Goal: Contribute content: Contribute content

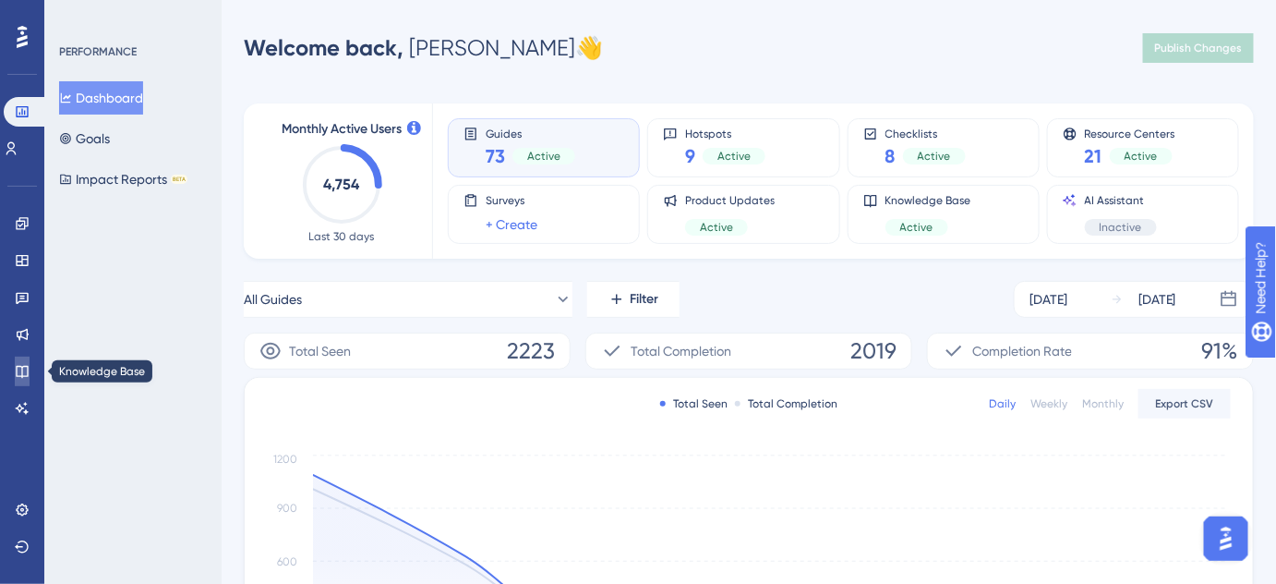
click at [23, 369] on icon at bounding box center [22, 371] width 15 height 15
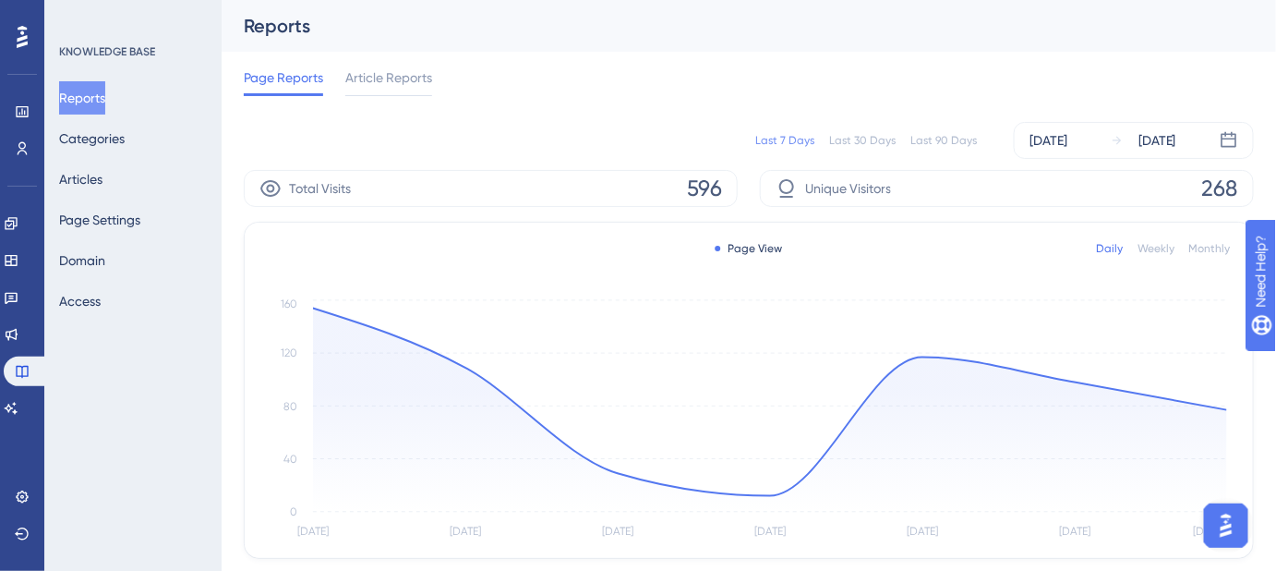
click at [662, 25] on div "Reports" at bounding box center [726, 26] width 964 height 26
click at [99, 181] on button "Articles" at bounding box center [80, 178] width 43 height 33
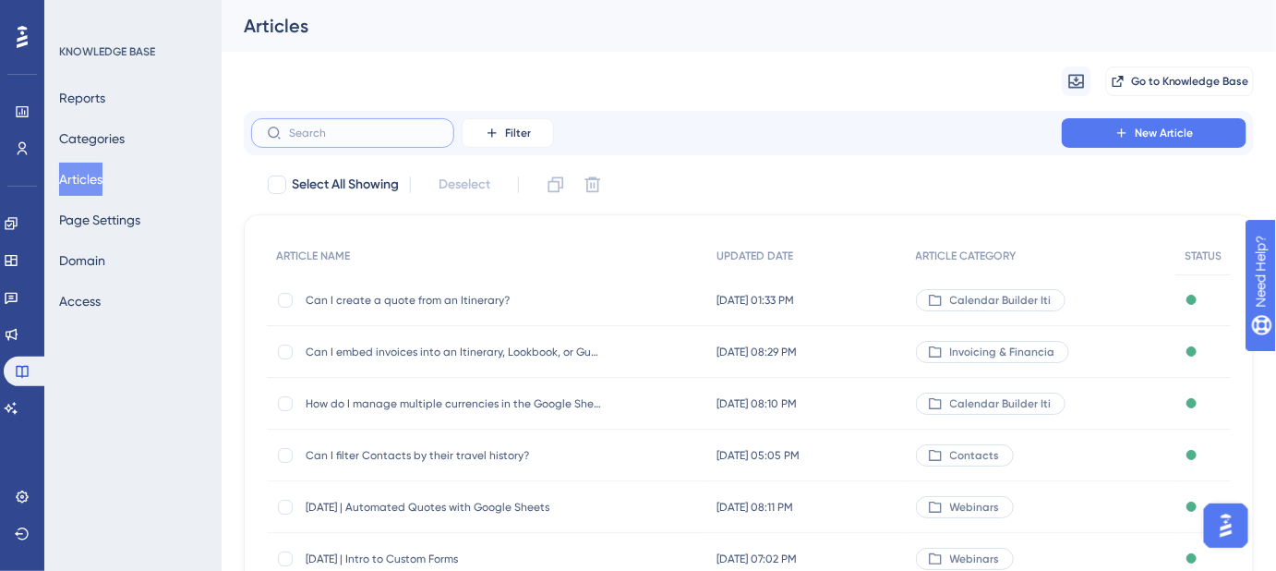
click at [355, 133] on input "text" at bounding box center [364, 132] width 150 height 13
paste input "Element Library"
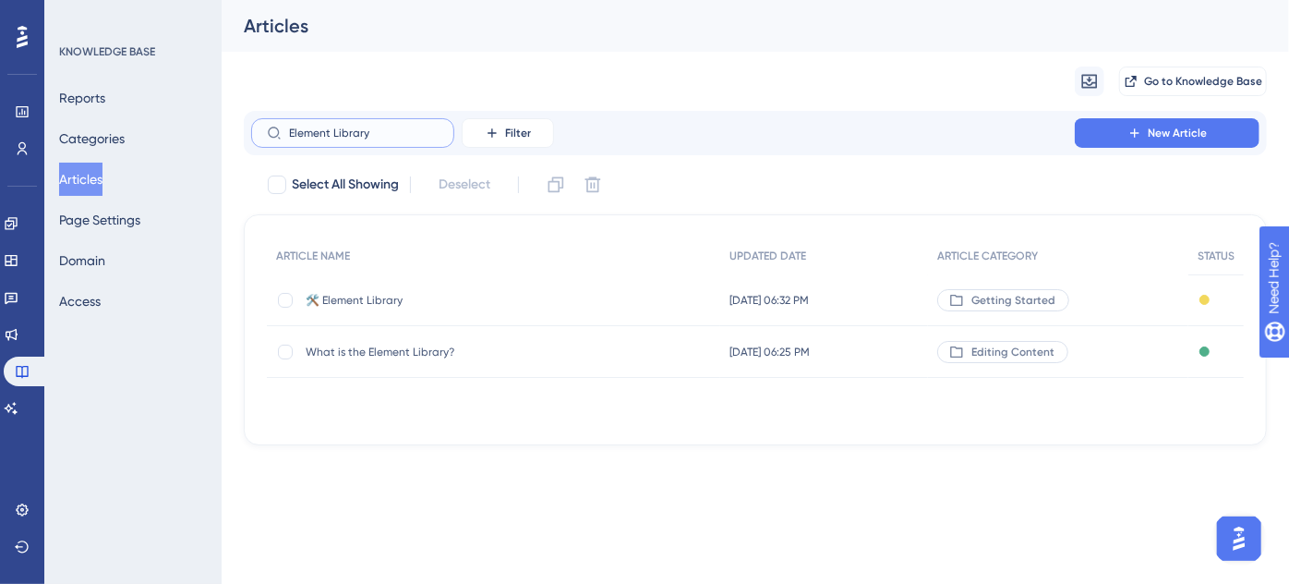
type input "Element Library"
click at [387, 293] on span "🛠️ Element Library" at bounding box center [453, 300] width 295 height 15
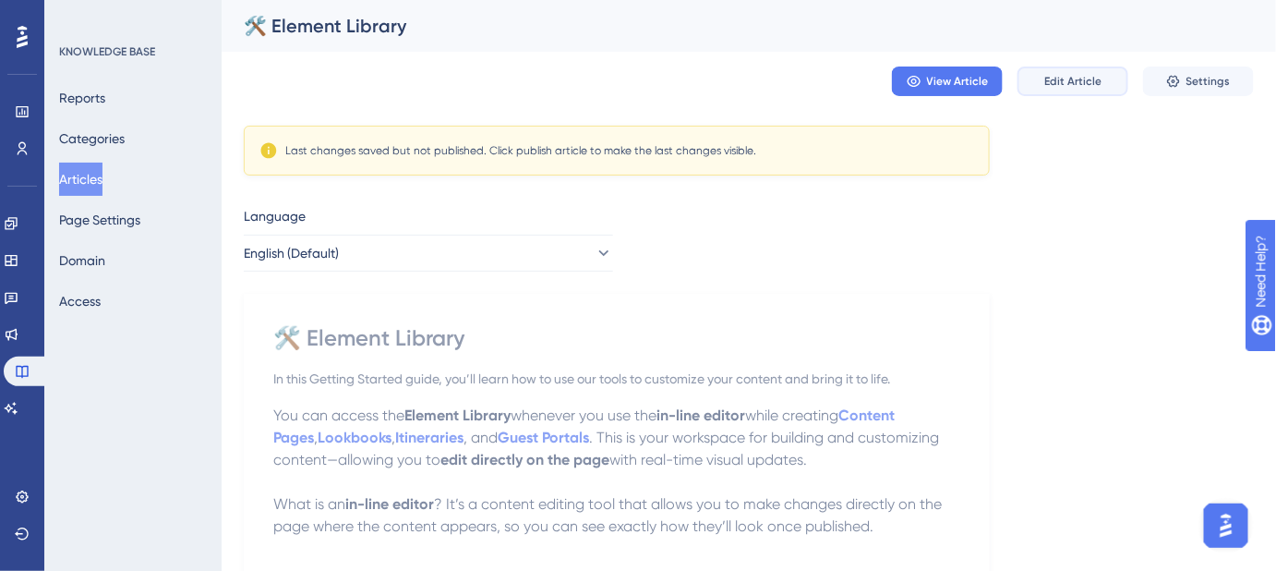
click at [1076, 87] on span "Edit Article" at bounding box center [1072, 81] width 57 height 15
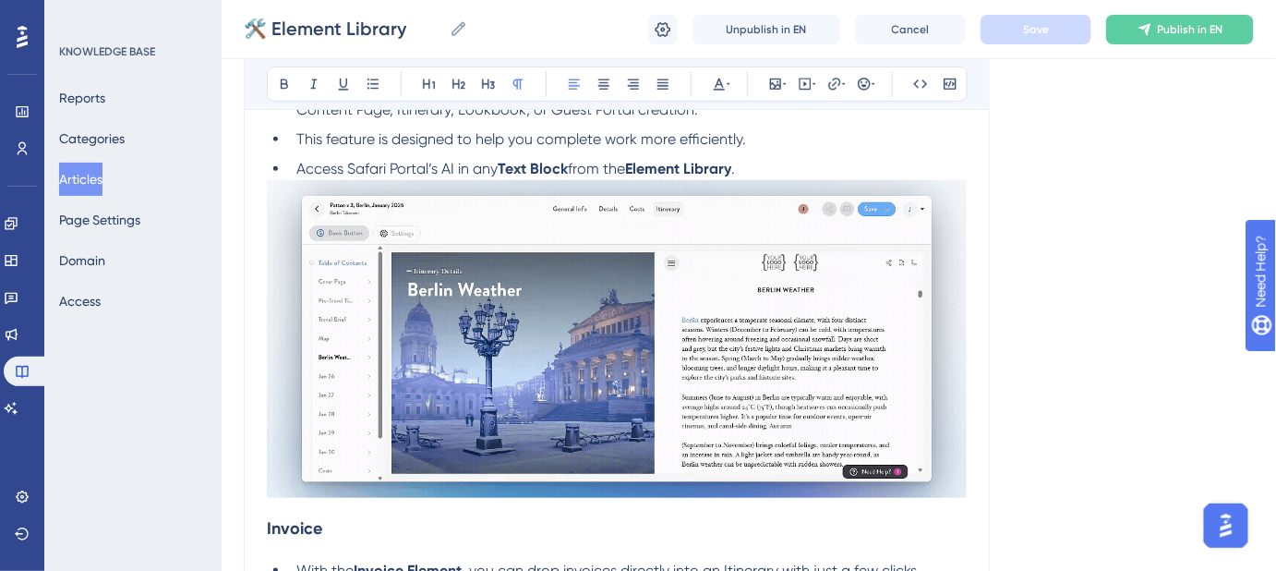
scroll to position [2666, 0]
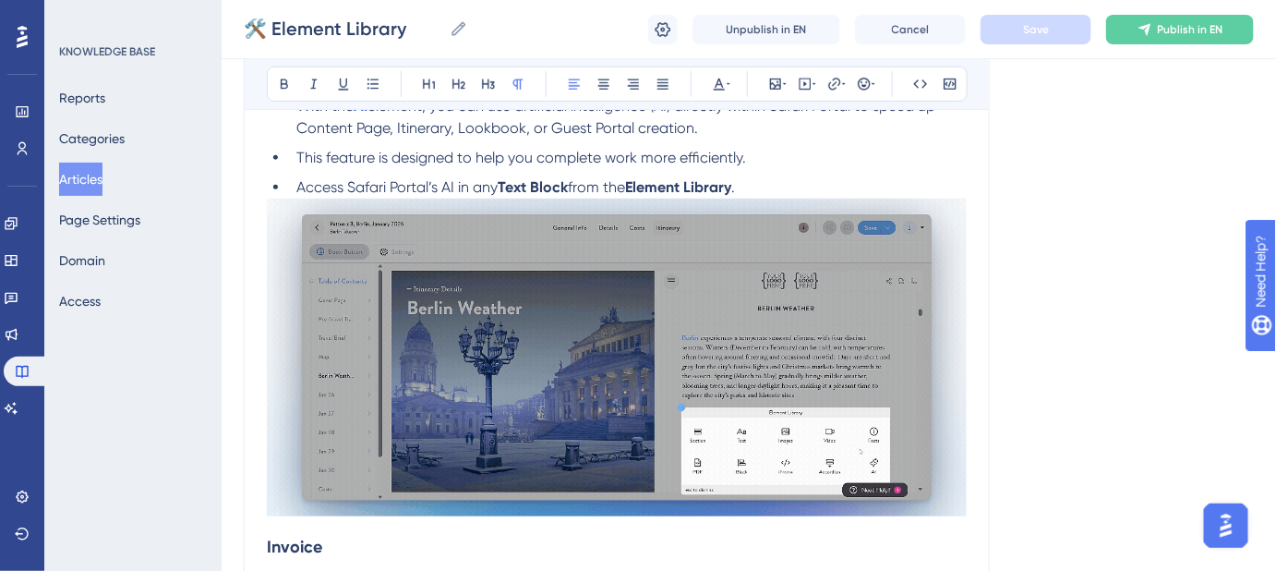
click at [780, 184] on li "Access Safari Portal’s AI in any Text Block from the Element Library ." at bounding box center [628, 187] width 678 height 22
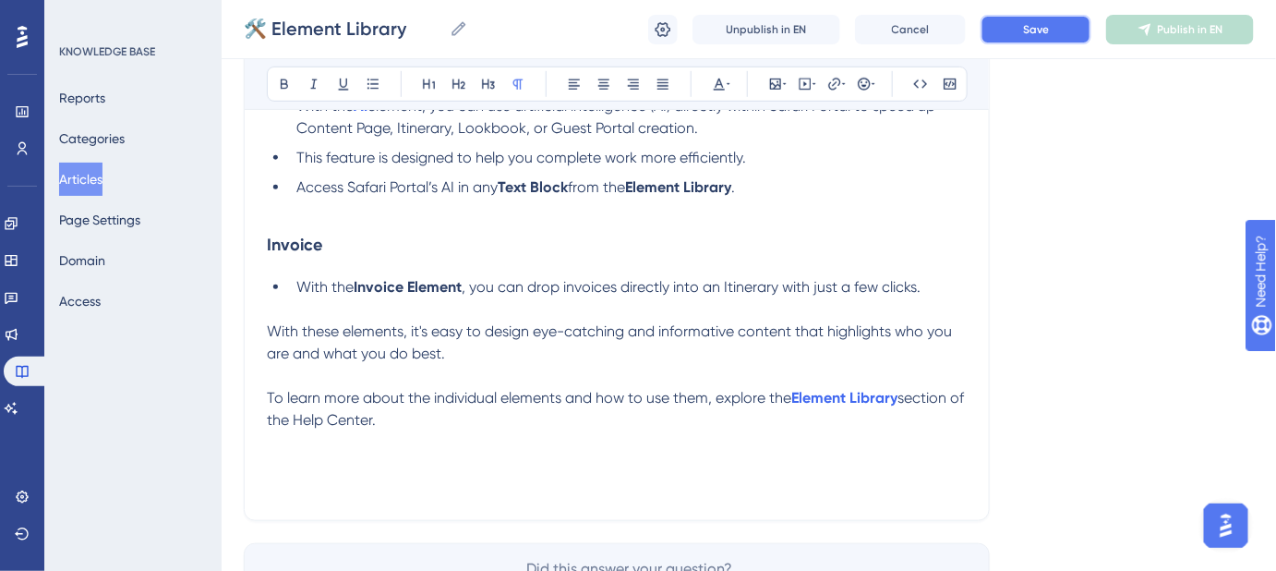
click at [1053, 27] on button "Save" at bounding box center [1036, 30] width 111 height 30
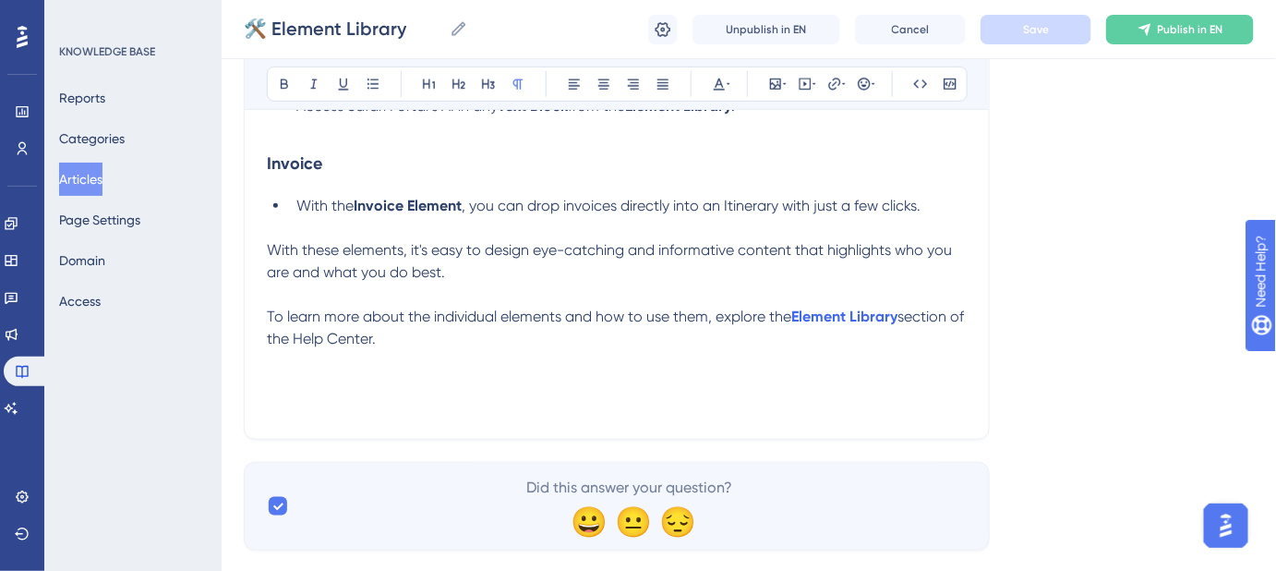
scroll to position [2750, 0]
drag, startPoint x: 909, startPoint y: 384, endPoint x: 244, endPoint y: 398, distance: 664.9
click at [886, 382] on span "Keywords: Element Library, Elements, iFrame, Video, Sections, Text Block, PDF, …" at bounding box center [590, 392] width 647 height 40
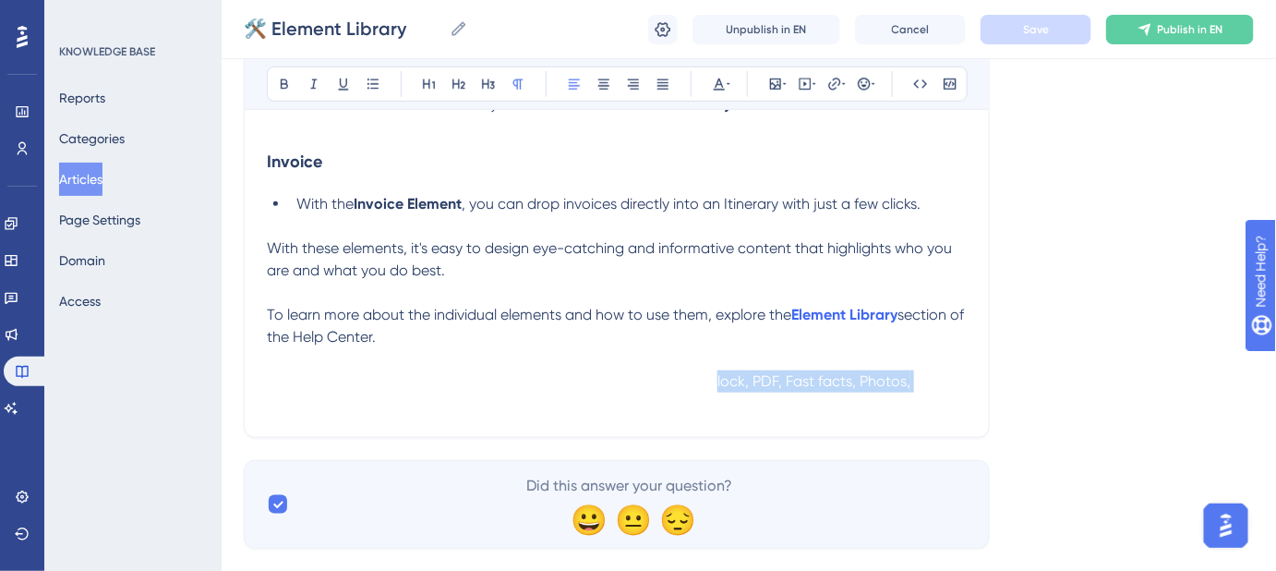
drag, startPoint x: 717, startPoint y: 381, endPoint x: 921, endPoint y: 389, distance: 203.3
click at [921, 389] on p "Keywords: Element Library, Elements, iFrame, Video, Sections, Text Block, PDF, …" at bounding box center [617, 392] width 700 height 44
click at [940, 385] on p "Keywords: Element Library, Elements, iFrame, Video, Sections, Text Block, PDF, …" at bounding box center [617, 392] width 700 height 44
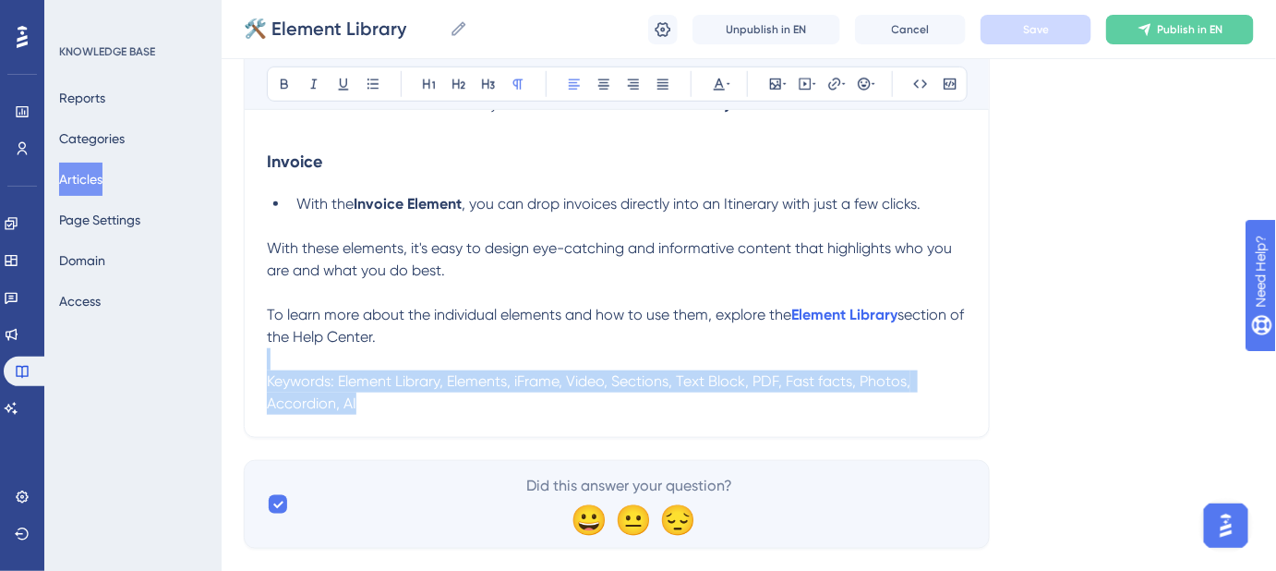
drag, startPoint x: 851, startPoint y: 405, endPoint x: 235, endPoint y: 365, distance: 617.2
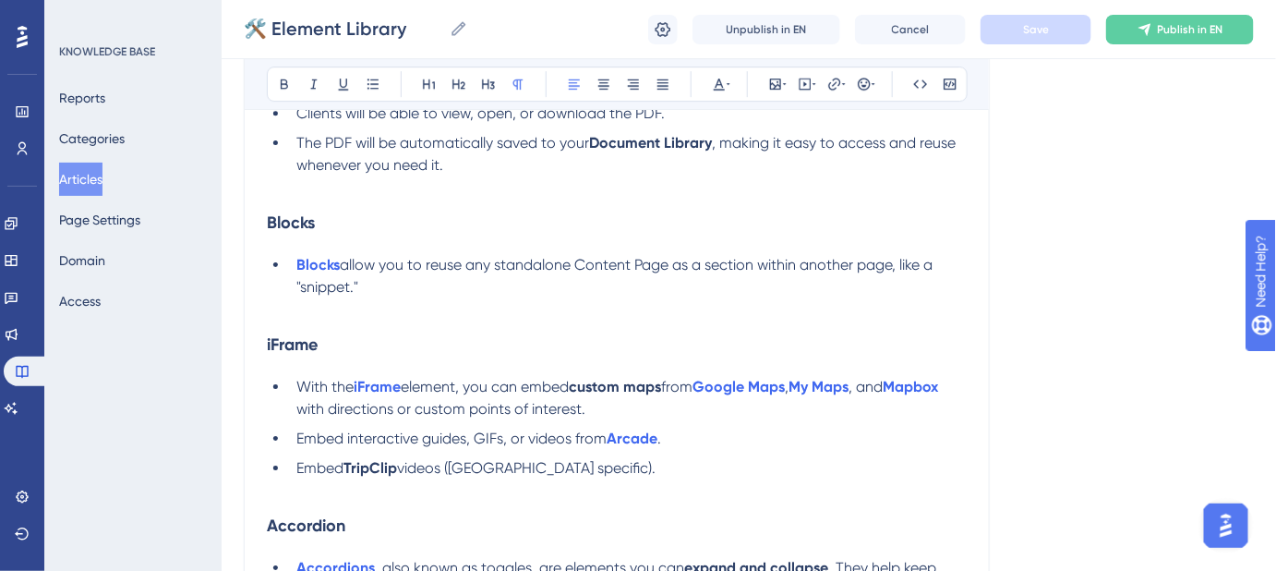
scroll to position [1930, 0]
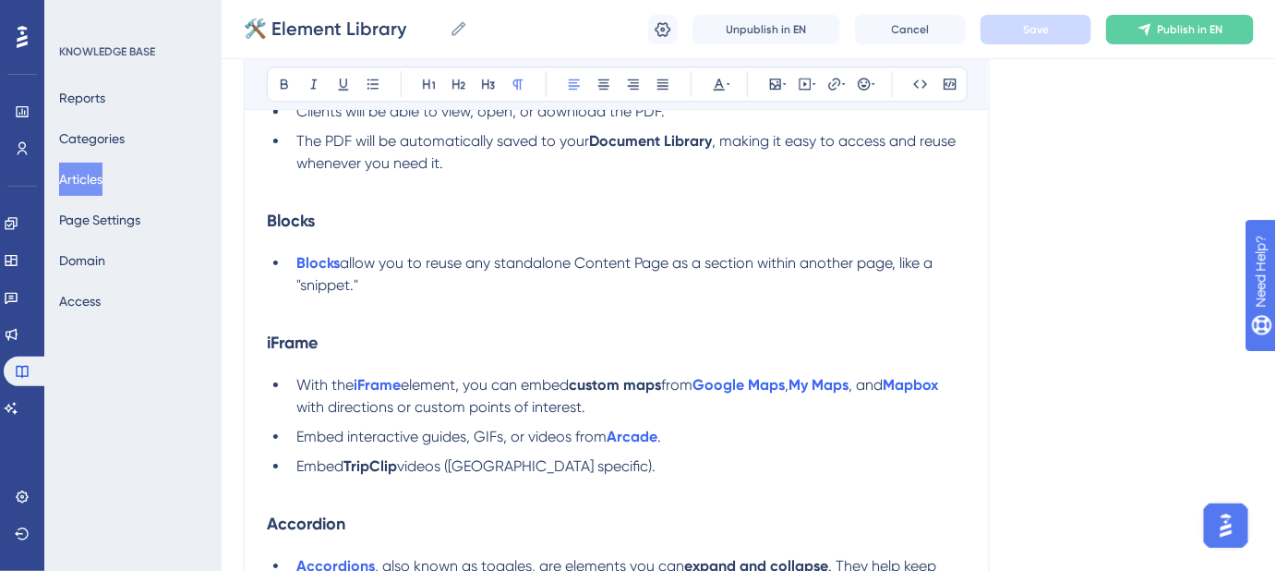
click at [277, 309] on p at bounding box center [617, 307] width 700 height 22
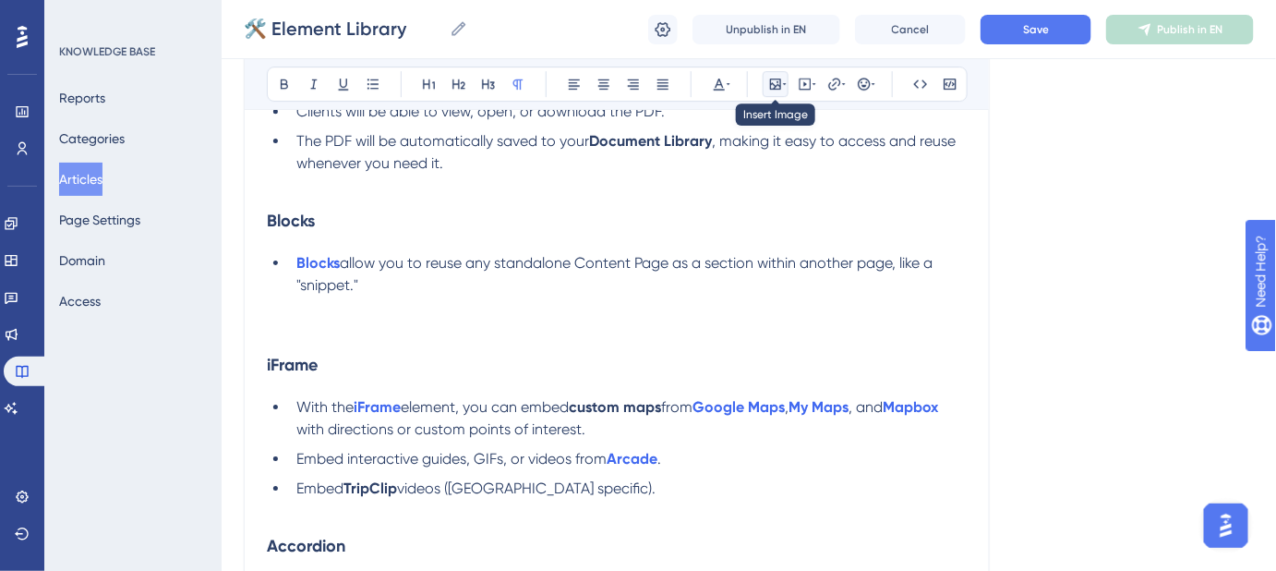
click at [774, 86] on icon at bounding box center [775, 83] width 11 height 11
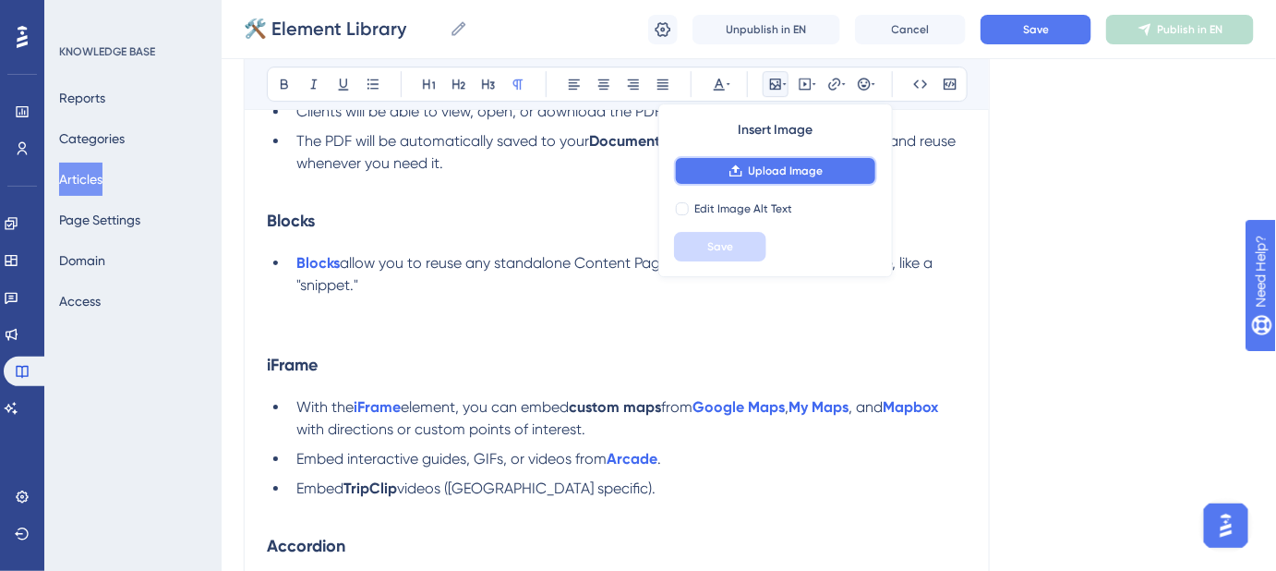
click at [770, 173] on span "Upload Image" at bounding box center [786, 170] width 75 height 15
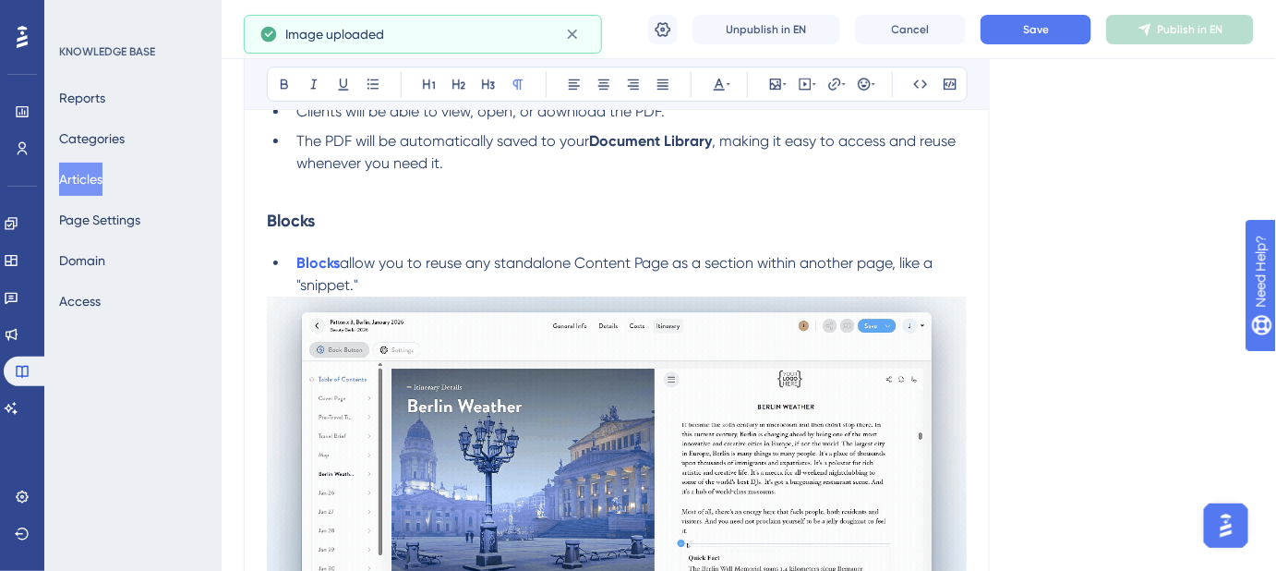
click at [426, 271] on li "Blocks allow you to reuse any standalone Content Page as a section within anoth…" at bounding box center [628, 274] width 678 height 44
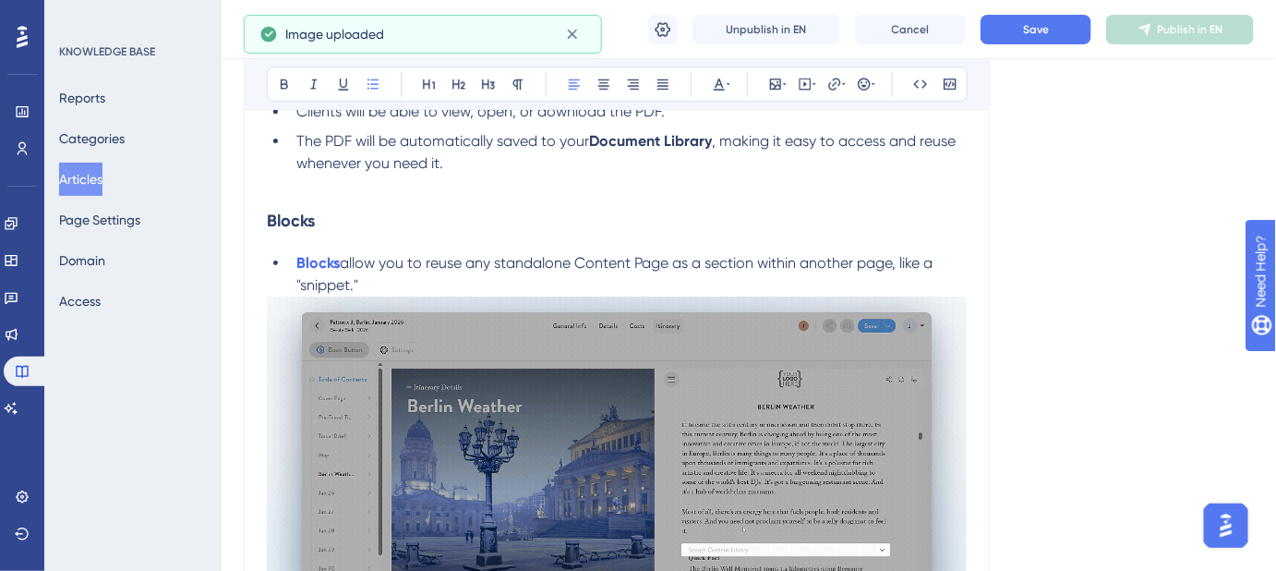
click at [406, 280] on li "Blocks allow you to reuse any standalone Content Page as a section within anoth…" at bounding box center [628, 274] width 678 height 44
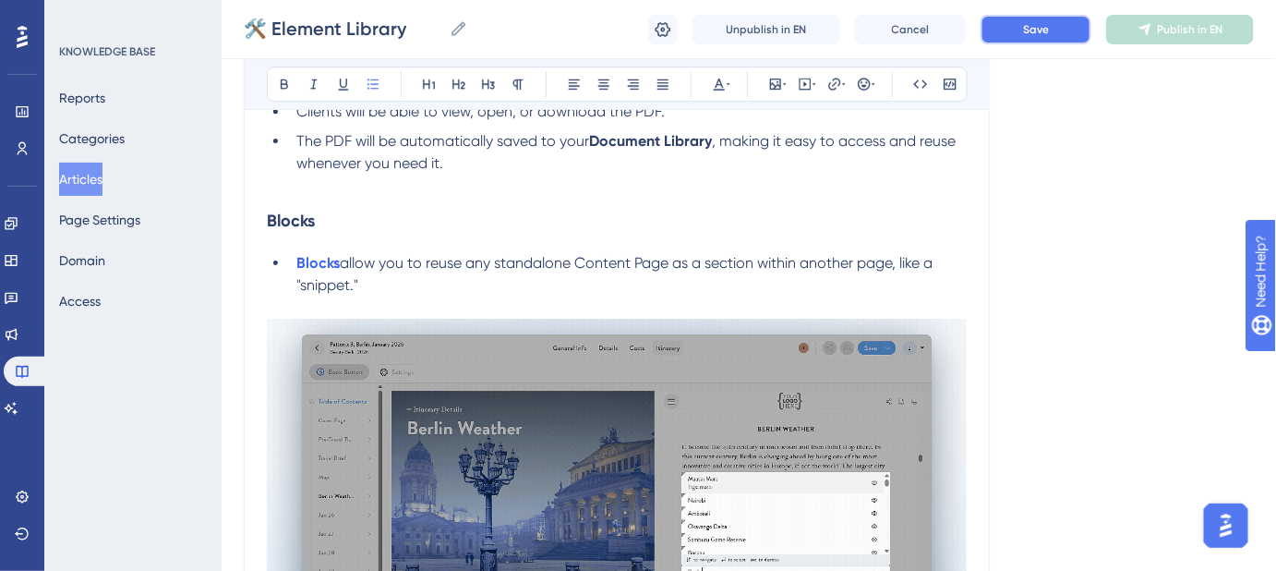
click at [1036, 37] on button "Save" at bounding box center [1036, 30] width 111 height 30
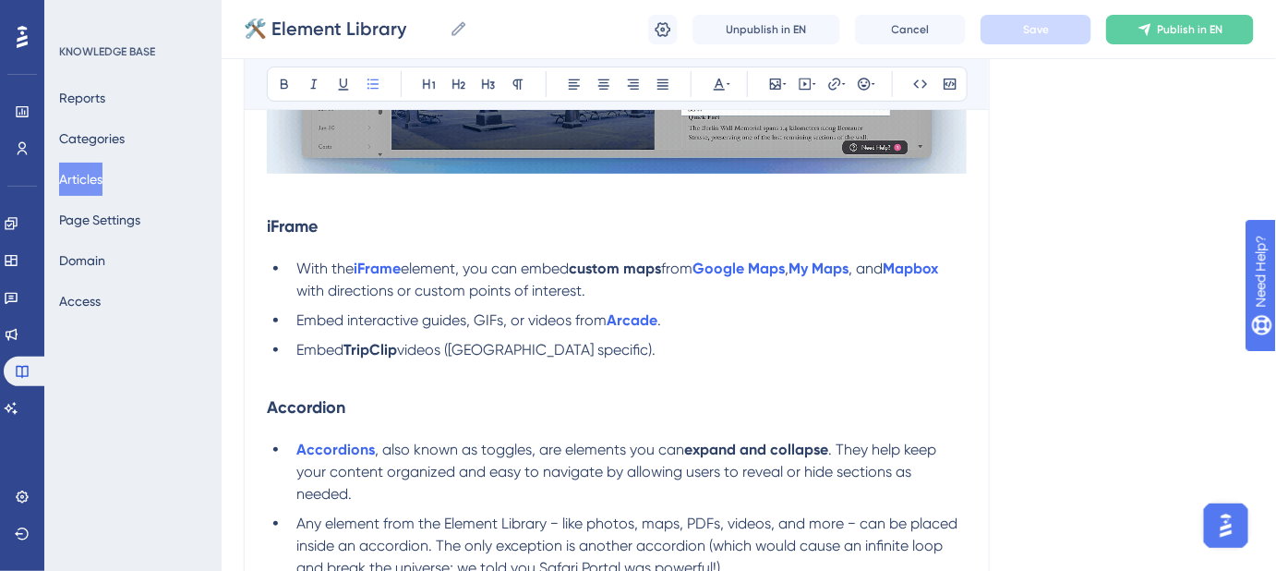
scroll to position [2434, 0]
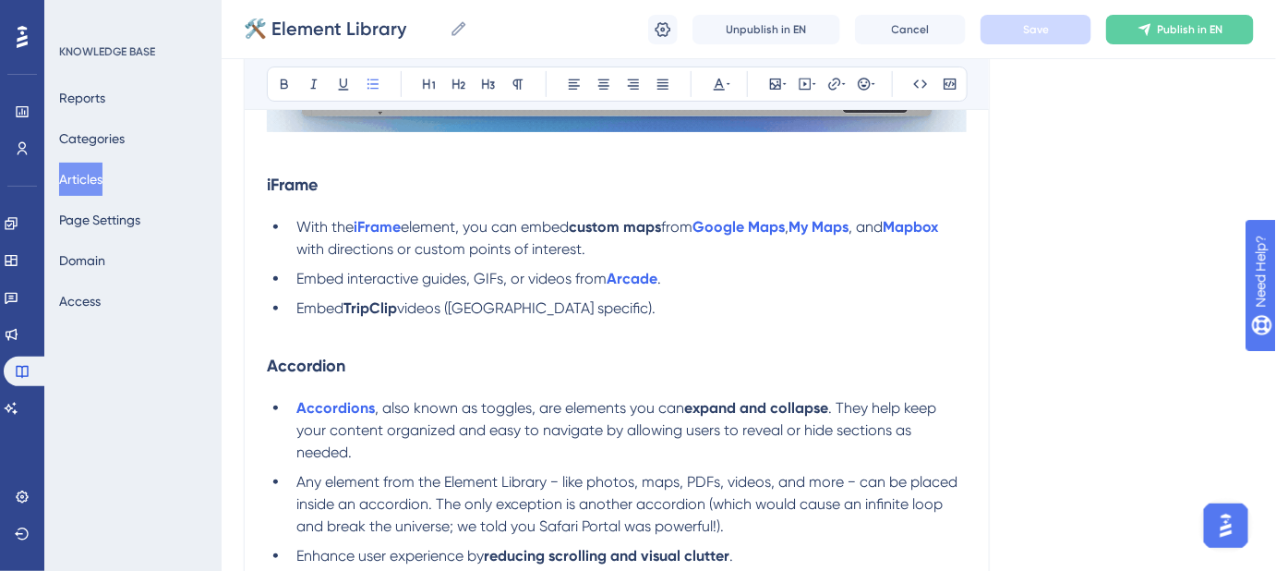
click at [271, 342] on h3 "Accordion" at bounding box center [617, 366] width 700 height 48
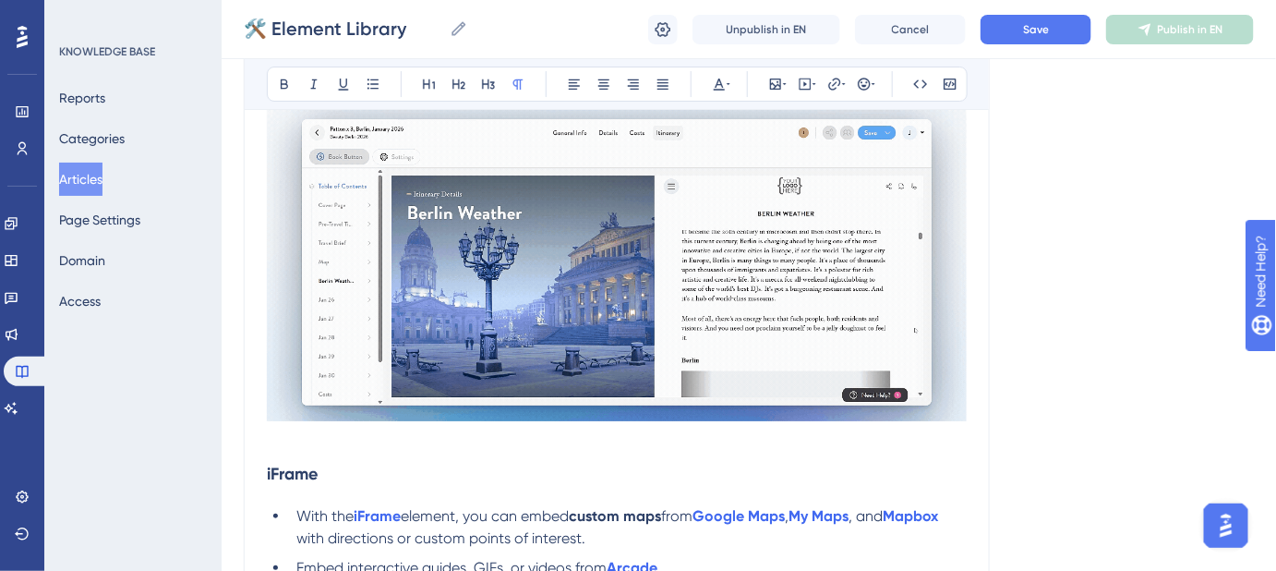
scroll to position [2313, 0]
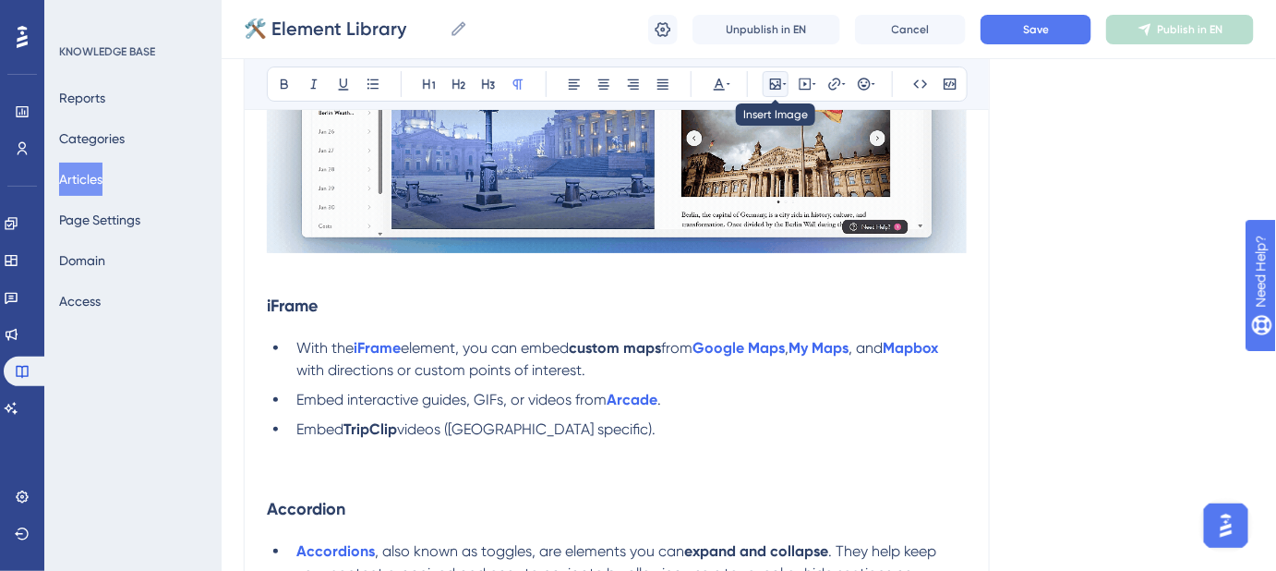
click at [781, 86] on icon at bounding box center [775, 84] width 15 height 15
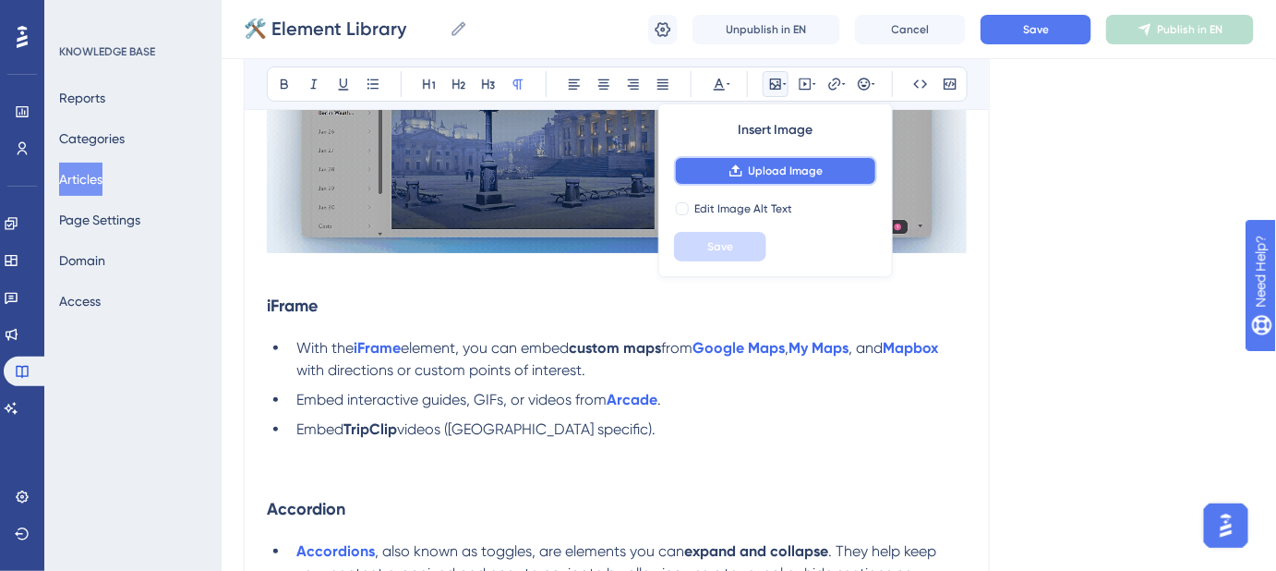
click at [798, 173] on span "Upload Image" at bounding box center [786, 170] width 75 height 15
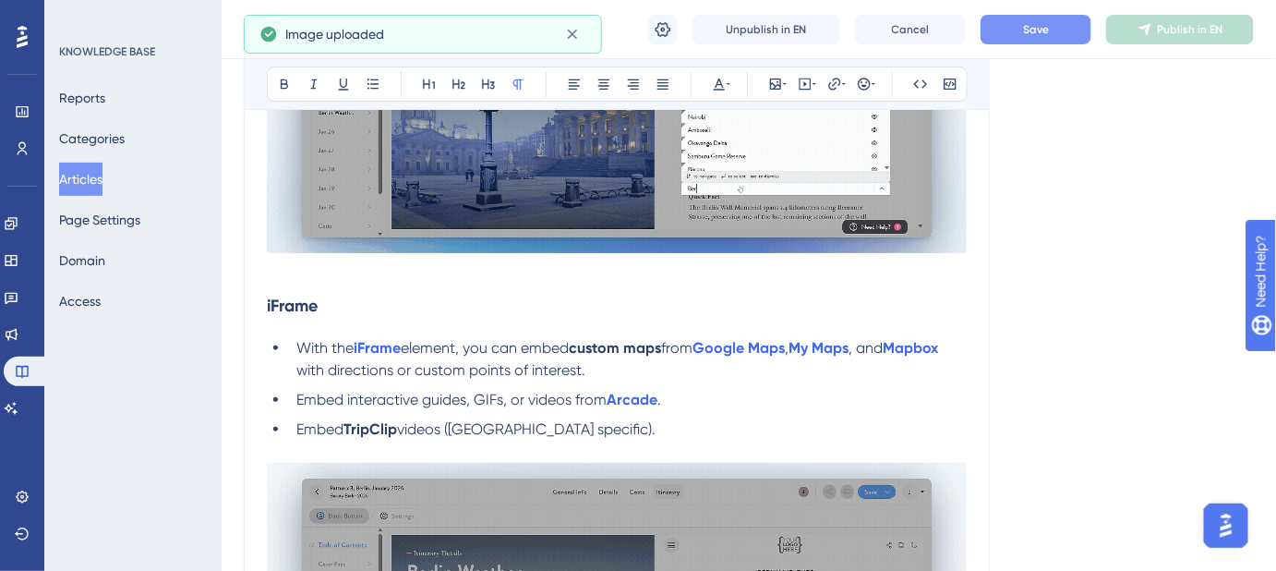
click at [1024, 37] on button "Save" at bounding box center [1036, 30] width 111 height 30
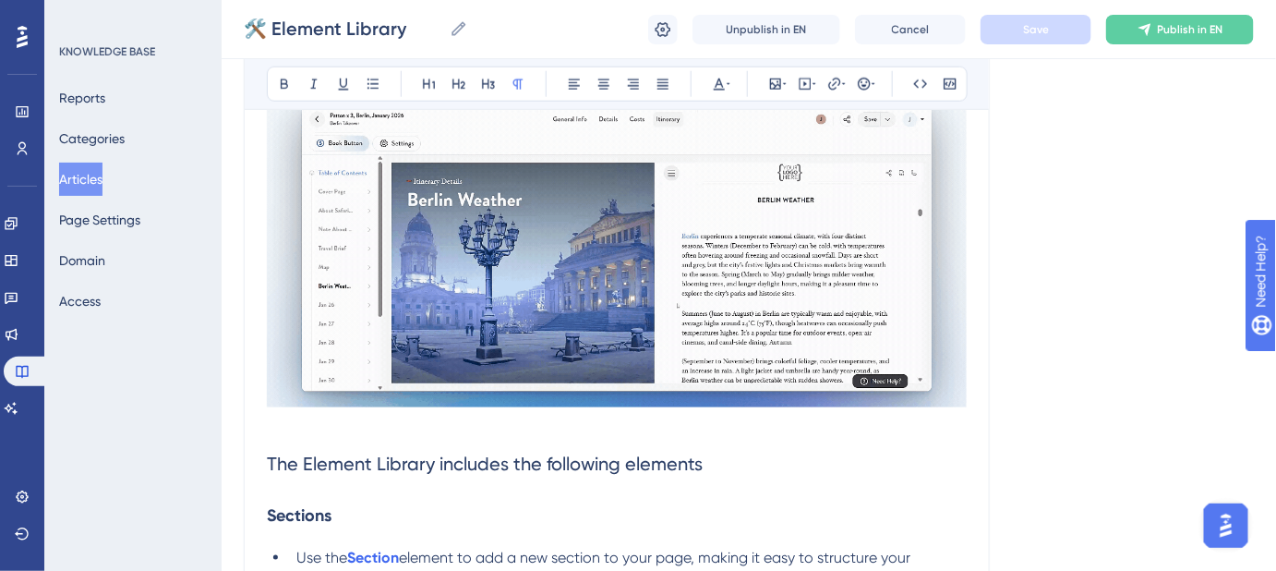
scroll to position [839, 0]
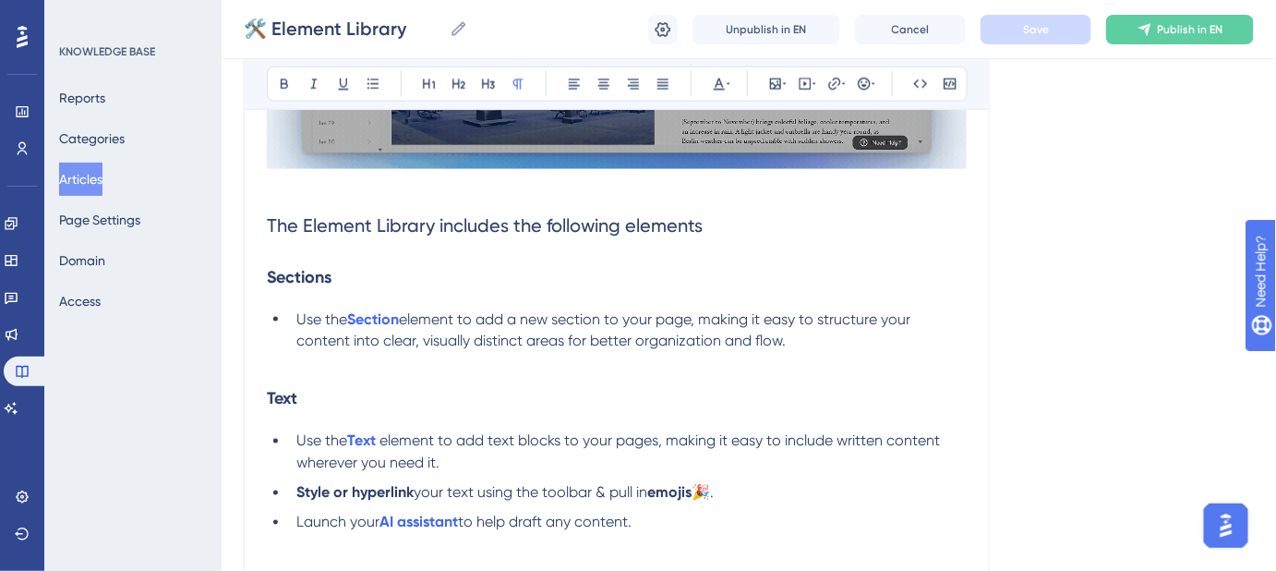
click at [273, 375] on h3 "Text" at bounding box center [617, 399] width 700 height 48
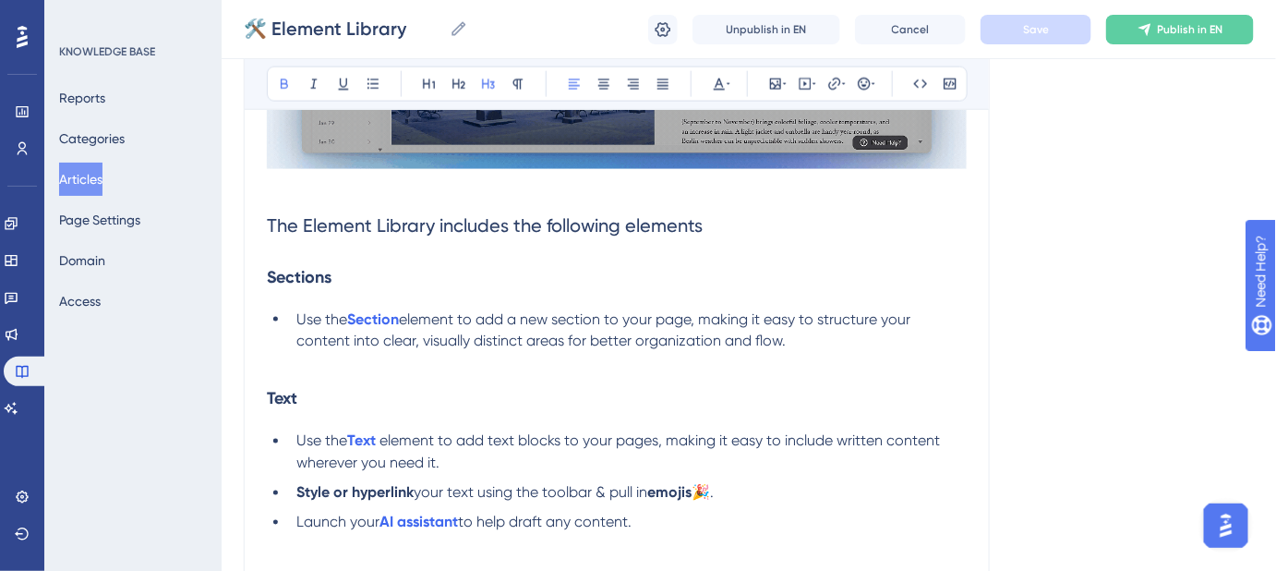
click at [267, 368] on p at bounding box center [617, 364] width 700 height 22
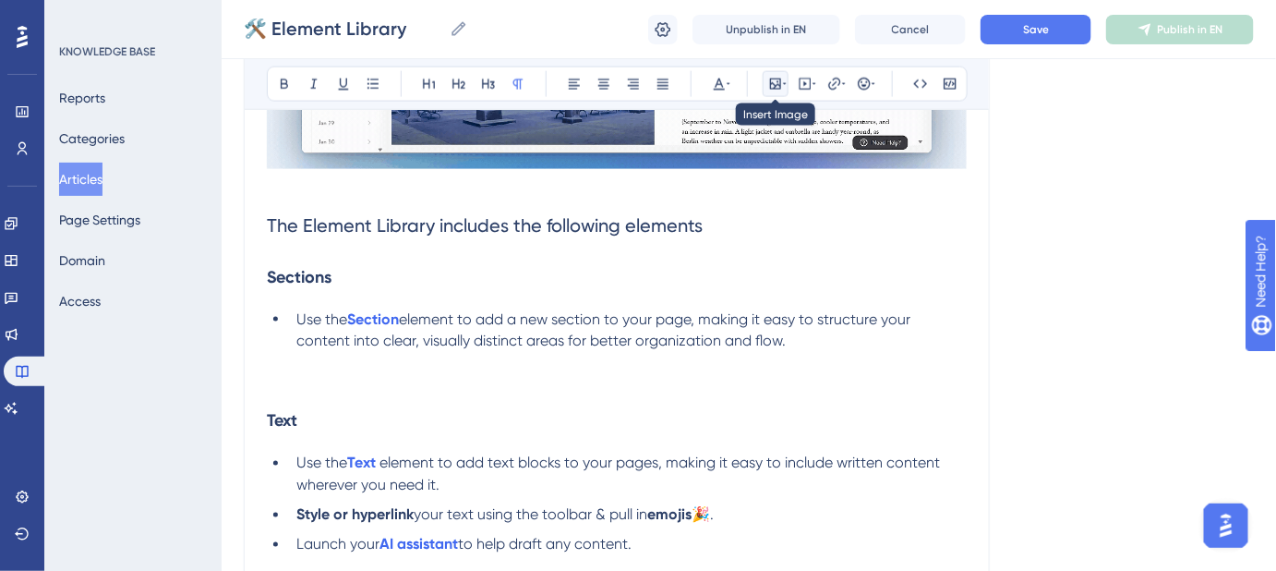
click at [783, 85] on icon at bounding box center [785, 84] width 4 height 15
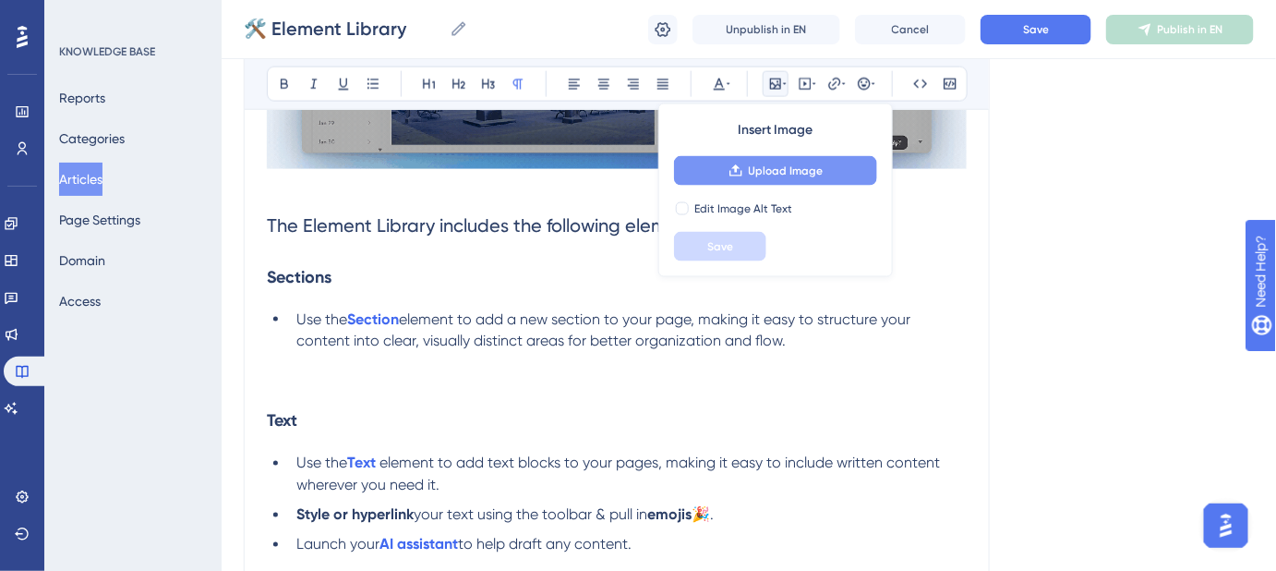
click at [773, 171] on span "Upload Image" at bounding box center [786, 170] width 75 height 15
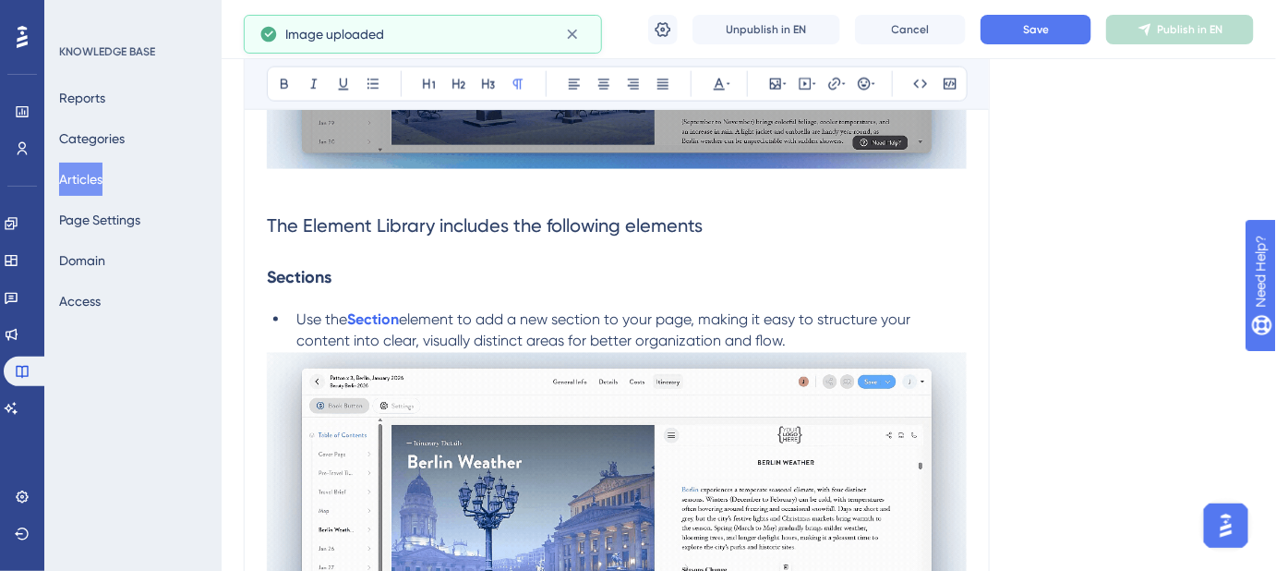
click at [802, 331] on li "Use the Section element to add a new section to your page, making it easy to st…" at bounding box center [628, 330] width 678 height 44
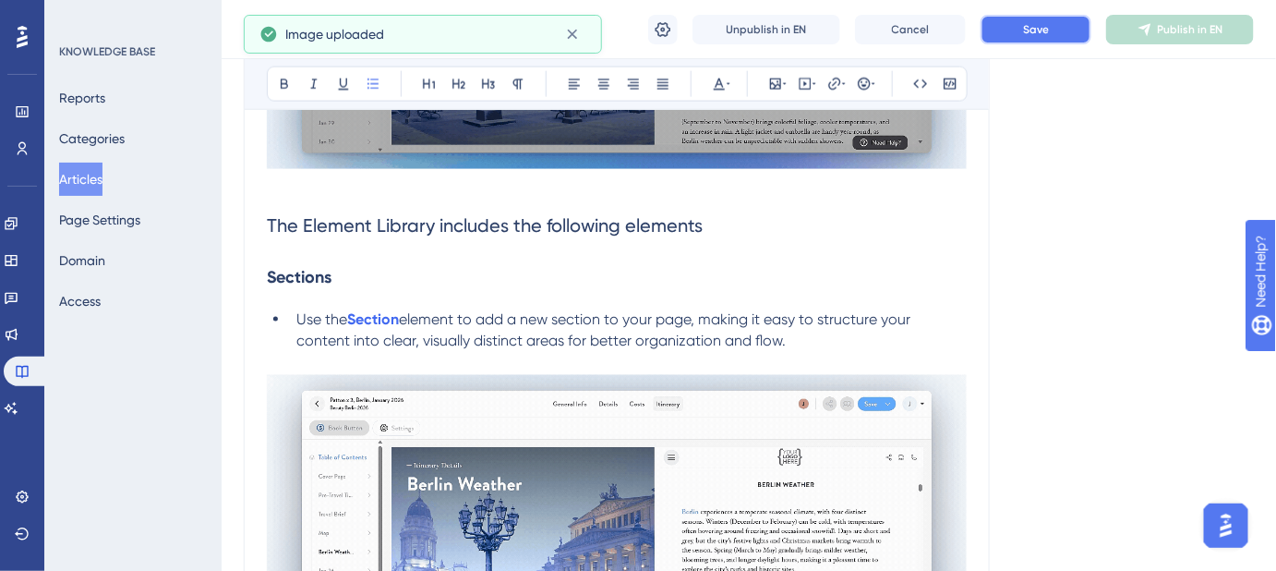
click at [1011, 40] on button "Save" at bounding box center [1036, 30] width 111 height 30
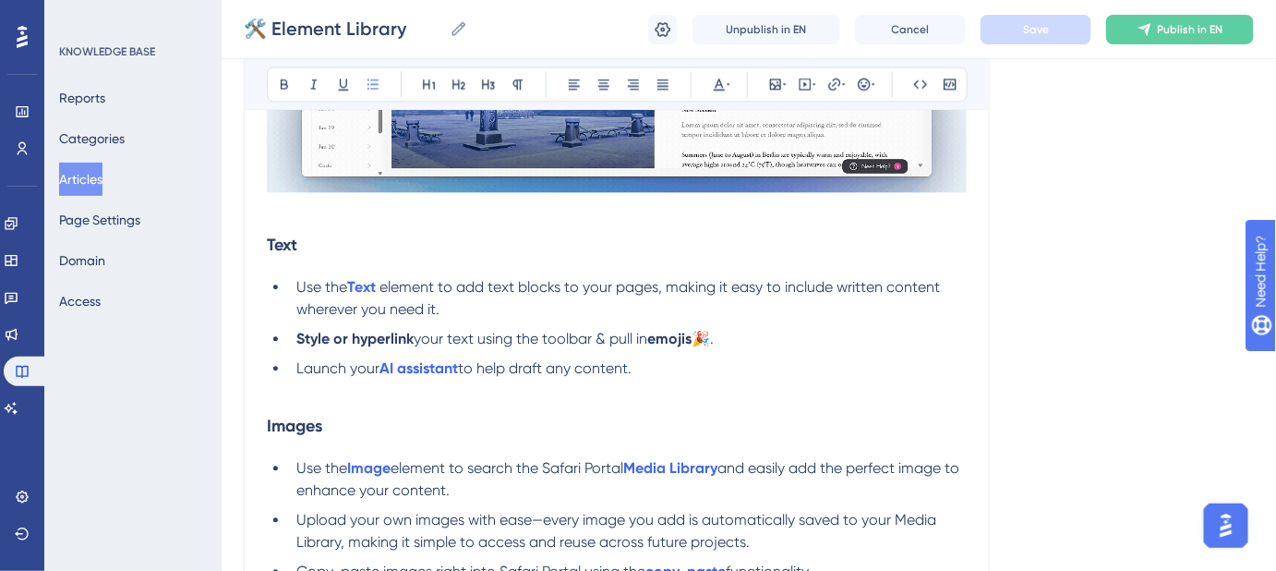
scroll to position [1342, 0]
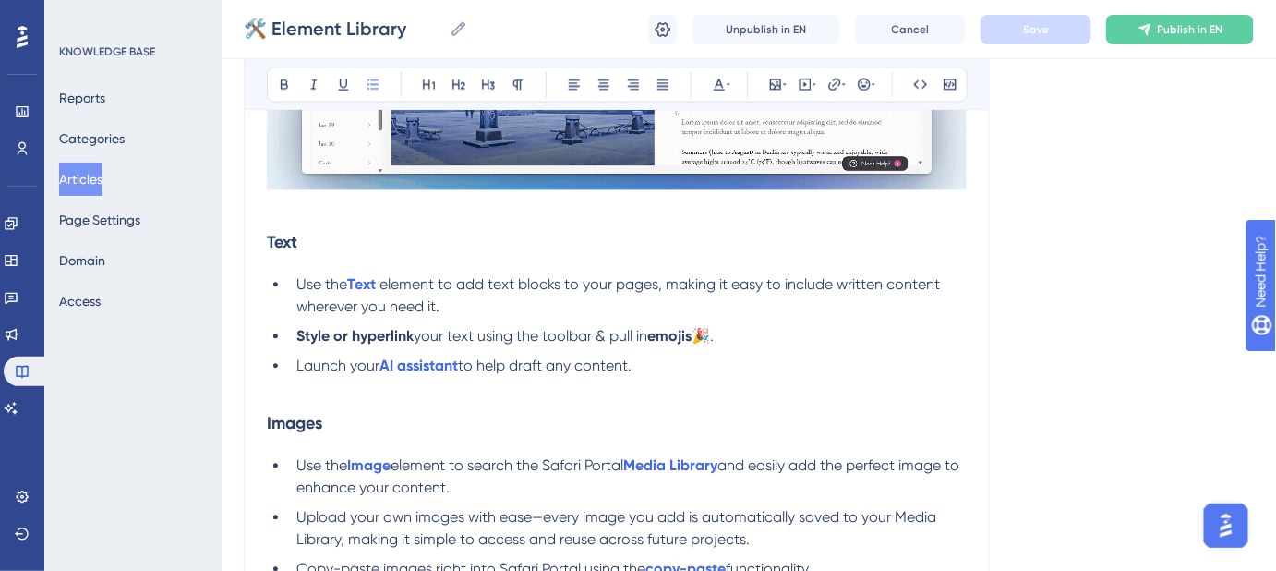
click at [268, 393] on ul "Use the Text element to add text blocks to your pages, making it easy to includ…" at bounding box center [617, 336] width 700 height 126
click at [271, 413] on strong "Images" at bounding box center [294, 423] width 55 height 20
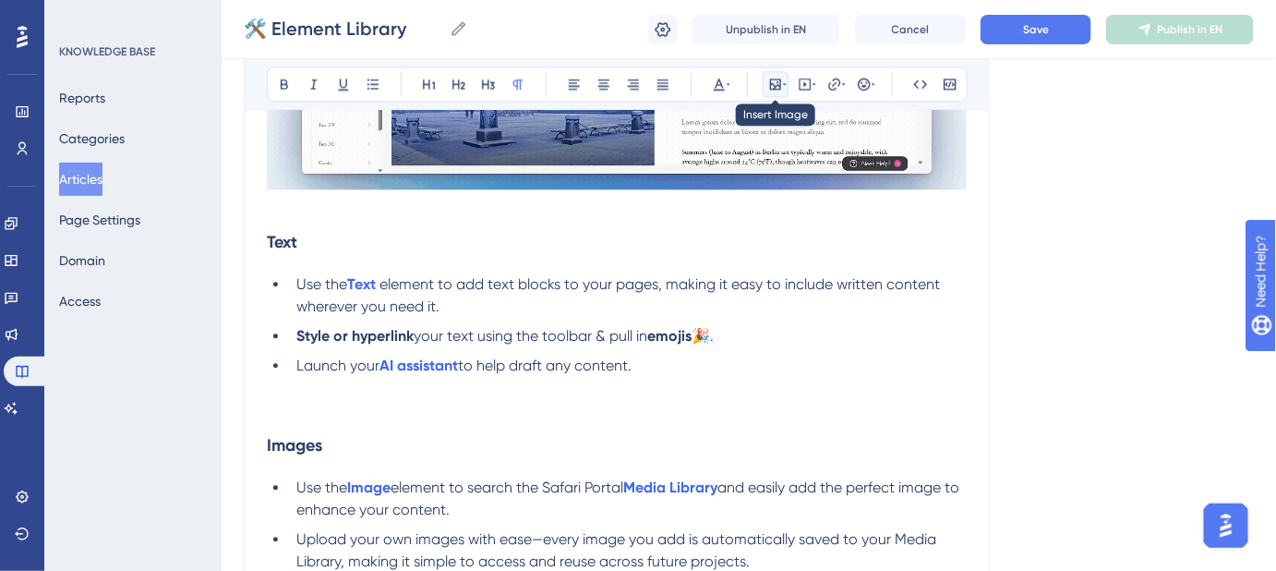
click at [773, 88] on icon at bounding box center [775, 83] width 11 height 11
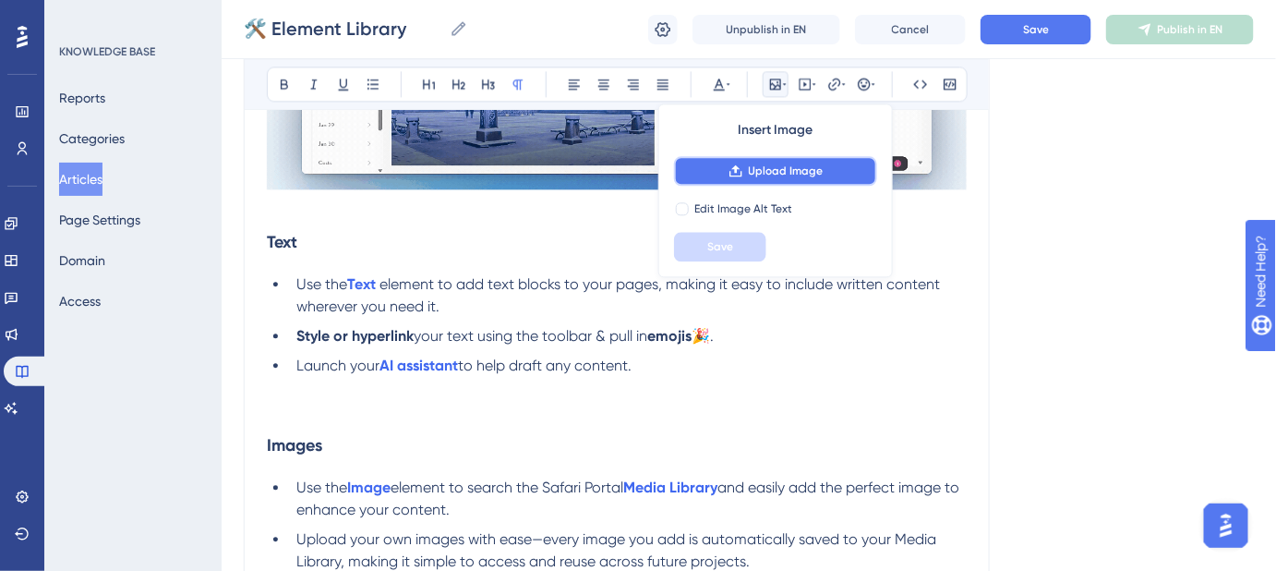
click at [777, 174] on span "Upload Image" at bounding box center [786, 170] width 75 height 15
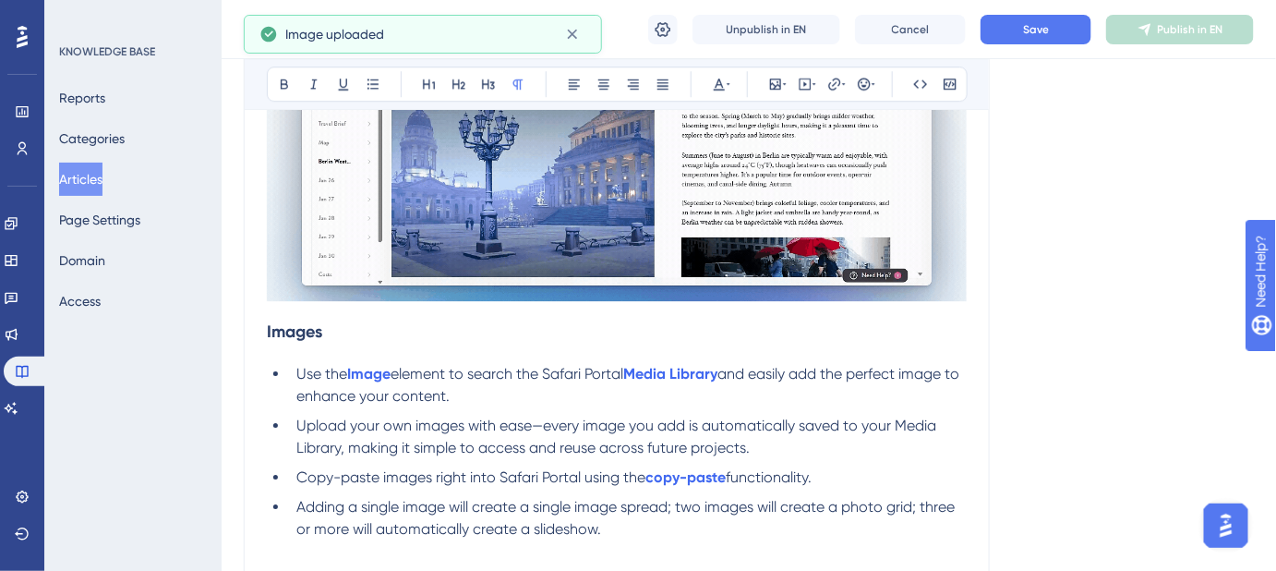
scroll to position [1763, 0]
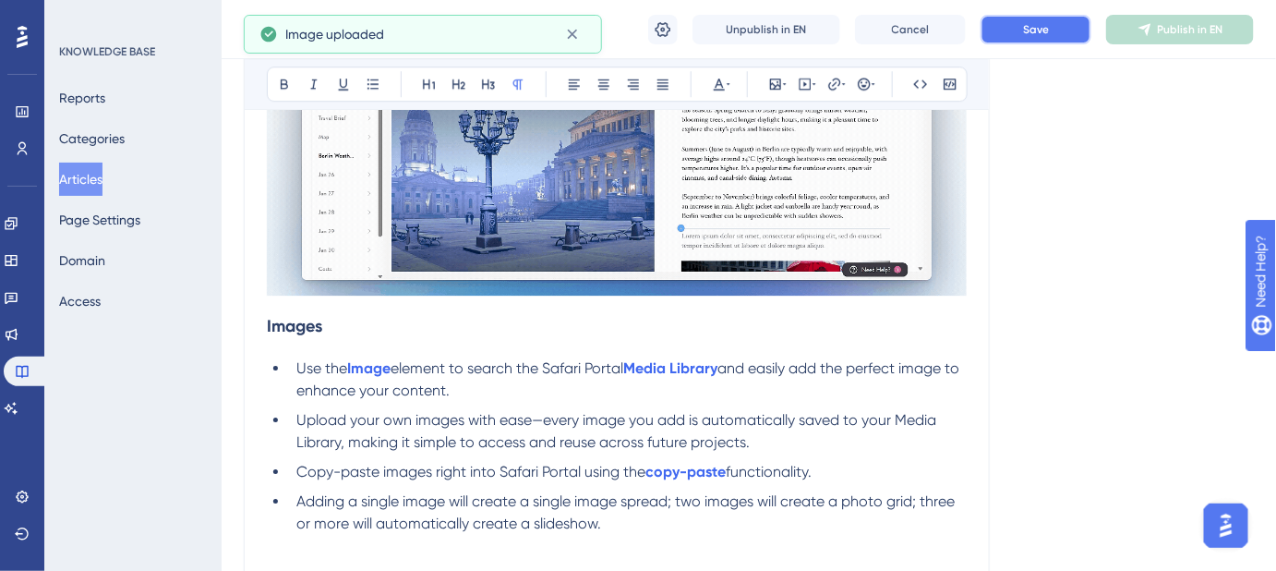
click at [1057, 41] on button "Save" at bounding box center [1036, 30] width 111 height 30
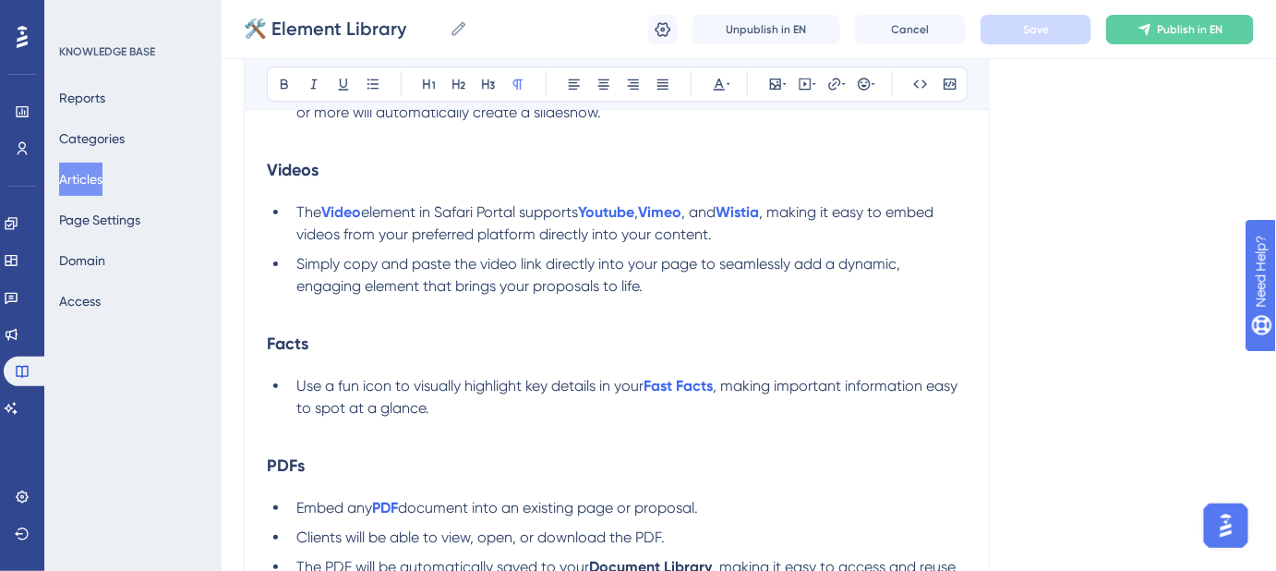
scroll to position [2182, 0]
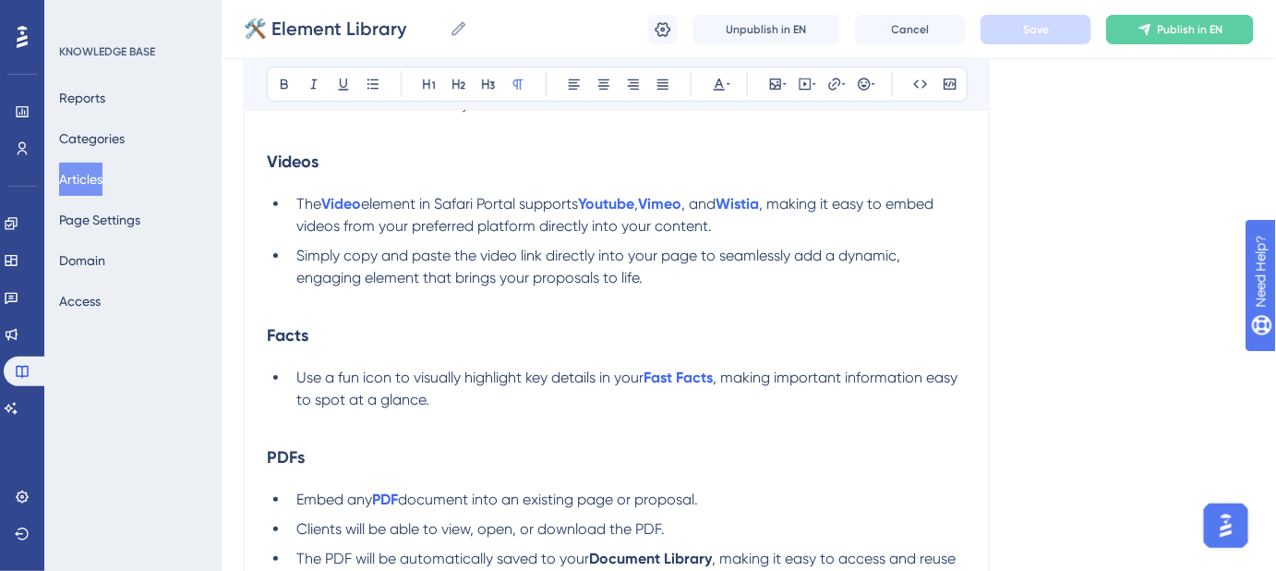
click at [274, 301] on p at bounding box center [617, 300] width 700 height 22
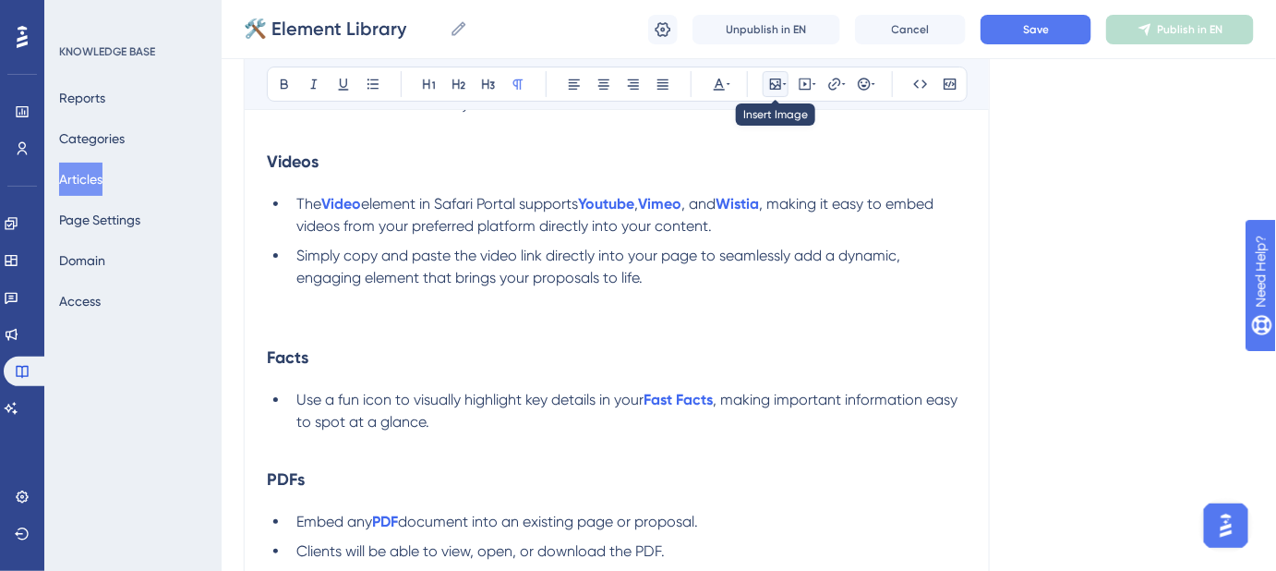
click at [774, 75] on button at bounding box center [776, 84] width 26 height 26
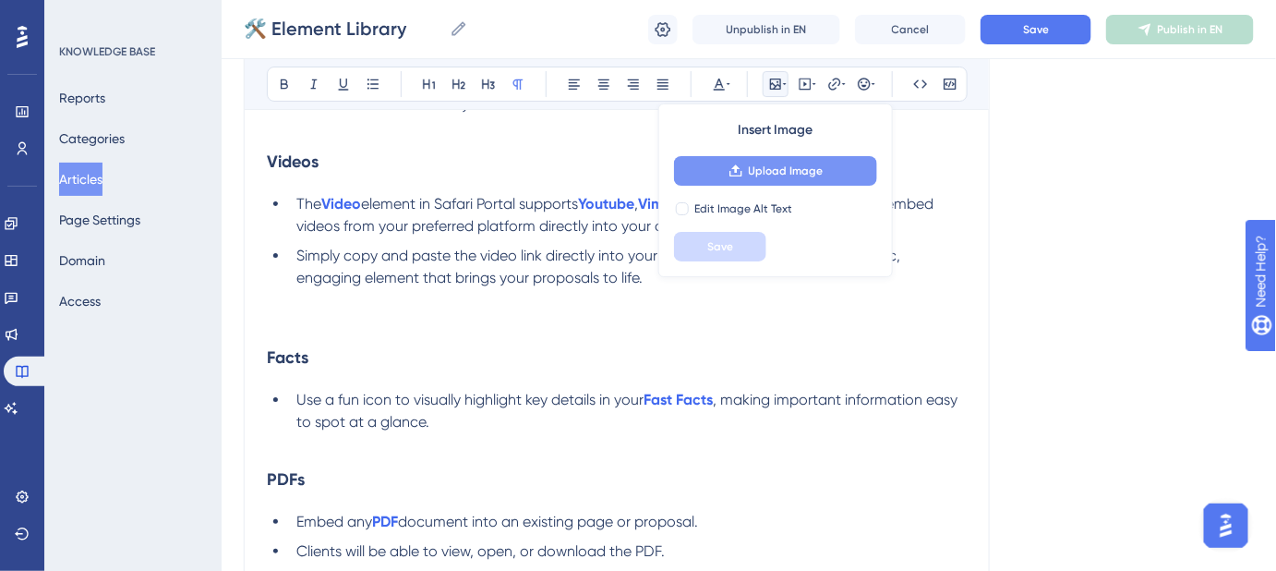
click at [760, 181] on button "Upload Image" at bounding box center [775, 171] width 203 height 30
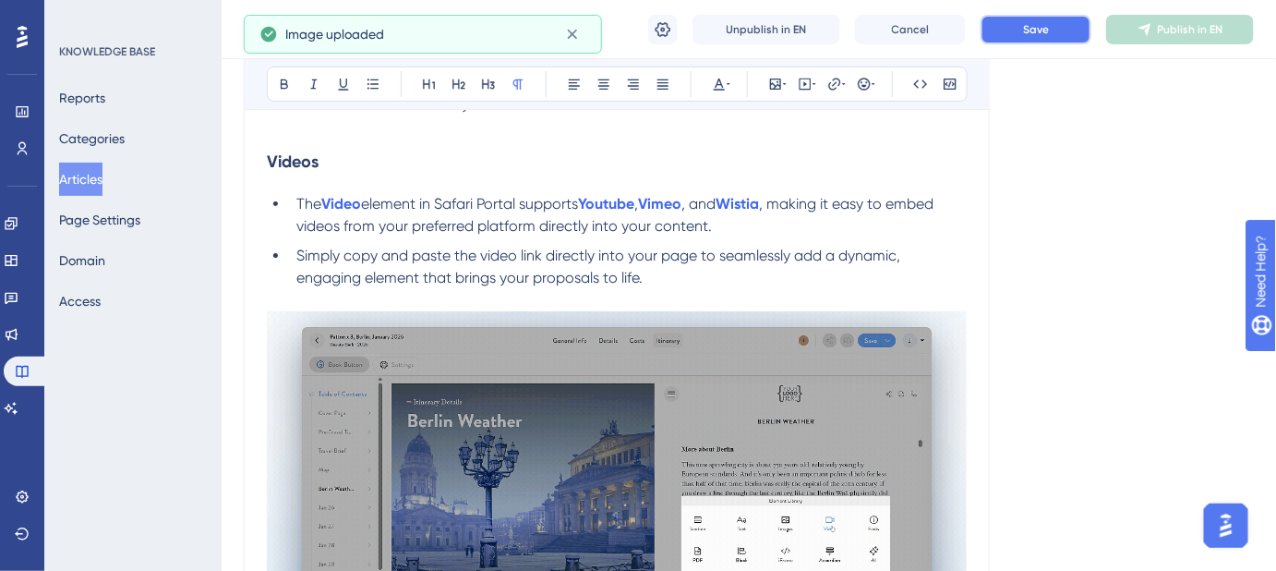
click at [1043, 29] on span "Save" at bounding box center [1036, 29] width 26 height 15
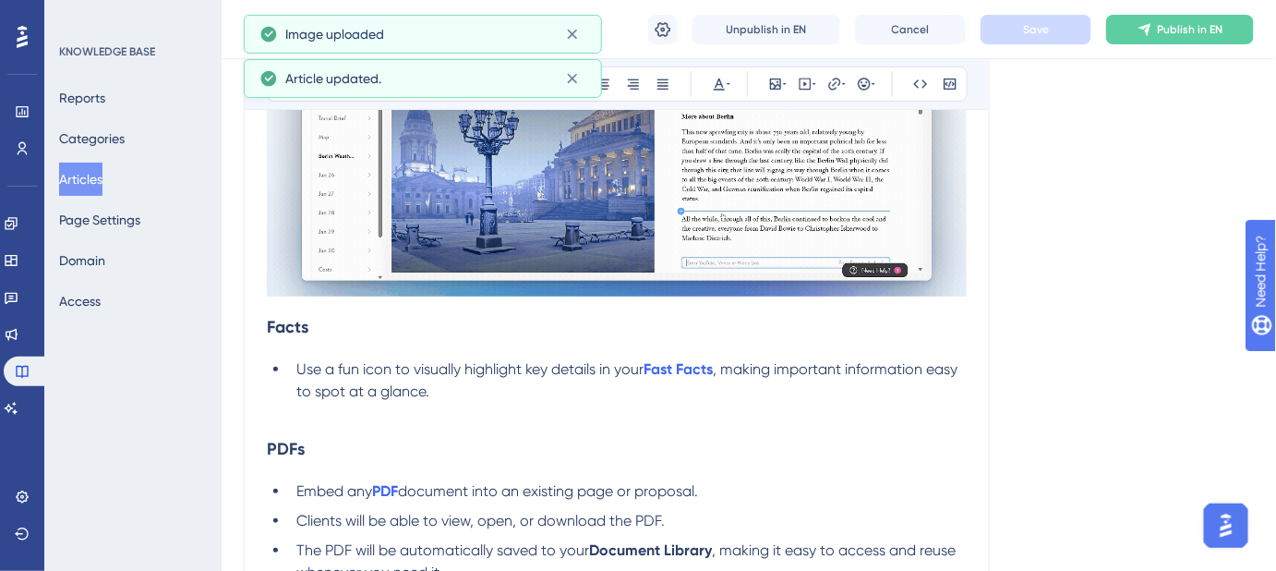
scroll to position [2518, 0]
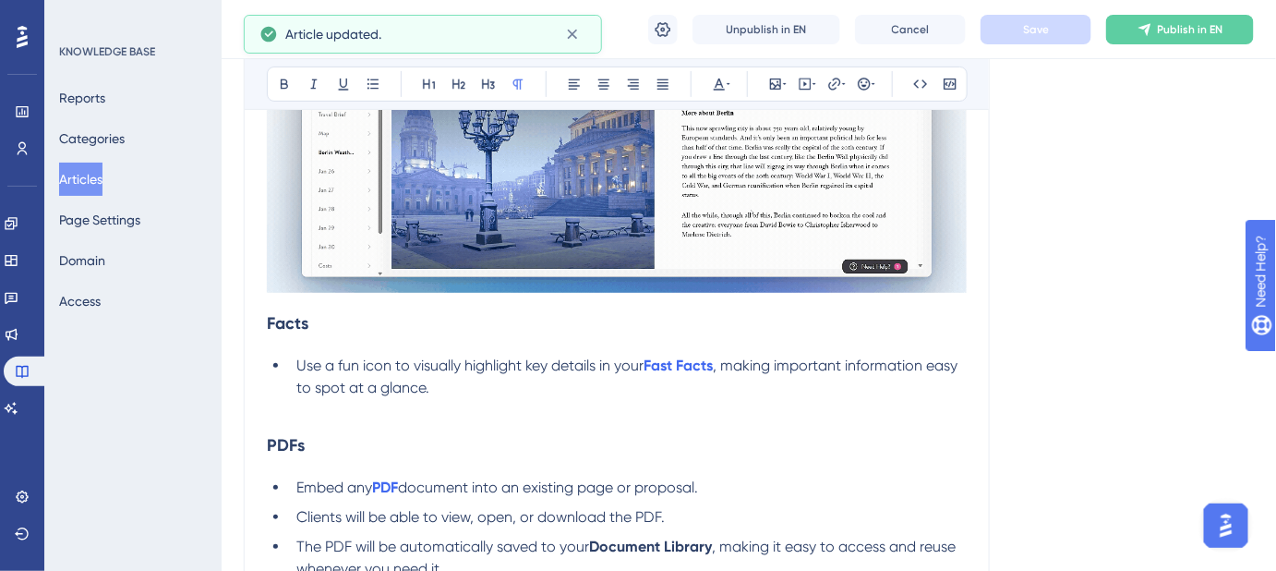
click at [272, 307] on h3 "Facts" at bounding box center [617, 323] width 700 height 48
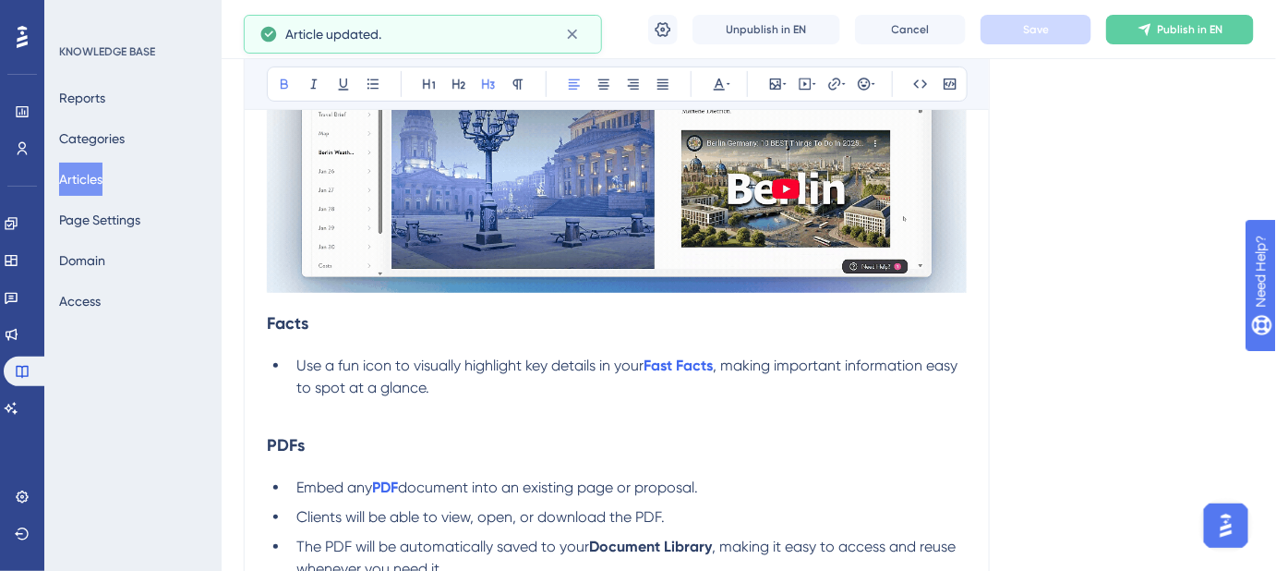
click at [267, 307] on h3 "Facts" at bounding box center [617, 323] width 700 height 48
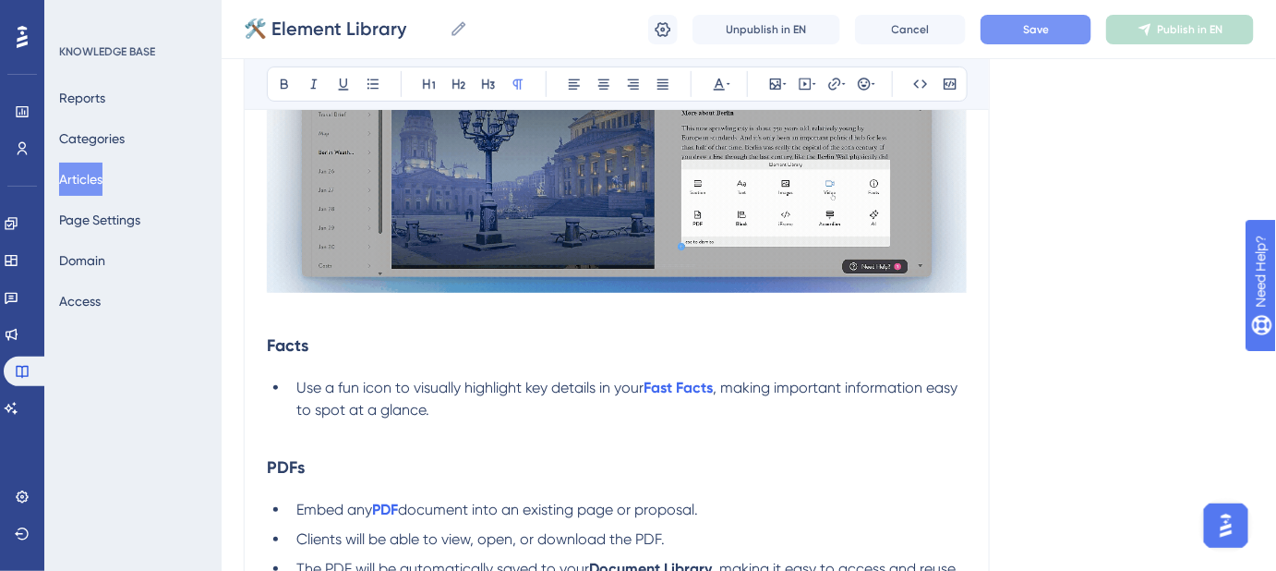
click at [272, 435] on p at bounding box center [617, 432] width 700 height 22
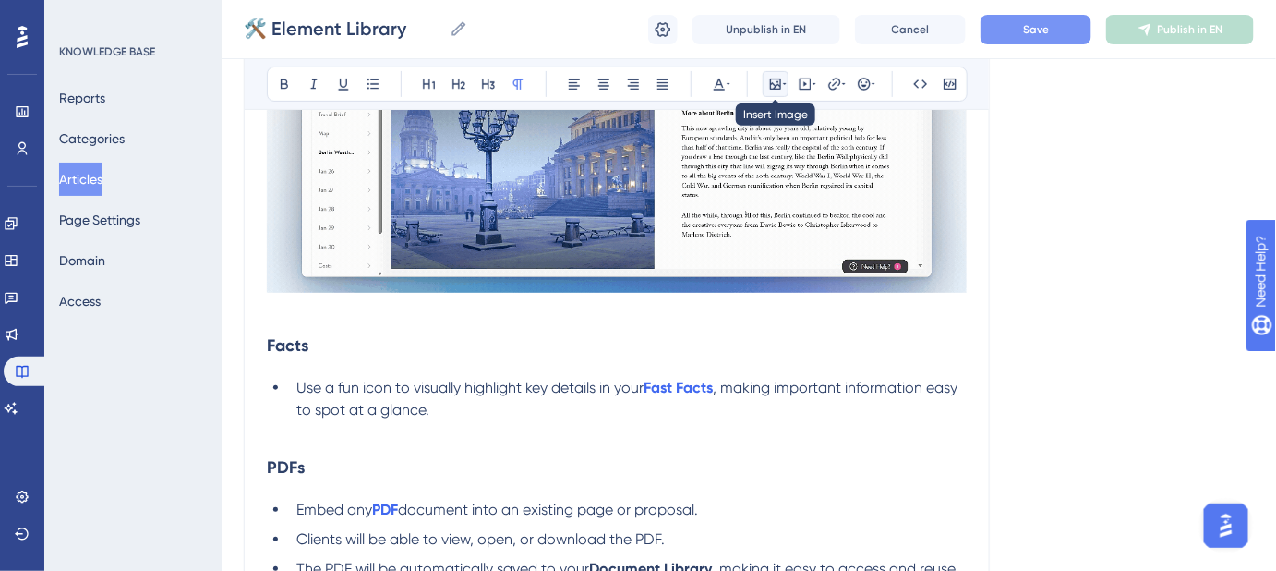
click at [783, 78] on icon at bounding box center [785, 84] width 4 height 15
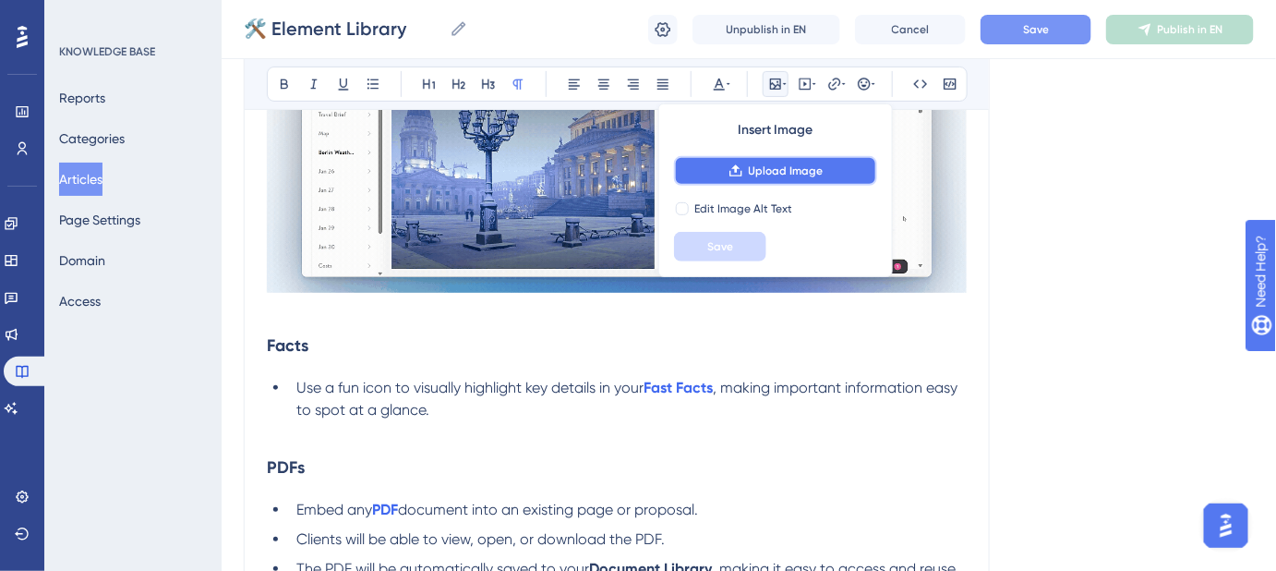
click at [773, 169] on span "Upload Image" at bounding box center [786, 170] width 75 height 15
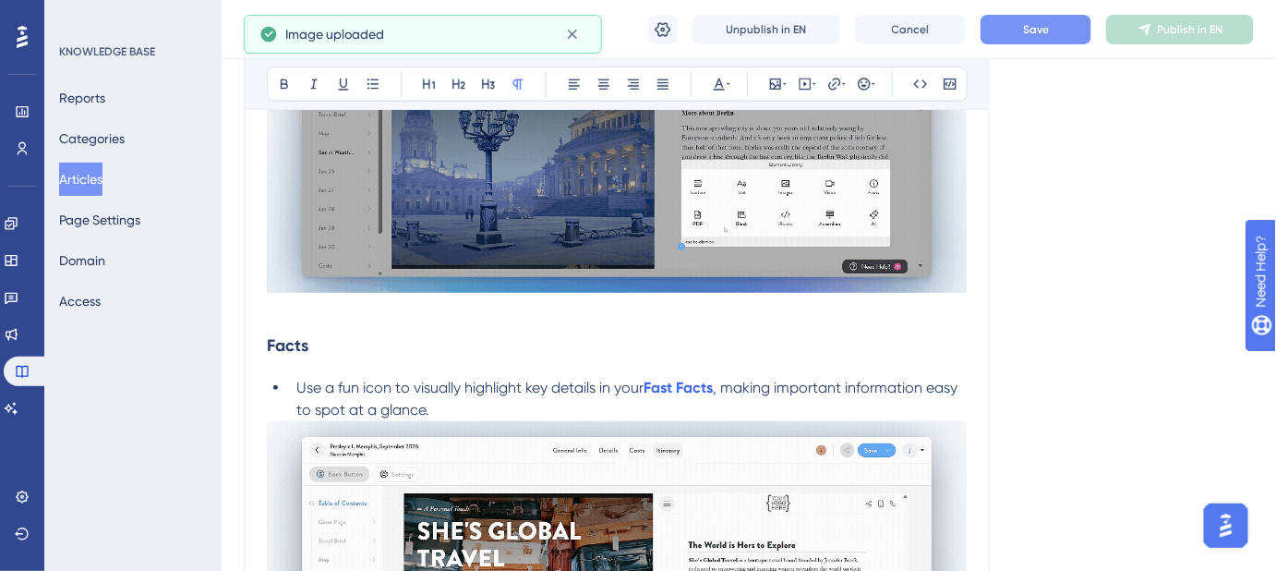
click at [473, 405] on li "Use a fun icon to visually highlight key details in your Fast Facts , making im…" at bounding box center [628, 399] width 678 height 44
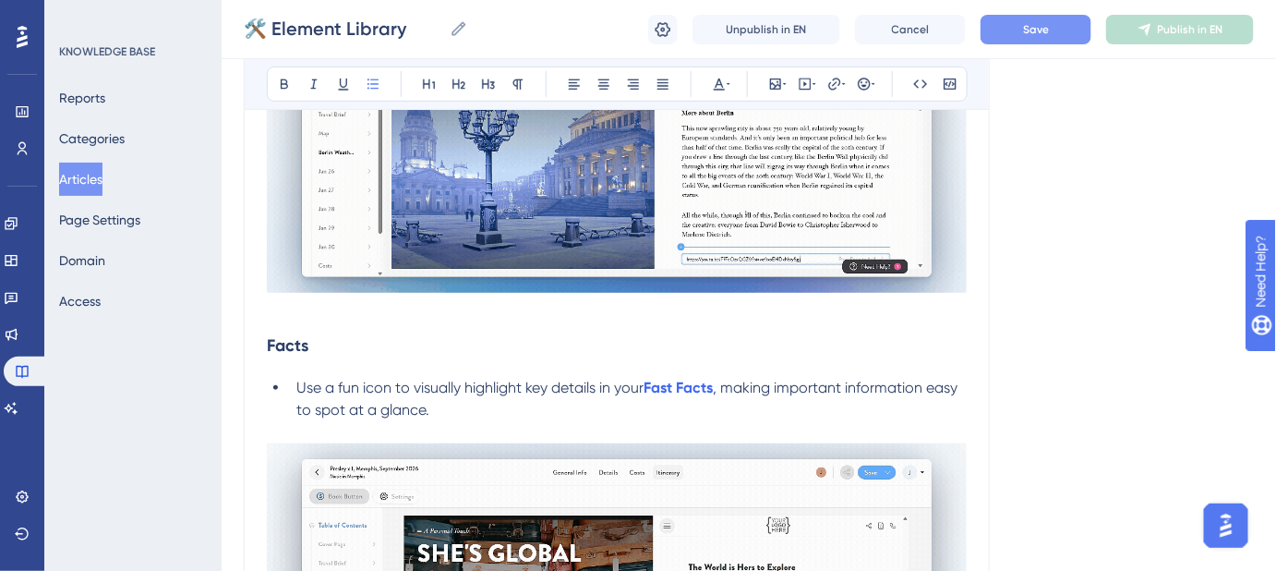
click at [1067, 19] on button "Save" at bounding box center [1036, 30] width 111 height 30
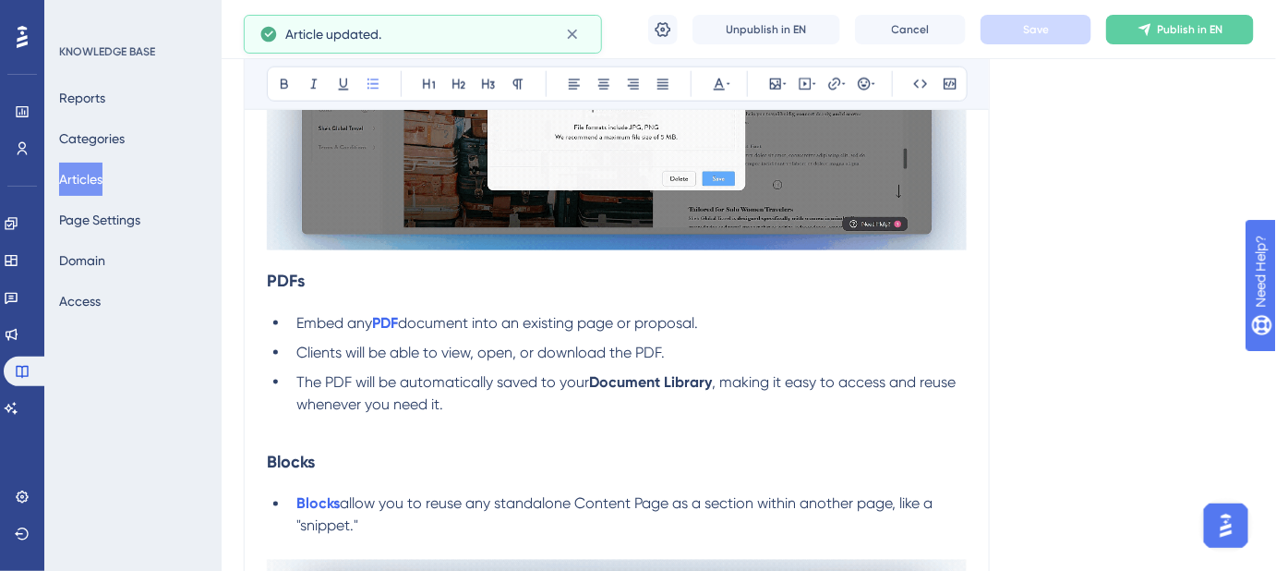
scroll to position [3105, 0]
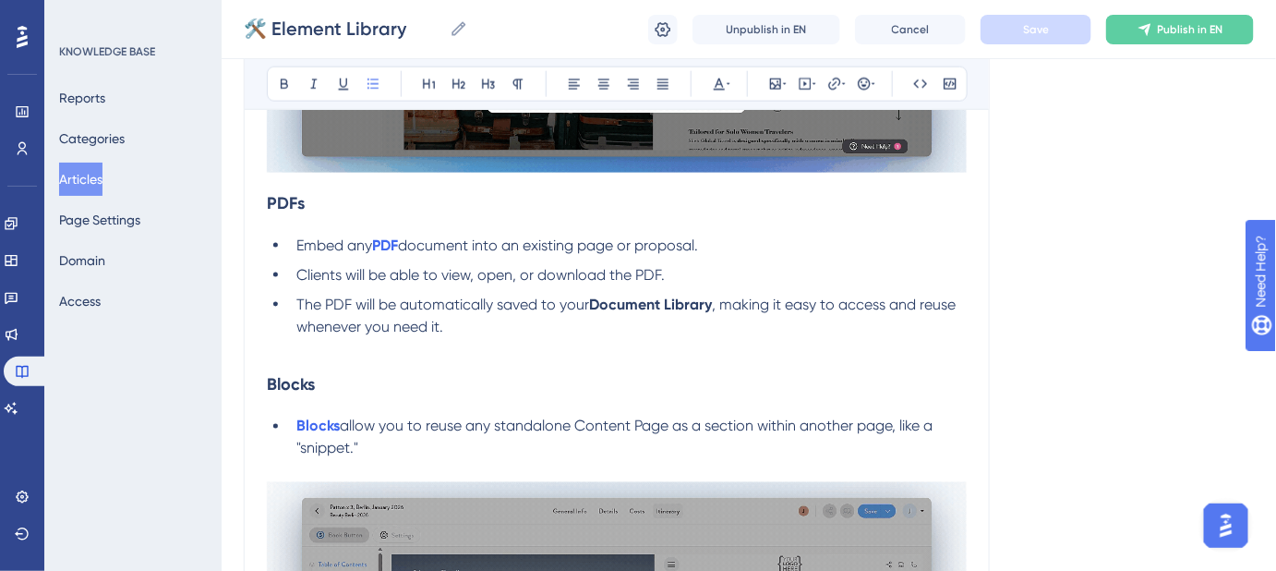
click at [283, 354] on p at bounding box center [617, 349] width 700 height 22
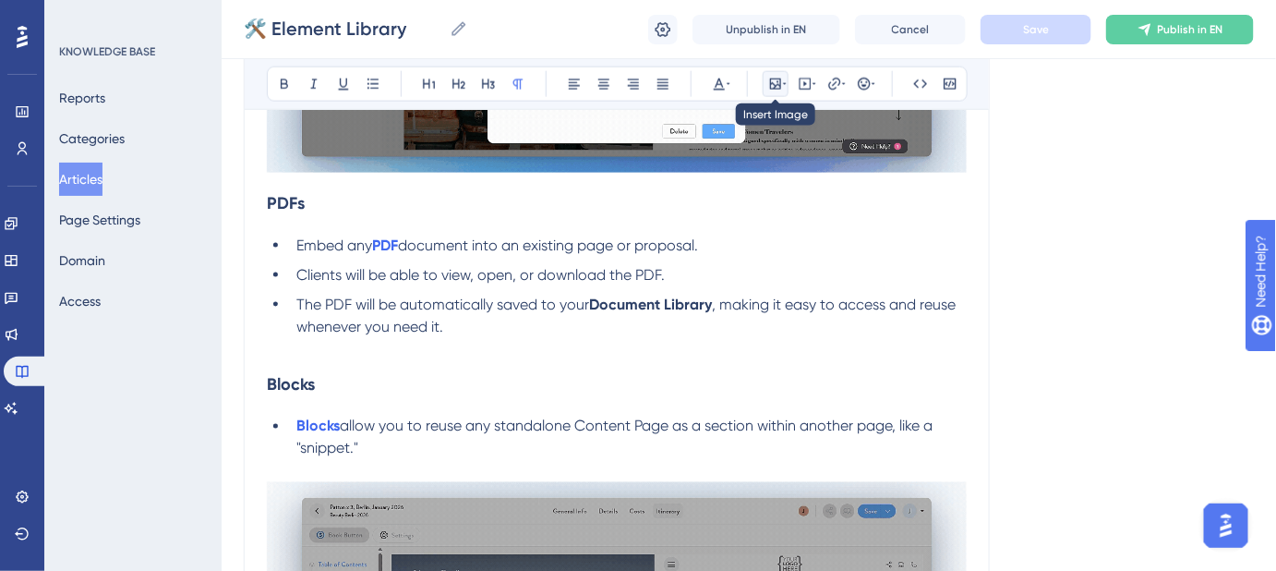
click at [773, 85] on icon at bounding box center [775, 84] width 15 height 15
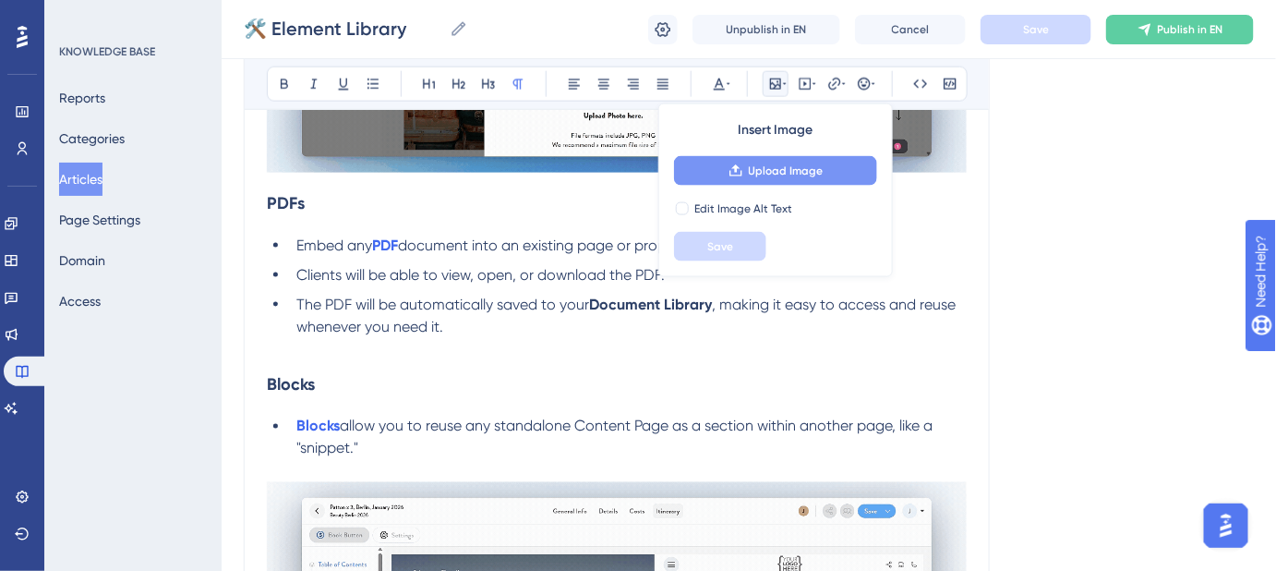
click at [773, 164] on span "Upload Image" at bounding box center [786, 170] width 75 height 15
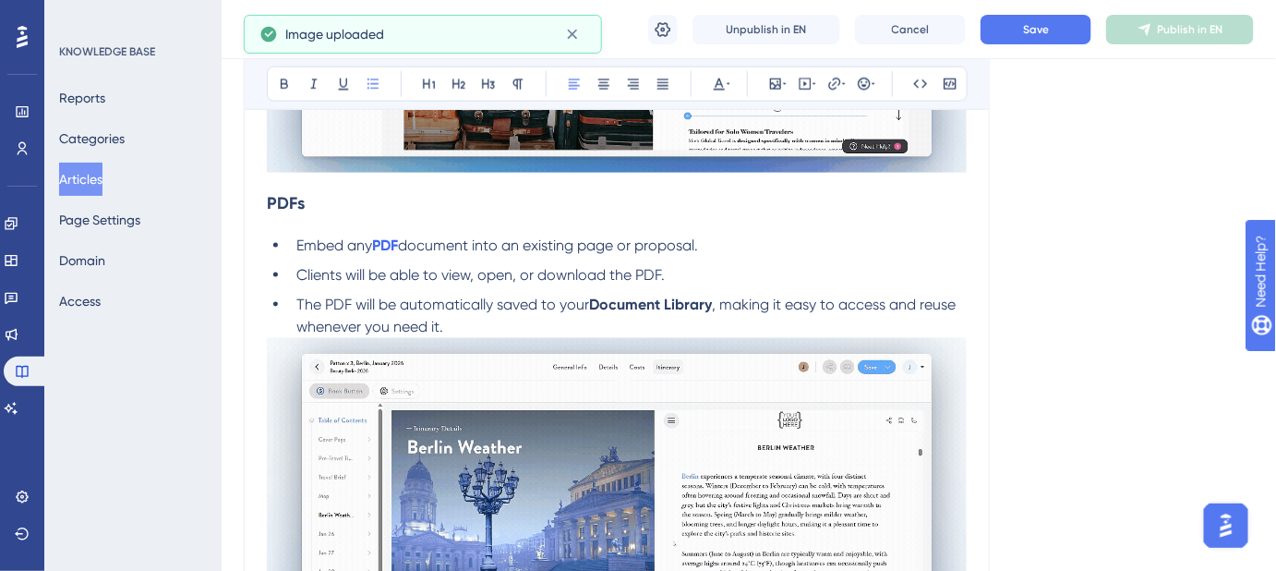
click at [475, 317] on li "The PDF will be automatically saved to your Document Library , making it easy t…" at bounding box center [628, 316] width 678 height 44
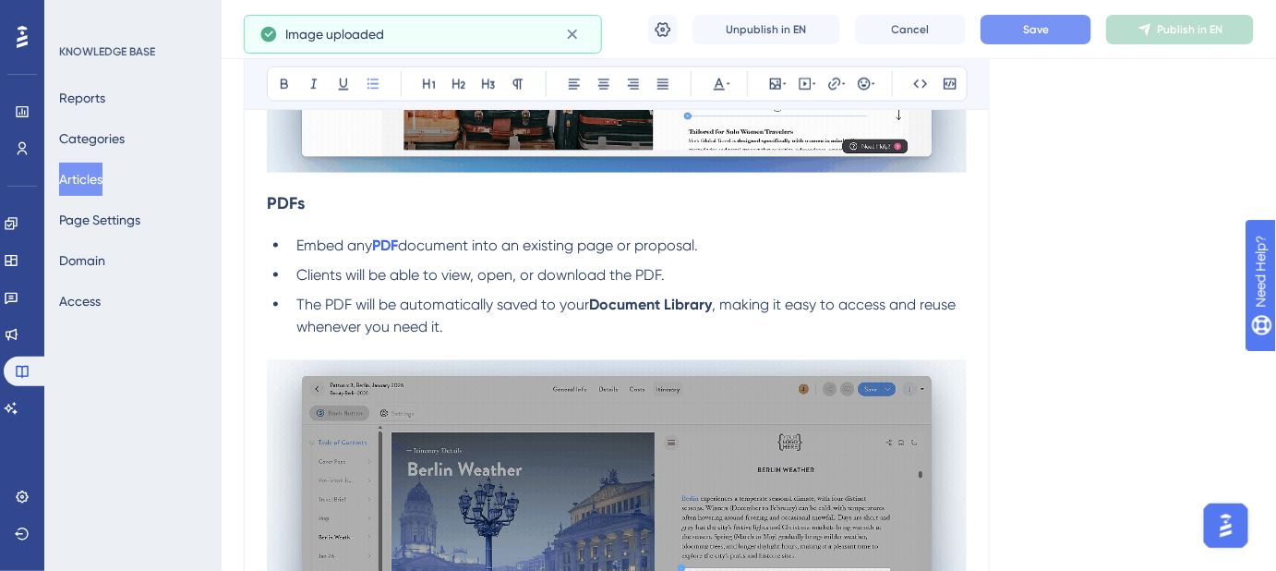
click at [1002, 36] on button "Save" at bounding box center [1036, 30] width 111 height 30
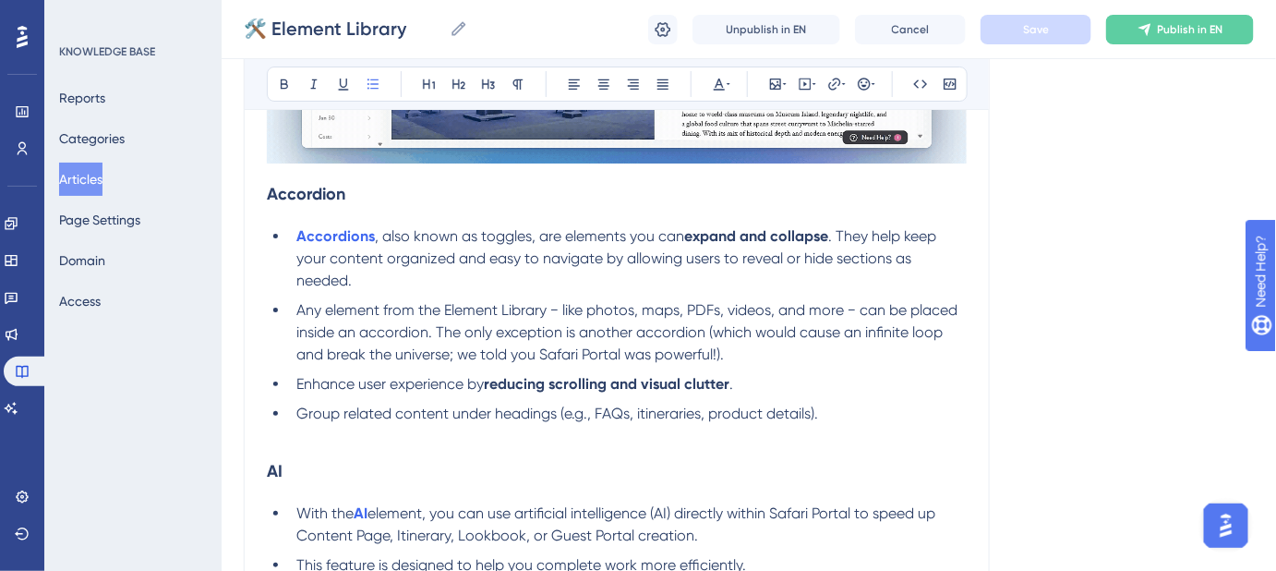
scroll to position [4700, 0]
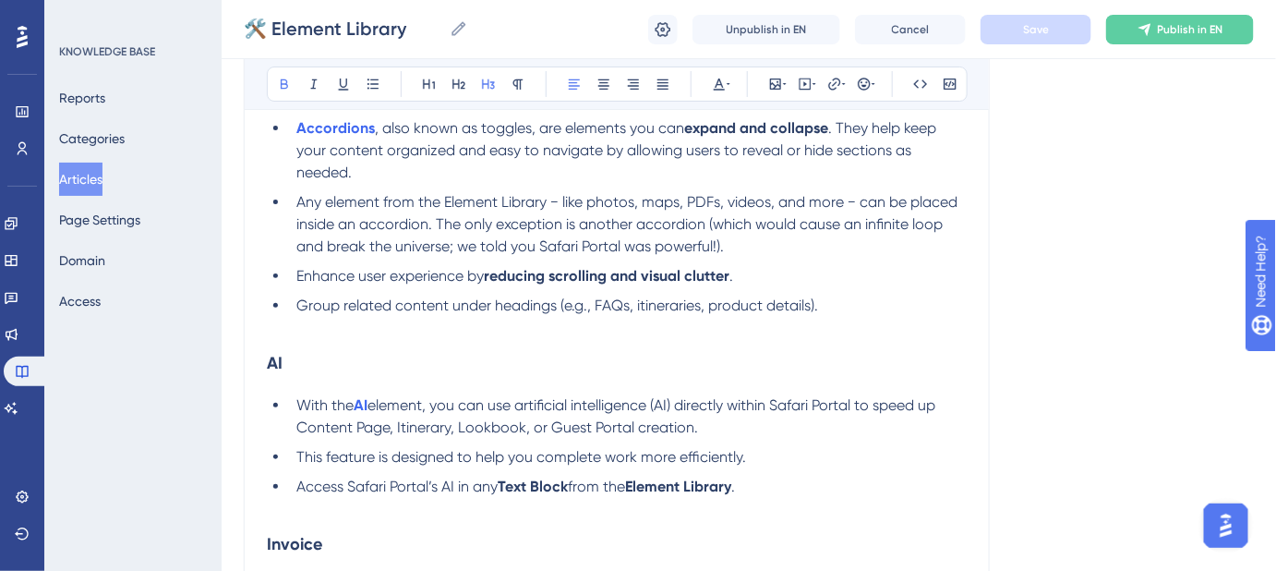
click at [271, 339] on h3 "AI" at bounding box center [617, 363] width 700 height 48
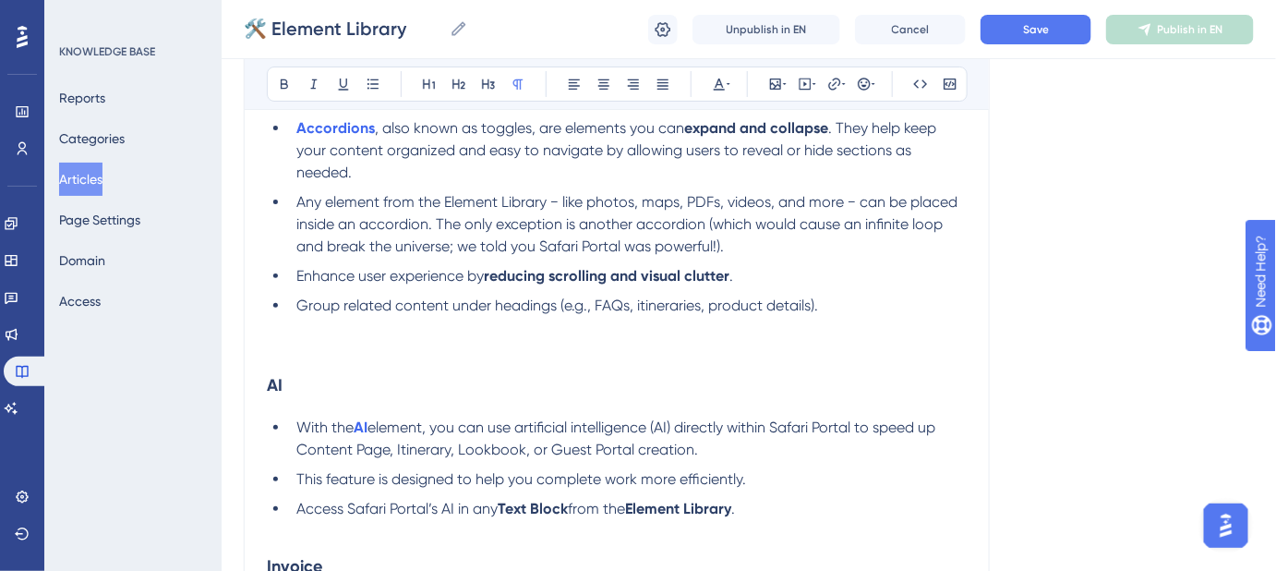
click at [269, 343] on p at bounding box center [617, 350] width 700 height 22
click at [778, 83] on icon at bounding box center [775, 84] width 15 height 15
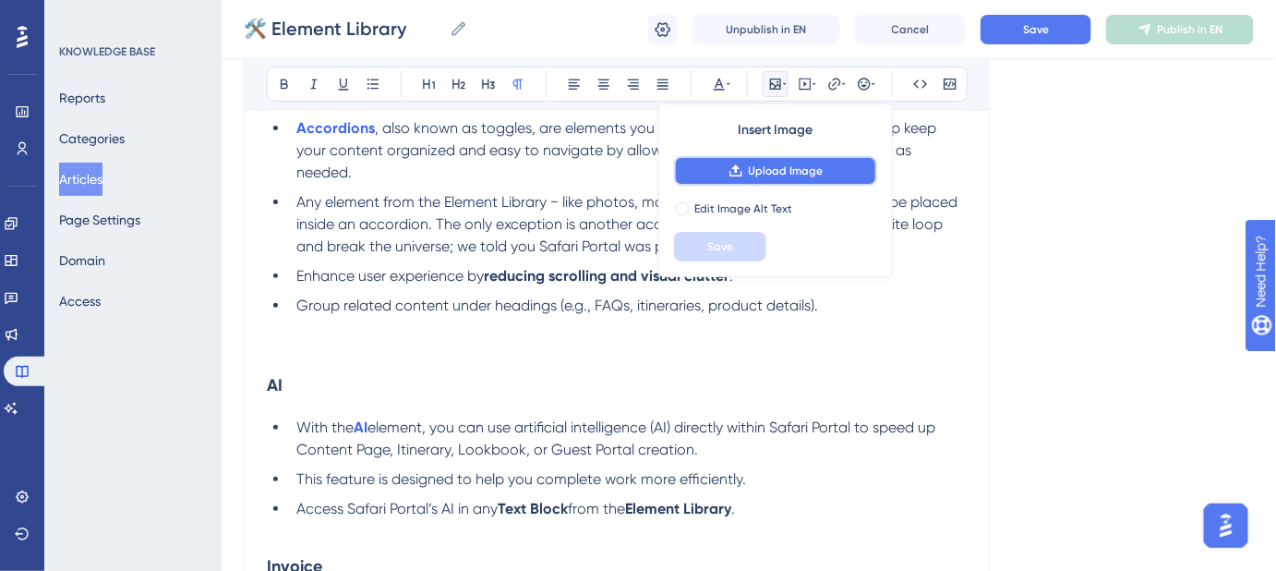
click at [767, 163] on span "Upload Image" at bounding box center [786, 170] width 75 height 15
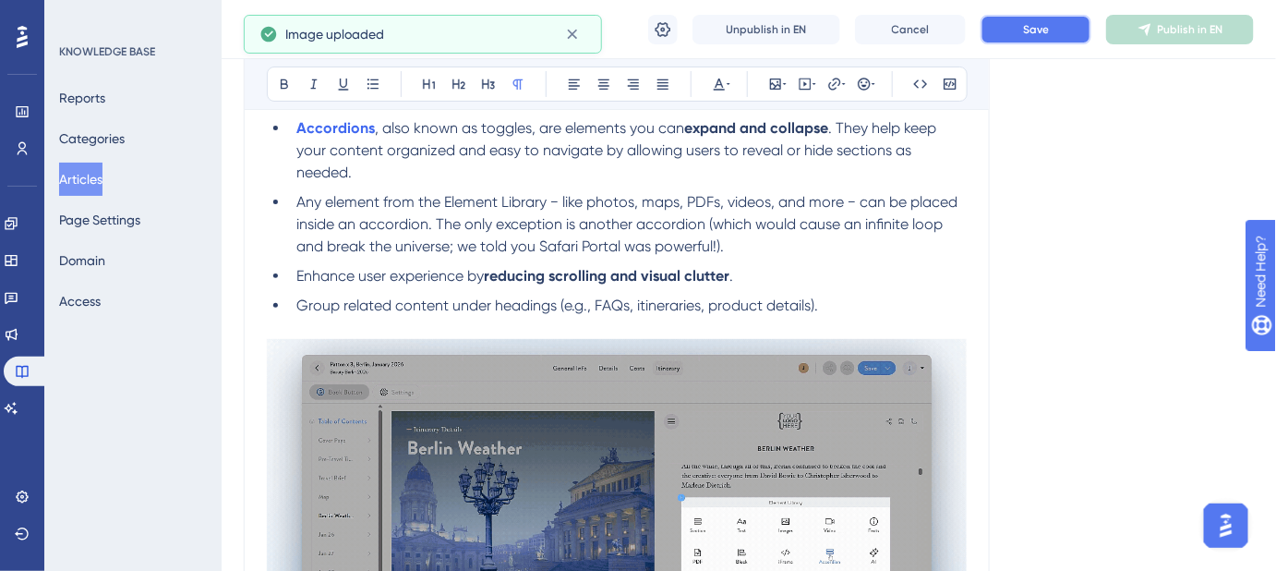
click at [1018, 30] on button "Save" at bounding box center [1036, 30] width 111 height 30
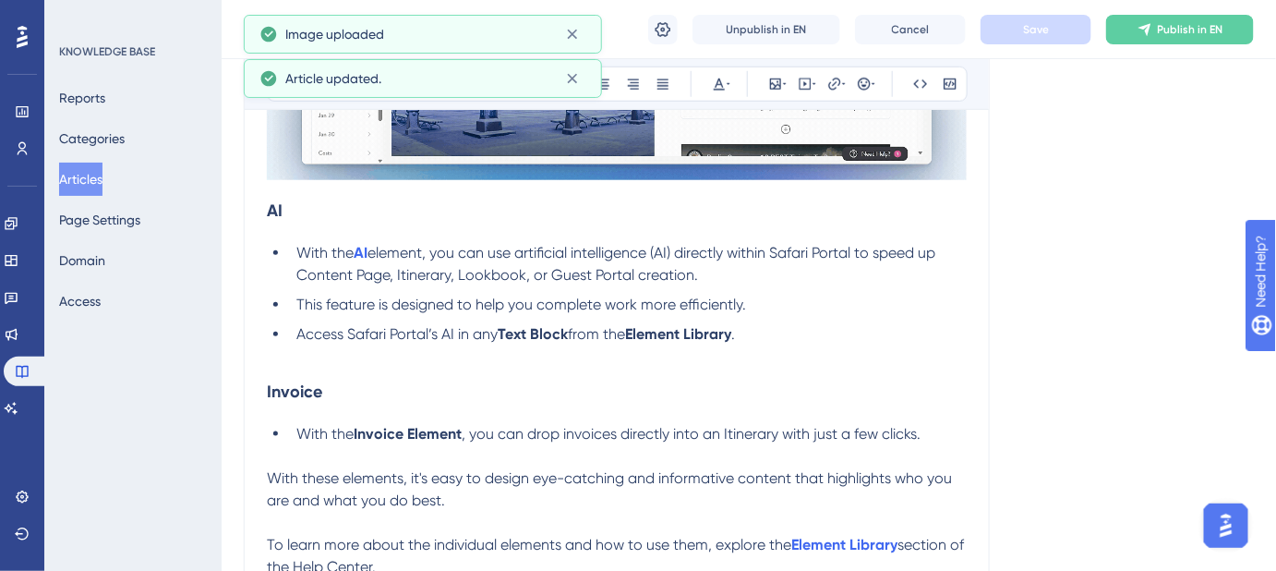
scroll to position [5204, 0]
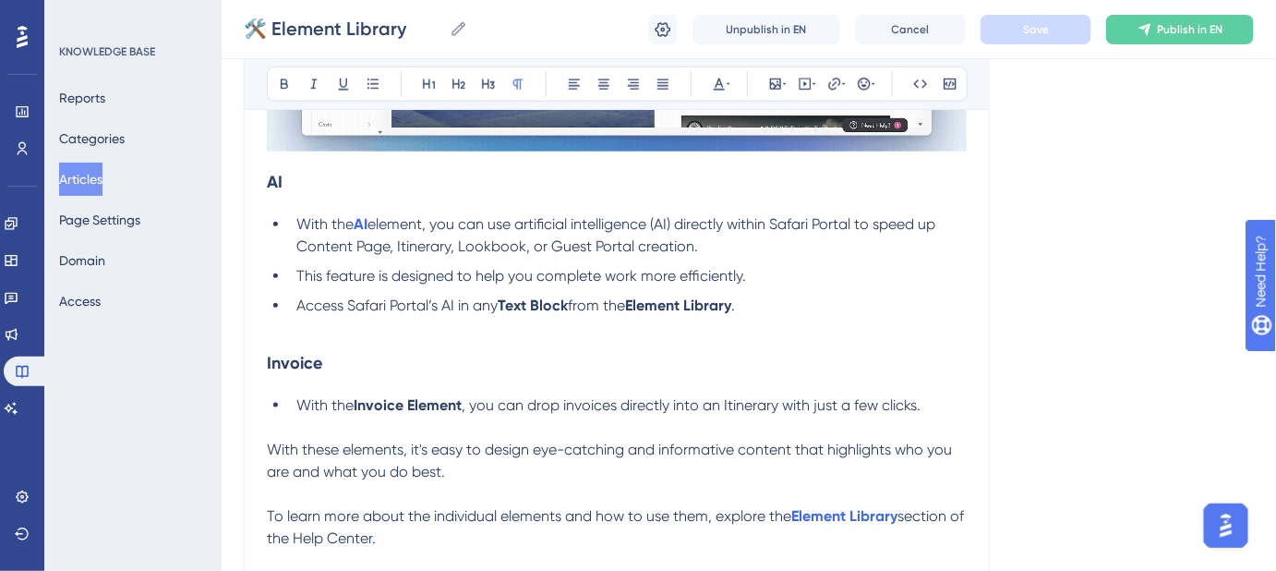
click at [268, 333] on p at bounding box center [617, 328] width 700 height 22
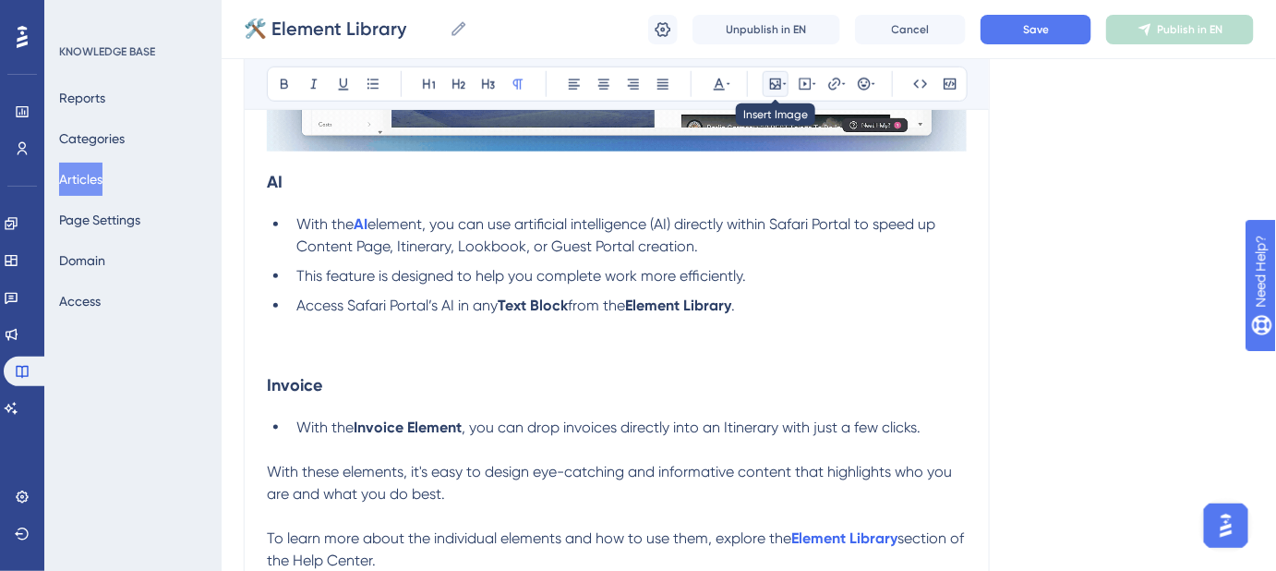
click at [776, 79] on icon at bounding box center [775, 84] width 15 height 15
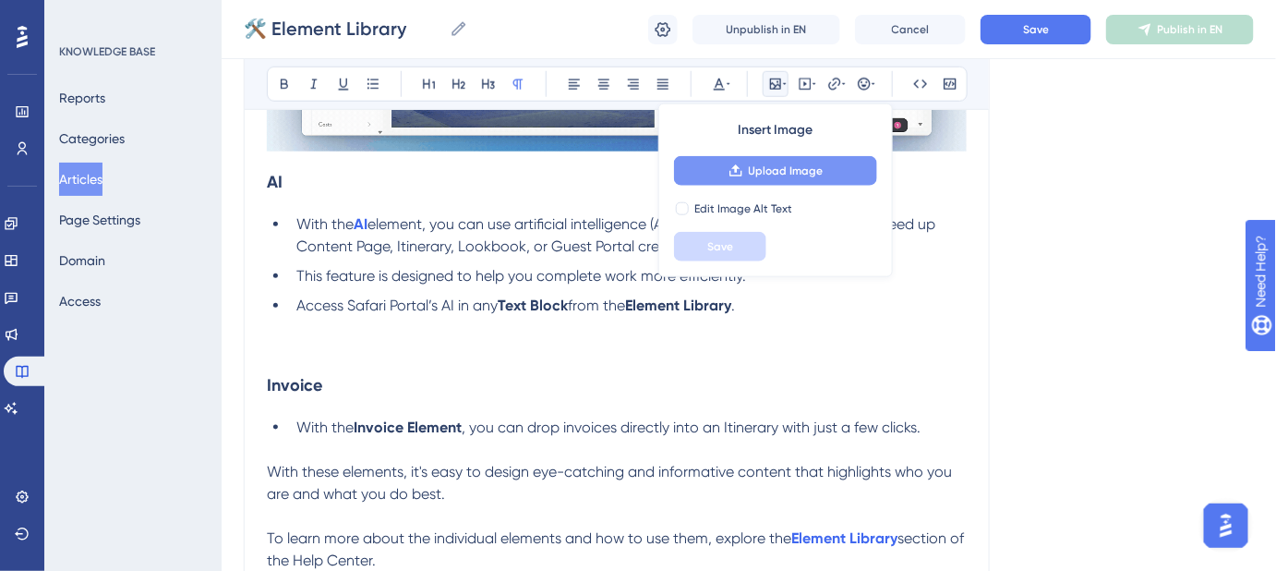
click at [768, 163] on span "Upload Image" at bounding box center [786, 170] width 75 height 15
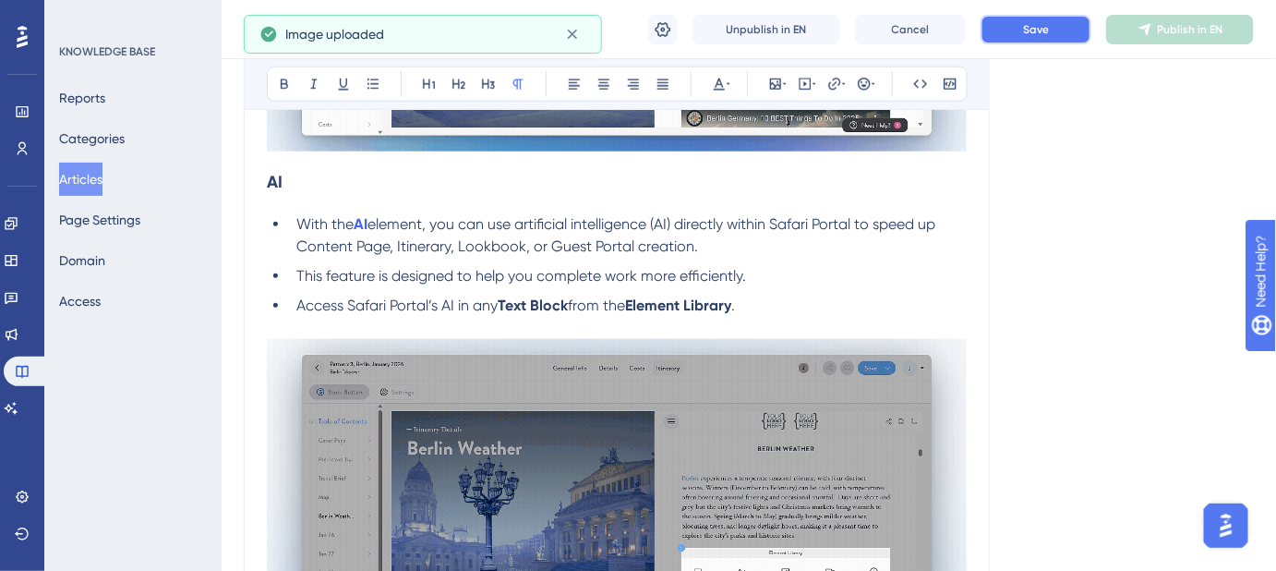
click at [1025, 40] on button "Save" at bounding box center [1036, 30] width 111 height 30
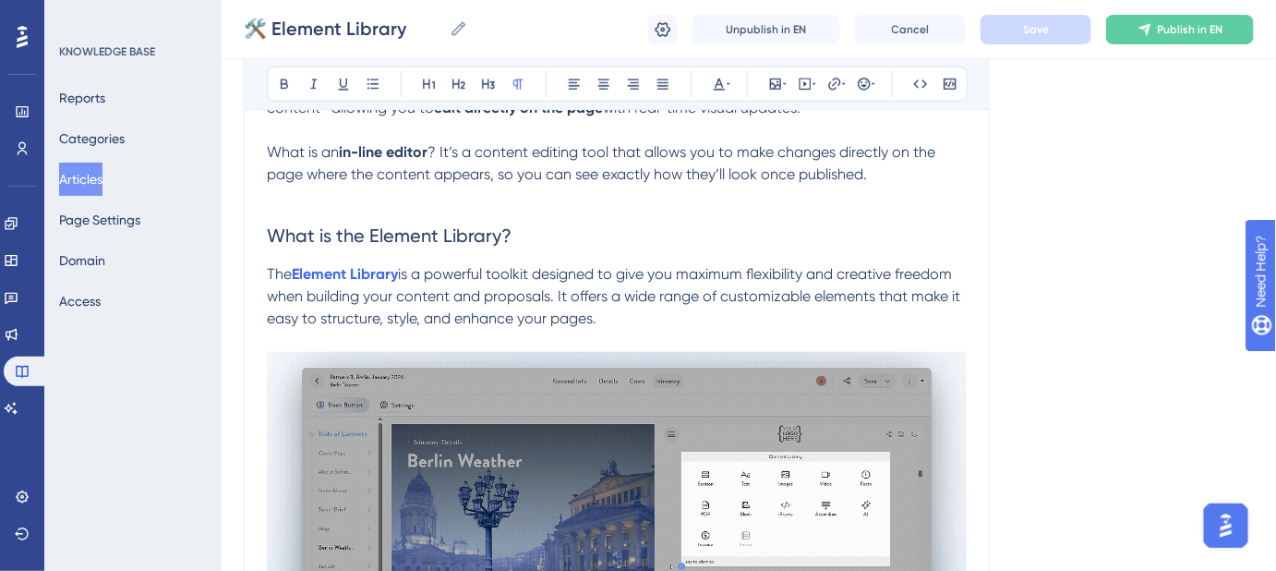
scroll to position [503, 0]
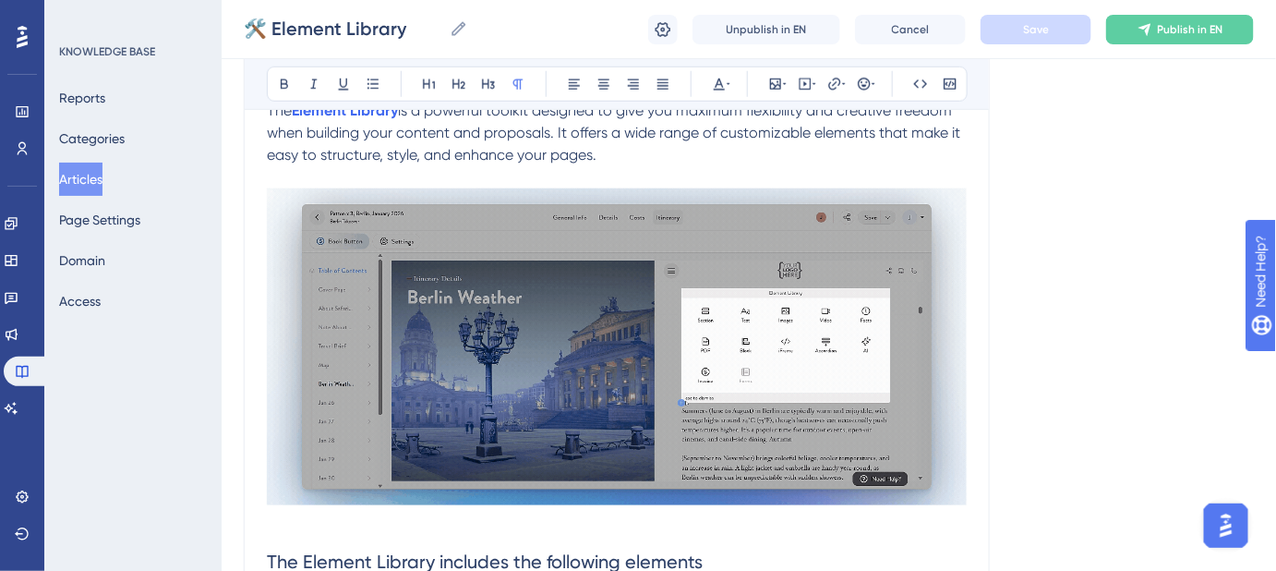
click at [274, 530] on p at bounding box center [617, 523] width 700 height 22
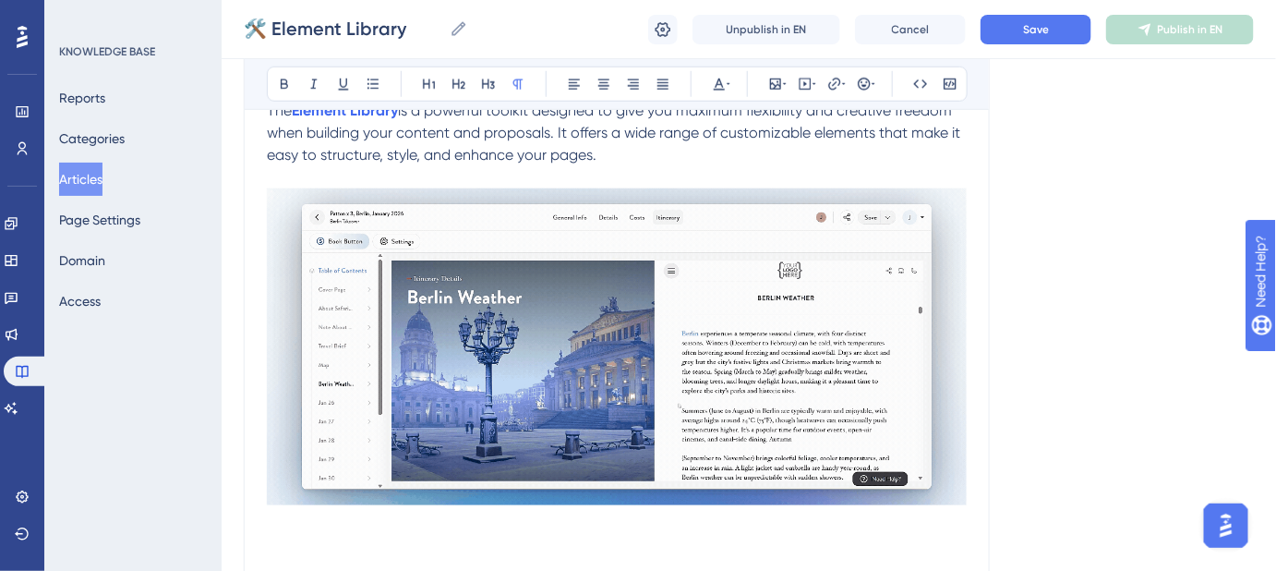
click at [279, 534] on p at bounding box center [617, 545] width 700 height 22
click at [779, 87] on icon at bounding box center [775, 83] width 11 height 11
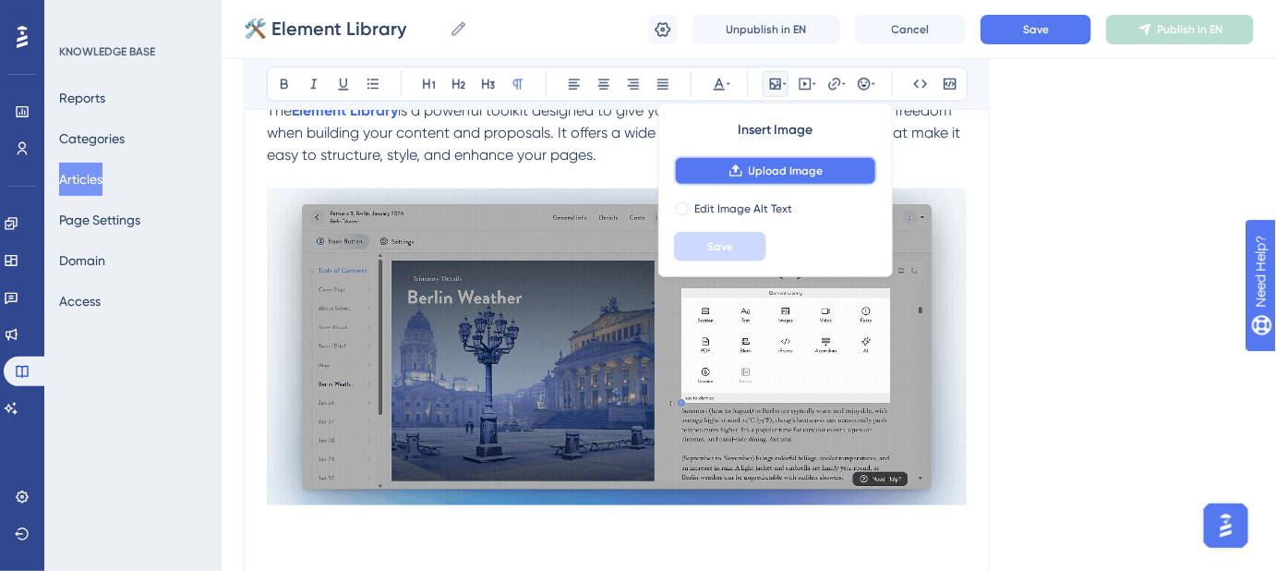
click at [790, 171] on span "Upload Image" at bounding box center [786, 170] width 75 height 15
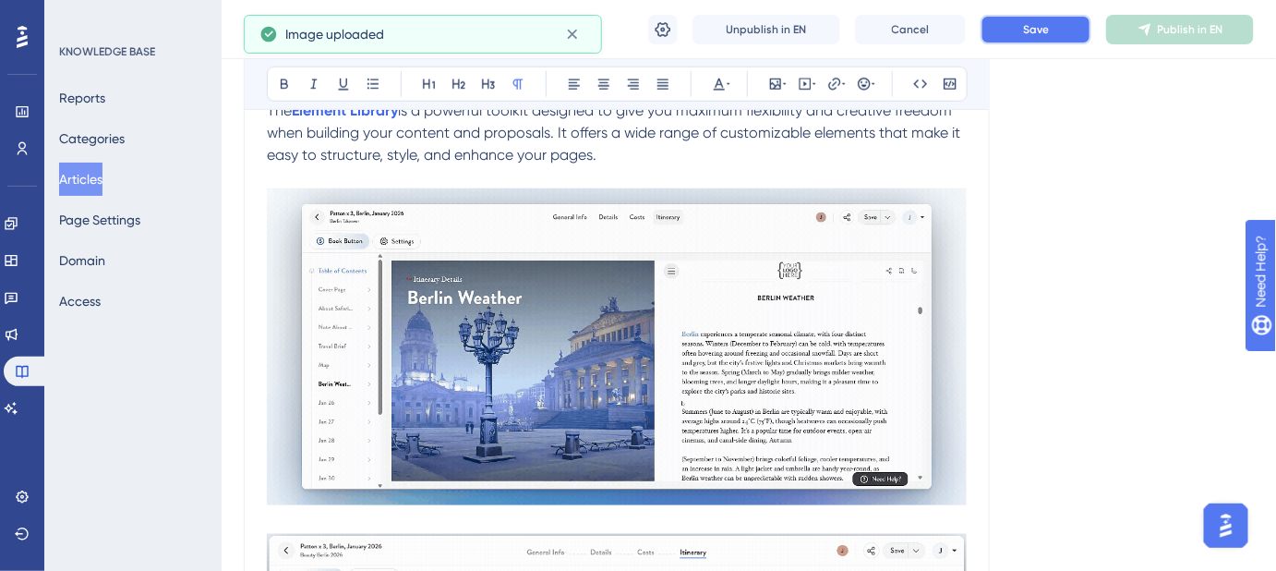
click at [1041, 36] on button "Save" at bounding box center [1036, 30] width 111 height 30
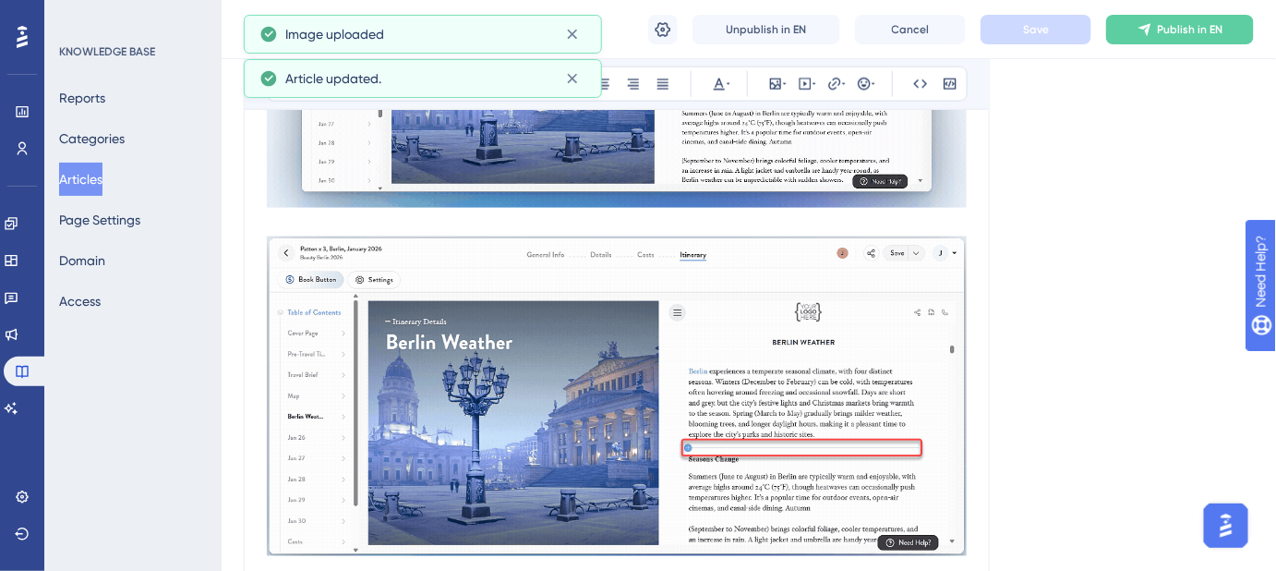
scroll to position [839, 0]
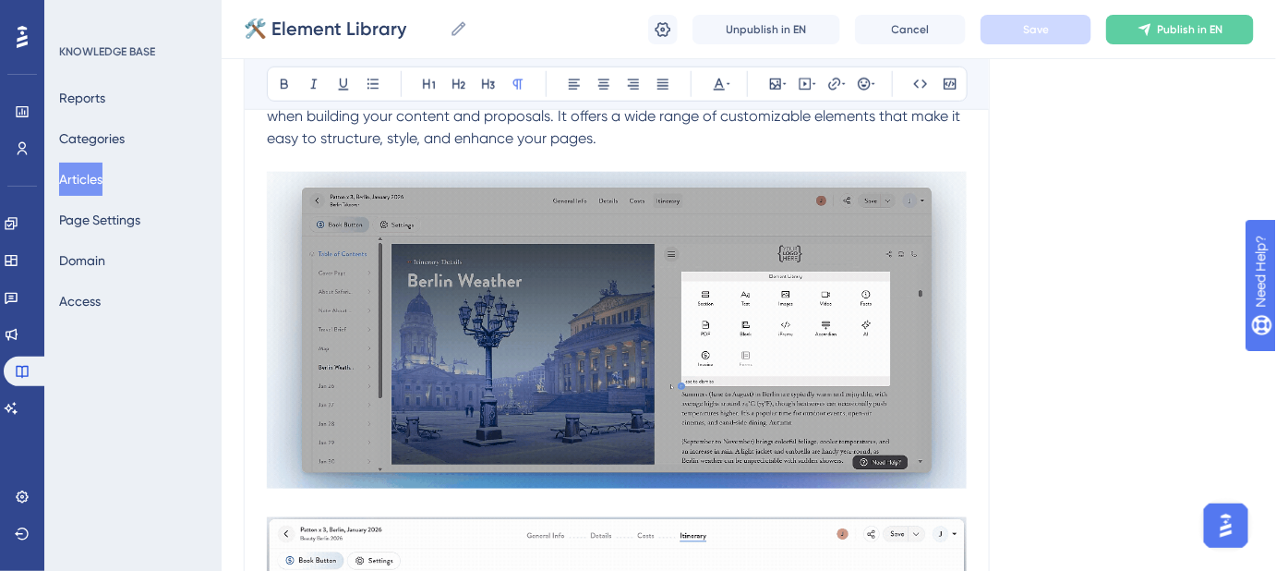
scroll to position [419, 0]
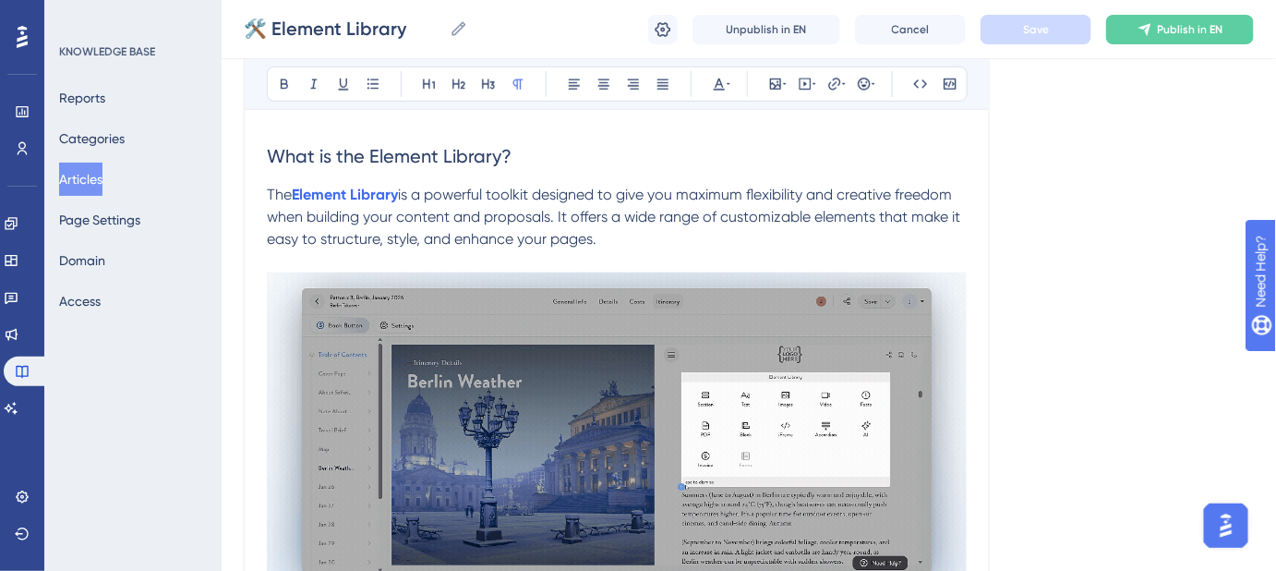
click at [704, 329] on img at bounding box center [617, 430] width 700 height 317
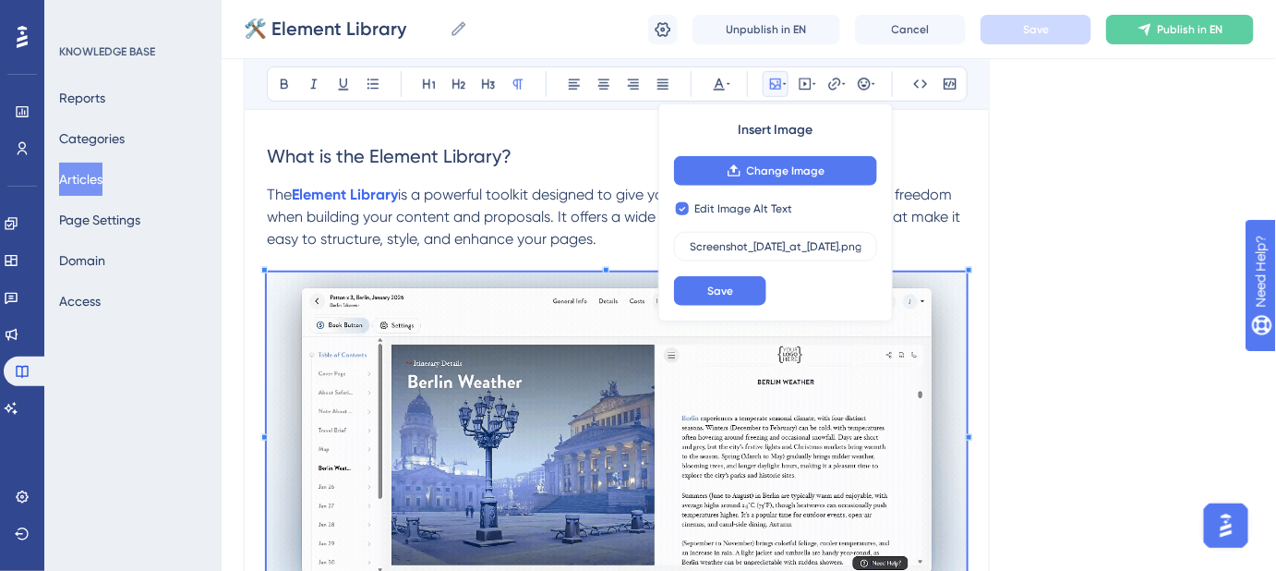
checkbox input "false"
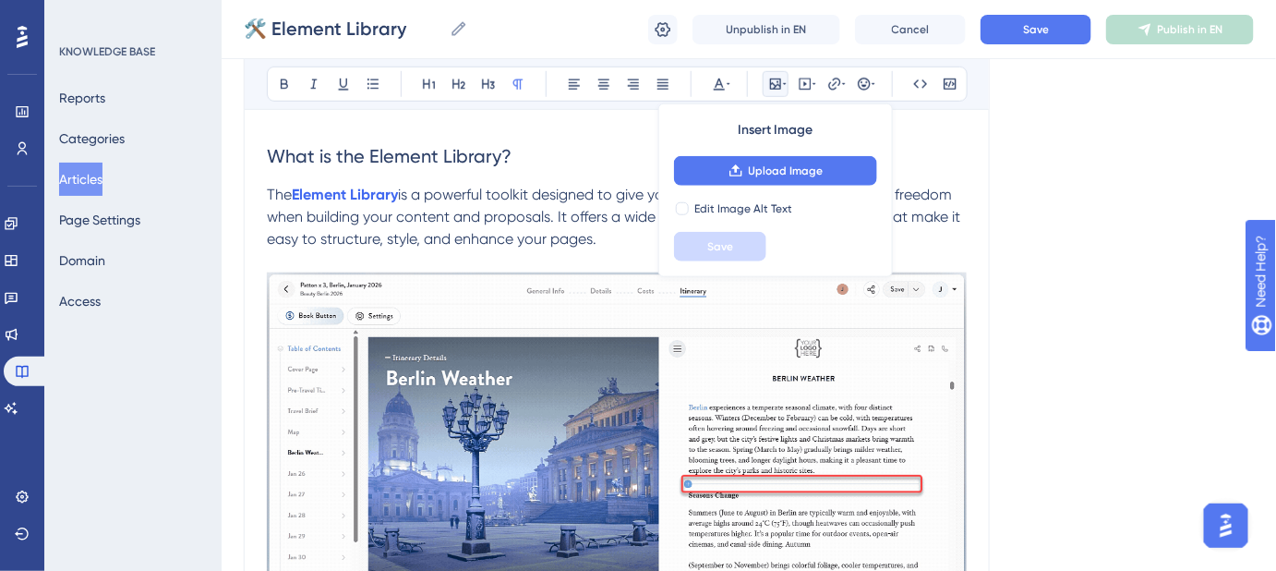
drag, startPoint x: 1073, startPoint y: 186, endPoint x: 1039, endPoint y: 81, distance: 109.8
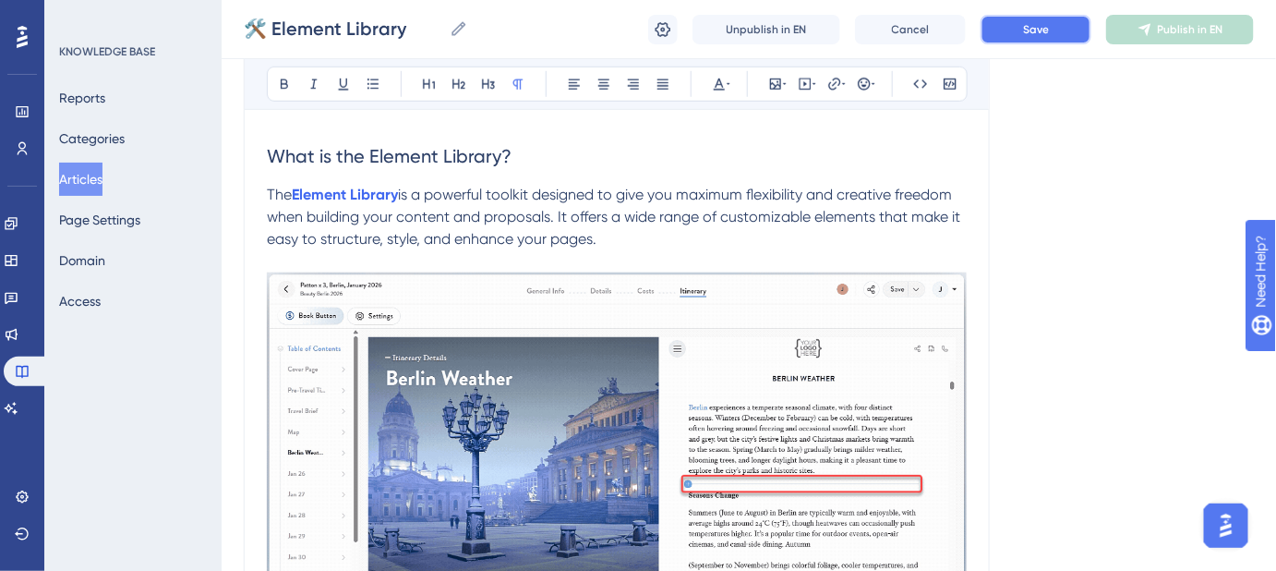
click at [1036, 30] on span "Save" at bounding box center [1036, 29] width 26 height 15
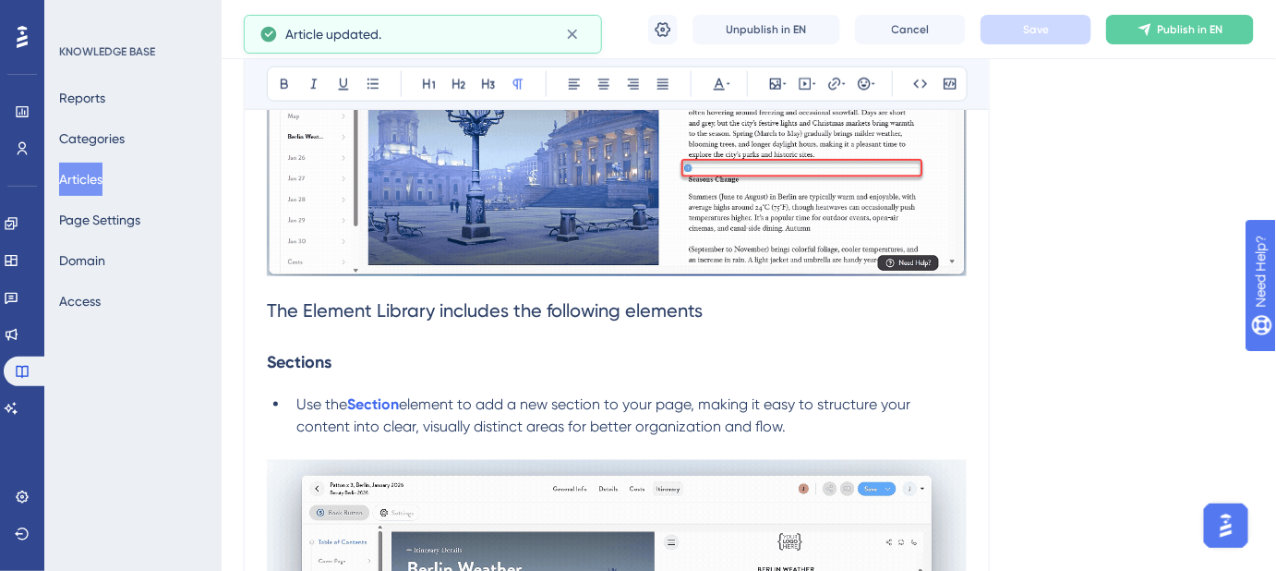
scroll to position [755, 0]
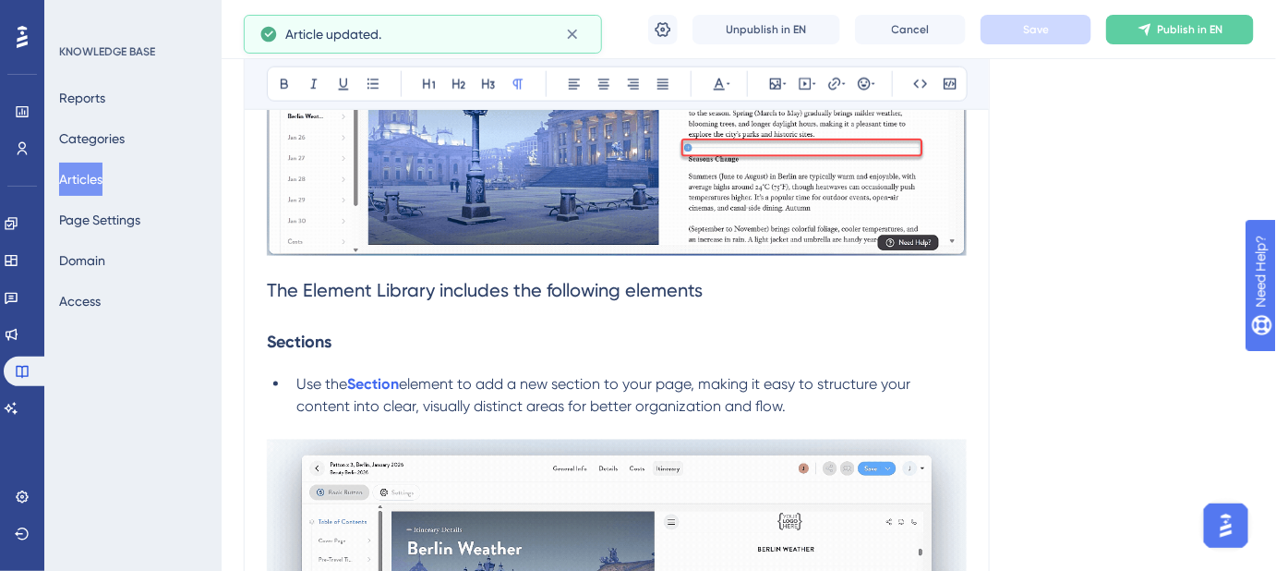
click at [268, 283] on span "The Element Library includes the following elements" at bounding box center [485, 290] width 436 height 22
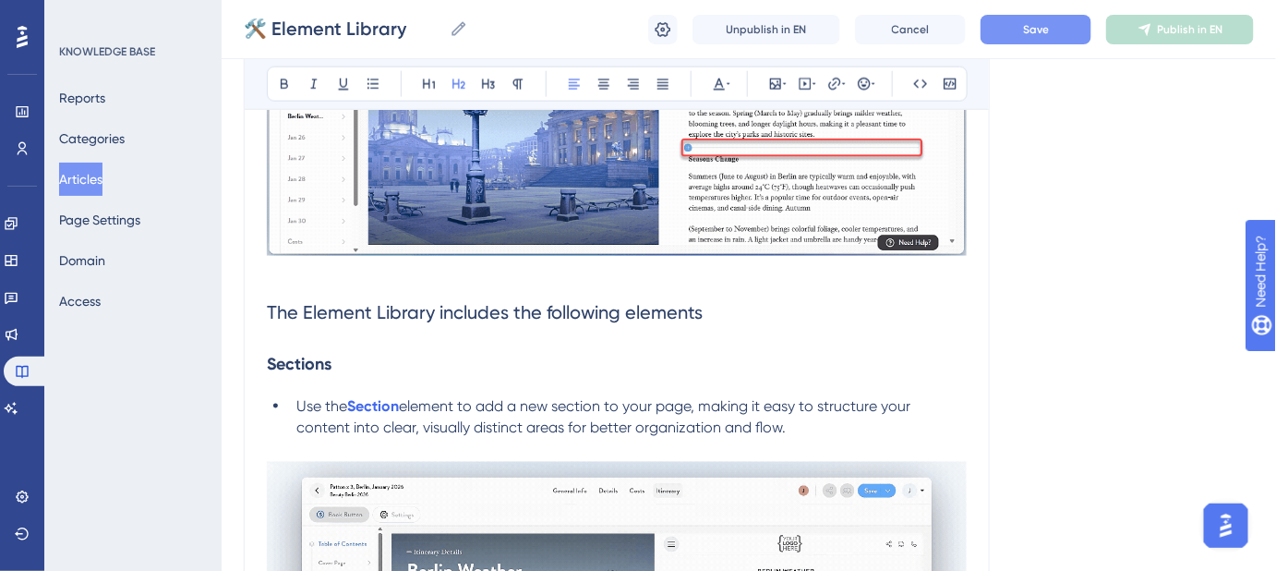
click at [1031, 38] on button "Save" at bounding box center [1036, 30] width 111 height 30
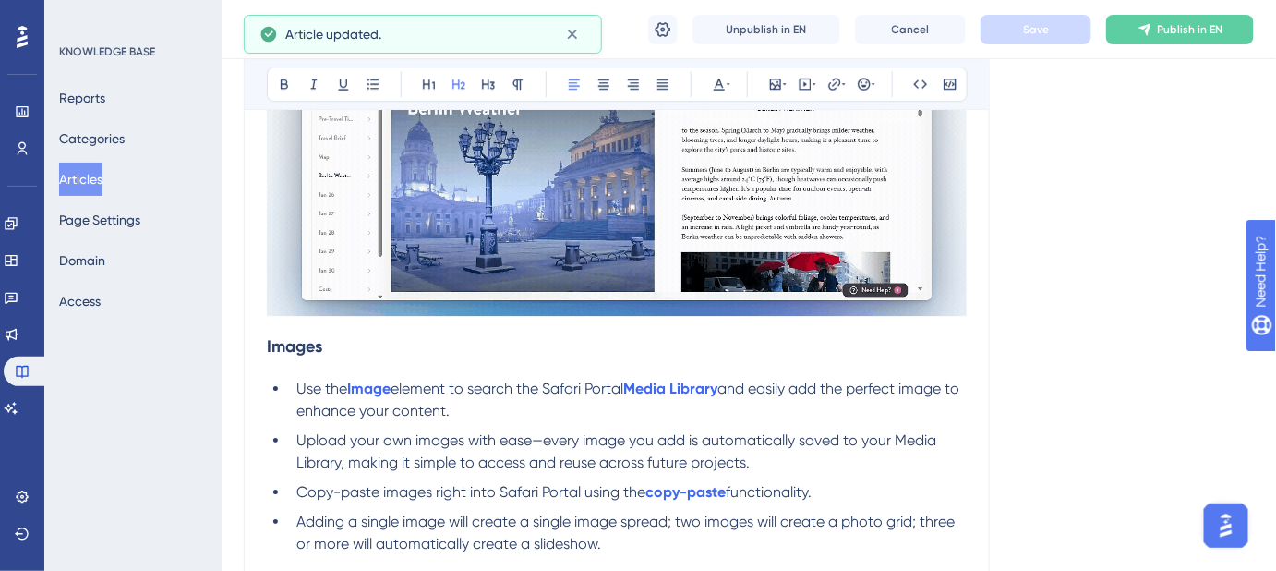
scroll to position [1763, 0]
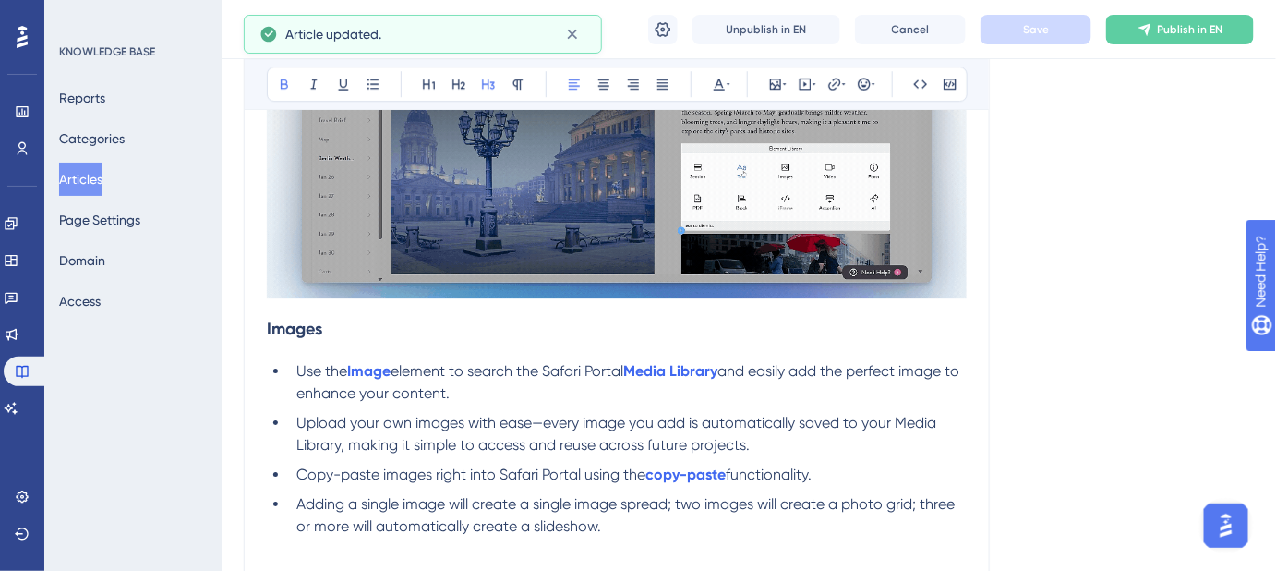
click at [268, 324] on strong "Images" at bounding box center [294, 329] width 55 height 20
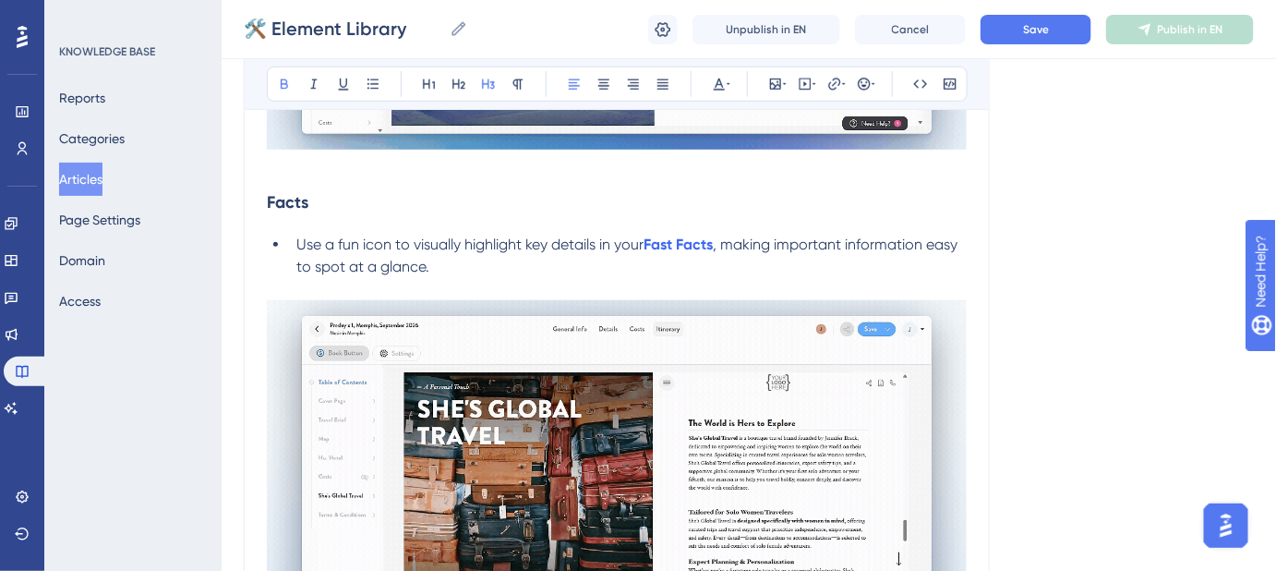
scroll to position [2686, 0]
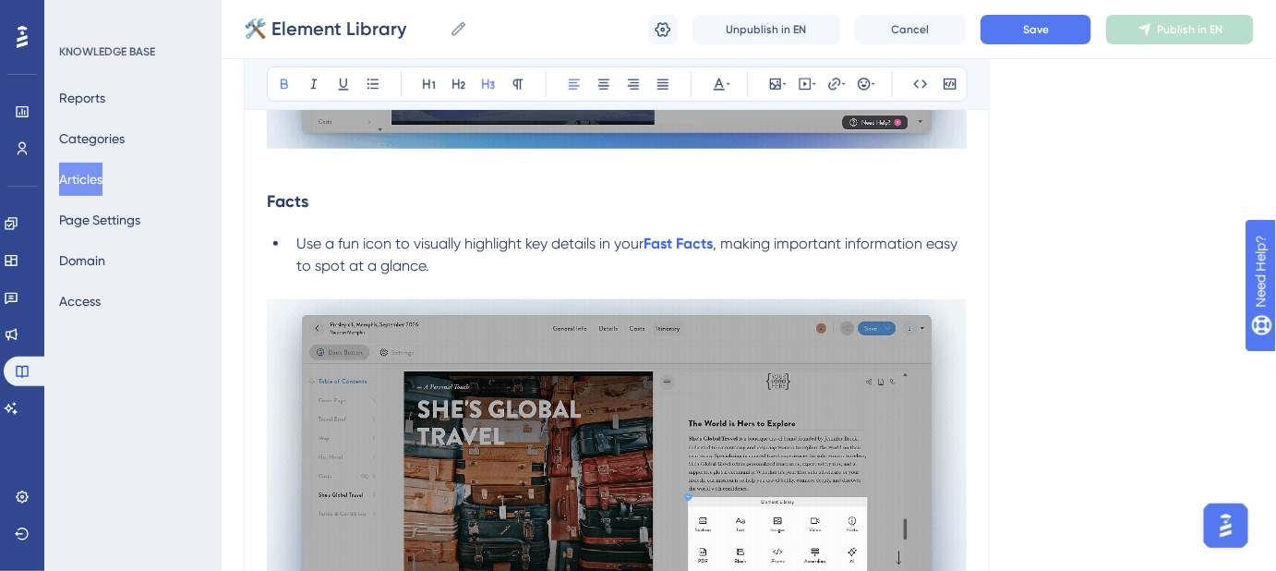
click at [268, 194] on strong "Facts" at bounding box center [288, 201] width 42 height 20
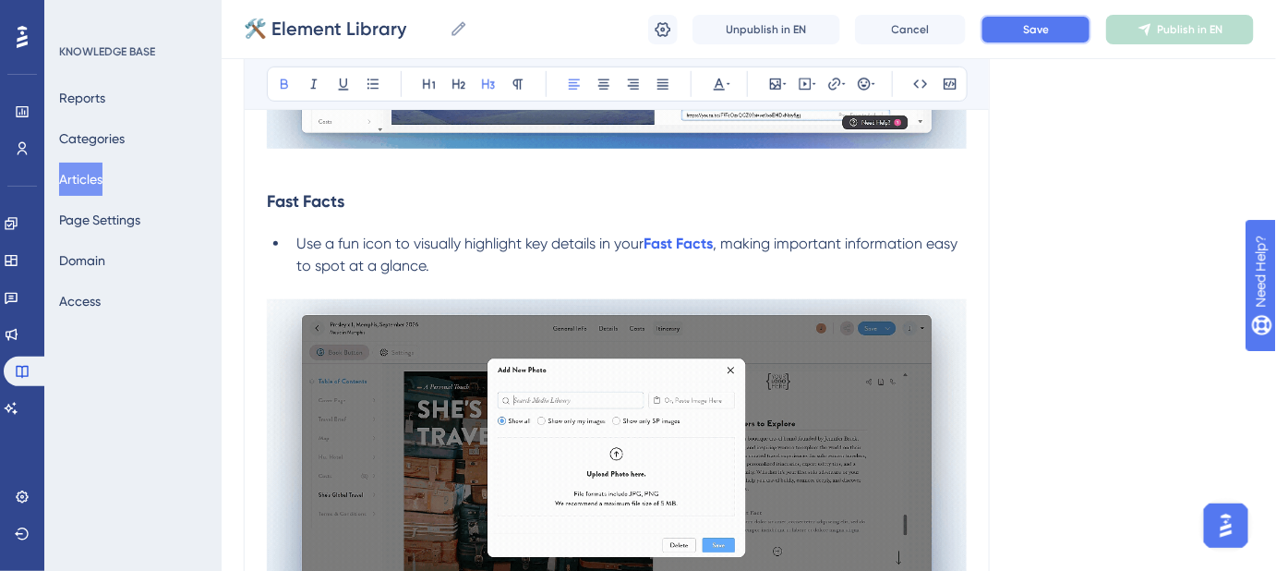
click at [1037, 26] on span "Save" at bounding box center [1036, 29] width 26 height 15
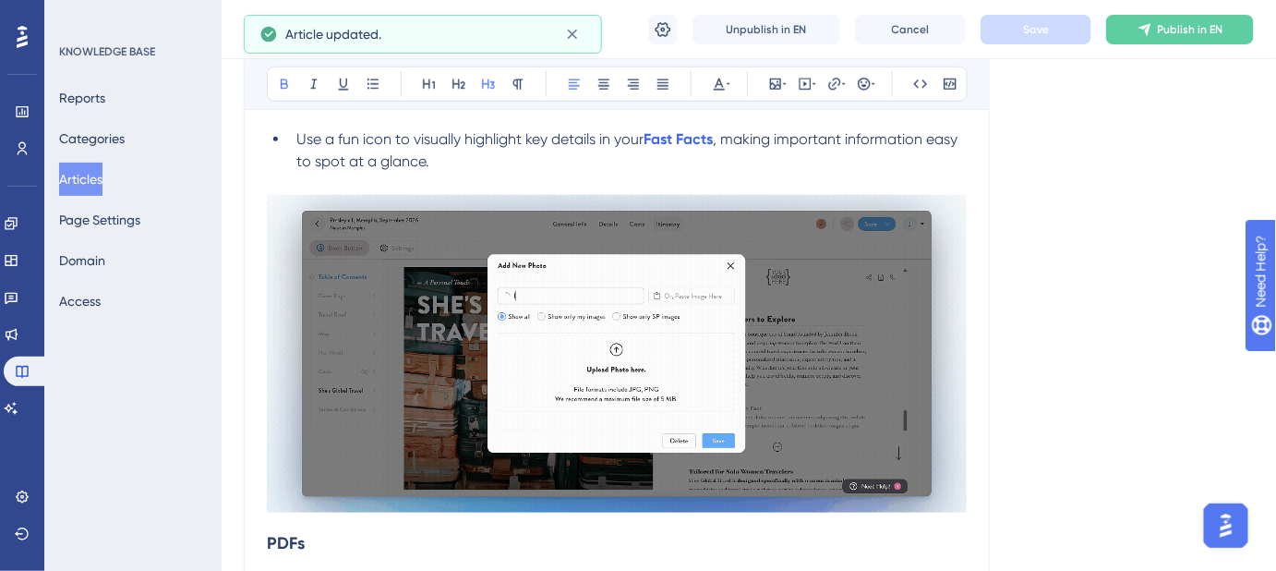
scroll to position [3021, 0]
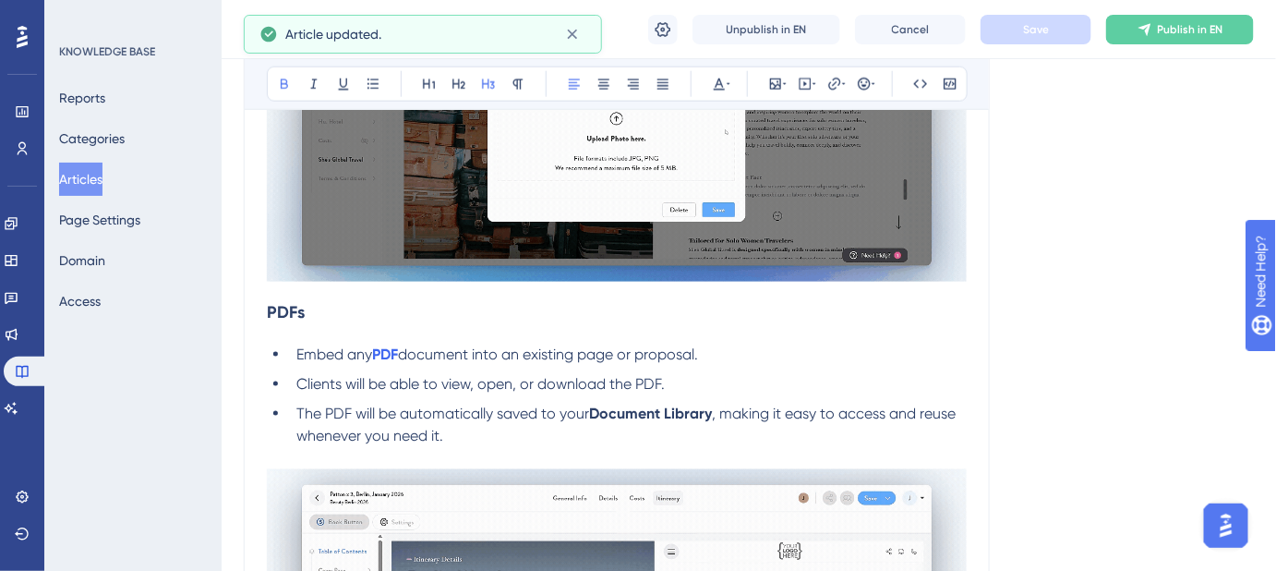
click at [267, 307] on strong "PDFs" at bounding box center [286, 312] width 38 height 20
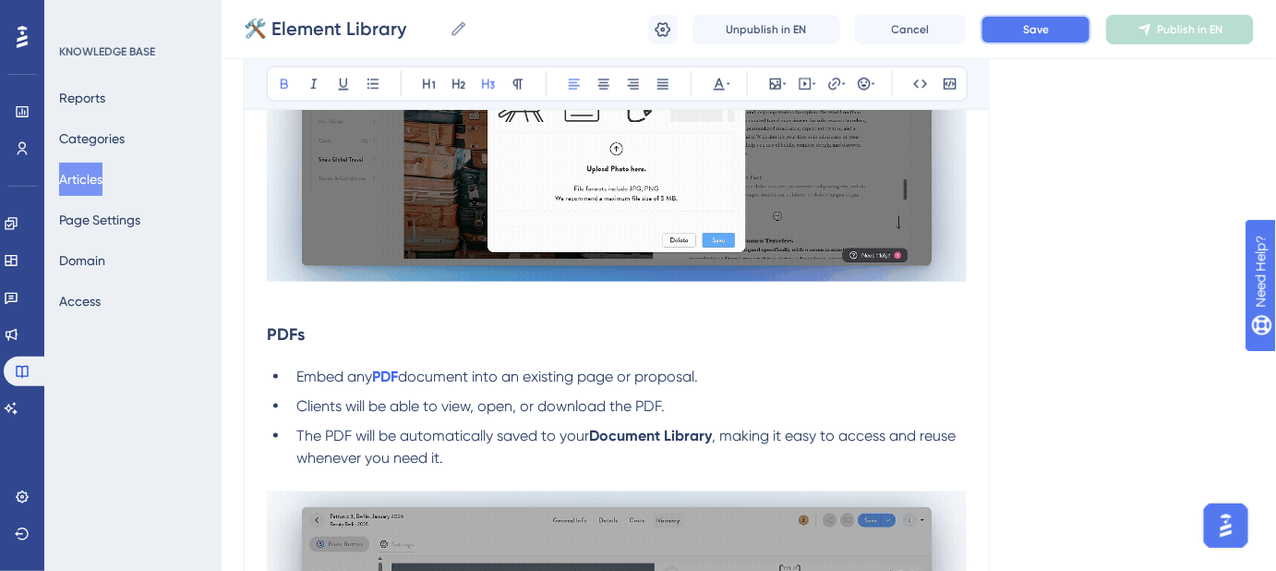
click at [1051, 22] on button "Save" at bounding box center [1036, 30] width 111 height 30
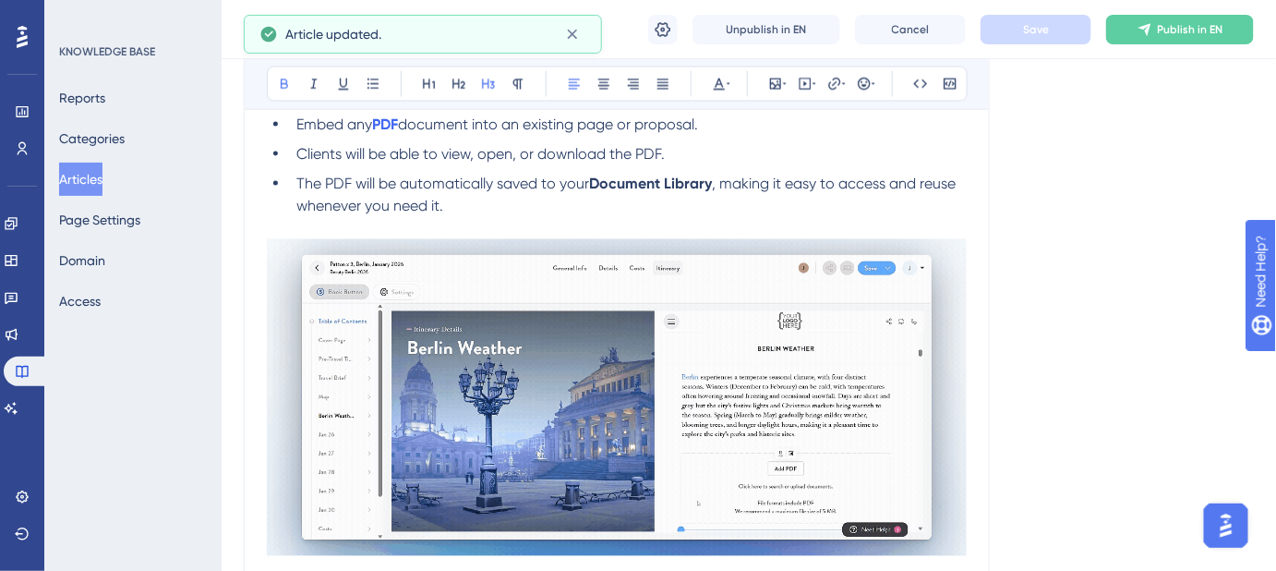
scroll to position [3525, 0]
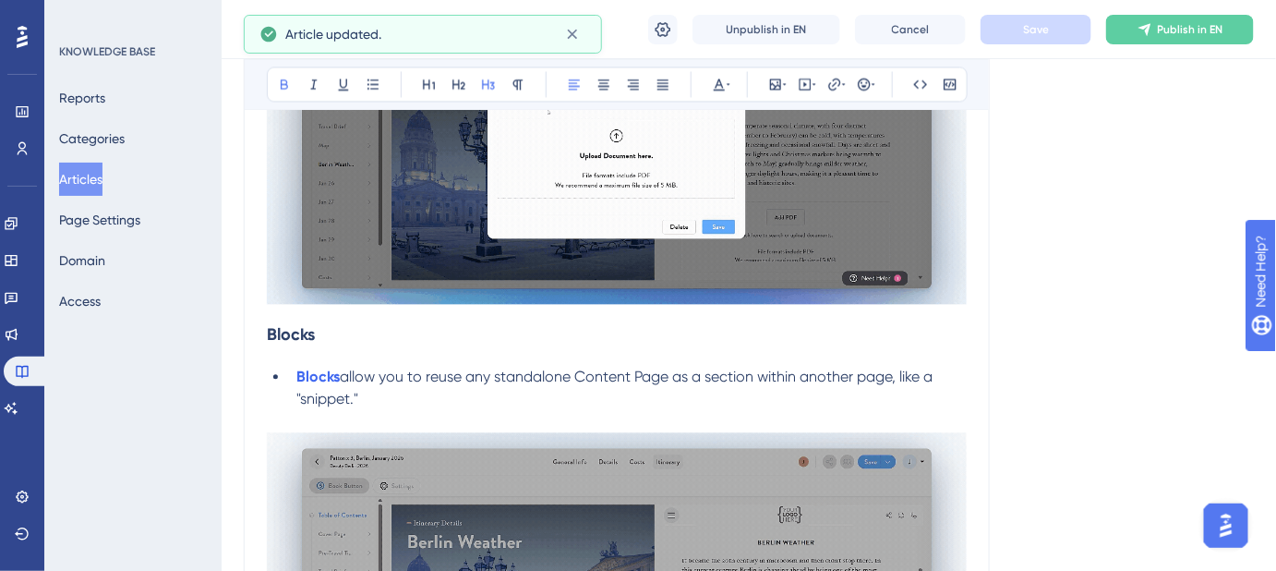
click at [269, 327] on strong "Blocks" at bounding box center [291, 334] width 48 height 20
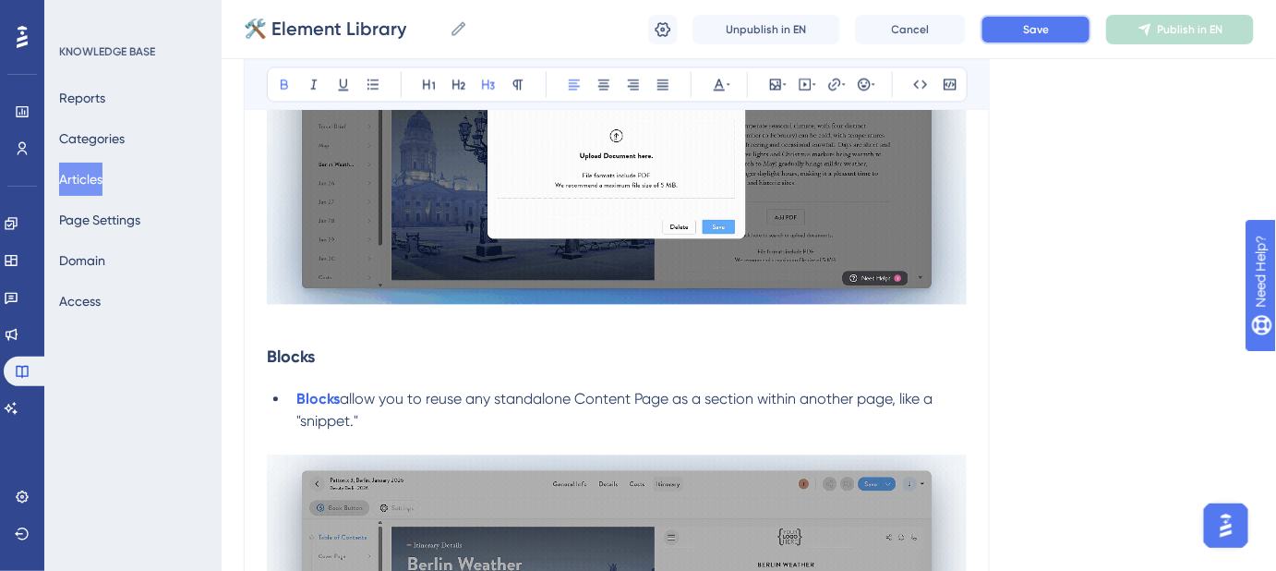
click at [1034, 28] on span "Save" at bounding box center [1036, 29] width 26 height 15
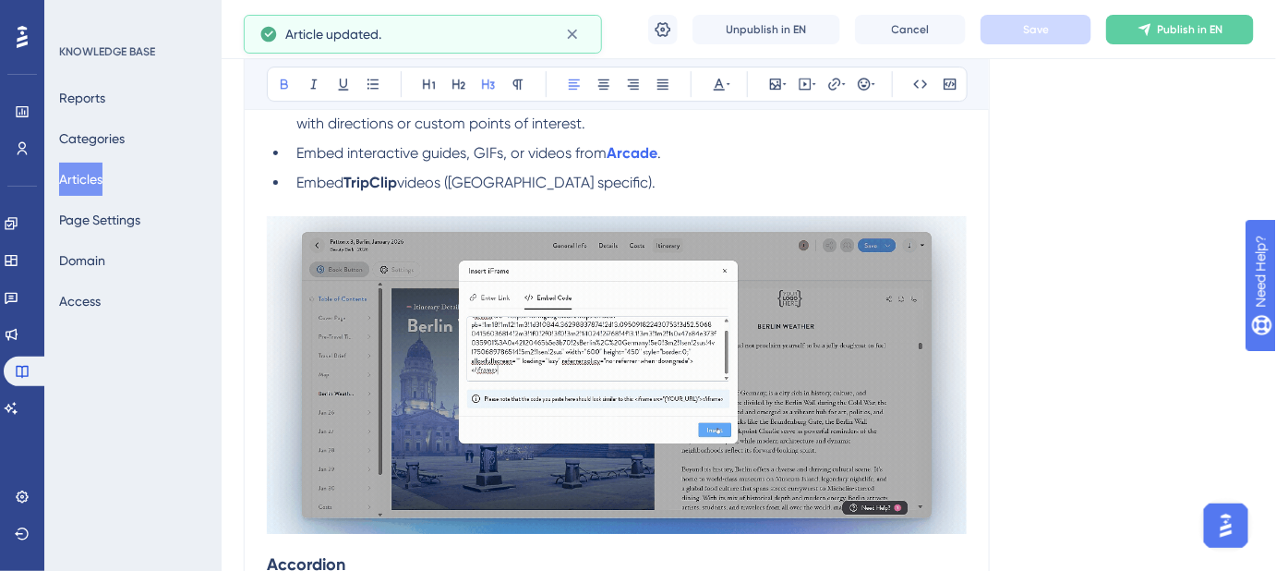
scroll to position [4448, 0]
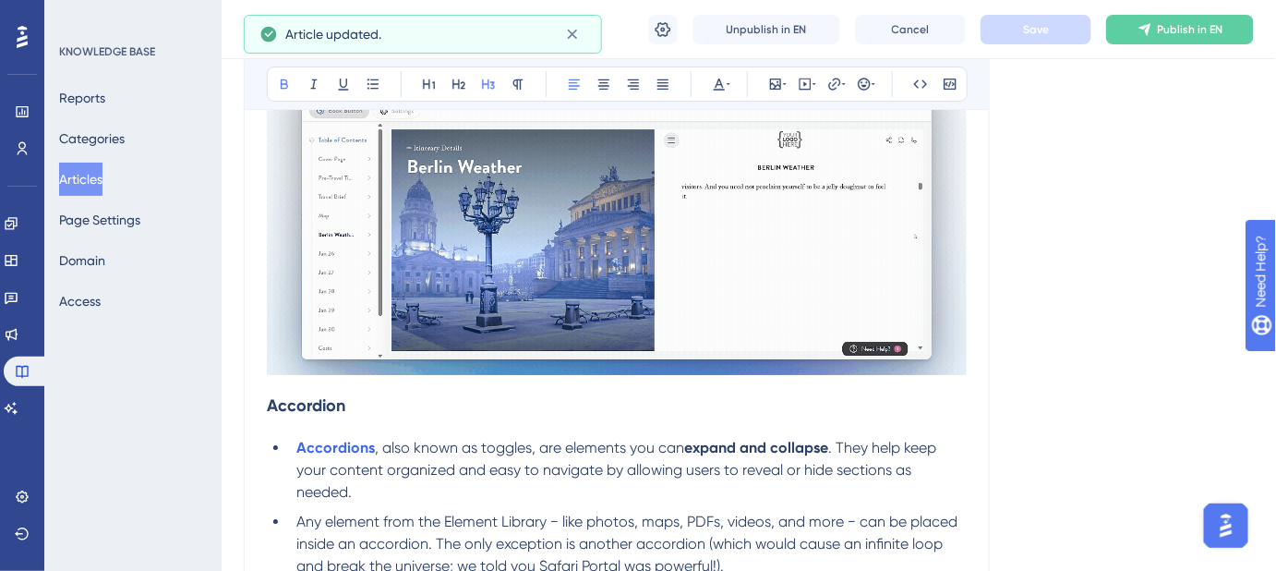
click at [268, 400] on strong "Accordion" at bounding box center [306, 405] width 78 height 20
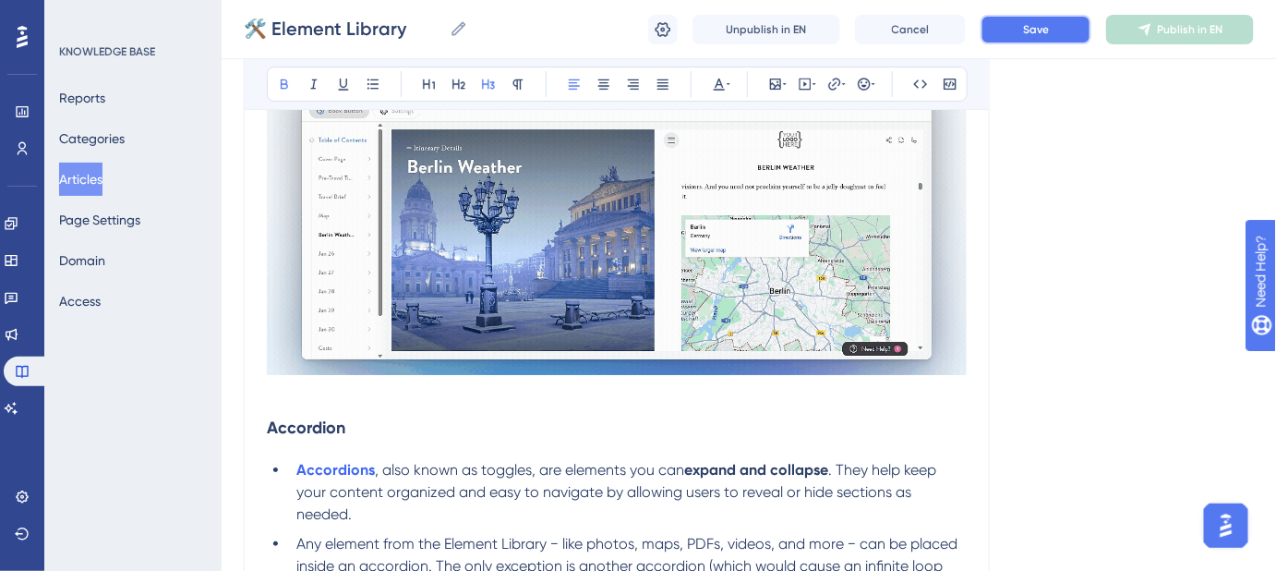
click at [1039, 29] on span "Save" at bounding box center [1036, 29] width 26 height 15
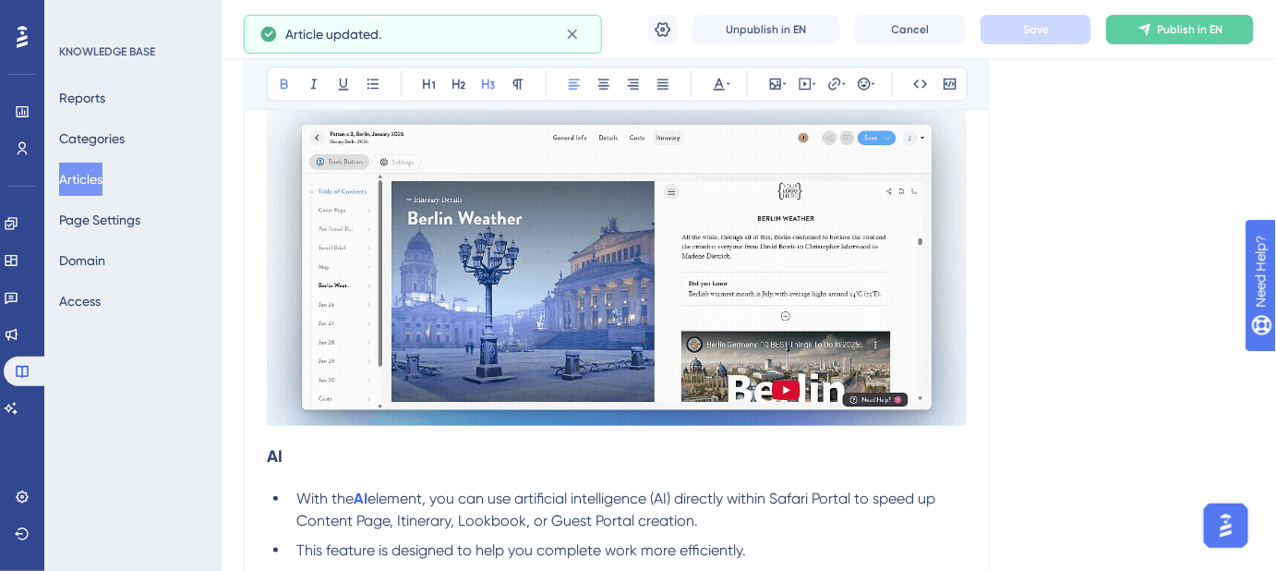
scroll to position [5288, 0]
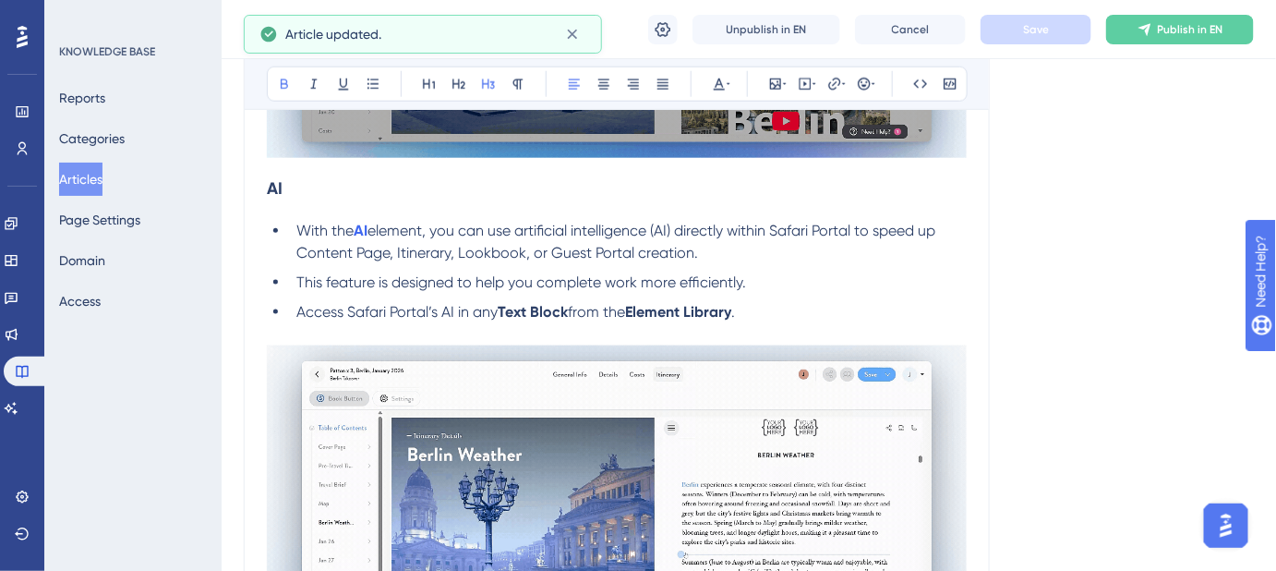
click at [271, 183] on strong "AI" at bounding box center [275, 188] width 16 height 20
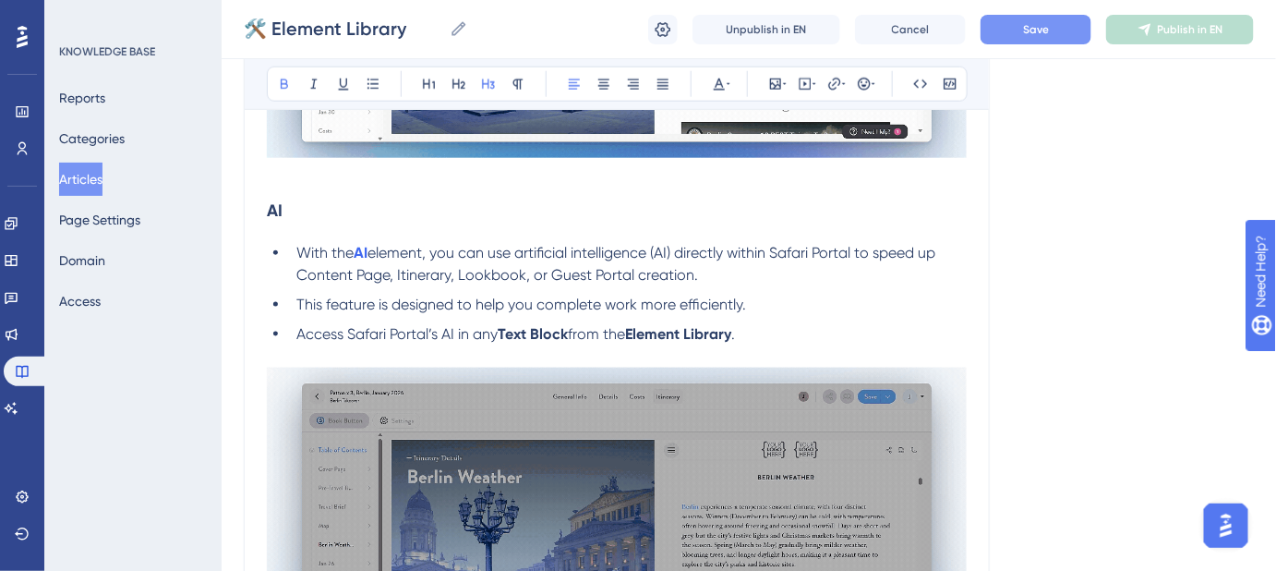
click at [1024, 25] on span "Save" at bounding box center [1036, 29] width 26 height 15
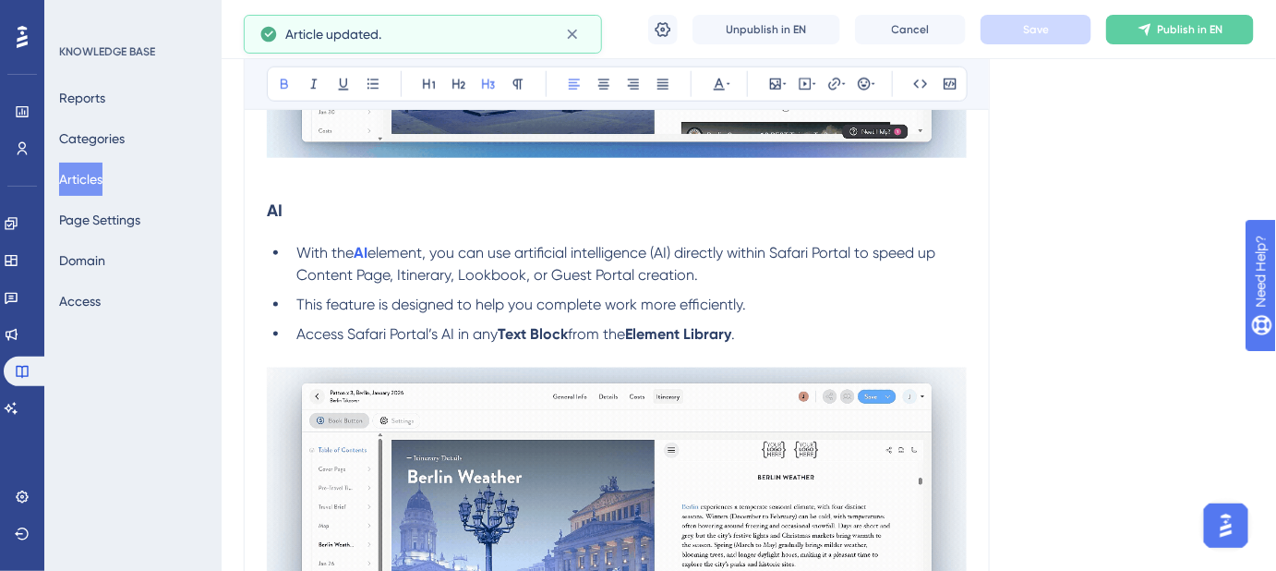
scroll to position [5623, 0]
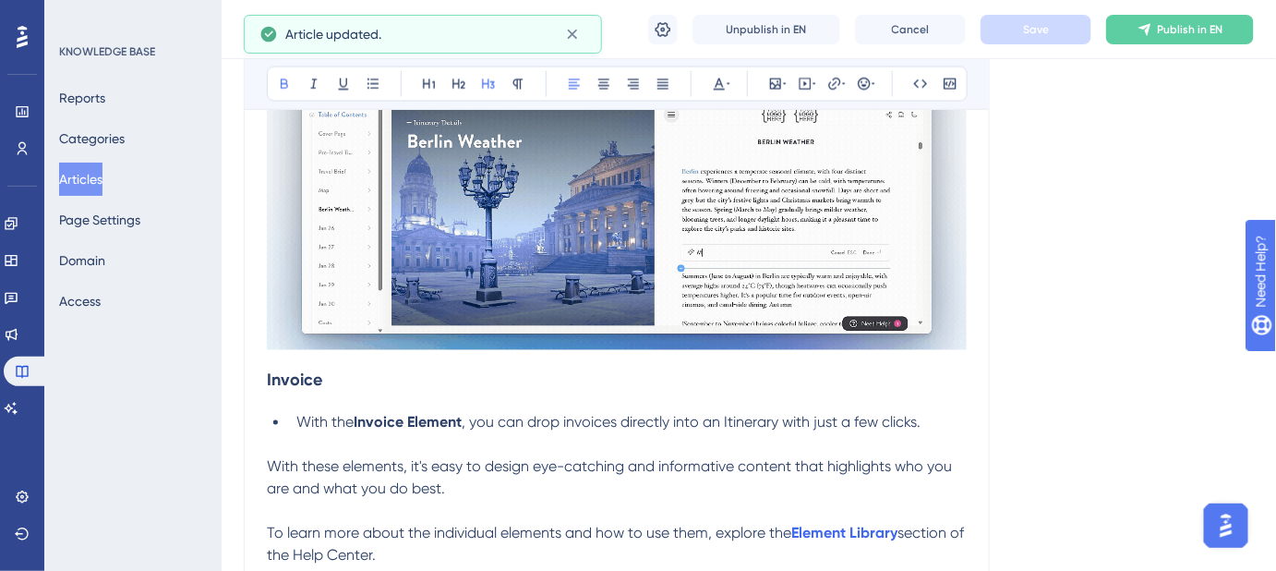
click at [268, 370] on strong "Invoice" at bounding box center [294, 380] width 55 height 20
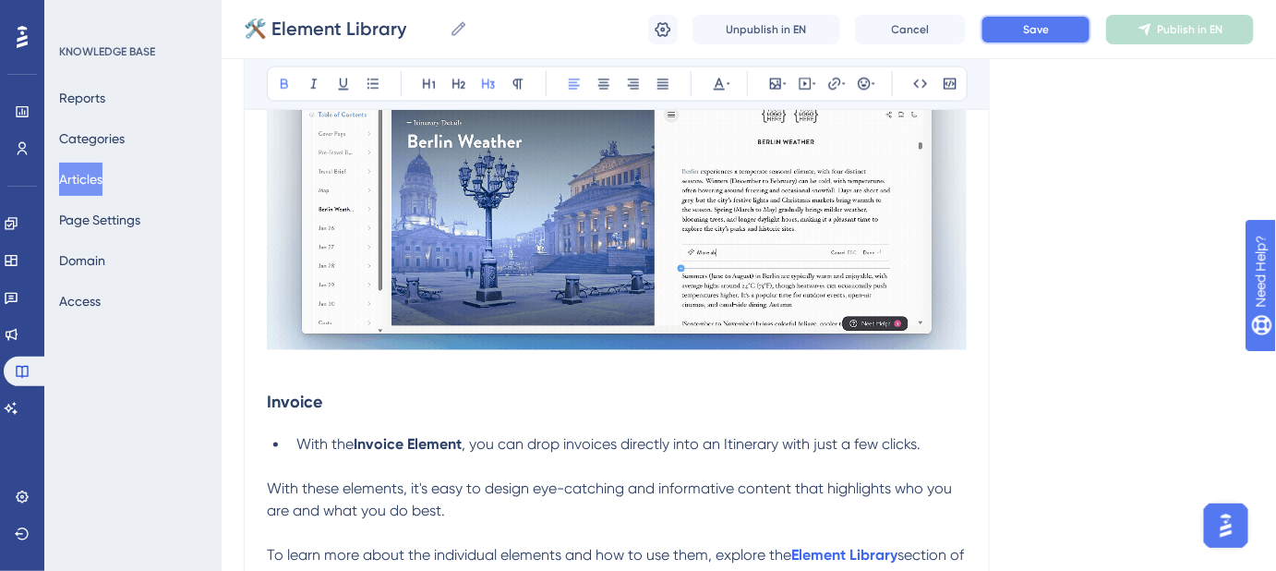
click at [1056, 39] on button "Save" at bounding box center [1036, 30] width 111 height 30
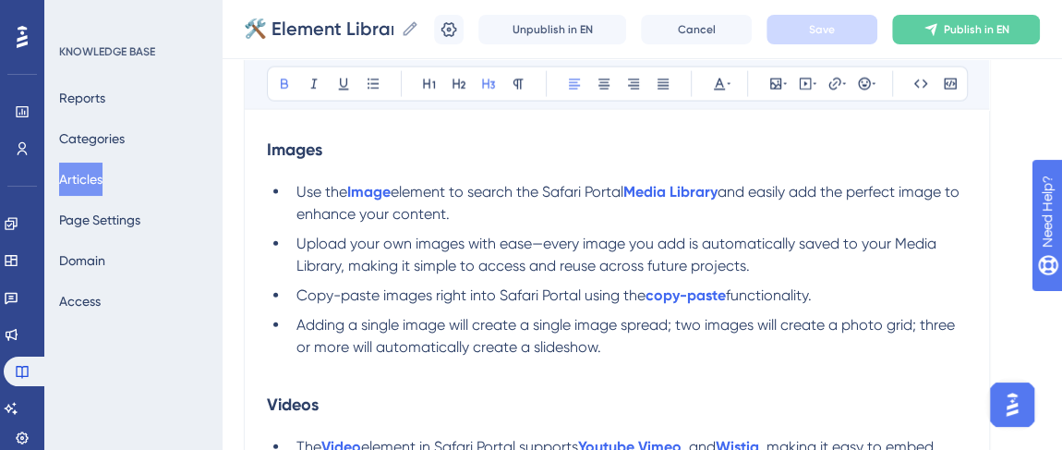
scroll to position [1930, 0]
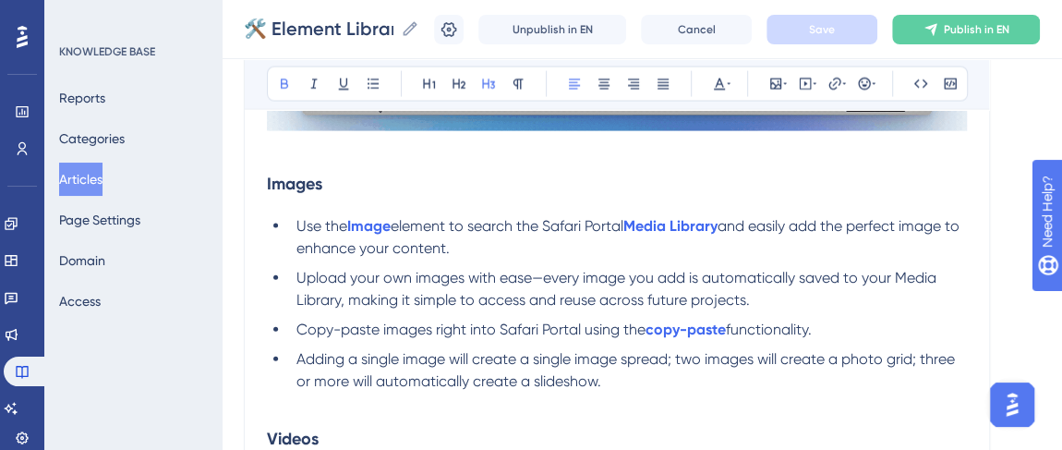
click at [267, 411] on p at bounding box center [617, 403] width 700 height 22
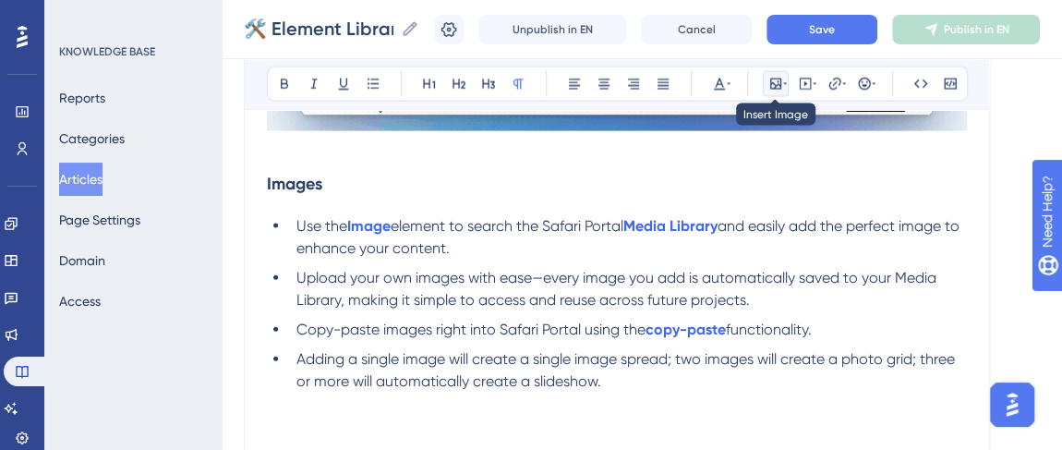
click at [777, 84] on icon at bounding box center [775, 83] width 11 height 11
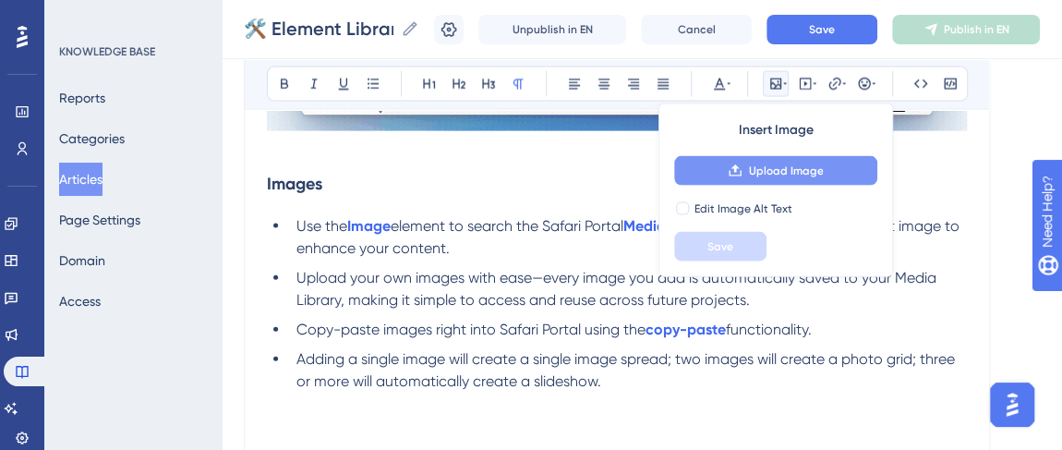
click at [764, 163] on span "Upload Image" at bounding box center [785, 170] width 75 height 15
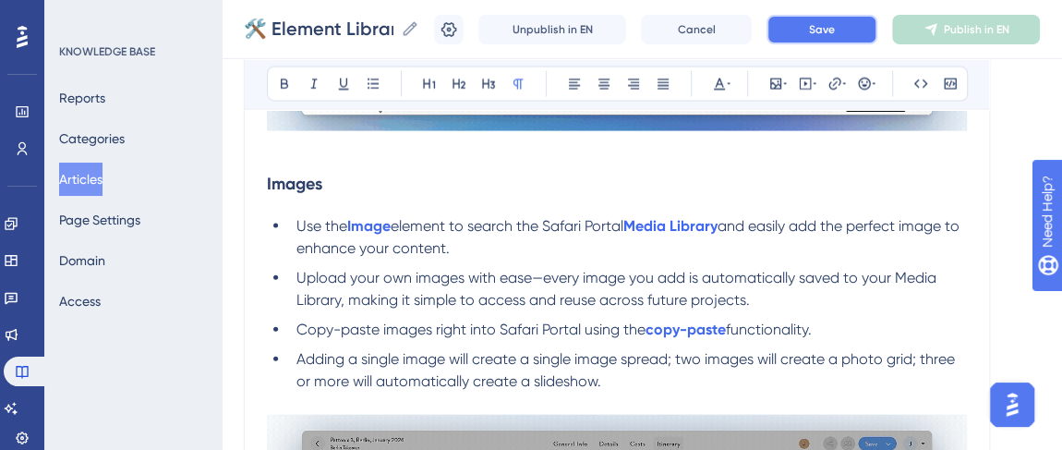
click at [824, 29] on span "Save" at bounding box center [822, 29] width 26 height 15
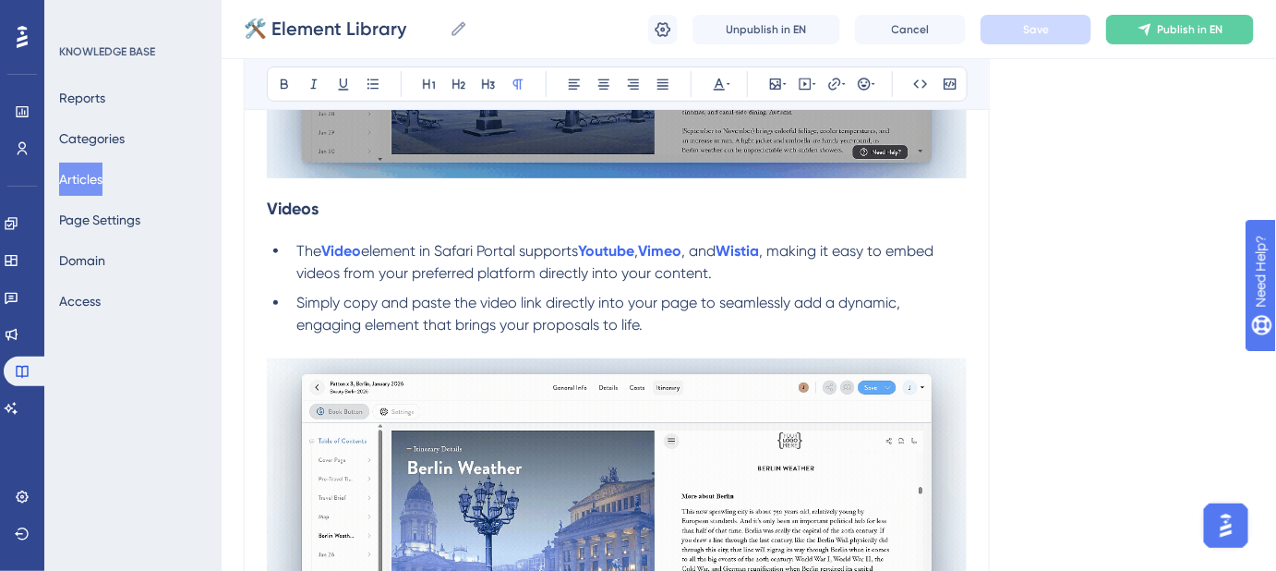
scroll to position [2518, 0]
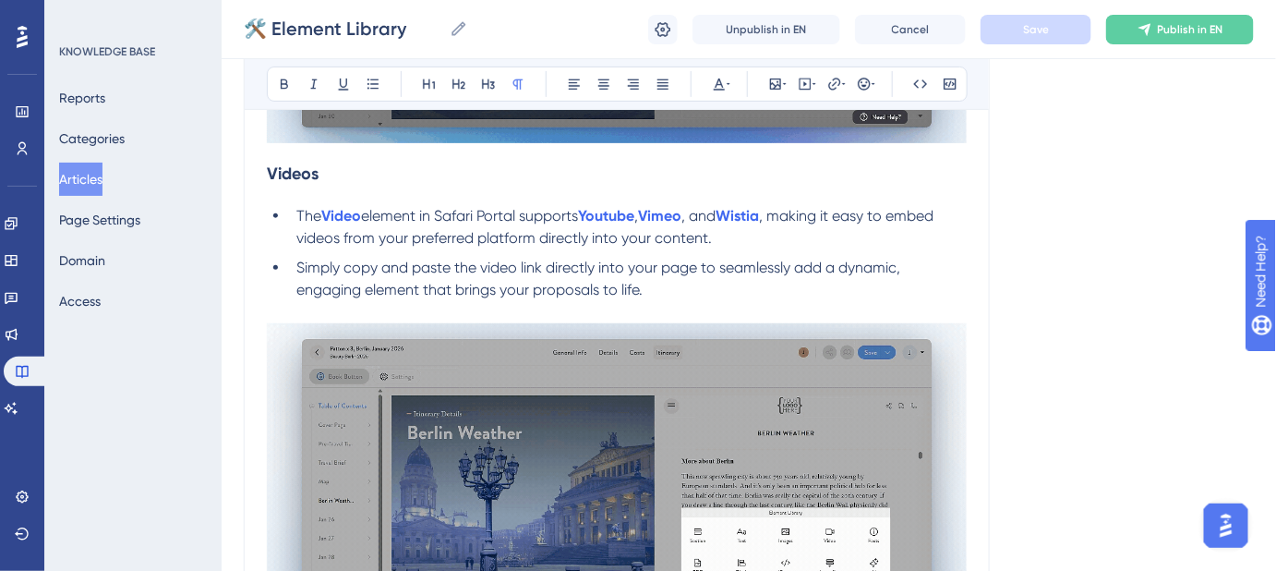
click at [269, 165] on strong "Videos" at bounding box center [293, 173] width 52 height 20
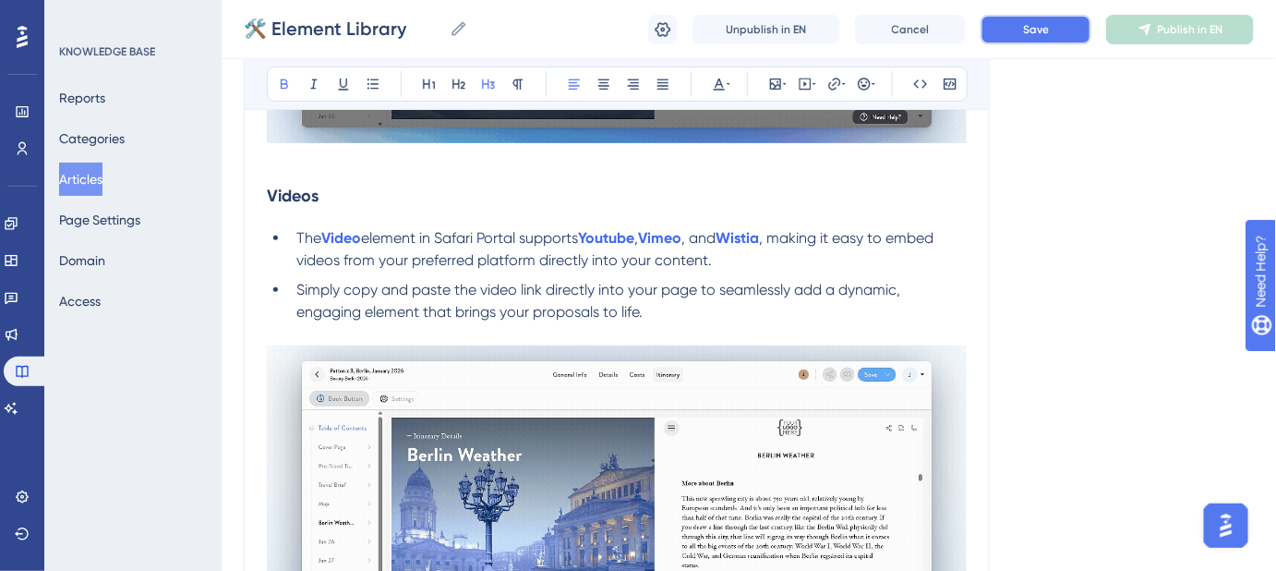
click at [1050, 33] on button "Save" at bounding box center [1036, 30] width 111 height 30
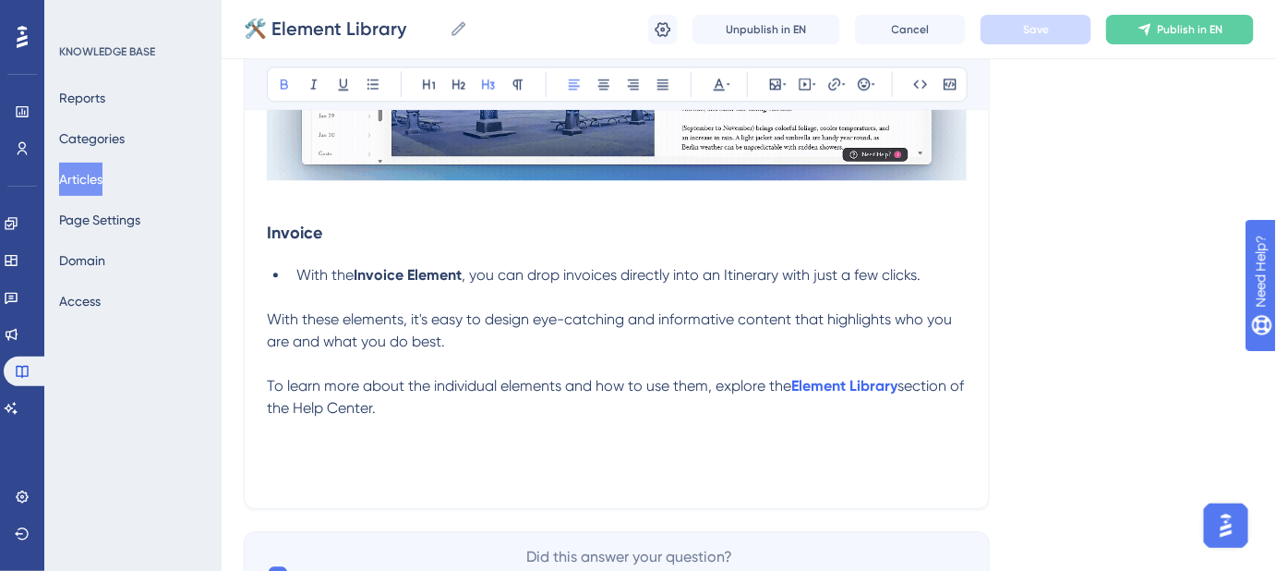
scroll to position [6072, 0]
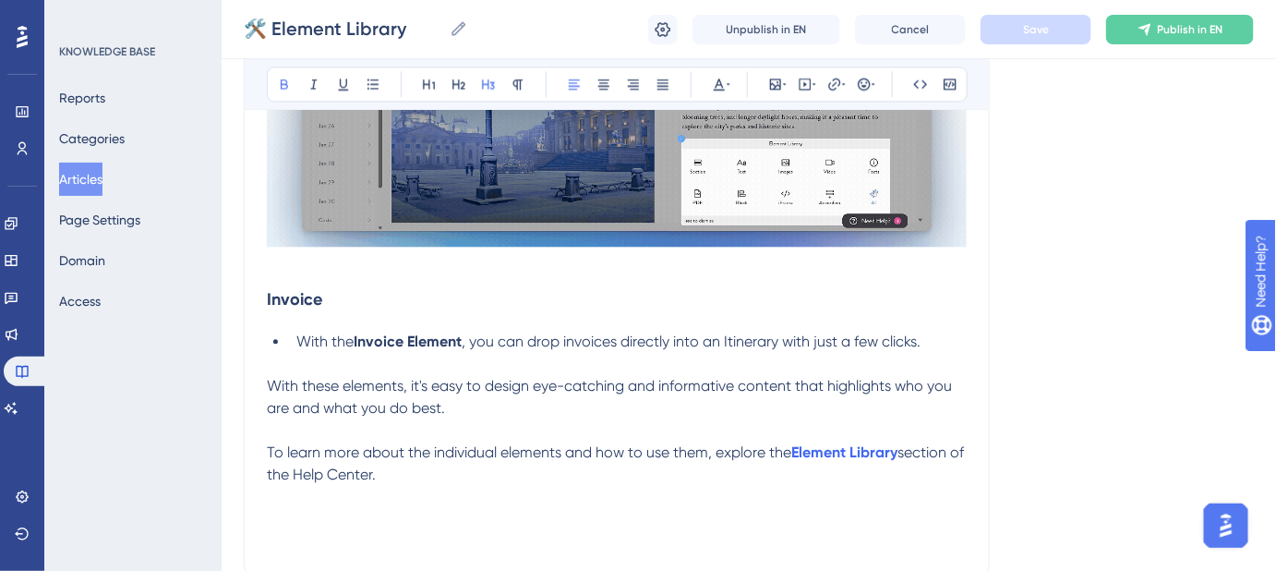
click at [268, 358] on p at bounding box center [617, 364] width 700 height 22
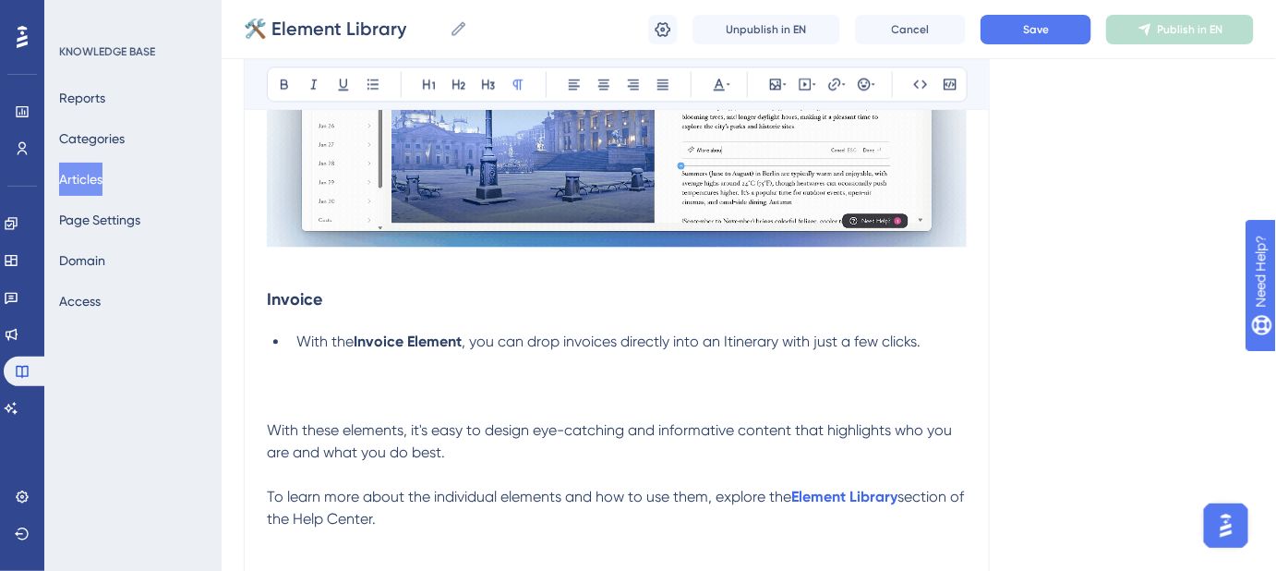
click at [1021, 42] on button "Save" at bounding box center [1036, 30] width 111 height 30
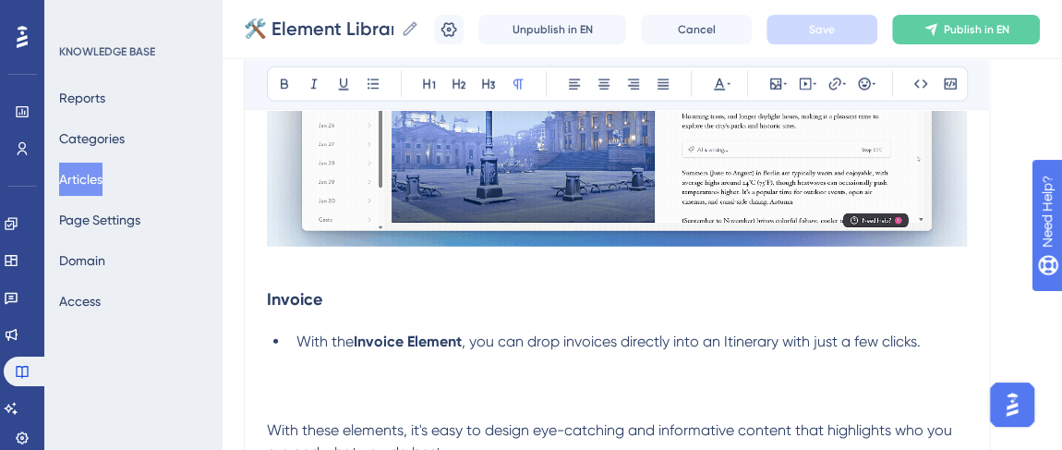
click at [271, 379] on p at bounding box center [617, 386] width 700 height 22
drag, startPoint x: 465, startPoint y: 337, endPoint x: 357, endPoint y: 337, distance: 108.0
click at [357, 337] on li "With the Invoice Element , you can drop invoices directly into an Itinerary wit…" at bounding box center [628, 342] width 678 height 22
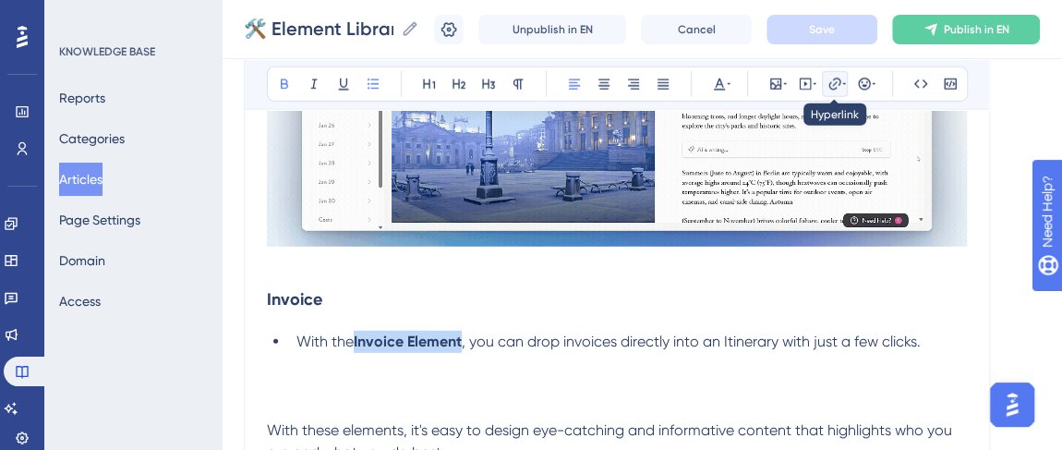
click at [829, 88] on icon at bounding box center [834, 84] width 12 height 12
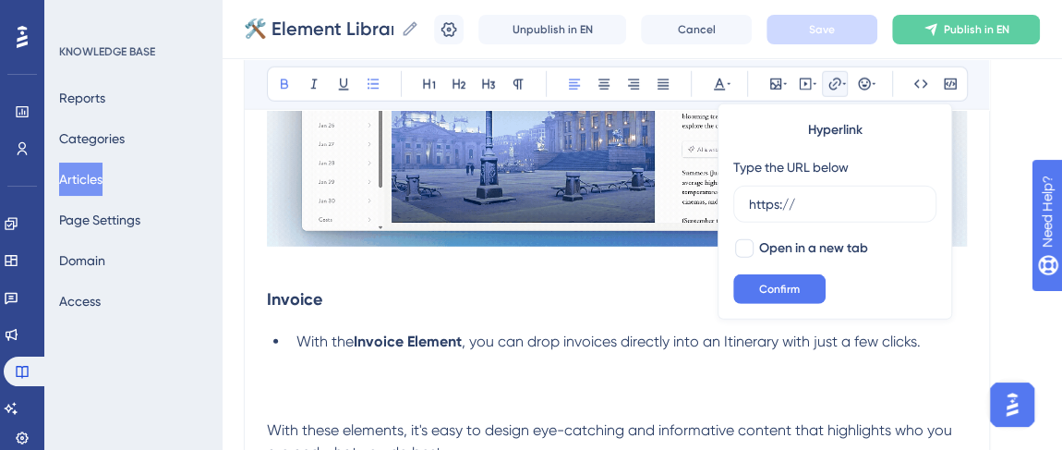
drag, startPoint x: 810, startPoint y: 197, endPoint x: 714, endPoint y: 208, distance: 96.7
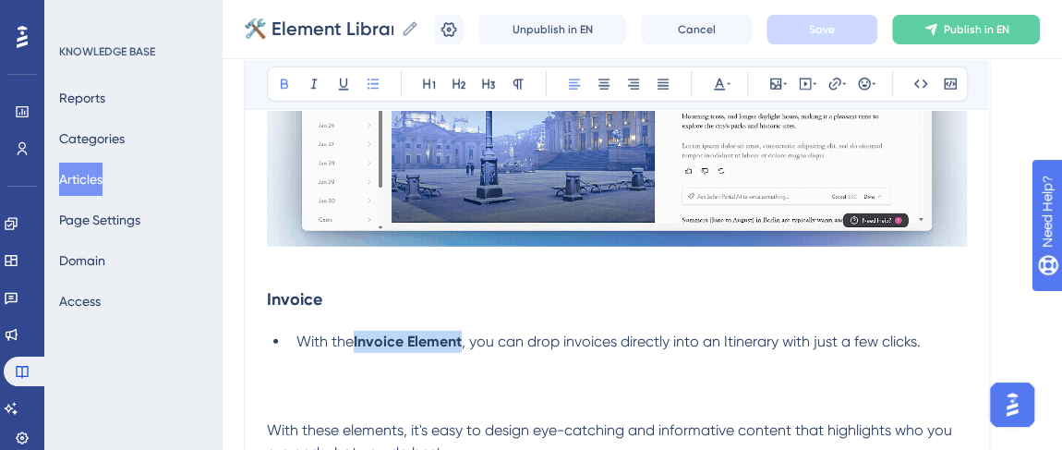
drag, startPoint x: 464, startPoint y: 337, endPoint x: 357, endPoint y: 334, distance: 107.1
click at [357, 334] on li "With the Invoice Element , you can drop invoices directly into an Itinerary wit…" at bounding box center [628, 342] width 678 height 22
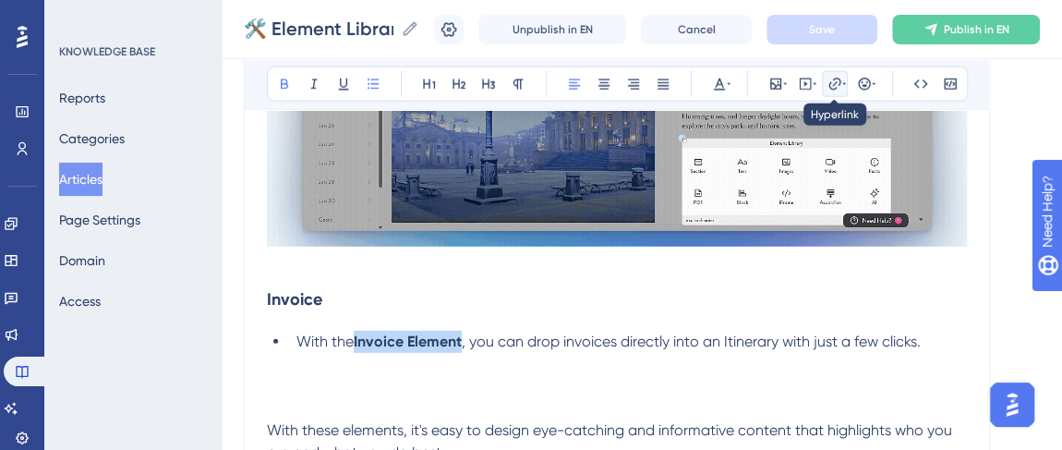
click at [827, 89] on icon at bounding box center [834, 84] width 15 height 15
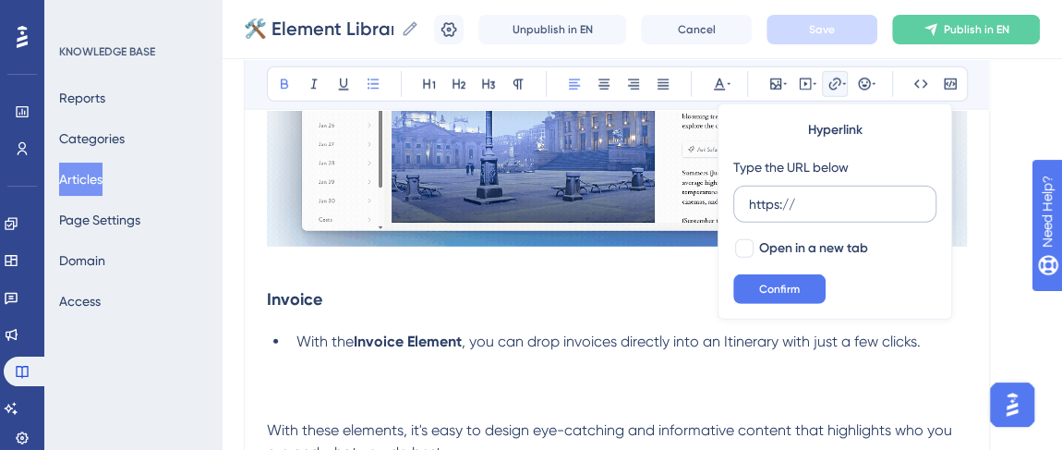
drag, startPoint x: 803, startPoint y: 202, endPoint x: 744, endPoint y: 205, distance: 59.2
click at [744, 205] on label "https://" at bounding box center [834, 204] width 203 height 37
click at [749, 205] on input "https://" at bounding box center [835, 204] width 172 height 20
type input "https://help.safariportal.app/en/articles/15528-can-i-embed-invoices-into-an-it…"
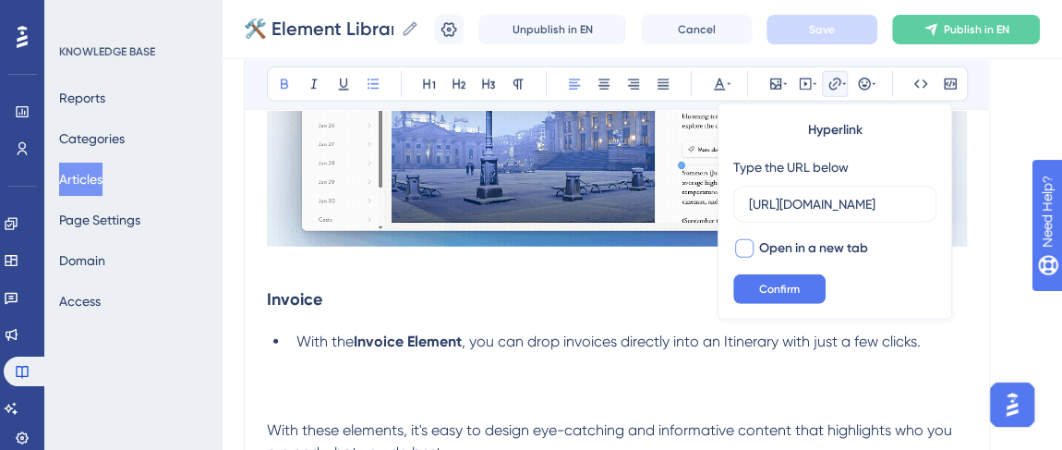
click at [744, 241] on div at bounding box center [744, 248] width 18 height 18
checkbox input "true"
click at [772, 287] on span "Confirm" at bounding box center [779, 289] width 41 height 15
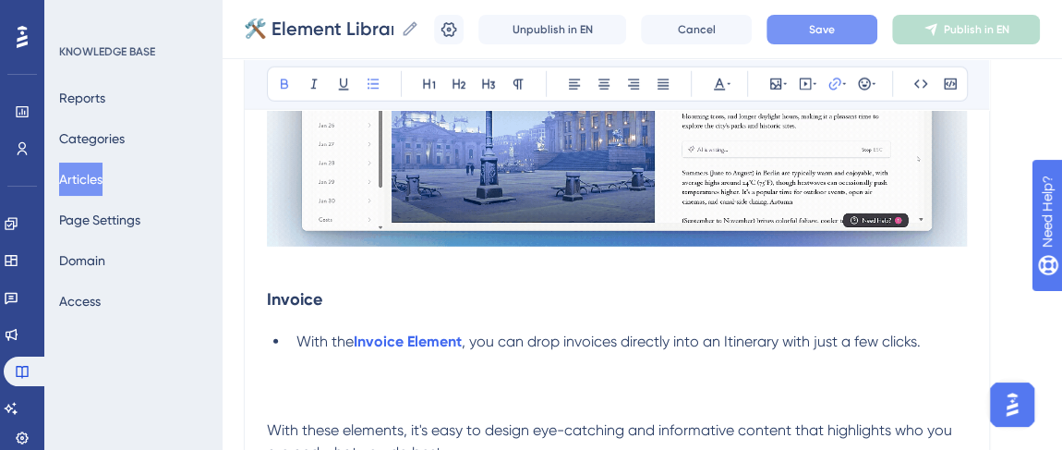
click at [853, 31] on button "Save" at bounding box center [821, 30] width 111 height 30
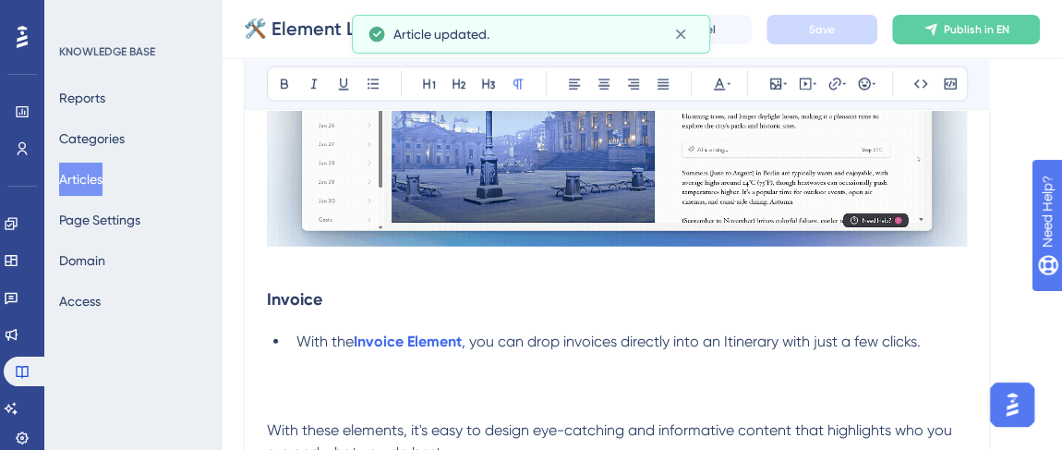
click at [275, 379] on p at bounding box center [617, 386] width 700 height 22
click at [780, 92] on button at bounding box center [776, 84] width 26 height 26
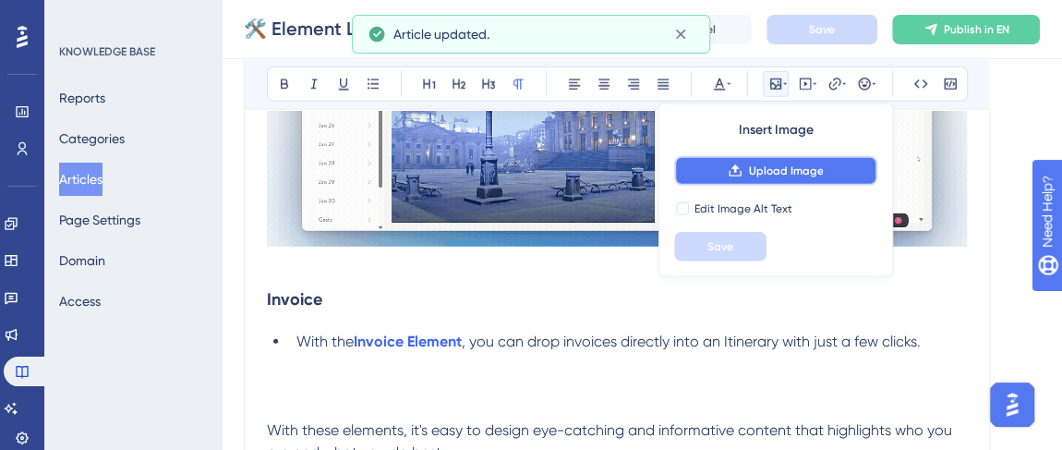
click at [761, 175] on span "Upload Image" at bounding box center [785, 170] width 75 height 15
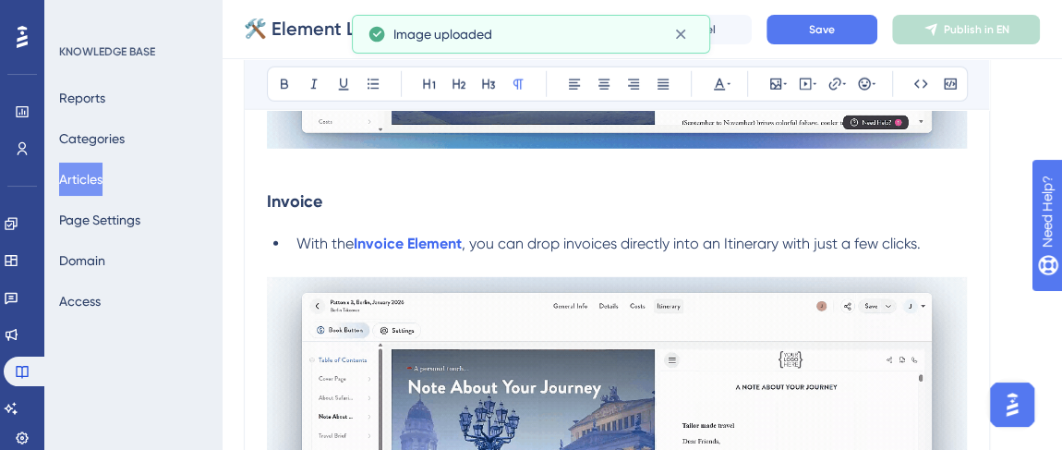
scroll to position [6240, 0]
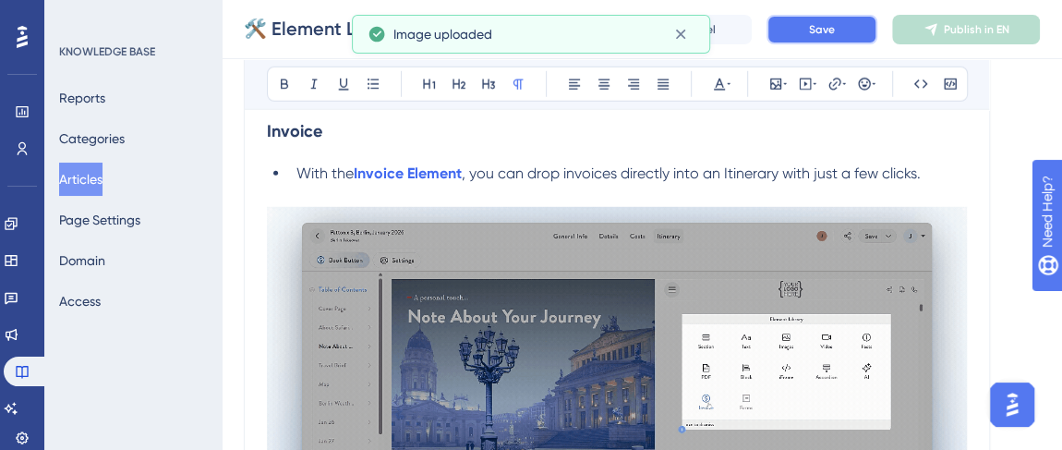
click at [832, 27] on span "Save" at bounding box center [822, 29] width 26 height 15
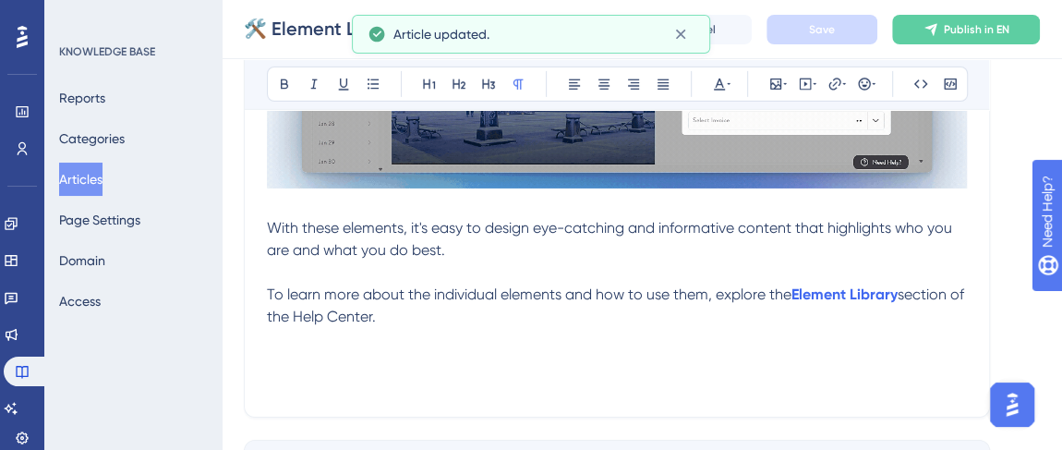
scroll to position [6660, 0]
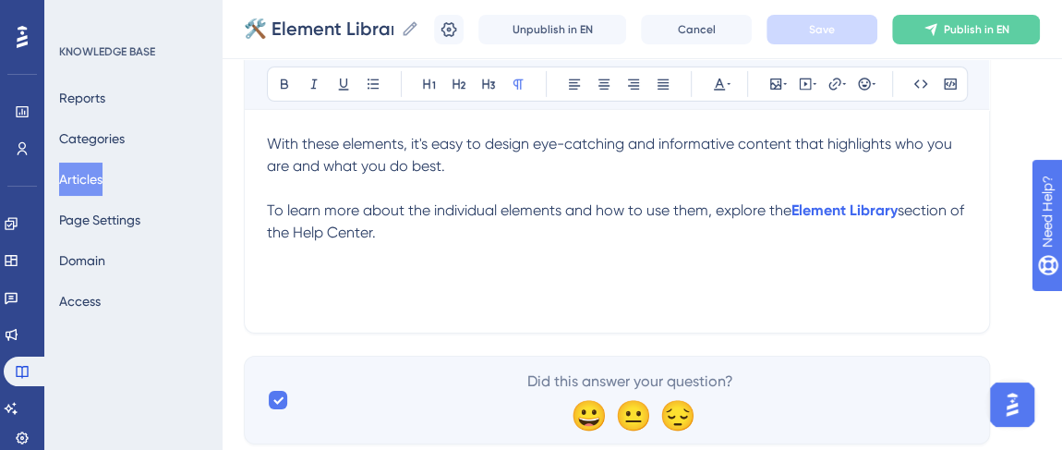
drag, startPoint x: 556, startPoint y: 310, endPoint x: 289, endPoint y: 282, distance: 268.4
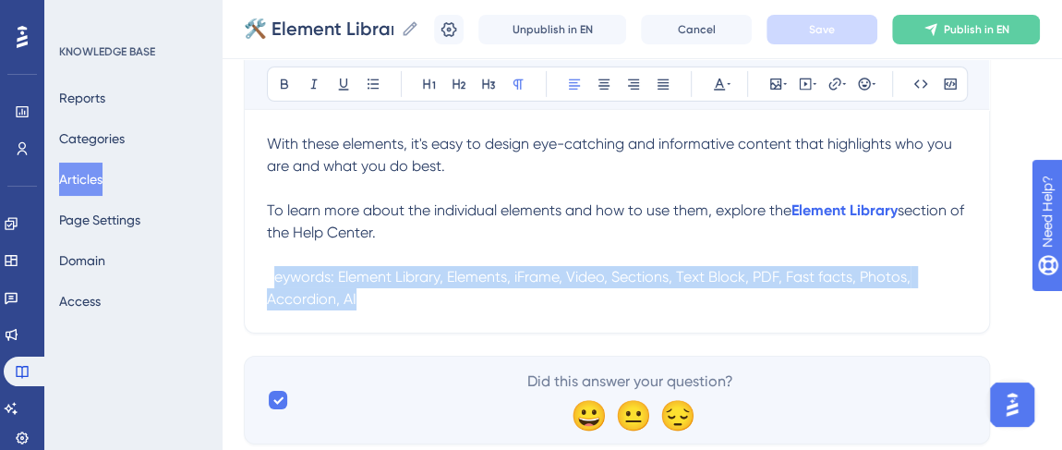
drag, startPoint x: 273, startPoint y: 273, endPoint x: 550, endPoint y: 320, distance: 281.0
click at [420, 302] on p "Keywords: Element Library, Elements, iFrame, Video, Sections, Text Block, PDF, …" at bounding box center [617, 288] width 700 height 44
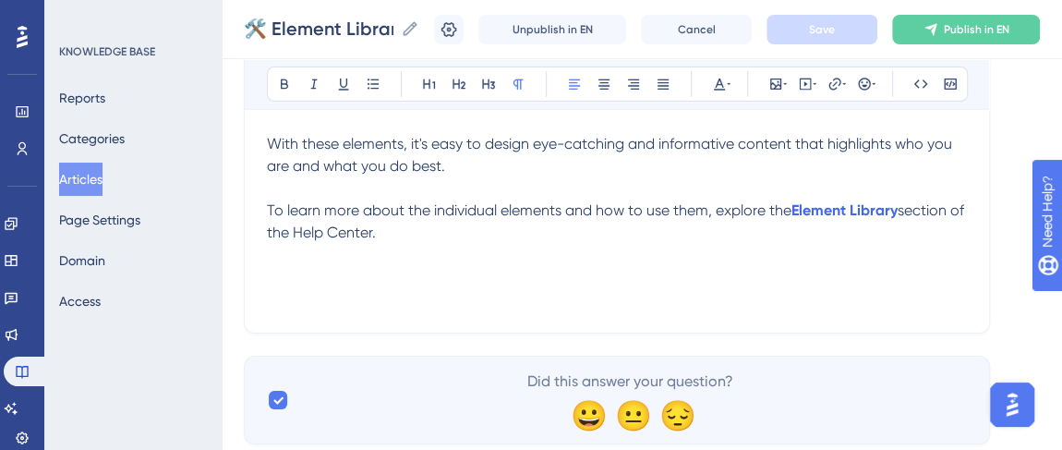
drag, startPoint x: 257, startPoint y: 264, endPoint x: 373, endPoint y: 291, distance: 119.4
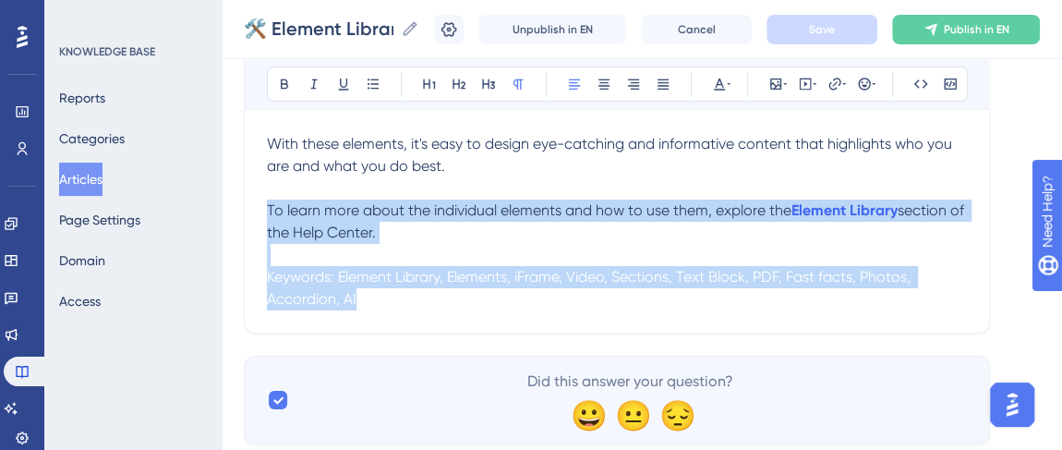
drag, startPoint x: 267, startPoint y: 211, endPoint x: 630, endPoint y: 351, distance: 388.7
click at [399, 297] on p "Keywords: Element Library, Elements, iFrame, Video, Sections, Text Block, PDF, …" at bounding box center [617, 288] width 700 height 44
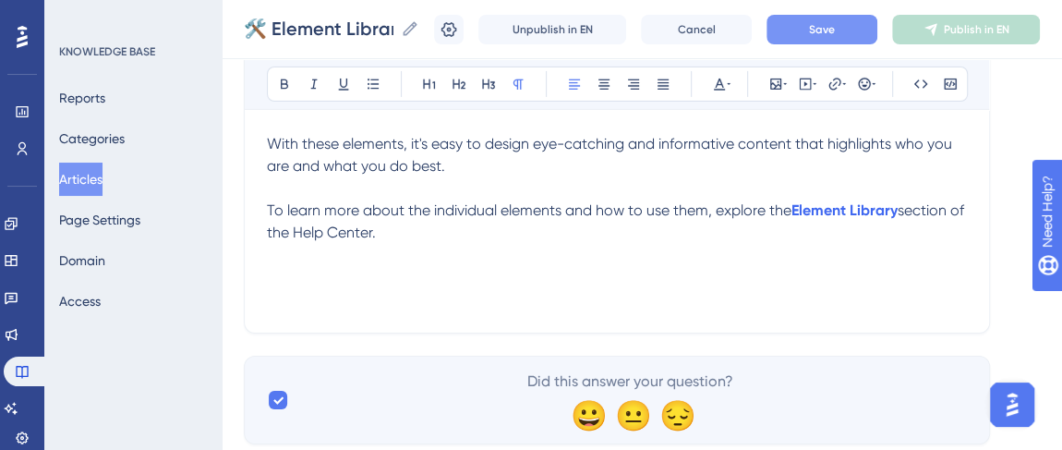
click at [404, 295] on span "Keywords: Element Library, Elements, iFrame, Video, Sections, Text Block, PDF, …" at bounding box center [590, 288] width 647 height 40
drag, startPoint x: 439, startPoint y: 284, endPoint x: 336, endPoint y: 287, distance: 103.4
click at [305, 271] on p "Keywords: Element Library, Elements, iFrame, Video, Sections, Text Block, PDF, …" at bounding box center [617, 288] width 700 height 44
click at [274, 268] on span "Keywords: Element Library, Elements, iFrame, Video, Sections, Text Block, PDF, …" at bounding box center [590, 288] width 647 height 40
drag, startPoint x: 279, startPoint y: 230, endPoint x: 347, endPoint y: 276, distance: 82.5
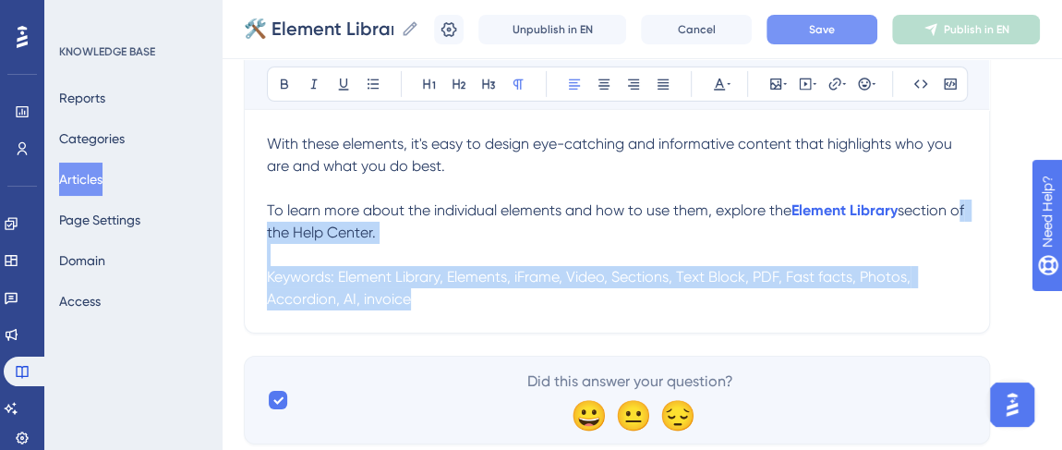
drag, startPoint x: 295, startPoint y: 235, endPoint x: 453, endPoint y: 317, distance: 178.8
click at [835, 23] on span "Save" at bounding box center [822, 29] width 26 height 15
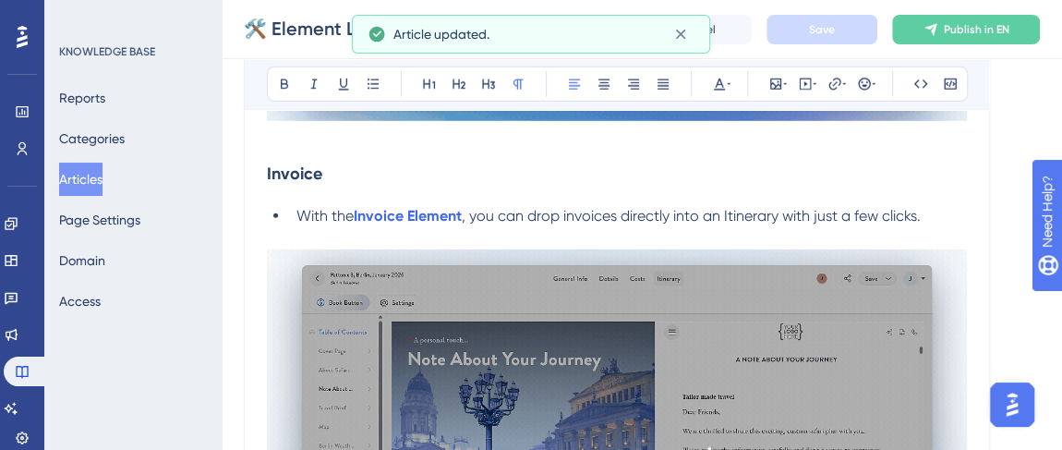
scroll to position [6072, 0]
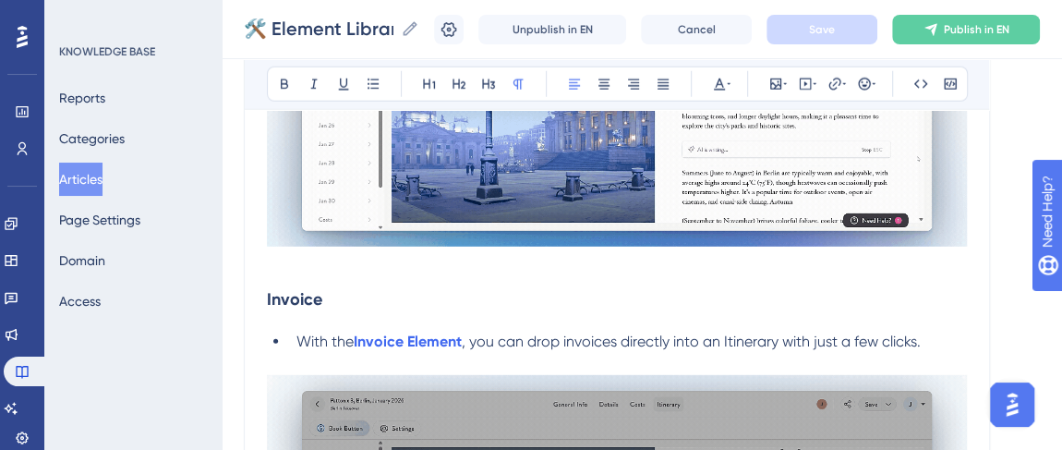
click at [780, 338] on span ", you can drop invoices directly into an Itinerary with just a few clicks." at bounding box center [691, 341] width 459 height 18
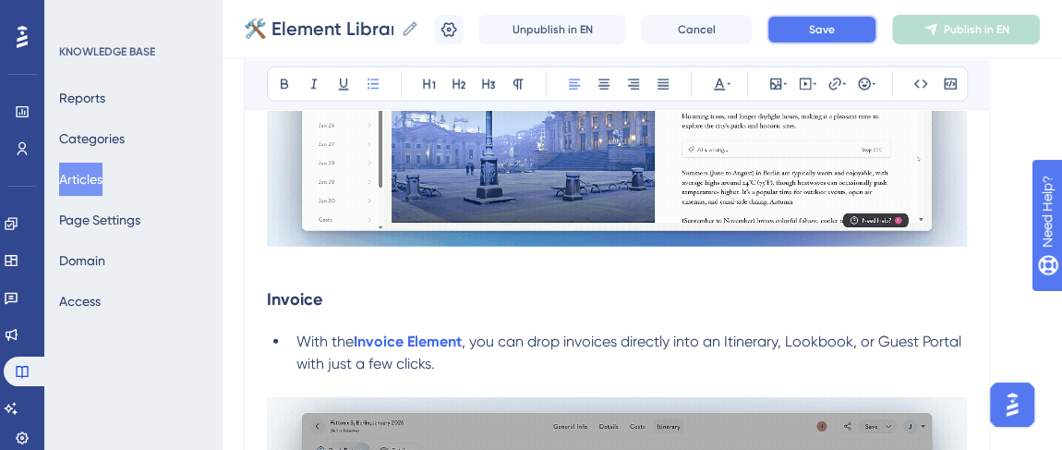
click at [855, 23] on button "Save" at bounding box center [821, 30] width 111 height 30
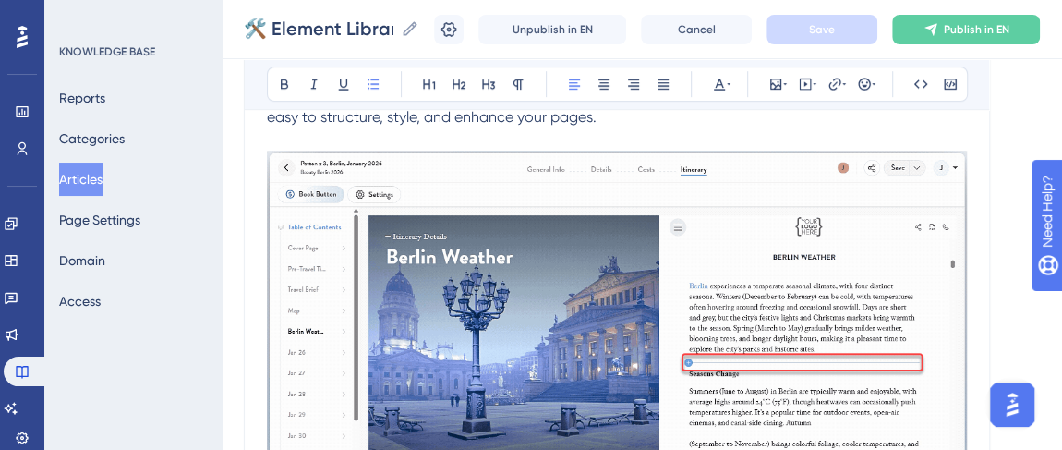
scroll to position [755, 0]
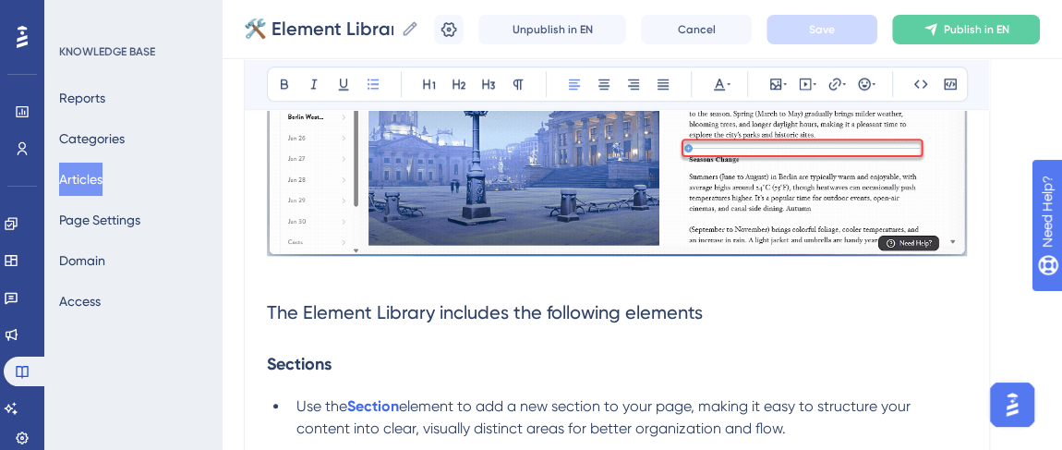
click at [843, 377] on h3 "Sections" at bounding box center [617, 364] width 700 height 48
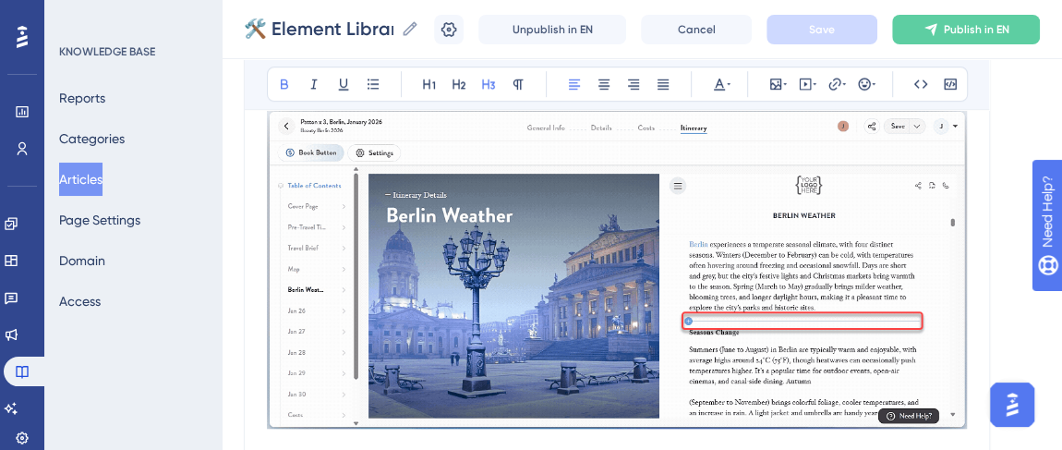
scroll to position [671, 0]
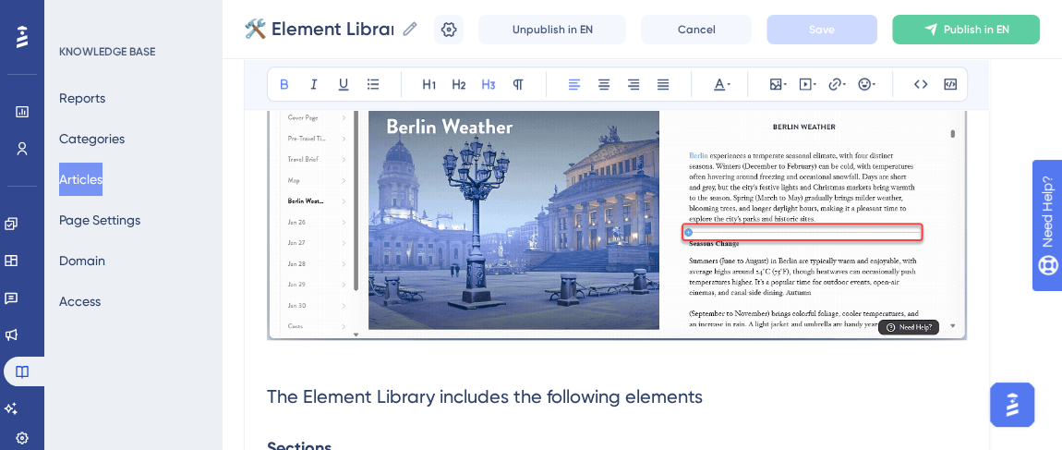
click at [686, 187] on img at bounding box center [617, 179] width 700 height 319
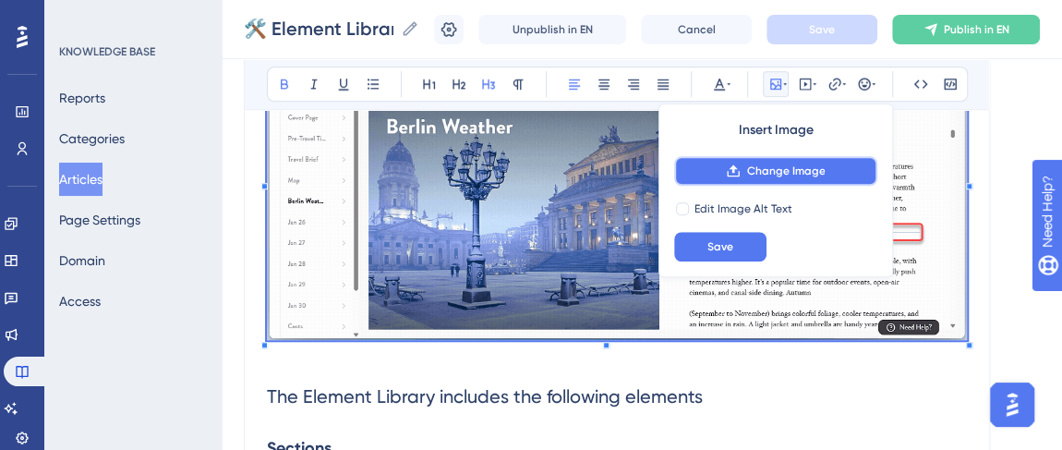
click at [748, 175] on span "Change Image" at bounding box center [785, 170] width 78 height 15
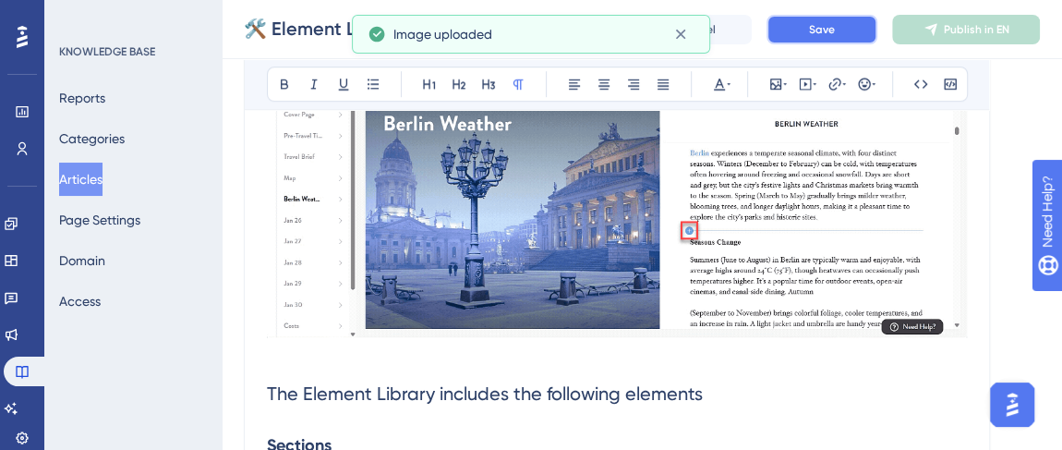
click at [835, 33] on span "Save" at bounding box center [822, 29] width 26 height 15
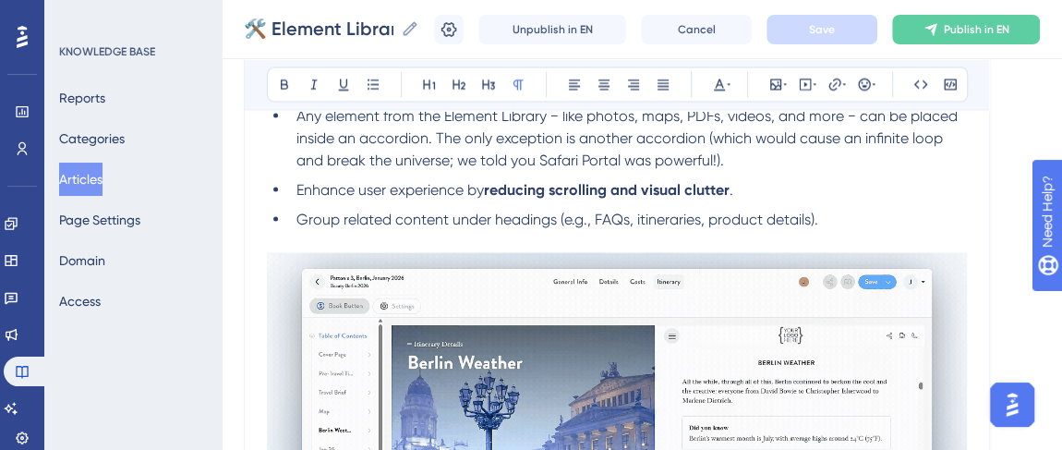
scroll to position [5050, 0]
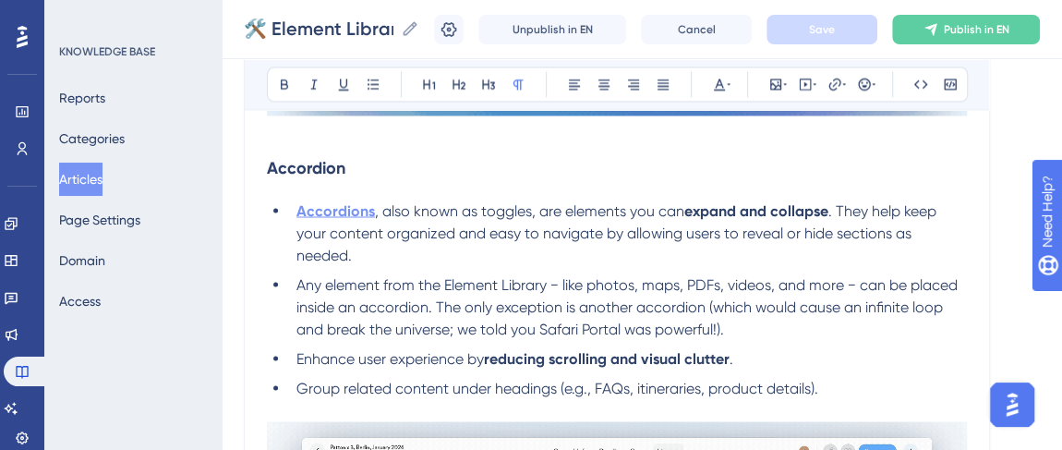
click at [344, 202] on strong "Accordions" at bounding box center [335, 210] width 78 height 18
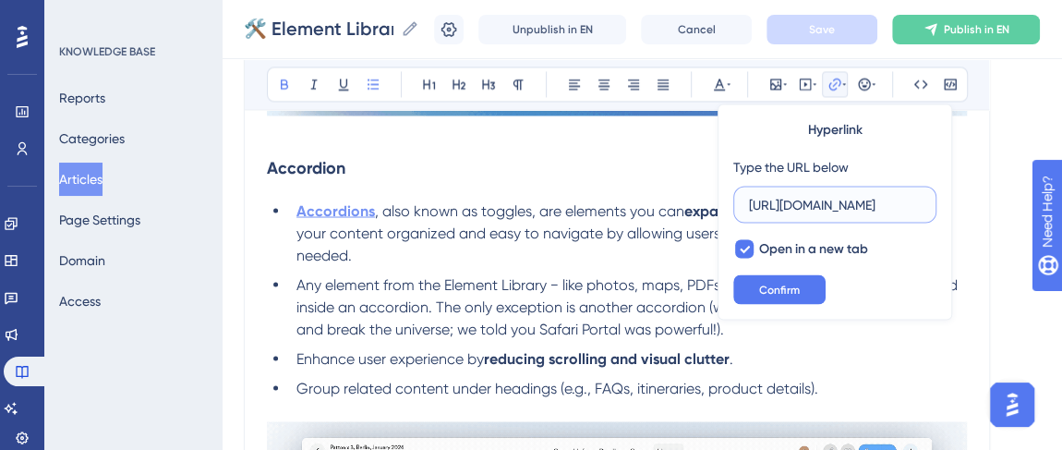
scroll to position [0, 297]
click at [795, 288] on span "Confirm" at bounding box center [779, 289] width 41 height 15
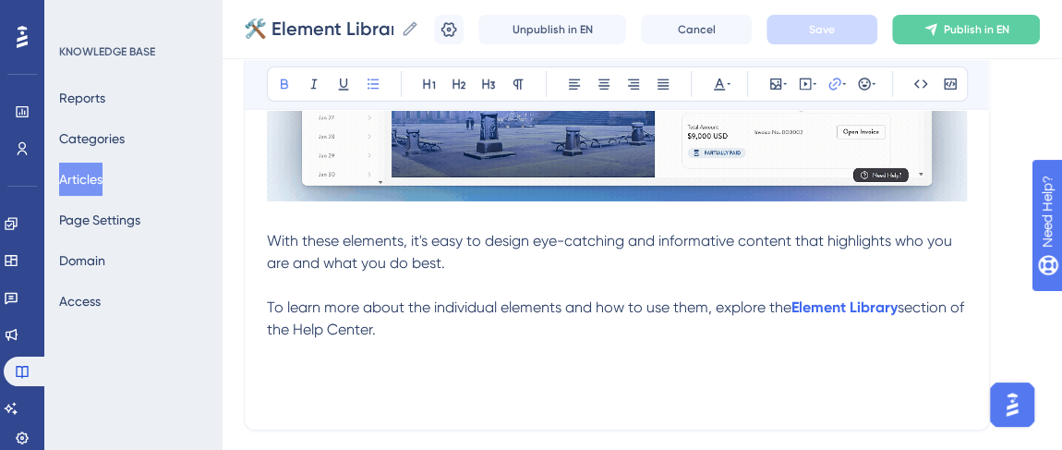
scroll to position [6730, 0]
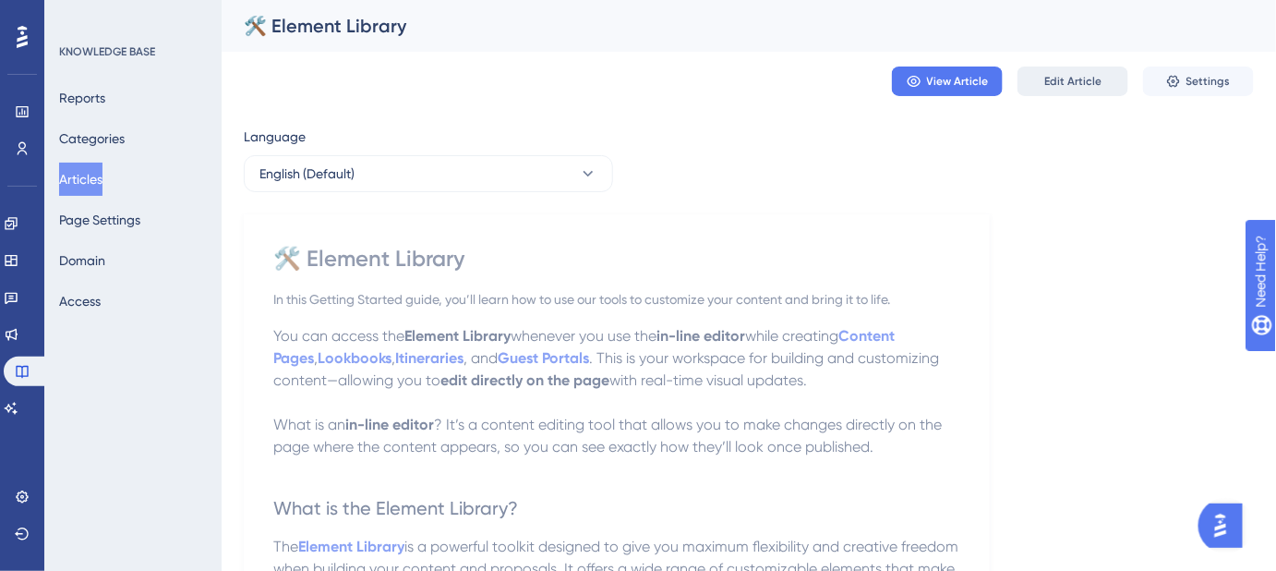
click at [1056, 85] on span "Edit Article" at bounding box center [1072, 81] width 57 height 15
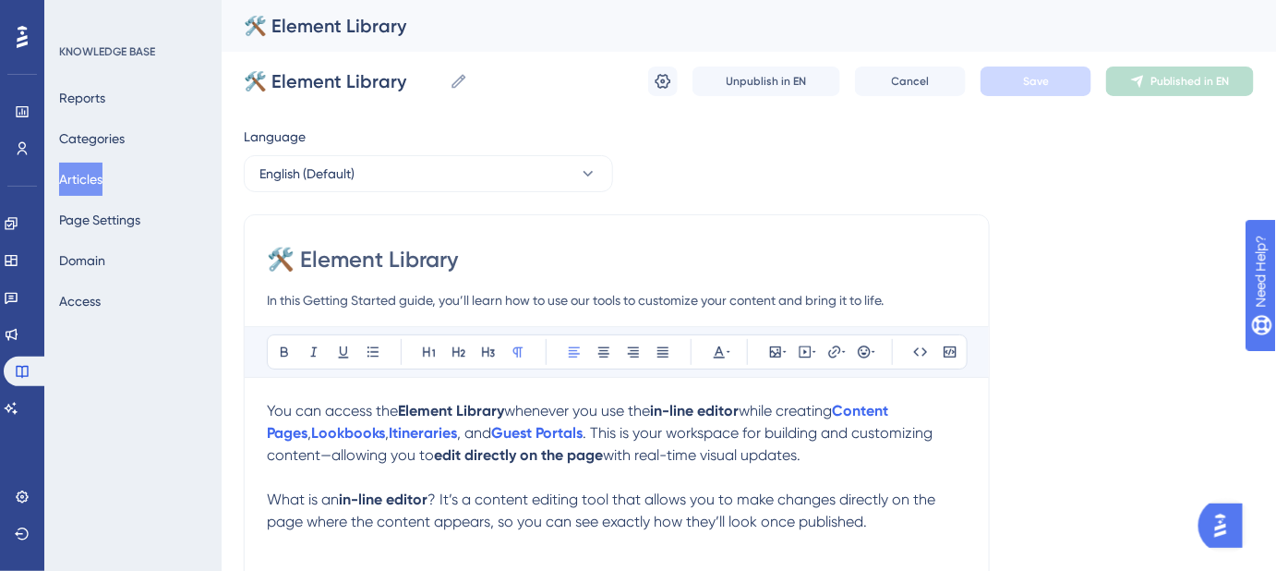
scroll to position [419, 0]
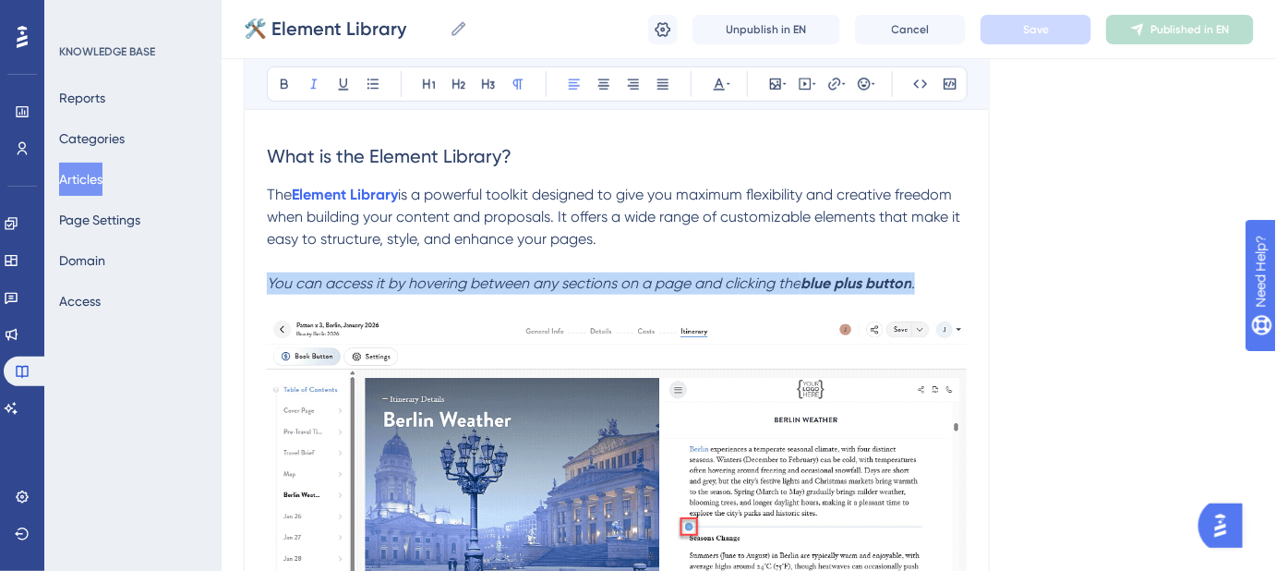
drag, startPoint x: 937, startPoint y: 277, endPoint x: 268, endPoint y: 284, distance: 669.4
click at [268, 284] on p "You can access it by hovering between any sections on a page and clicking the b…" at bounding box center [617, 283] width 700 height 22
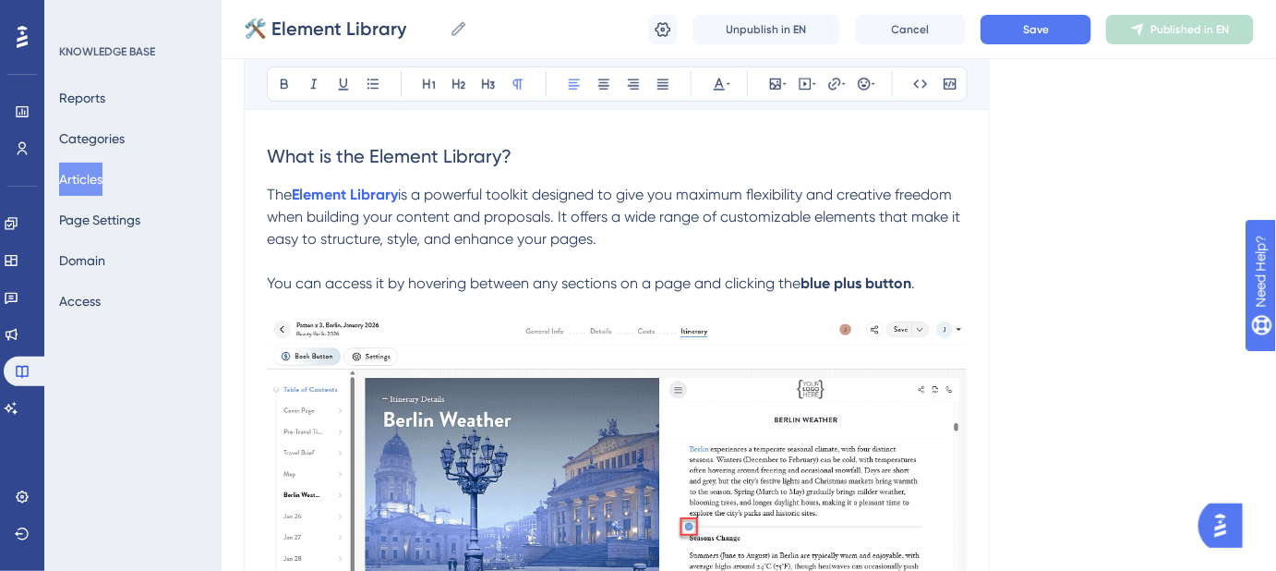
click at [397, 283] on span "You can access it by hovering between any sections on a page and clicking the" at bounding box center [534, 283] width 534 height 18
click at [374, 283] on span "You can access it by hovering between any sections on a page and clicking the" at bounding box center [534, 283] width 534 height 18
click at [375, 283] on span "You can access it by hovering between any sections on a page and clicking the" at bounding box center [534, 283] width 534 height 18
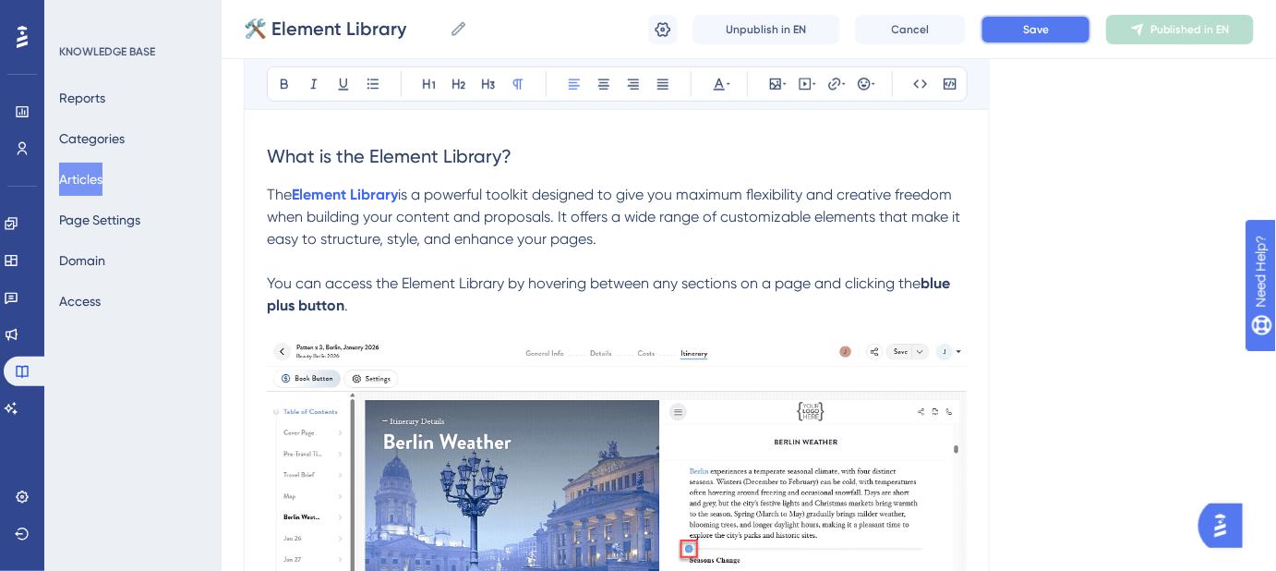
click at [1021, 17] on button "Save" at bounding box center [1036, 30] width 111 height 30
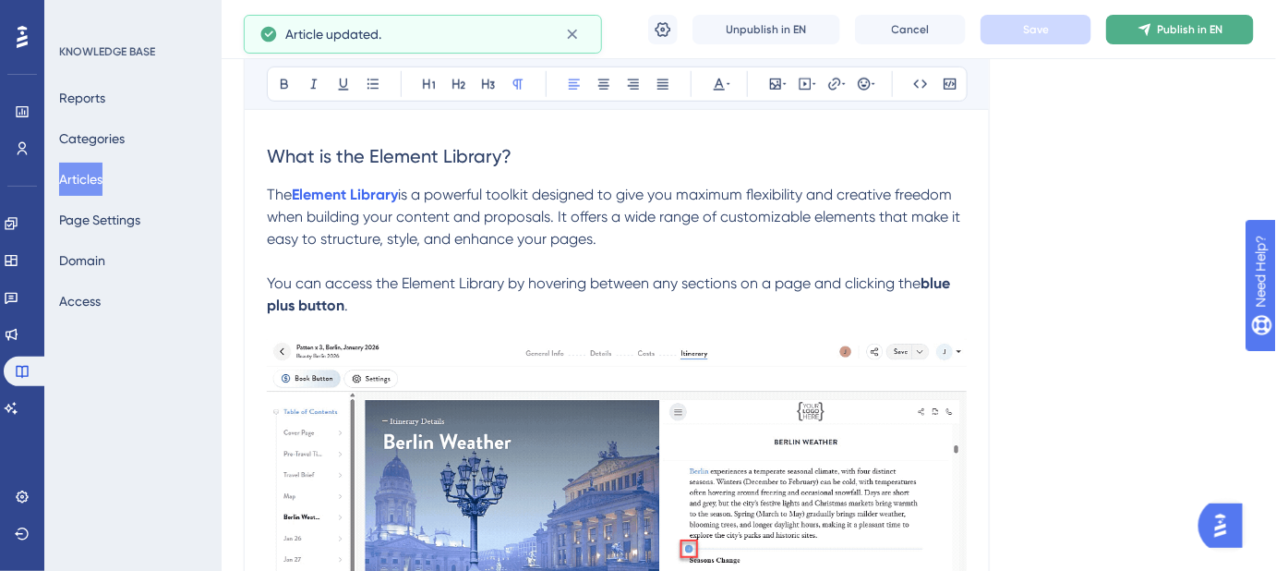
click at [1181, 31] on span "Publish in EN" at bounding box center [1191, 29] width 66 height 15
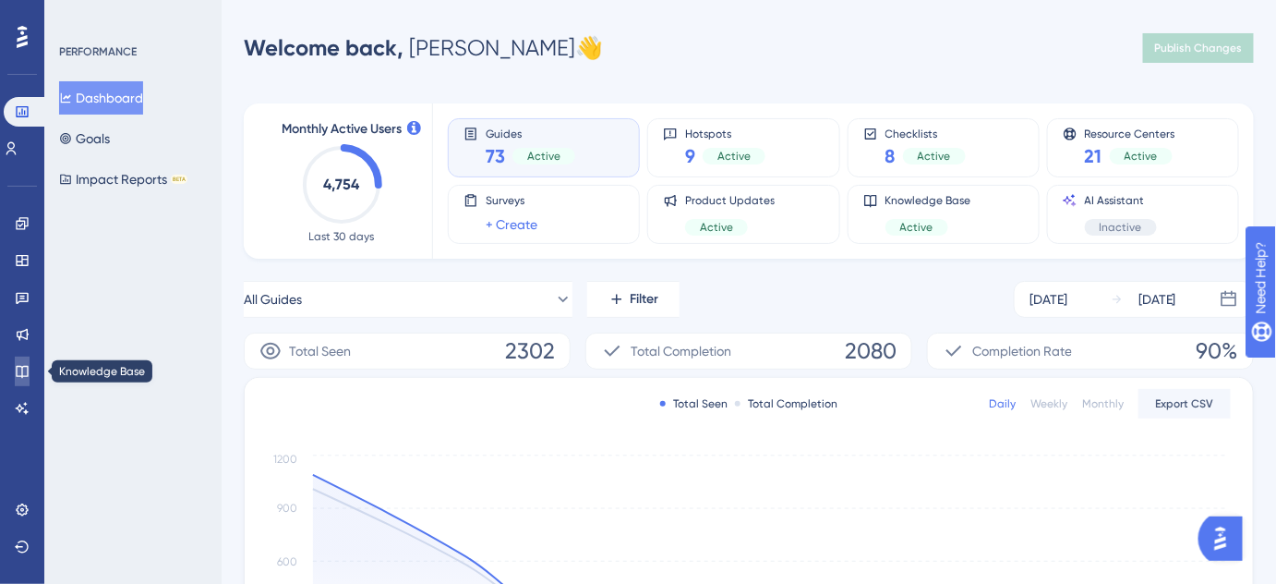
drag, startPoint x: 17, startPoint y: 371, endPoint x: 24, endPoint y: 360, distance: 13.3
click at [17, 371] on icon at bounding box center [22, 371] width 15 height 15
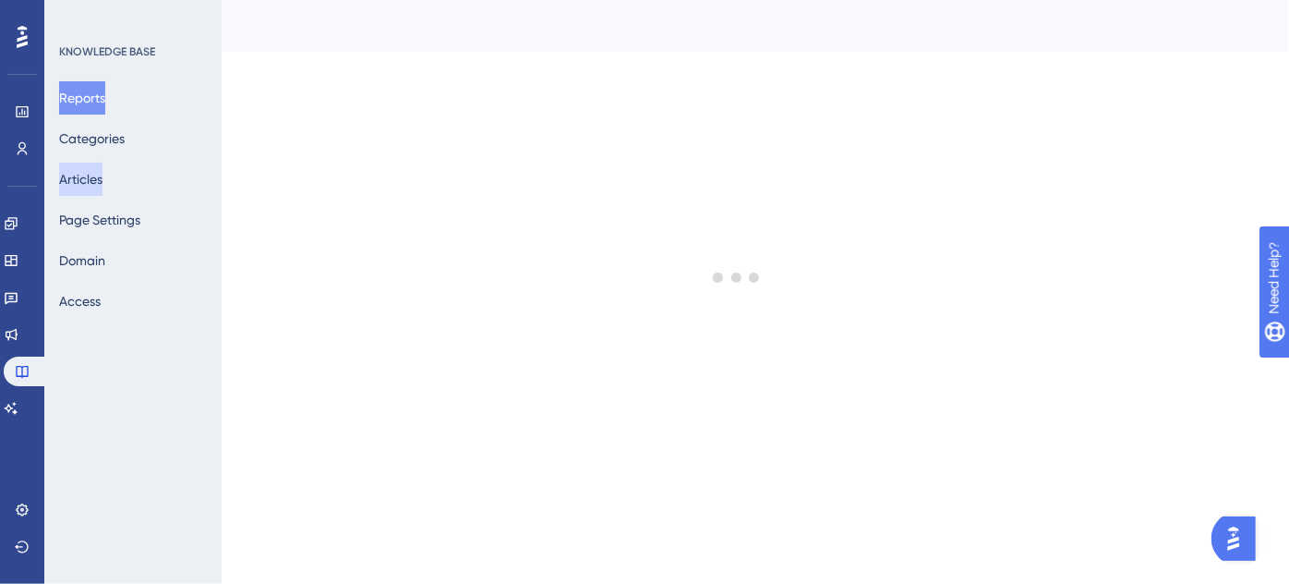
click at [102, 181] on button "Articles" at bounding box center [80, 178] width 43 height 33
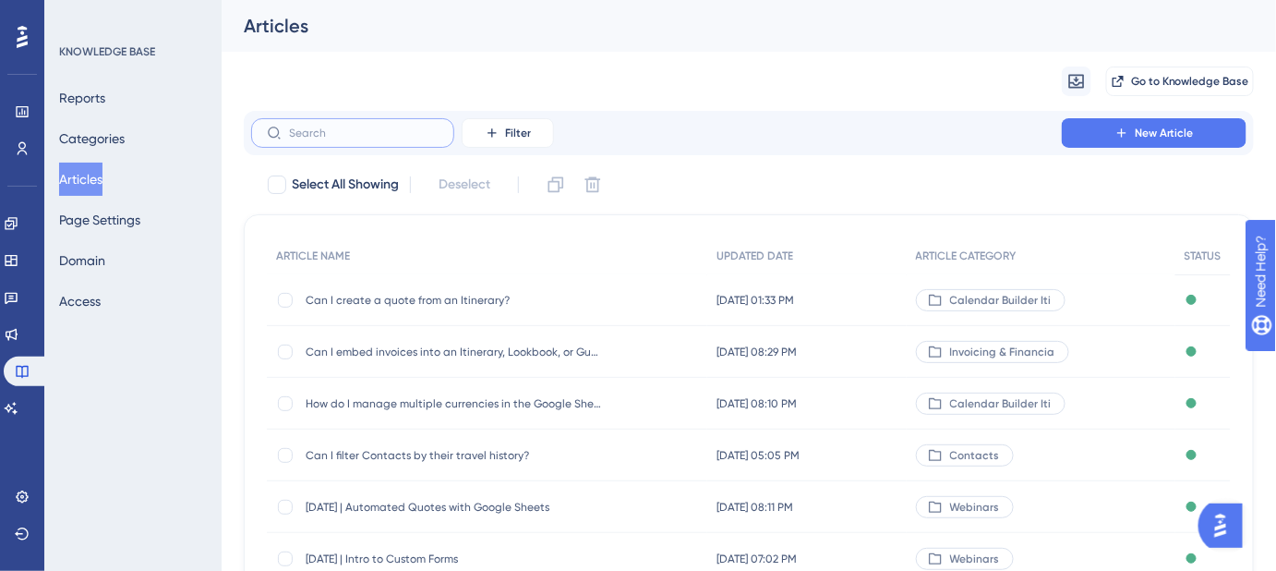
click at [357, 132] on input "text" at bounding box center [364, 132] width 150 height 13
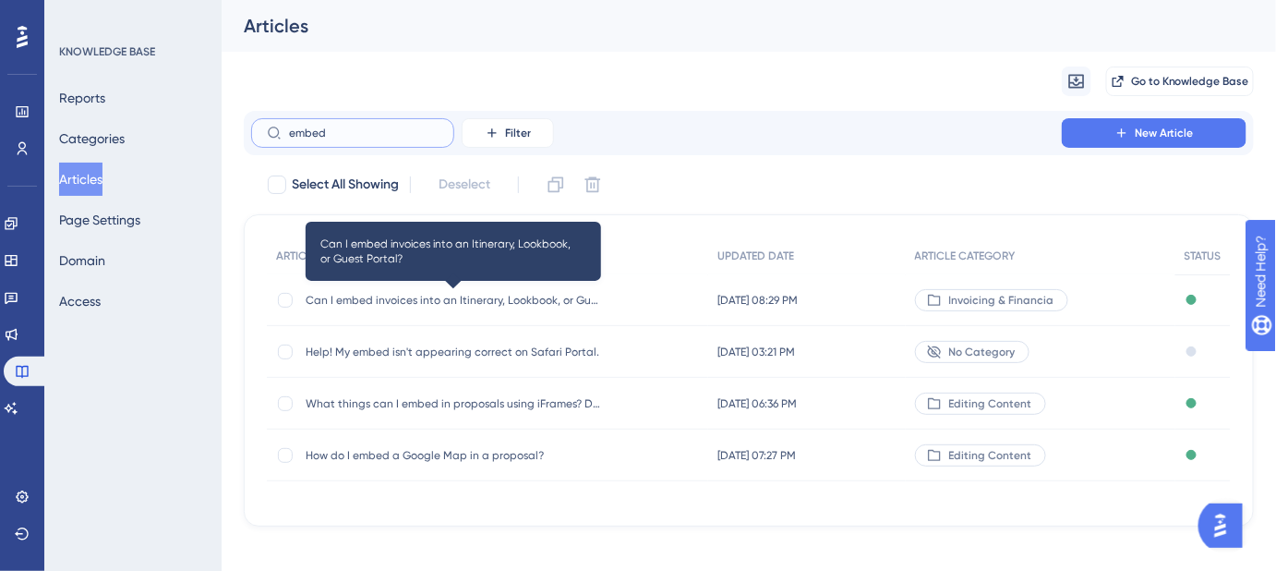
type input "embed"
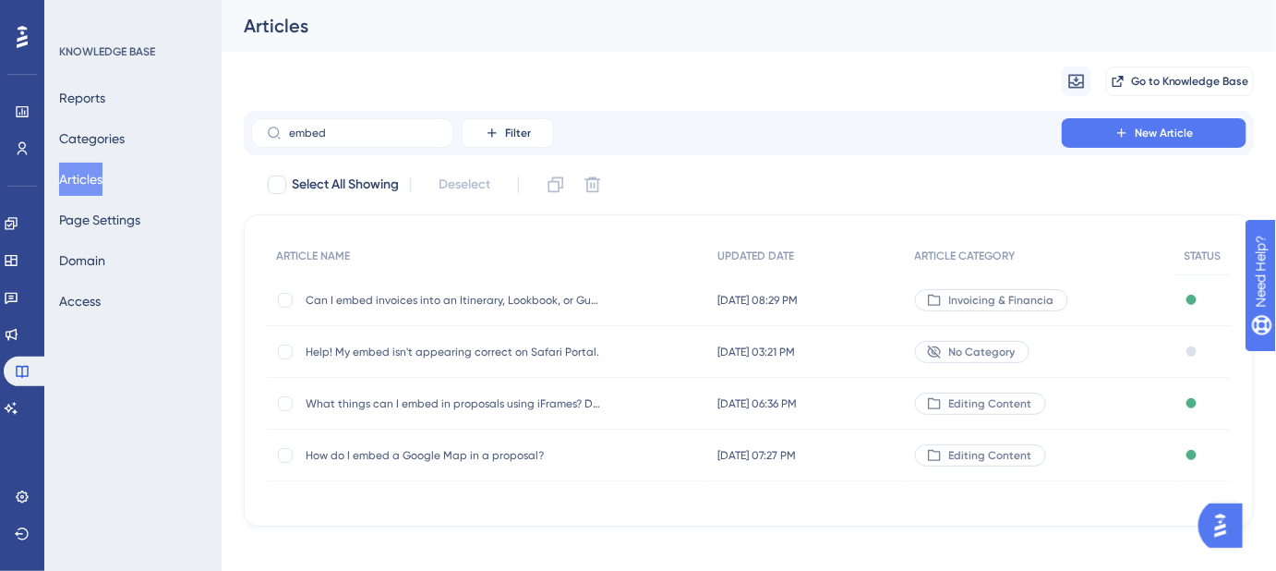
click at [426, 308] on div "Can I embed invoices into an Itinerary, Lookbook, or Guest Portal? Can I embed …" at bounding box center [453, 300] width 295 height 52
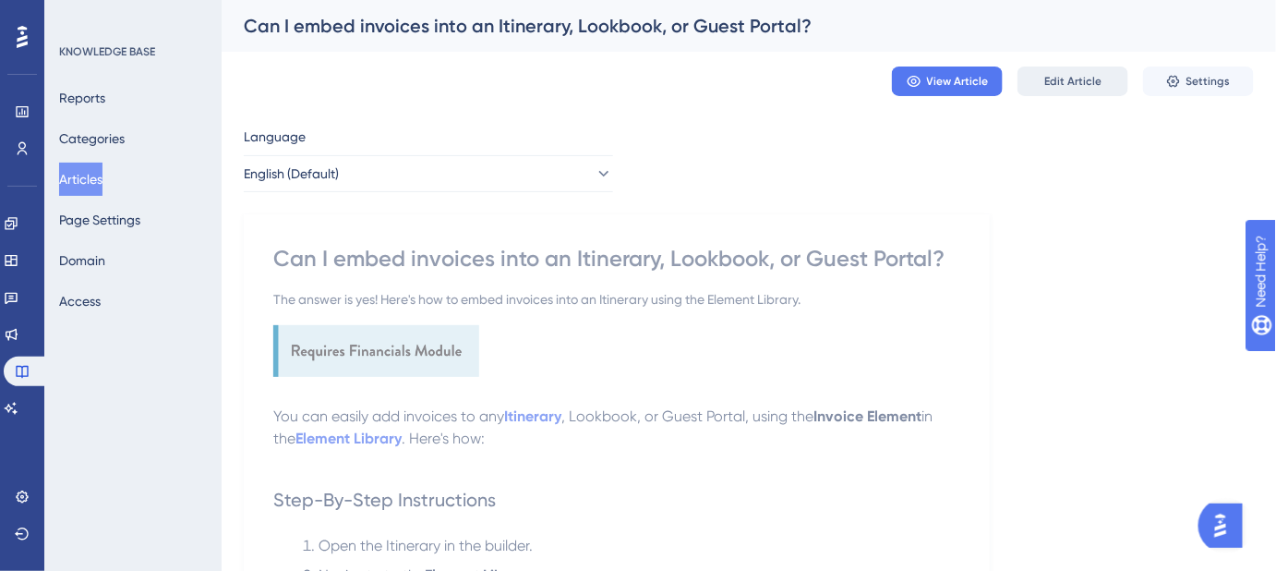
click at [1064, 90] on button "Edit Article" at bounding box center [1072, 81] width 111 height 30
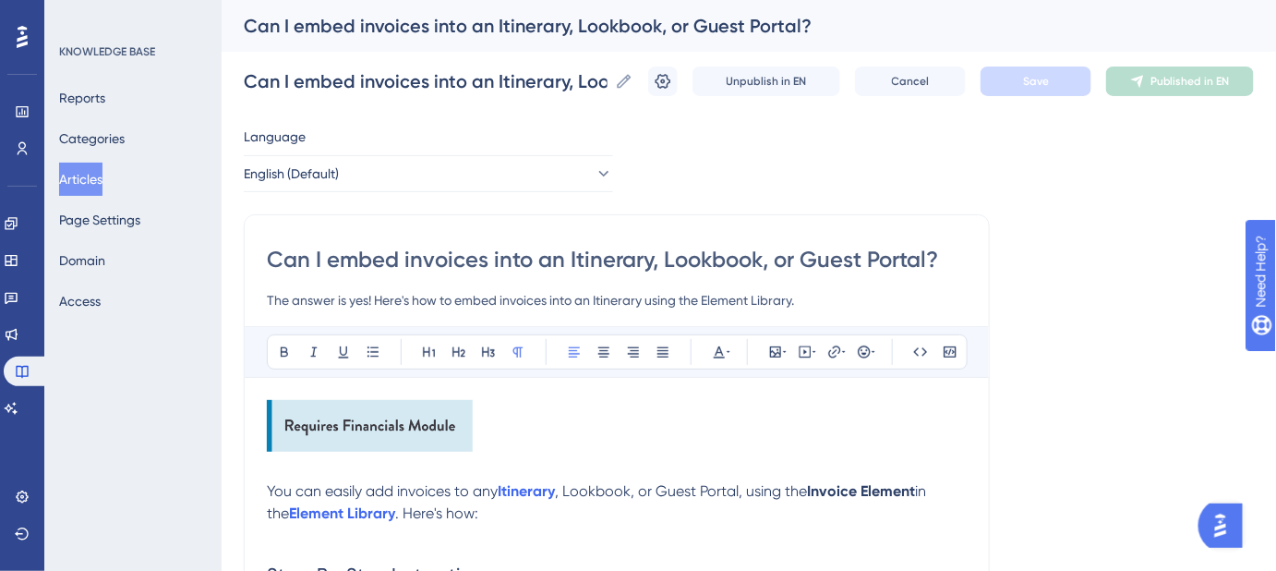
drag, startPoint x: 955, startPoint y: 259, endPoint x: 270, endPoint y: 257, distance: 685.1
click at [270, 257] on input "Can I embed invoices into an Itinerary, Lookbook, or Guest Portal?" at bounding box center [617, 260] width 700 height 30
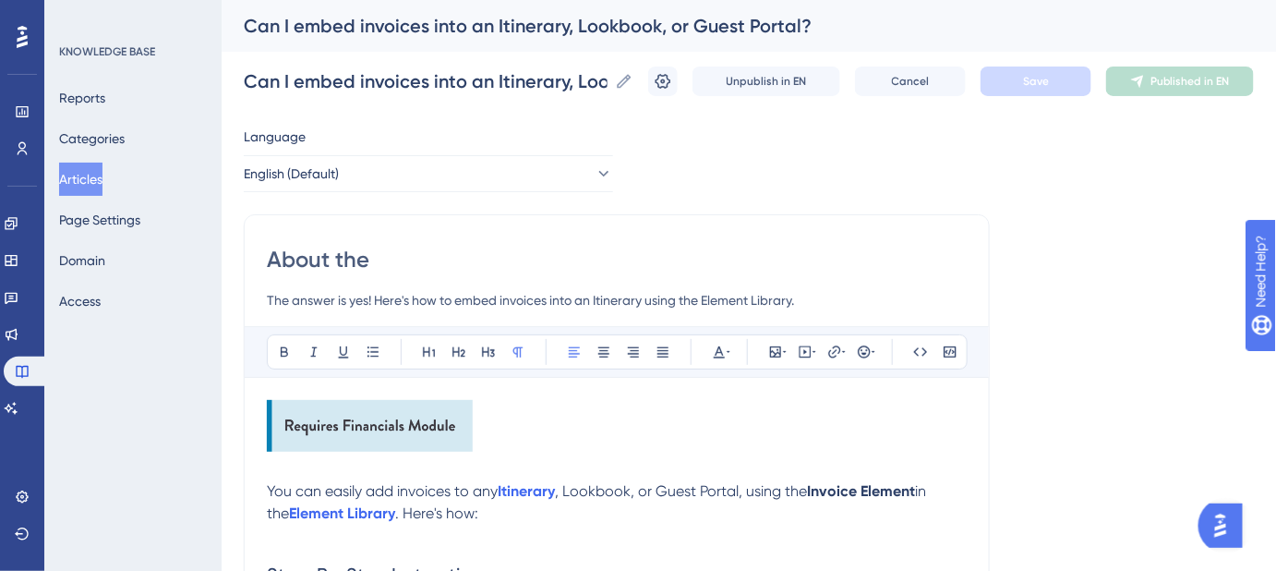
type input "About the"
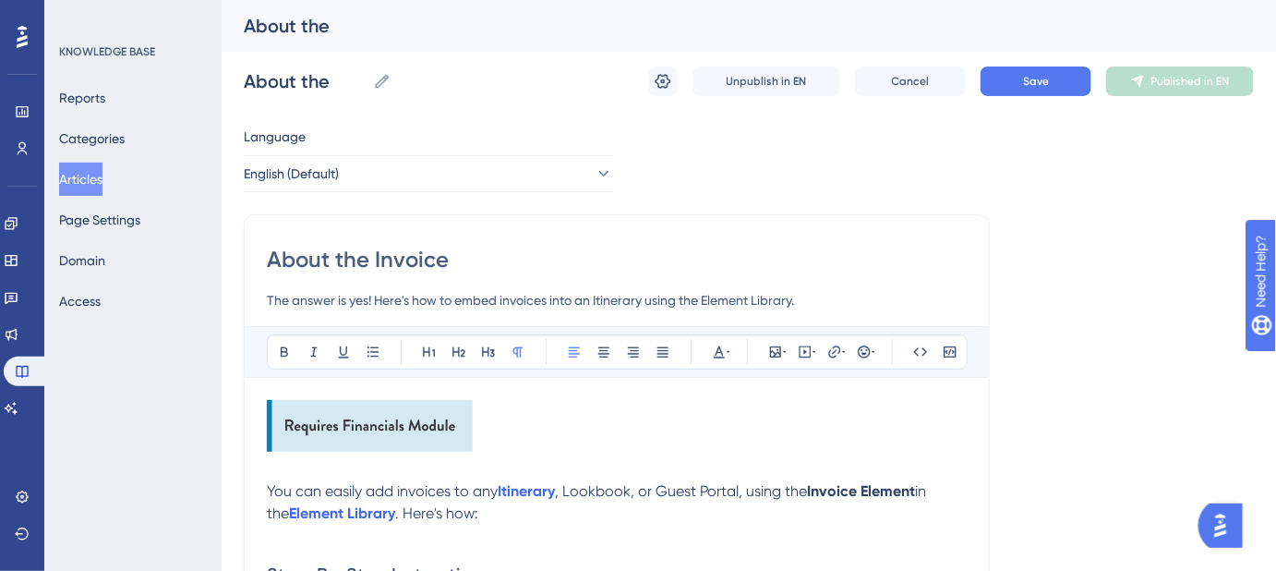
type input "About the Invoice"
type input "About the Invoice Element"
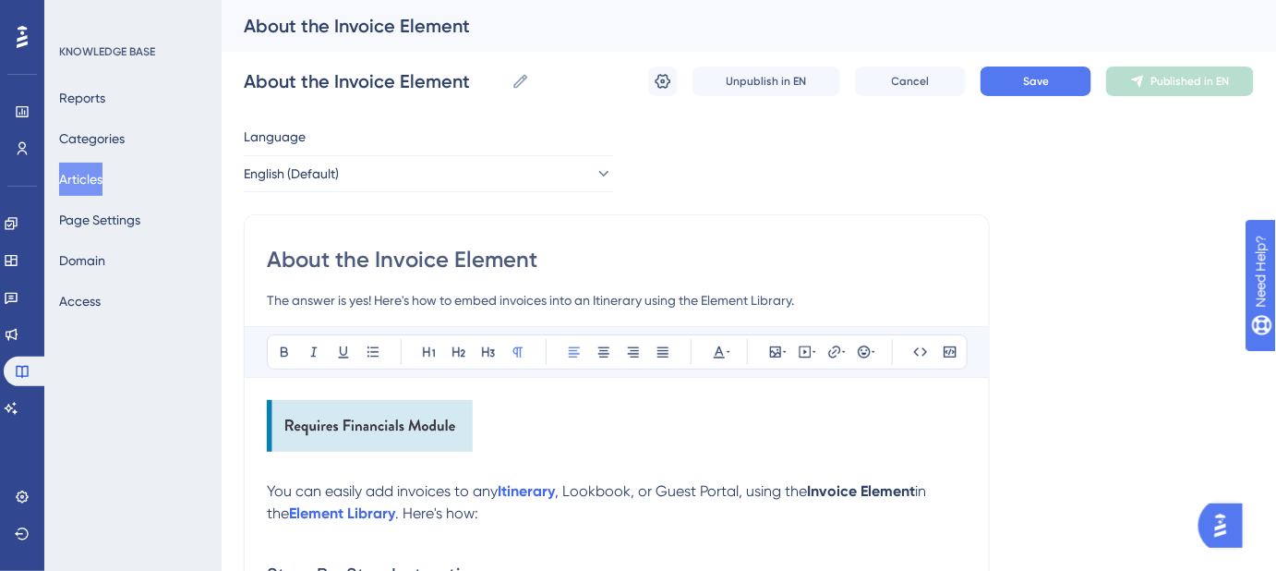
type input "About the Invoice Element"
drag, startPoint x: 373, startPoint y: 298, endPoint x: 244, endPoint y: 299, distance: 129.3
click at [534, 298] on input "Here's how to embed invoices into an Itinerary using the Element Library." at bounding box center [617, 300] width 700 height 22
type input "Here's how to embed invoices into an Itinerary, Lookbook, or Guest Portal using…"
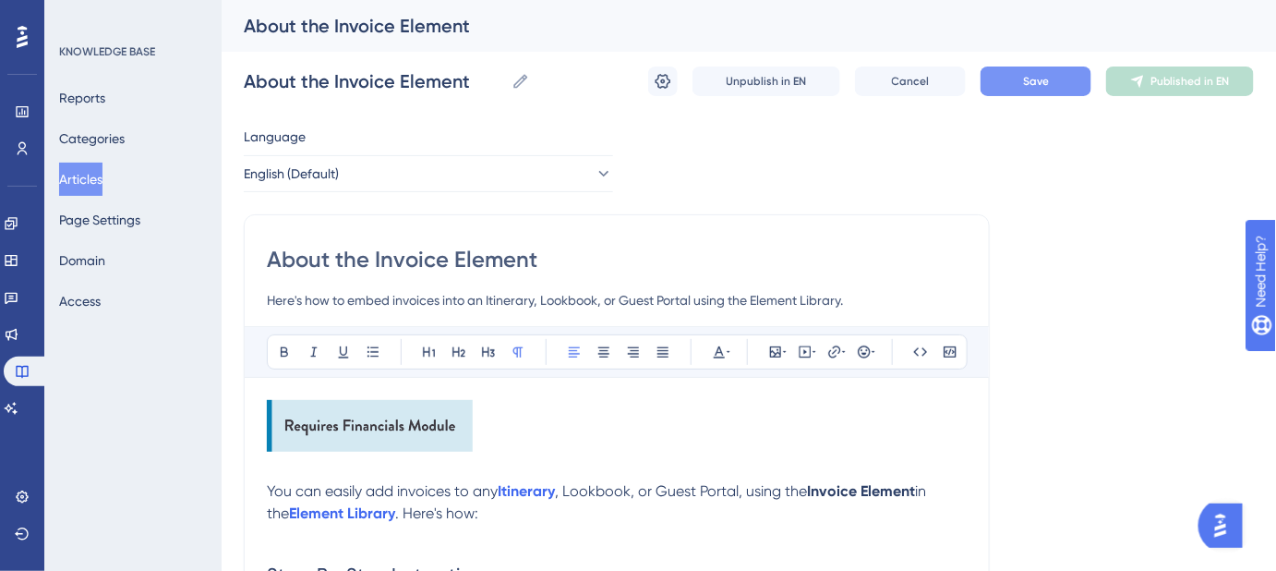
click at [1031, 90] on button "Save" at bounding box center [1036, 81] width 111 height 30
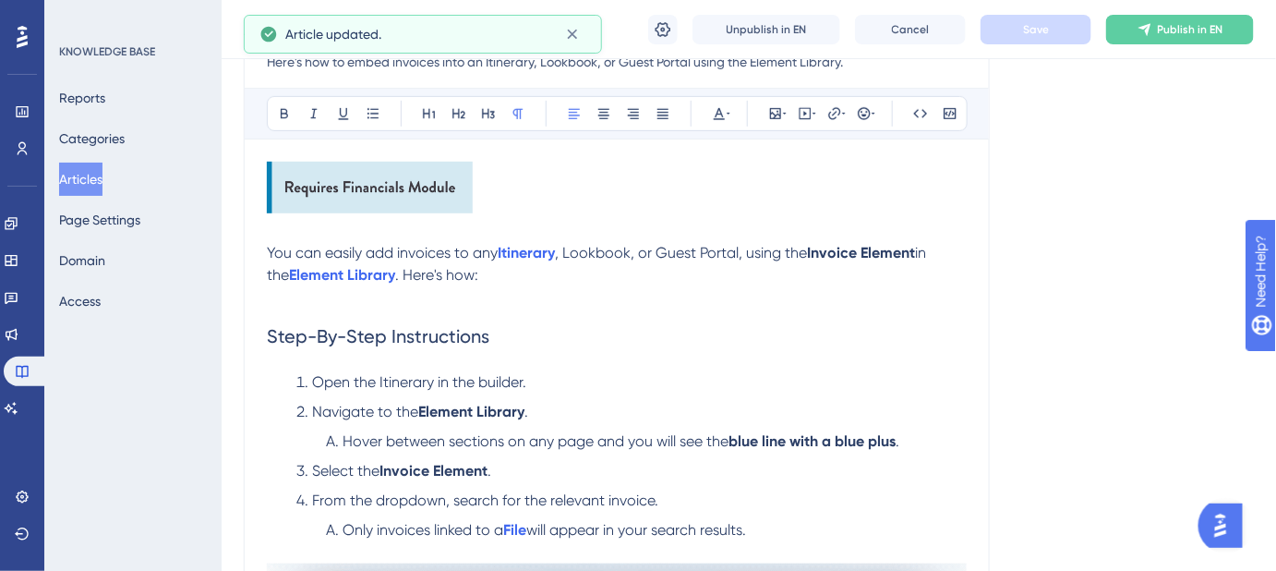
scroll to position [251, 0]
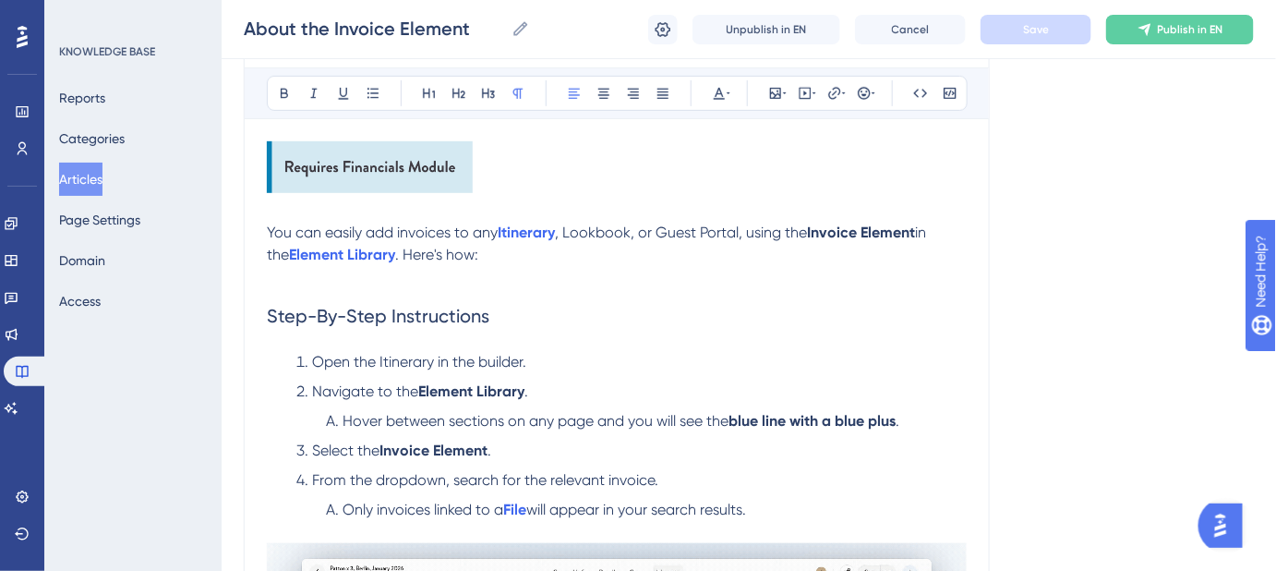
click at [598, 229] on span ", Lookbook, or Guest Portal, using the" at bounding box center [681, 232] width 252 height 18
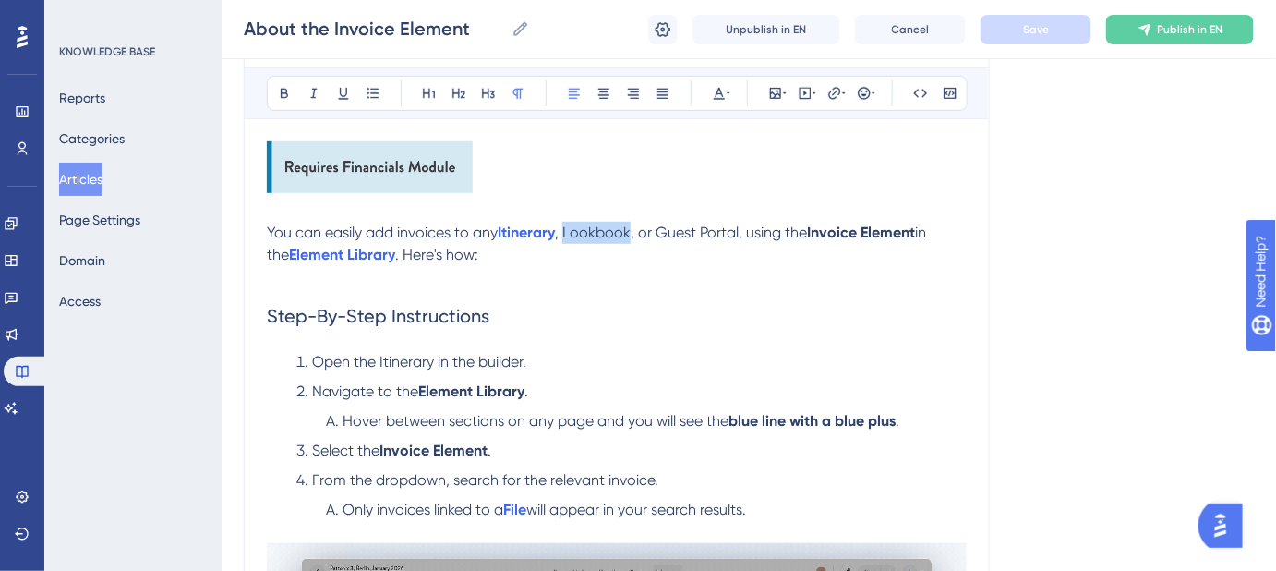
click at [598, 229] on span ", Lookbook, or Guest Portal, using the" at bounding box center [681, 232] width 252 height 18
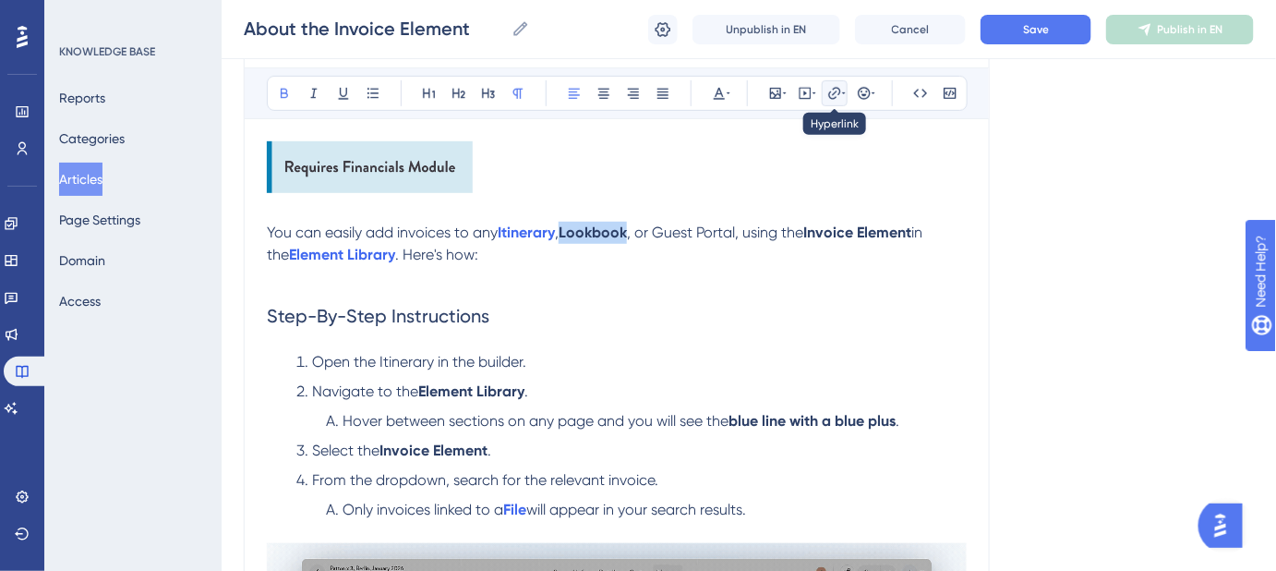
click at [839, 90] on icon at bounding box center [834, 93] width 12 height 12
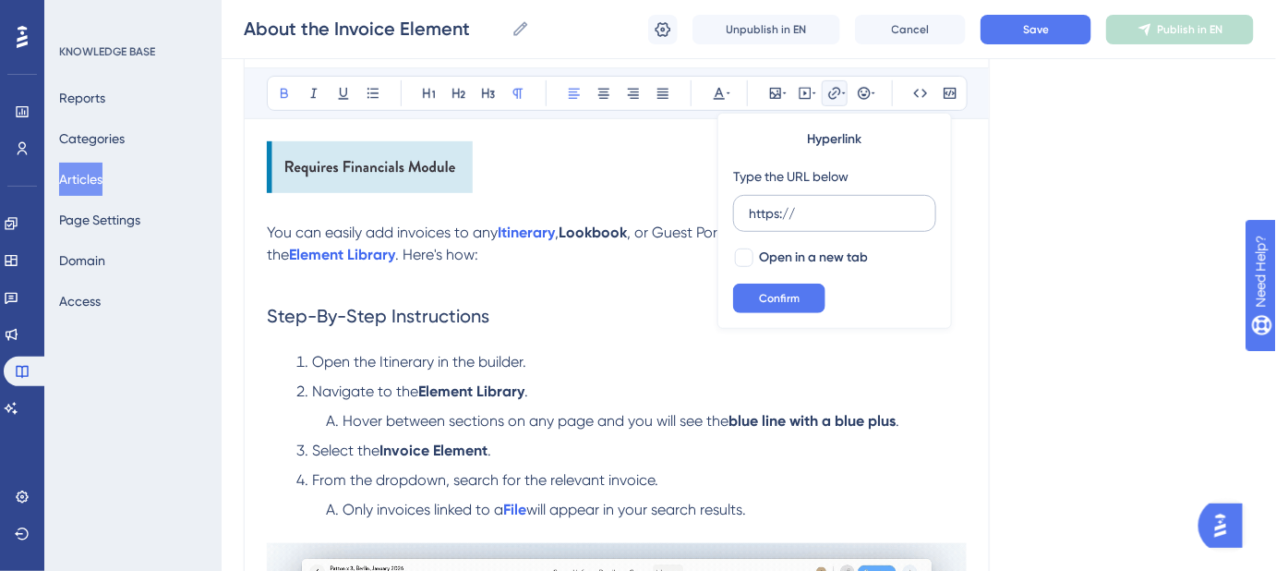
drag, startPoint x: 832, startPoint y: 211, endPoint x: 735, endPoint y: 212, distance: 97.0
click at [735, 212] on label "https://" at bounding box center [834, 213] width 203 height 37
click at [749, 212] on input "https://" at bounding box center [835, 213] width 172 height 20
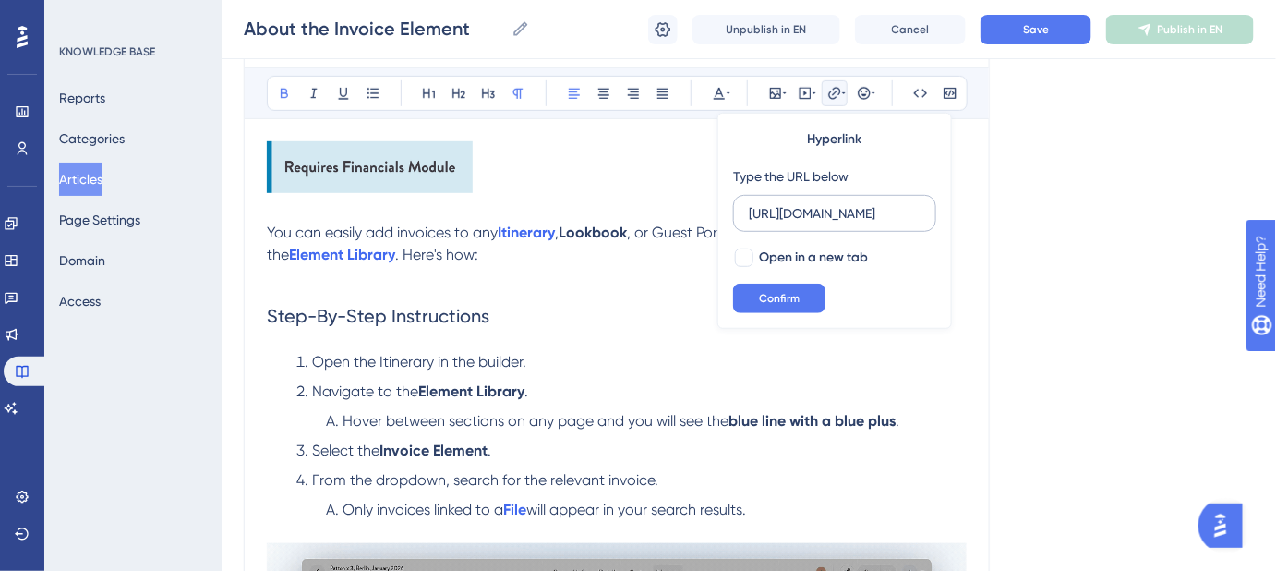
scroll to position [0, 179]
type input "https://help.safariportal.app/en/articles/5647--lookbooks"
click at [746, 258] on div at bounding box center [744, 257] width 18 height 18
checkbox input "true"
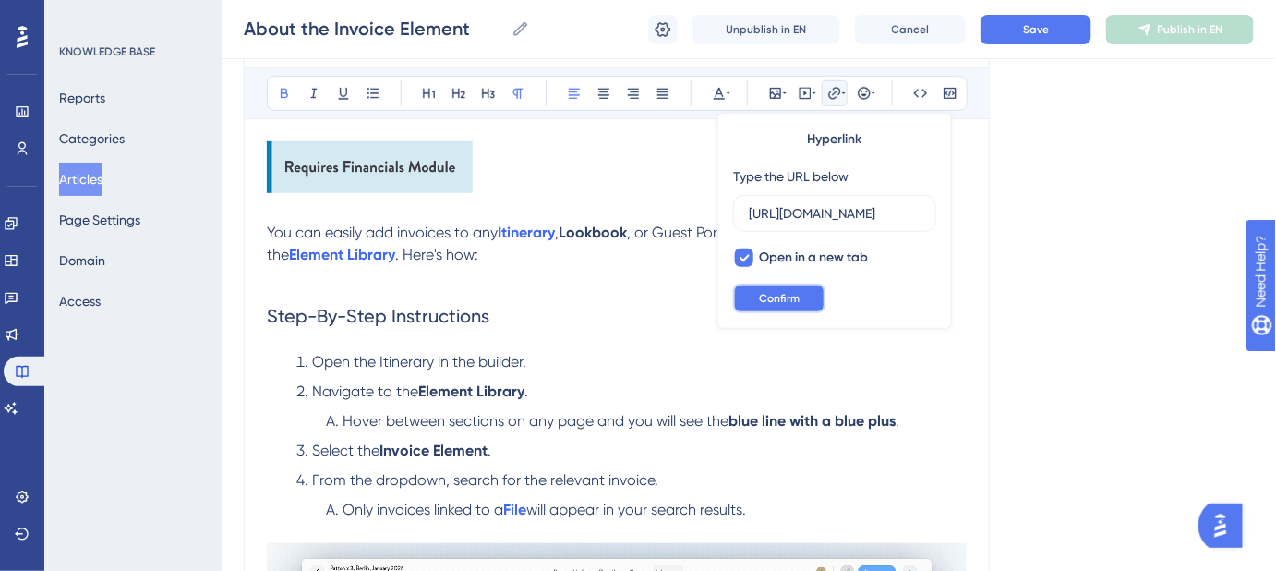
click at [763, 294] on span "Confirm" at bounding box center [779, 298] width 41 height 15
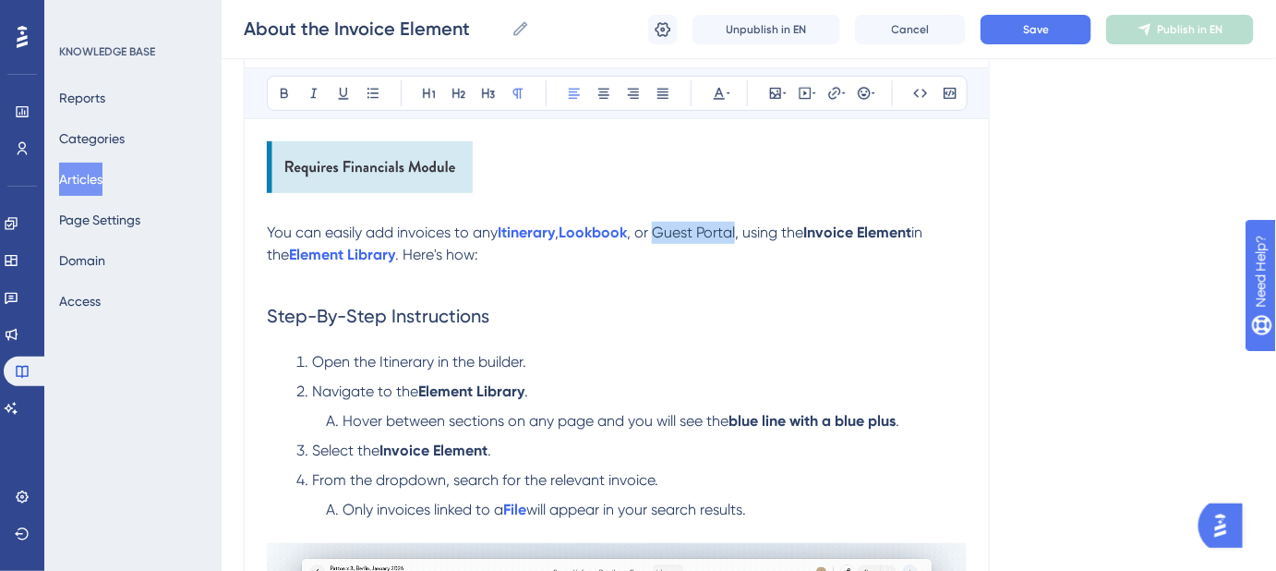
drag, startPoint x: 741, startPoint y: 228, endPoint x: 661, endPoint y: 231, distance: 80.4
click at [661, 231] on span ", or Guest Portal, using the" at bounding box center [715, 232] width 176 height 18
click at [834, 103] on button at bounding box center [835, 93] width 26 height 26
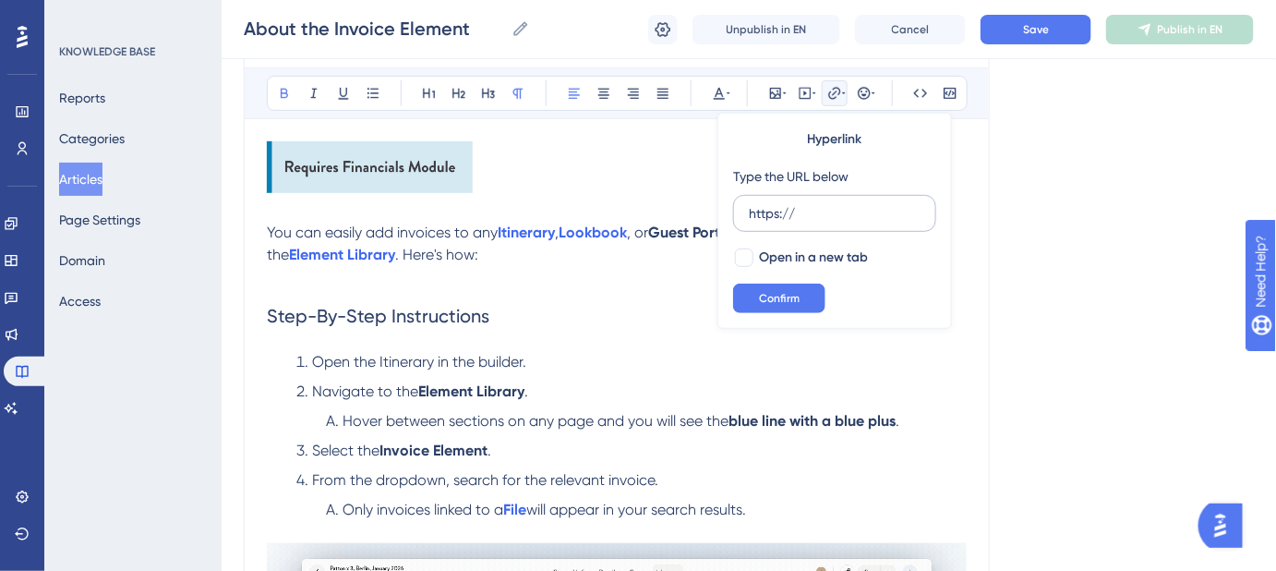
drag, startPoint x: 823, startPoint y: 219, endPoint x: 740, endPoint y: 212, distance: 82.4
click at [743, 218] on label "https://" at bounding box center [834, 213] width 203 height 37
click at [749, 218] on input "https://" at bounding box center [835, 213] width 172 height 20
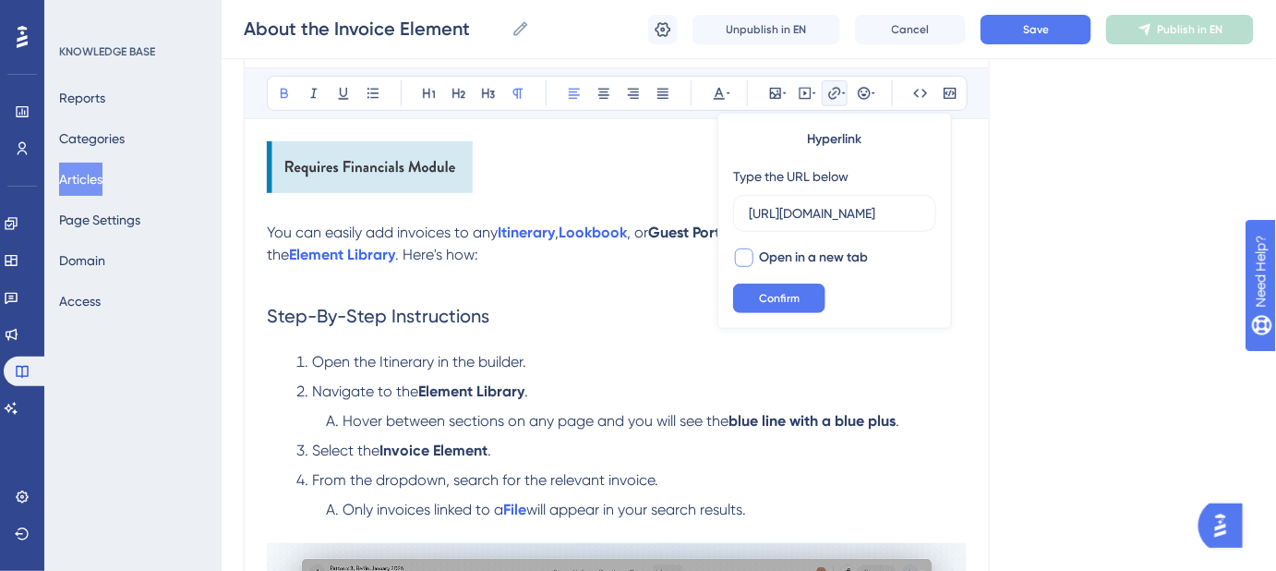
type input "https://help.safariportal.app/en/articles/5677--guest-portals"
click at [746, 258] on div at bounding box center [744, 257] width 18 height 18
checkbox input "true"
click at [763, 297] on span "Confirm" at bounding box center [779, 298] width 41 height 15
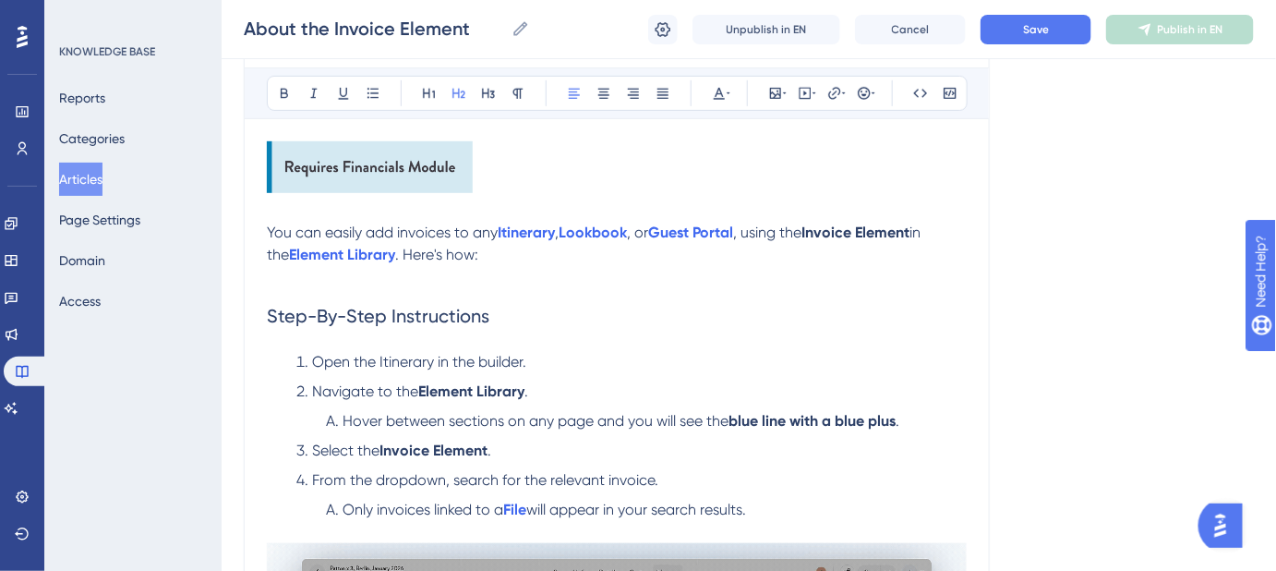
click at [854, 312] on h2 "Step-By-Step Instructions" at bounding box center [617, 315] width 700 height 55
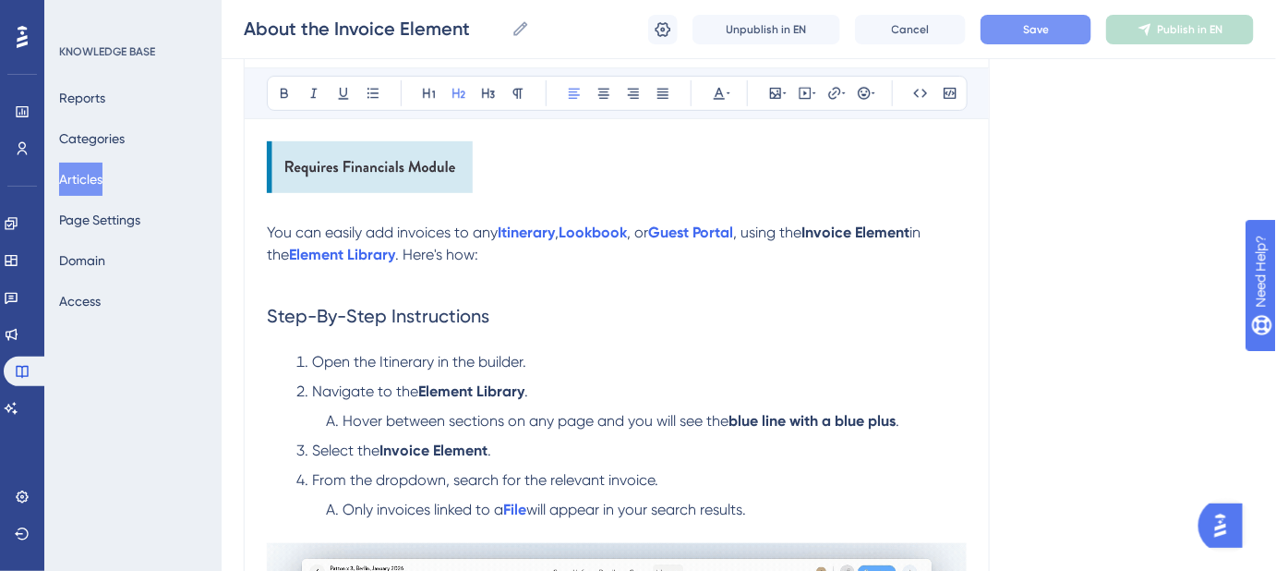
click at [1017, 35] on button "Save" at bounding box center [1036, 30] width 111 height 30
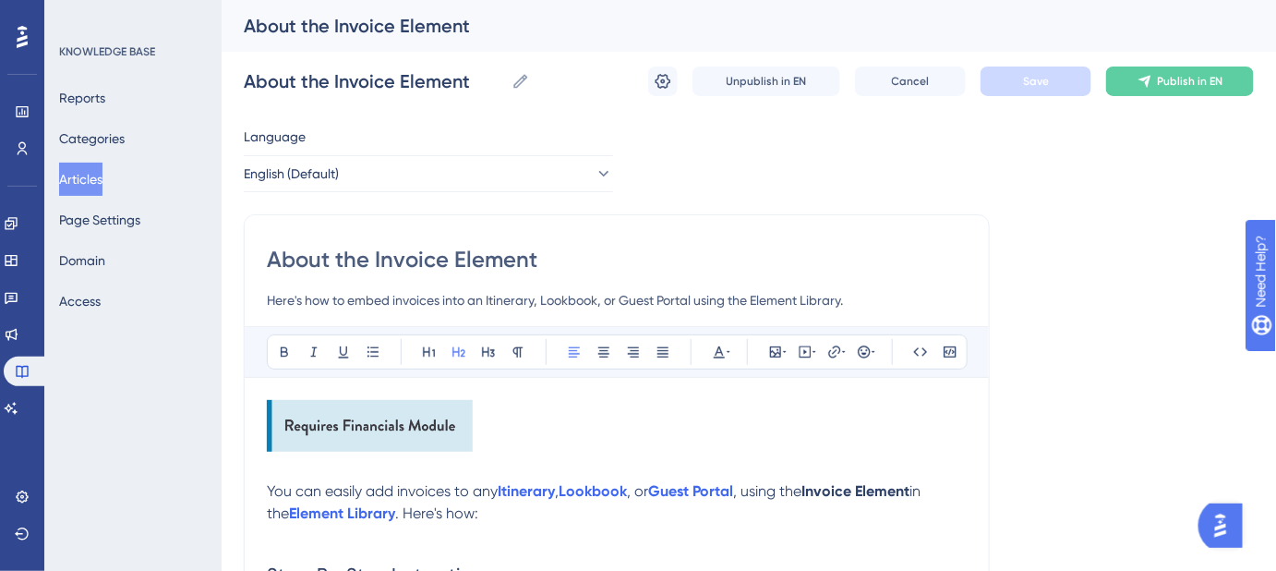
drag, startPoint x: 352, startPoint y: 295, endPoint x: 241, endPoint y: 299, distance: 110.9
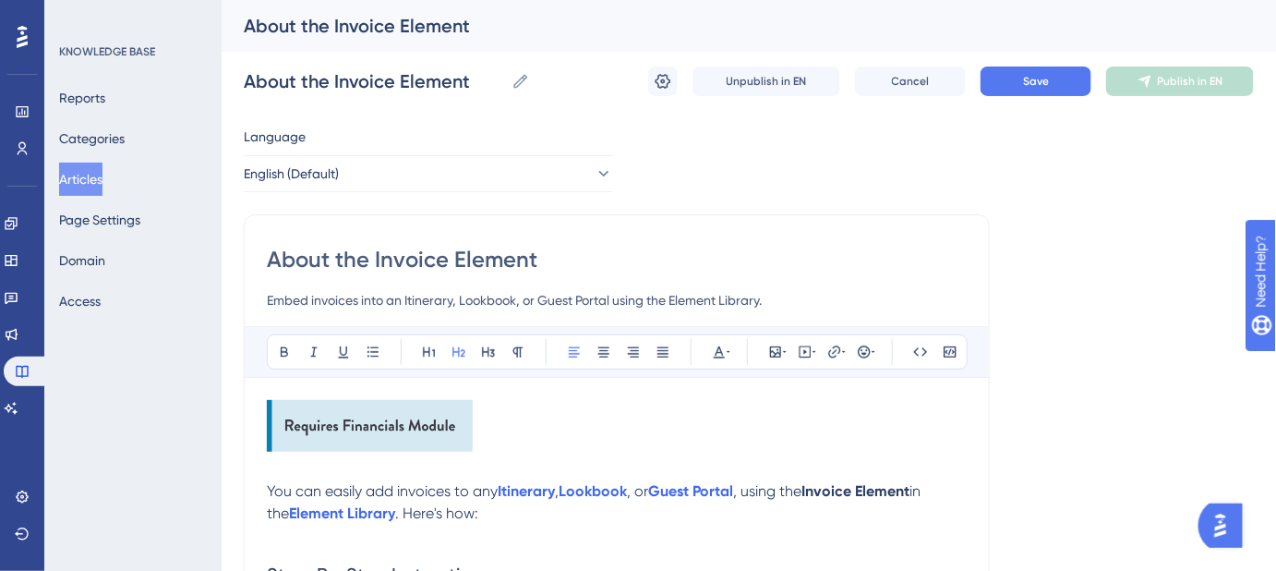
drag, startPoint x: 787, startPoint y: 302, endPoint x: 613, endPoint y: 300, distance: 173.6
click at [613, 300] on input "Embed invoices into an Itinerary, Lookbook, or Guest Portal using the Element L…" at bounding box center [617, 300] width 700 height 22
type input "Embed invoices into an Itinerary, Lookbook, or Guest Portal."
click at [1006, 83] on button "Save" at bounding box center [1036, 81] width 111 height 30
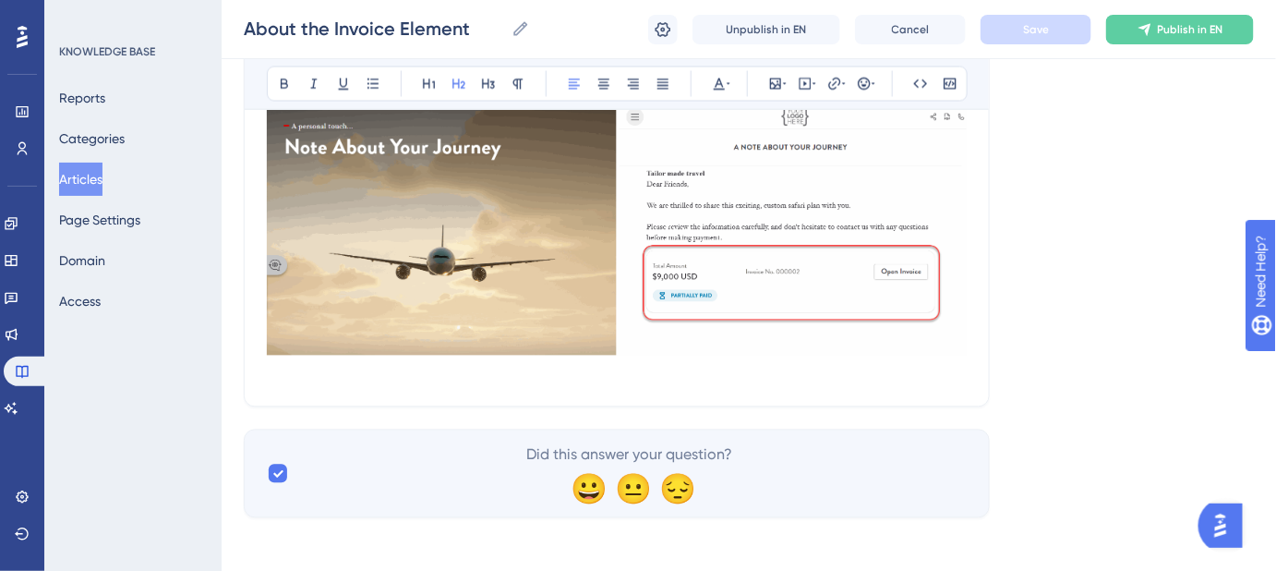
scroll to position [1102, 0]
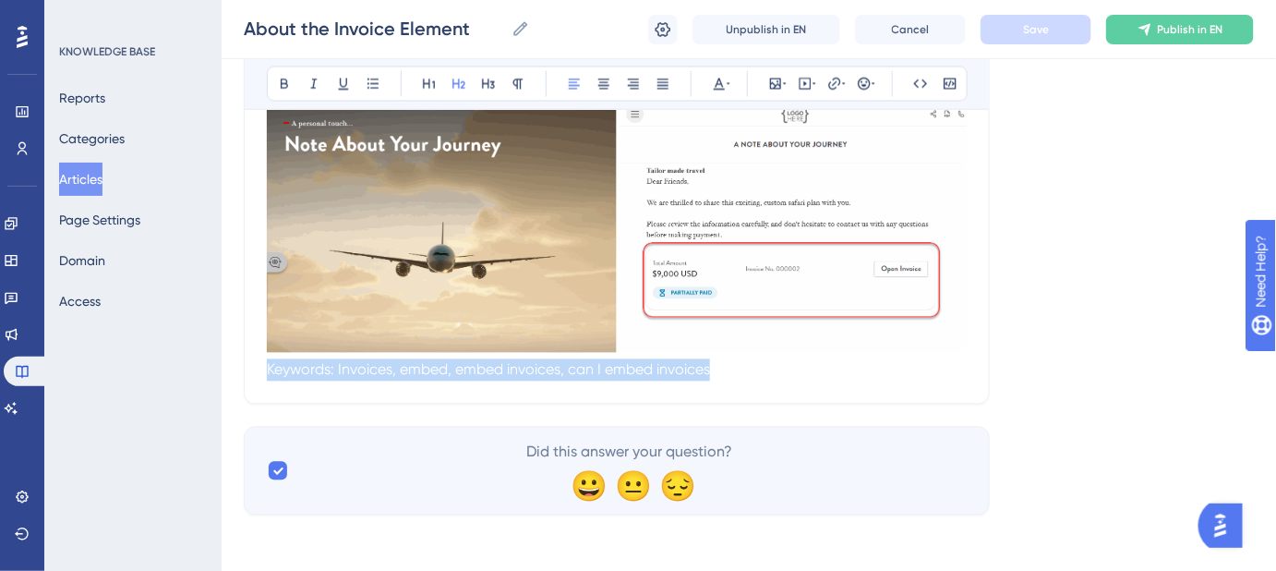
drag, startPoint x: 884, startPoint y: 386, endPoint x: 484, endPoint y: 373, distance: 400.0
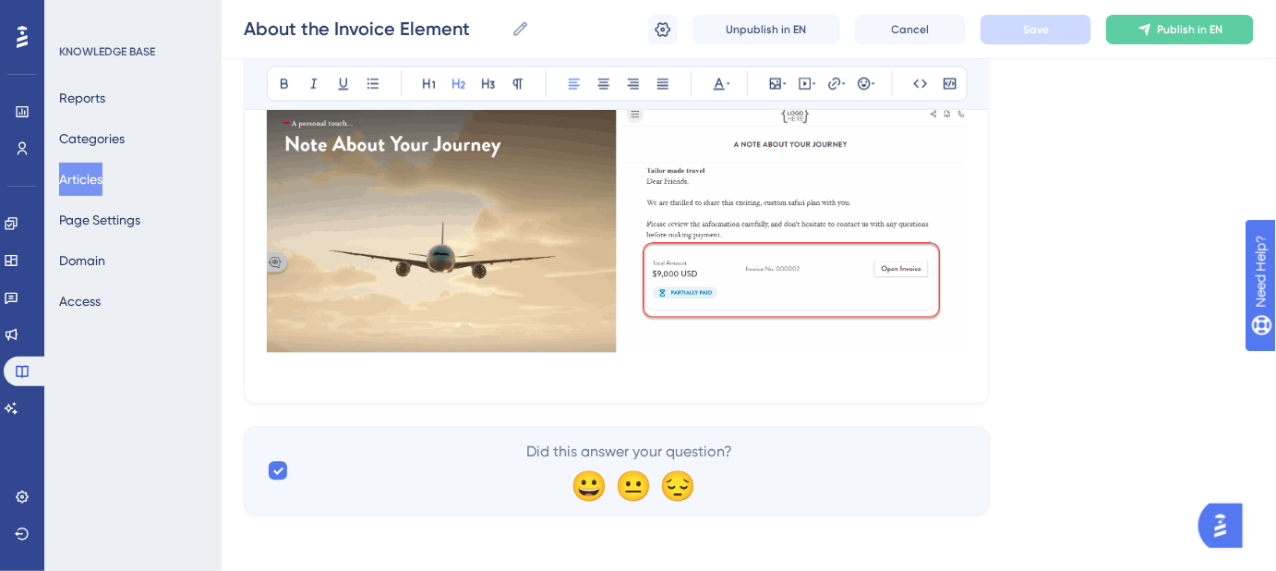
click at [267, 366] on span "Keywords: Invoices, embed, embed invoices, can I embed invoices" at bounding box center [488, 370] width 443 height 18
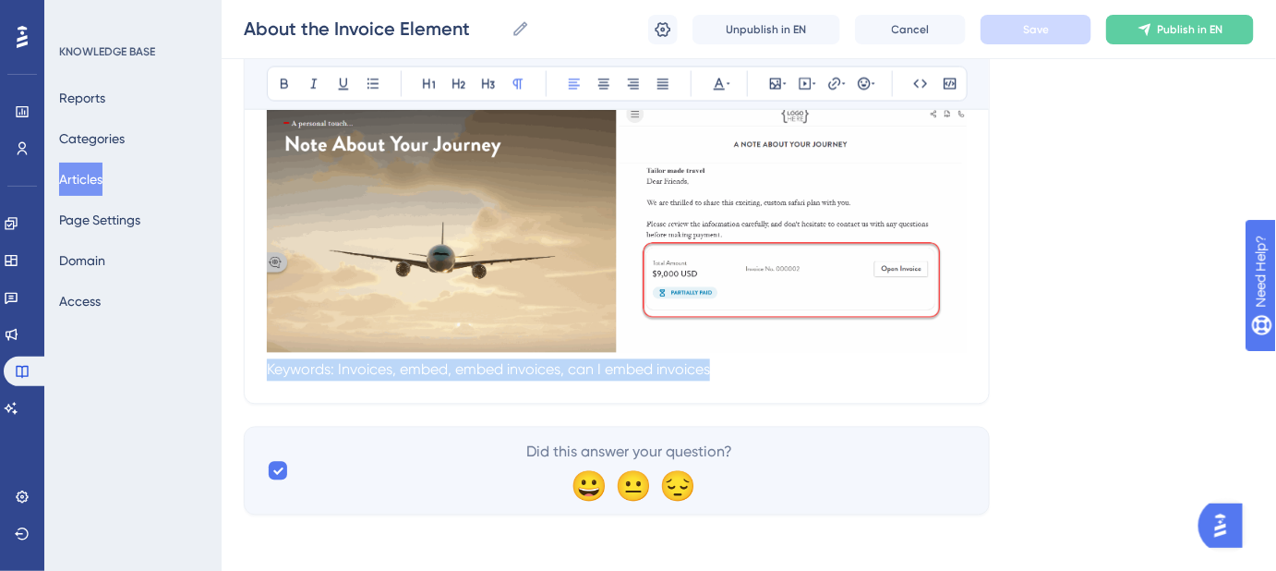
drag, startPoint x: 266, startPoint y: 366, endPoint x: 732, endPoint y: 383, distance: 466.6
click at [711, 368] on p "Keywords: Invoices, embed, embed invoices, can I embed invoices" at bounding box center [617, 370] width 700 height 22
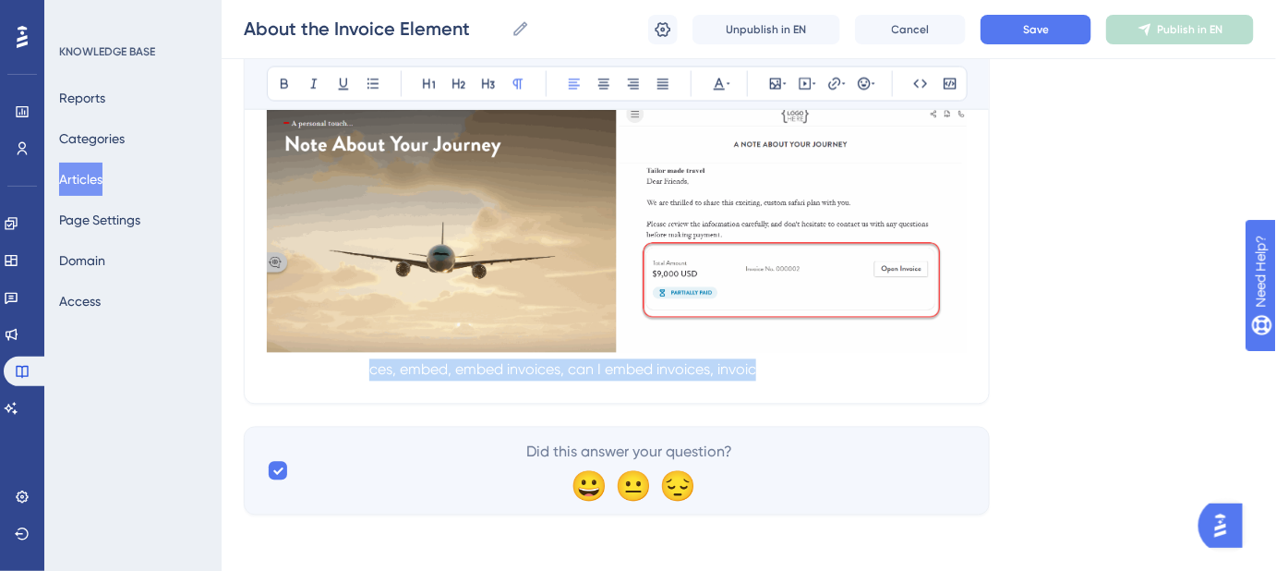
drag, startPoint x: 668, startPoint y: 383, endPoint x: 403, endPoint y: 376, distance: 265.1
click at [373, 374] on span "Keywords: Invoices, embed, embed invoices, can I embed invoices, invoice element" at bounding box center [545, 370] width 556 height 18
click at [536, 373] on span "Keywords: Invoices, embed, embed invoices, can I embed invoices, invoice element" at bounding box center [545, 370] width 556 height 18
drag, startPoint x: 526, startPoint y: 366, endPoint x: 908, endPoint y: 383, distance: 381.7
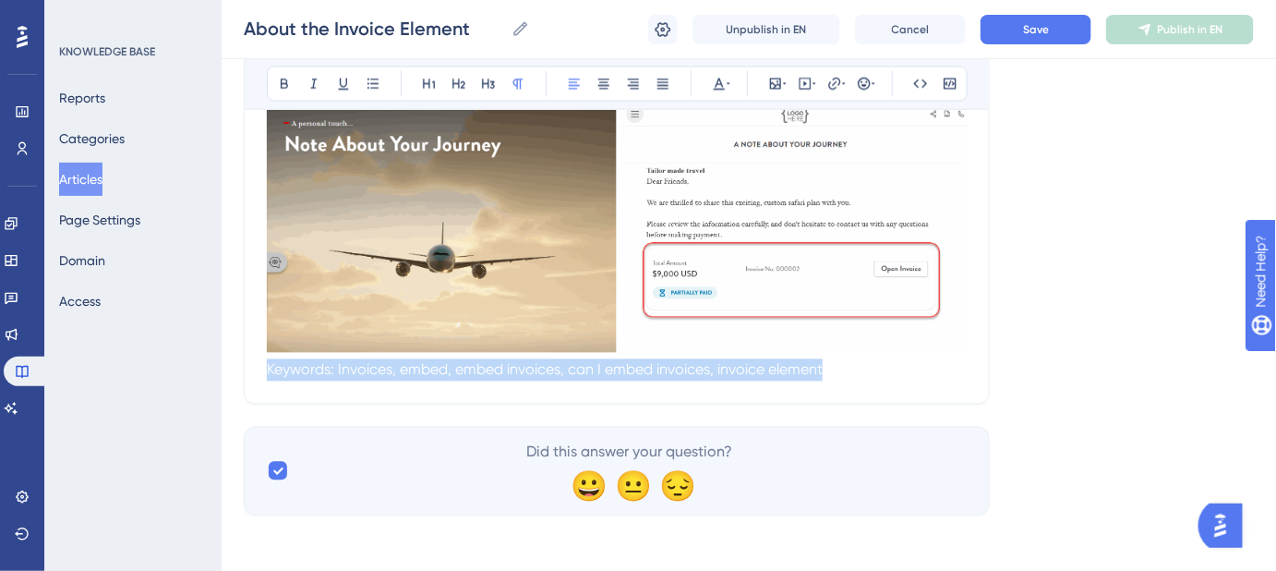
drag, startPoint x: 787, startPoint y: 369, endPoint x: 241, endPoint y: 366, distance: 545.7
click at [1036, 31] on span "Save" at bounding box center [1036, 29] width 26 height 15
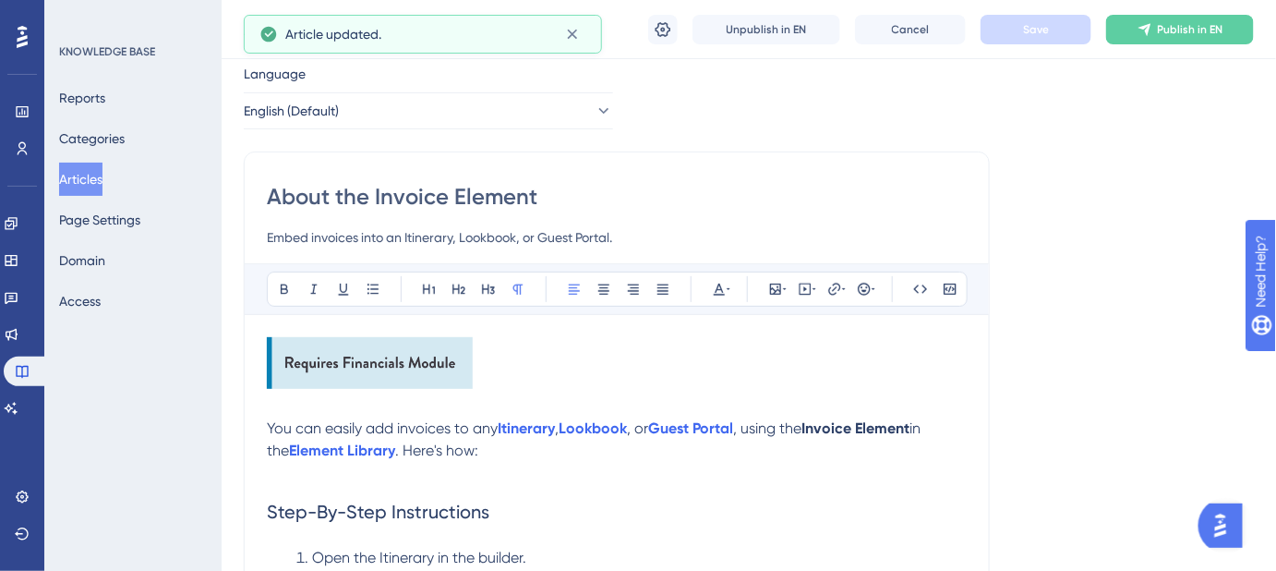
scroll to position [0, 0]
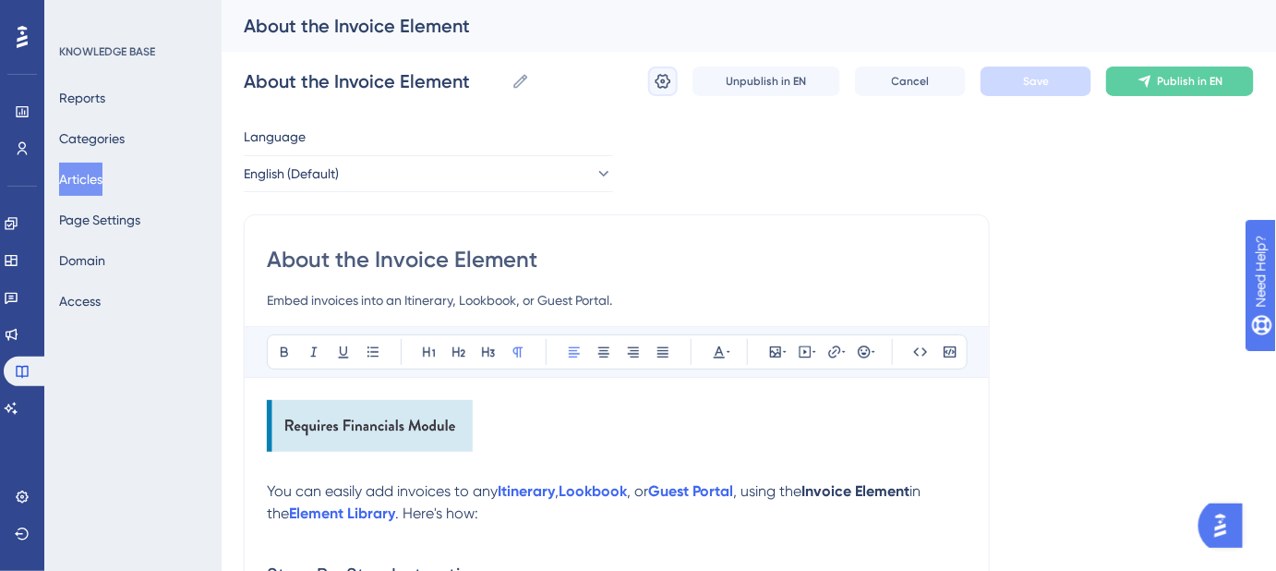
click at [661, 90] on icon at bounding box center [663, 81] width 18 height 18
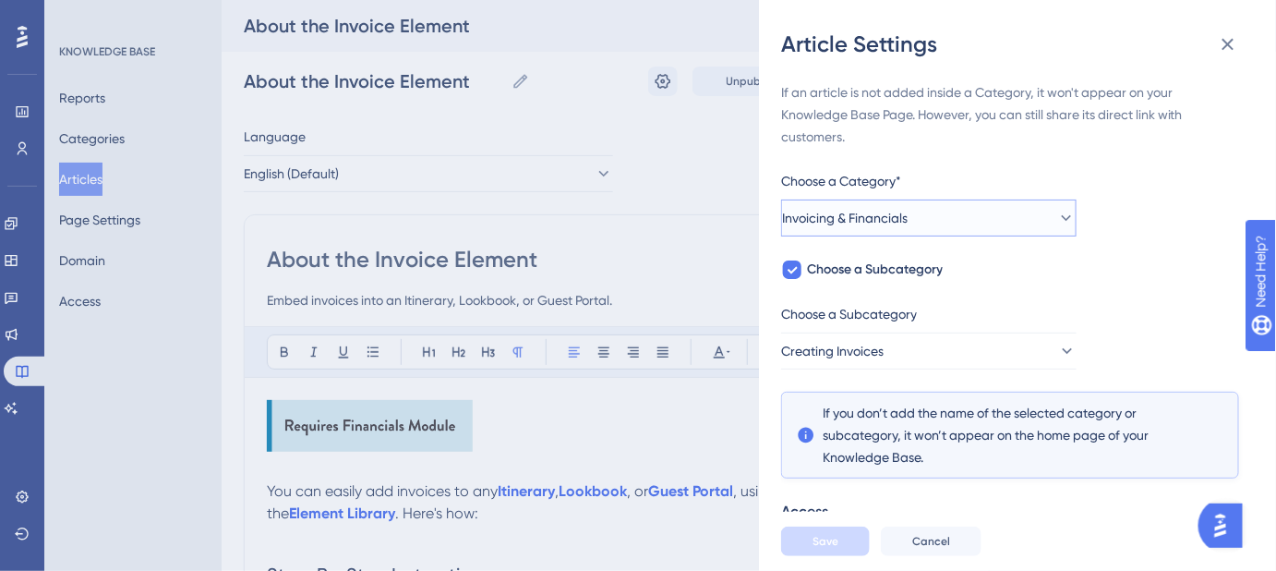
click at [1057, 221] on icon at bounding box center [1066, 218] width 18 height 18
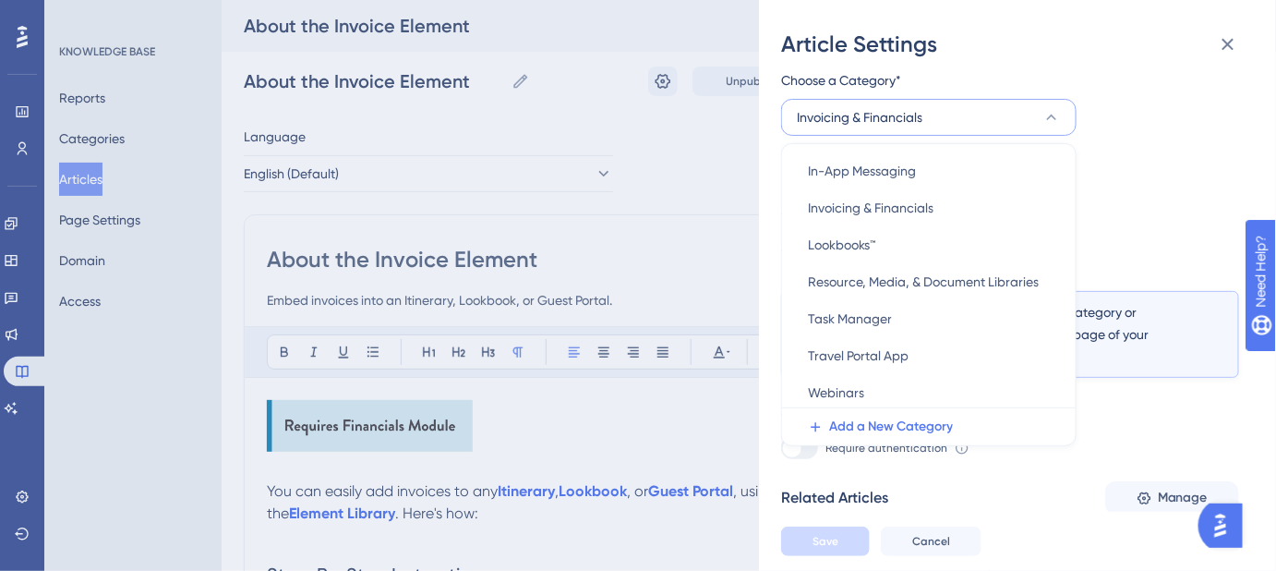
scroll to position [522, 0]
click at [1149, 212] on div "If an article is not added inside a Category, it won't appear on your Knowledge…" at bounding box center [1010, 369] width 458 height 777
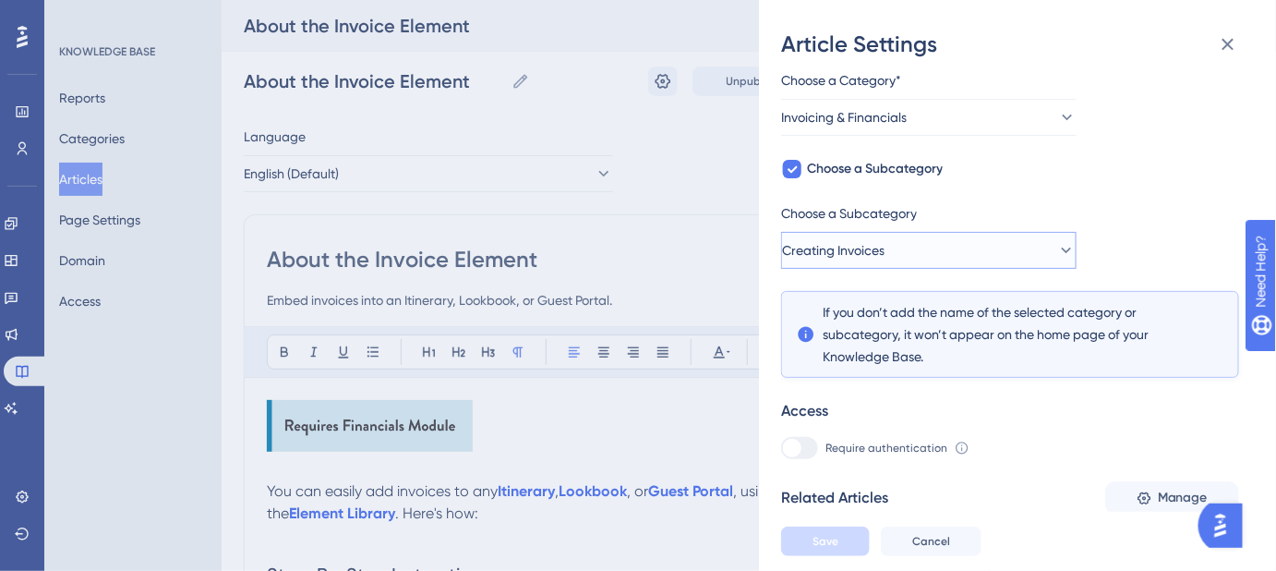
click at [1046, 262] on button "Creating Invoices" at bounding box center [928, 250] width 295 height 37
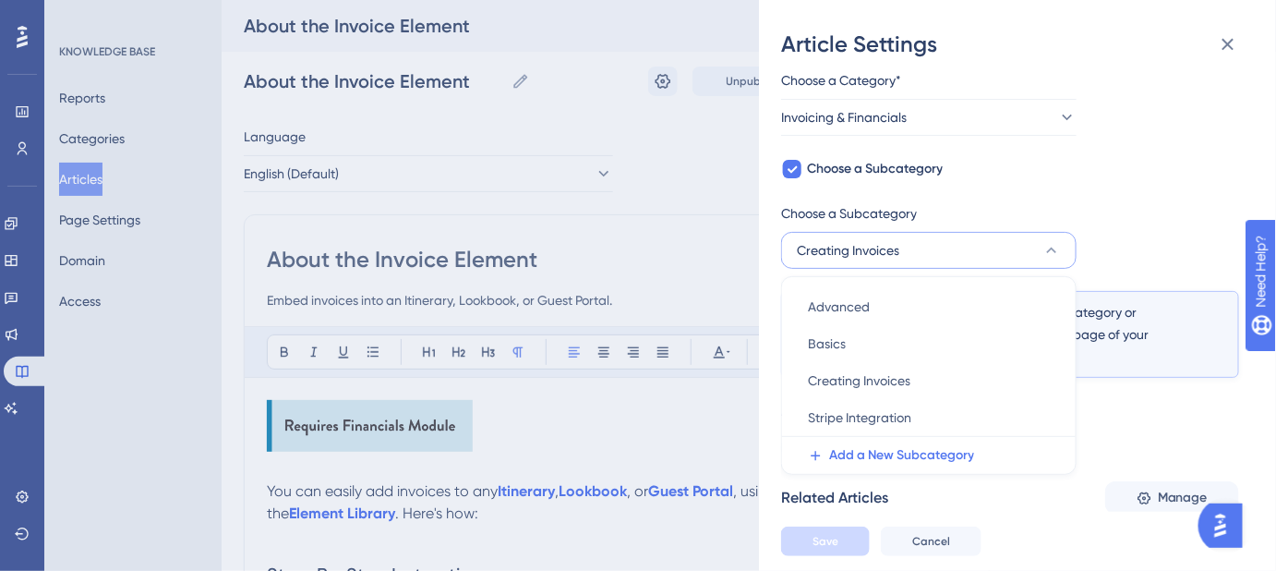
scroll to position [184, 0]
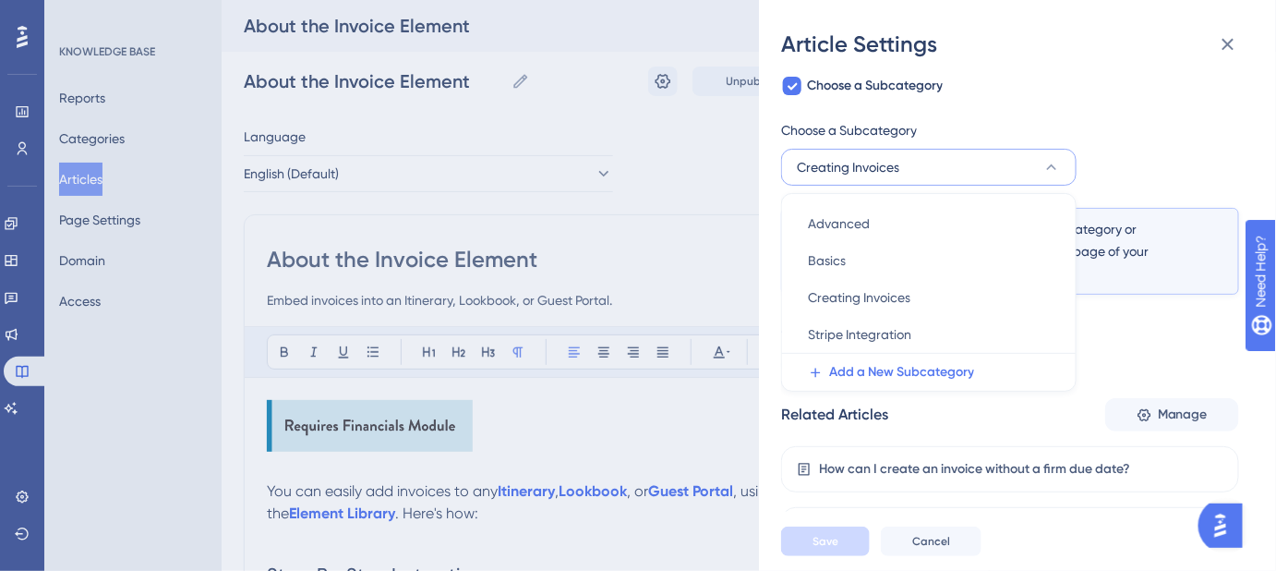
click at [1152, 112] on div "If an article is not added inside a Category, it won't appear on your Knowledge…" at bounding box center [1010, 286] width 458 height 777
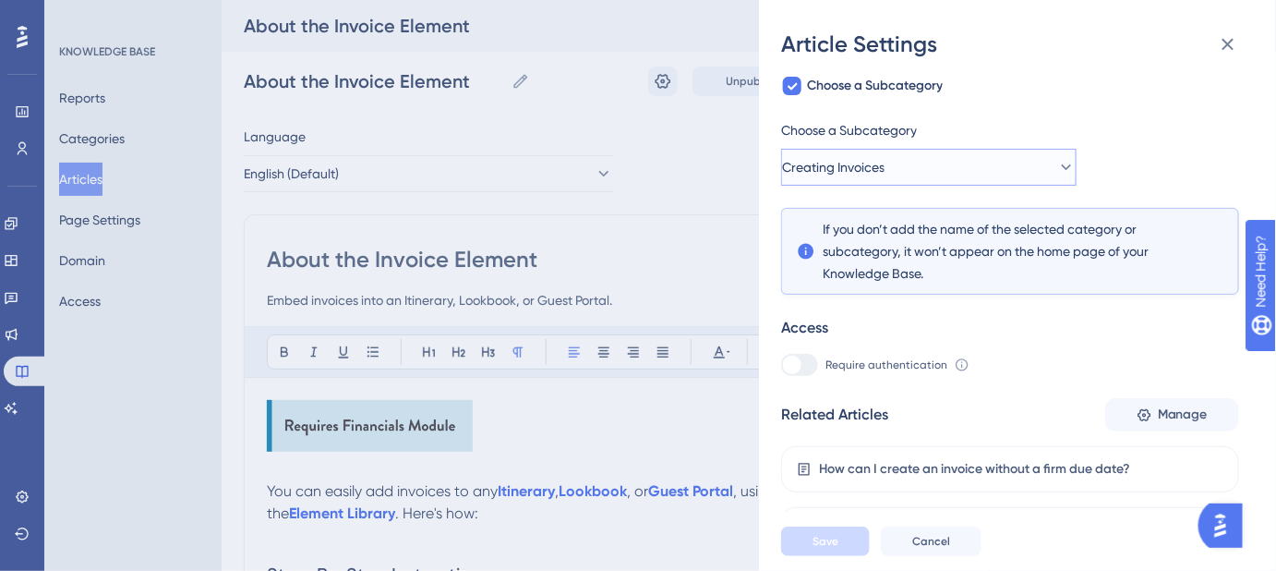
click at [1057, 170] on icon at bounding box center [1066, 167] width 18 height 18
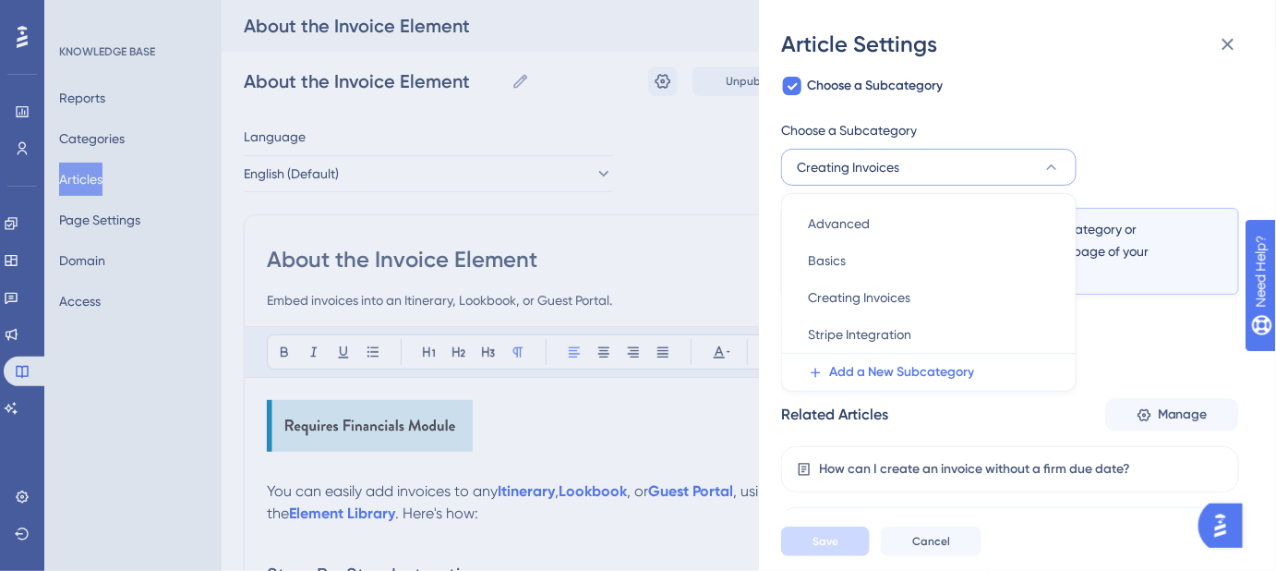
click at [1042, 105] on div "If an article is not added inside a Category, it won't appear on your Knowledge…" at bounding box center [1010, 286] width 458 height 777
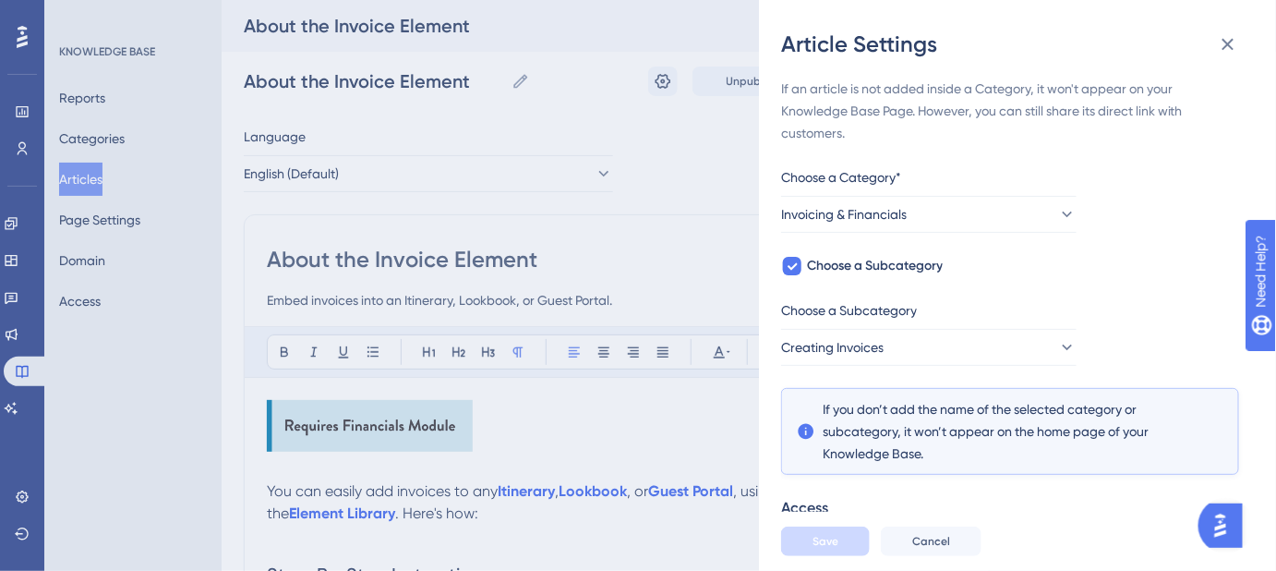
scroll to position [0, 0]
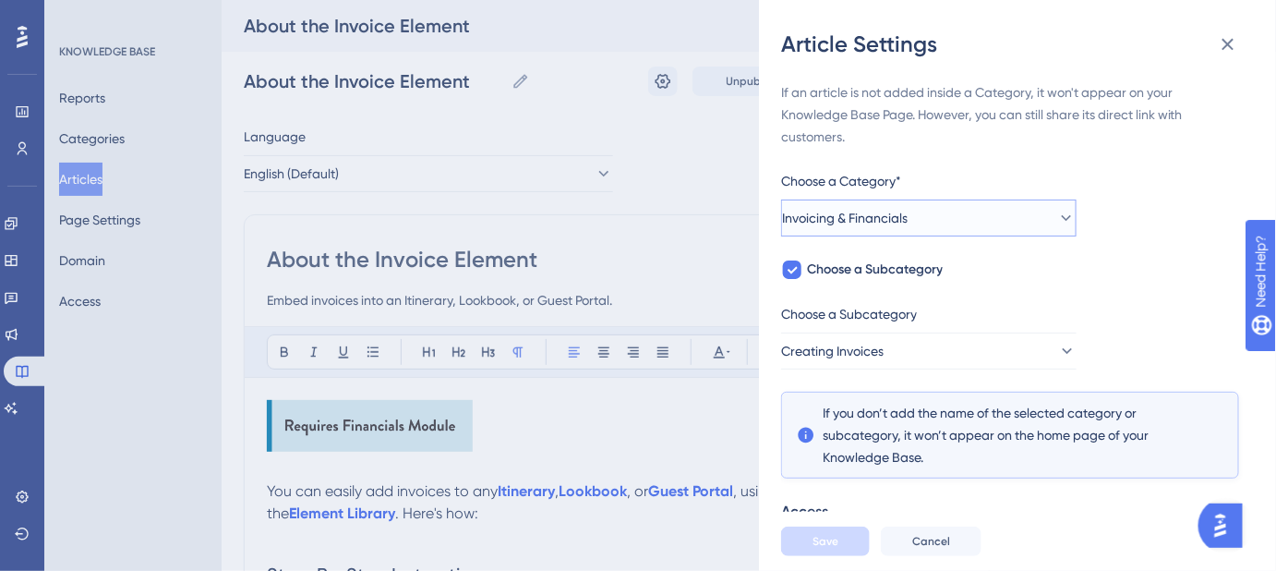
click at [1062, 216] on icon at bounding box center [1067, 218] width 10 height 6
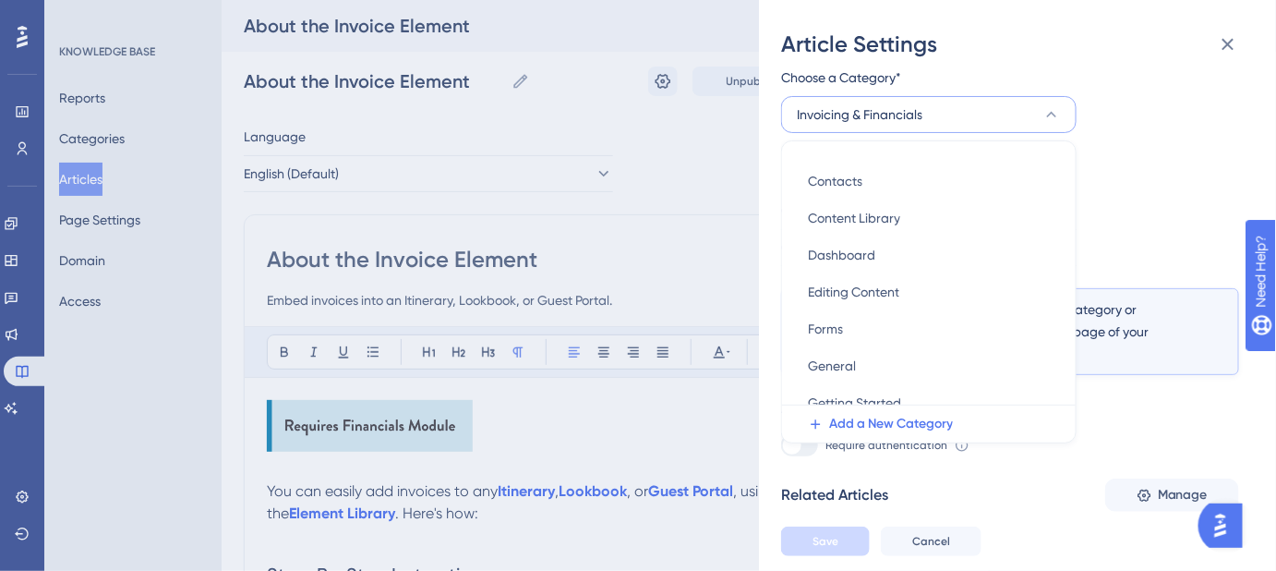
scroll to position [251, 0]
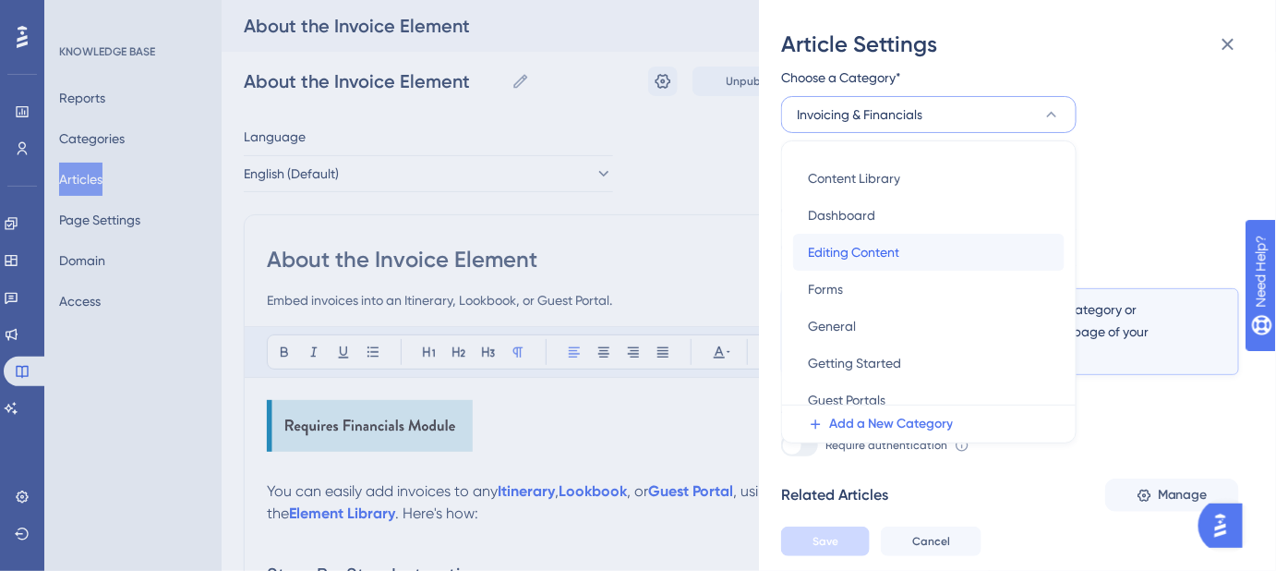
click at [883, 249] on span "Editing Content" at bounding box center [853, 252] width 91 height 22
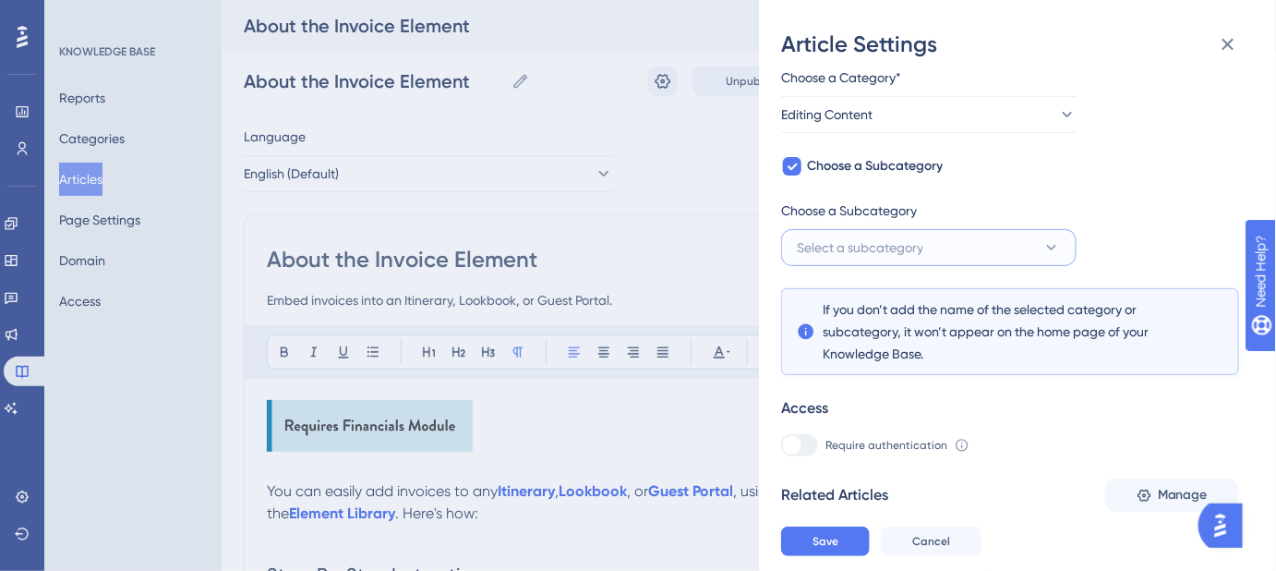
click at [1017, 247] on button "Select a subcategory" at bounding box center [928, 247] width 295 height 37
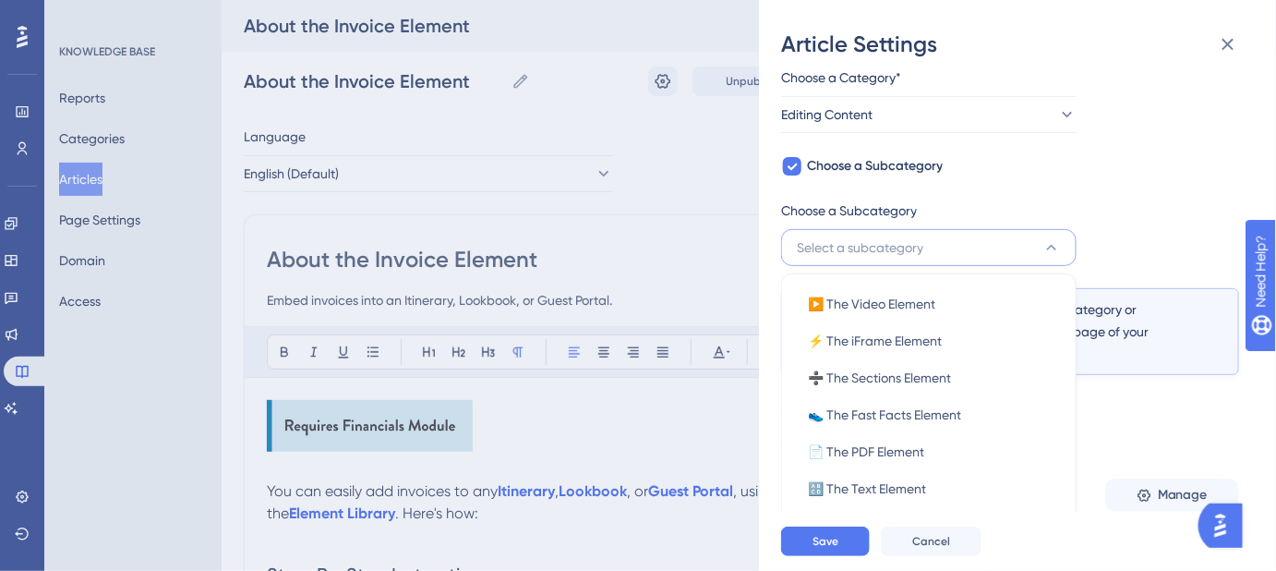
scroll to position [236, 0]
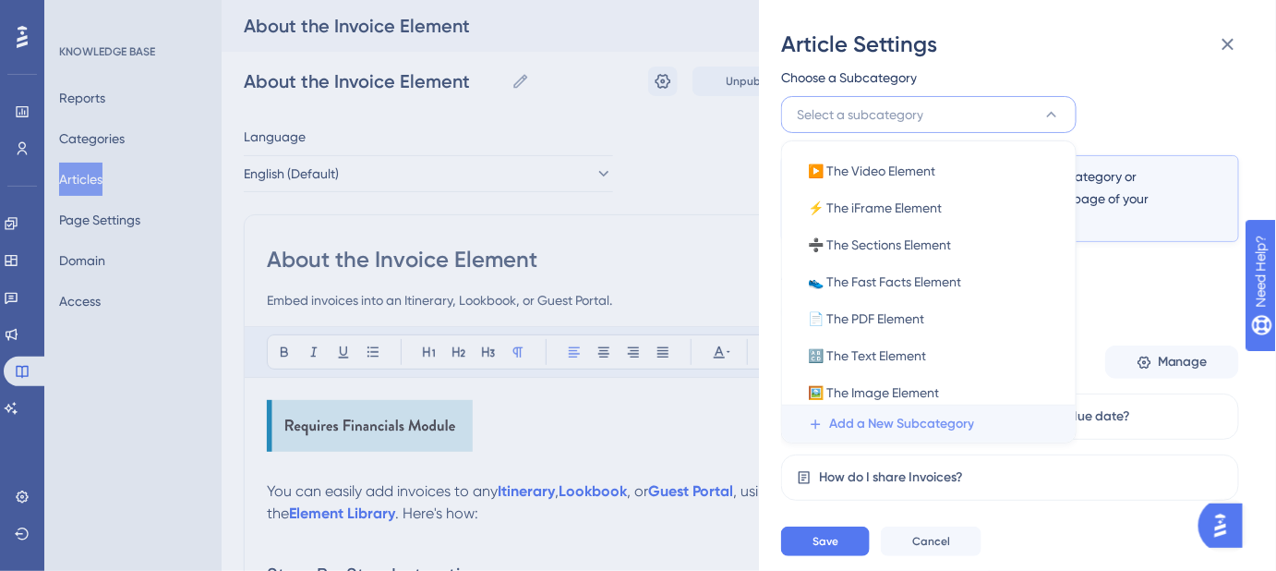
click at [910, 426] on span "Add a New Subcategory" at bounding box center [901, 424] width 145 height 22
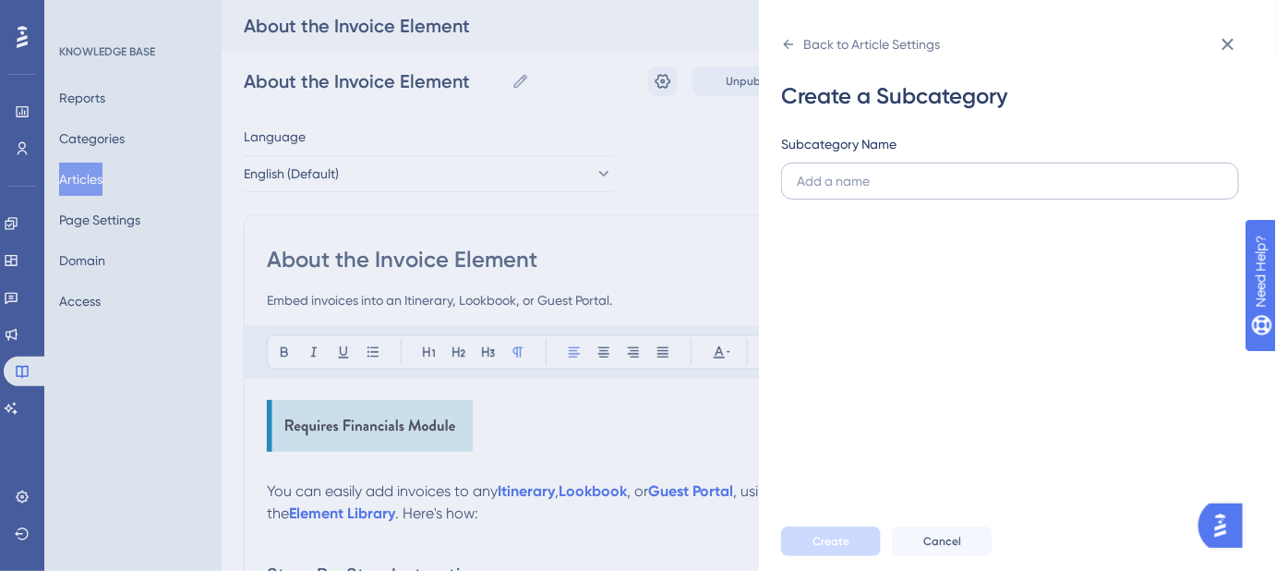
click at [881, 184] on input "text" at bounding box center [1010, 181] width 427 height 20
click at [781, 46] on icon at bounding box center [788, 44] width 15 height 15
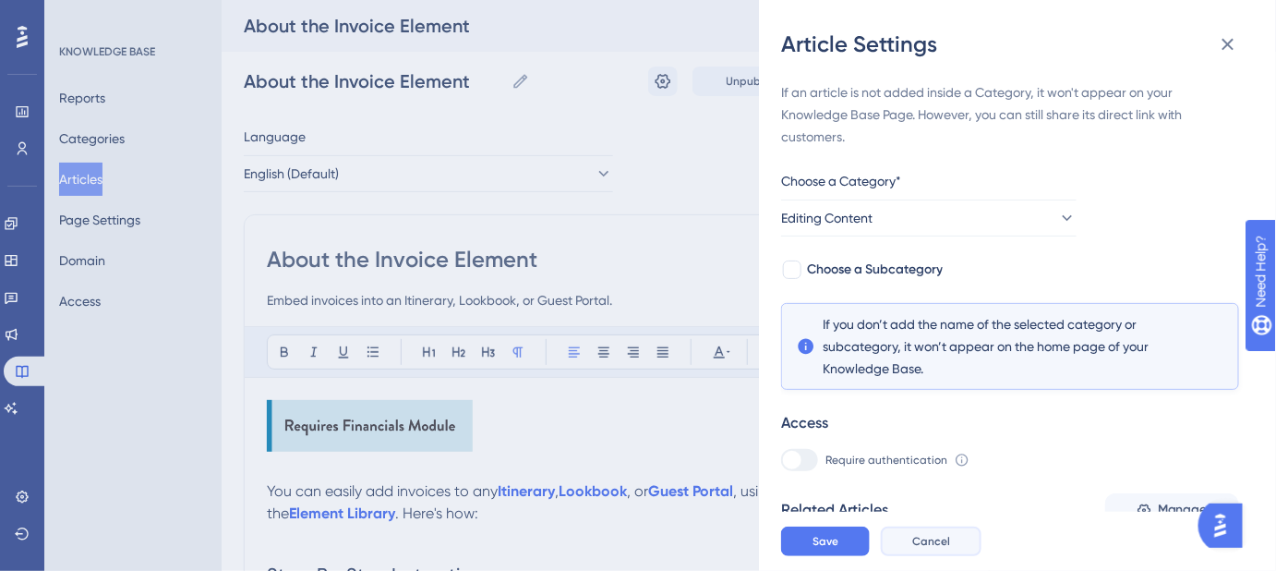
click at [945, 546] on button "Cancel" at bounding box center [931, 541] width 101 height 30
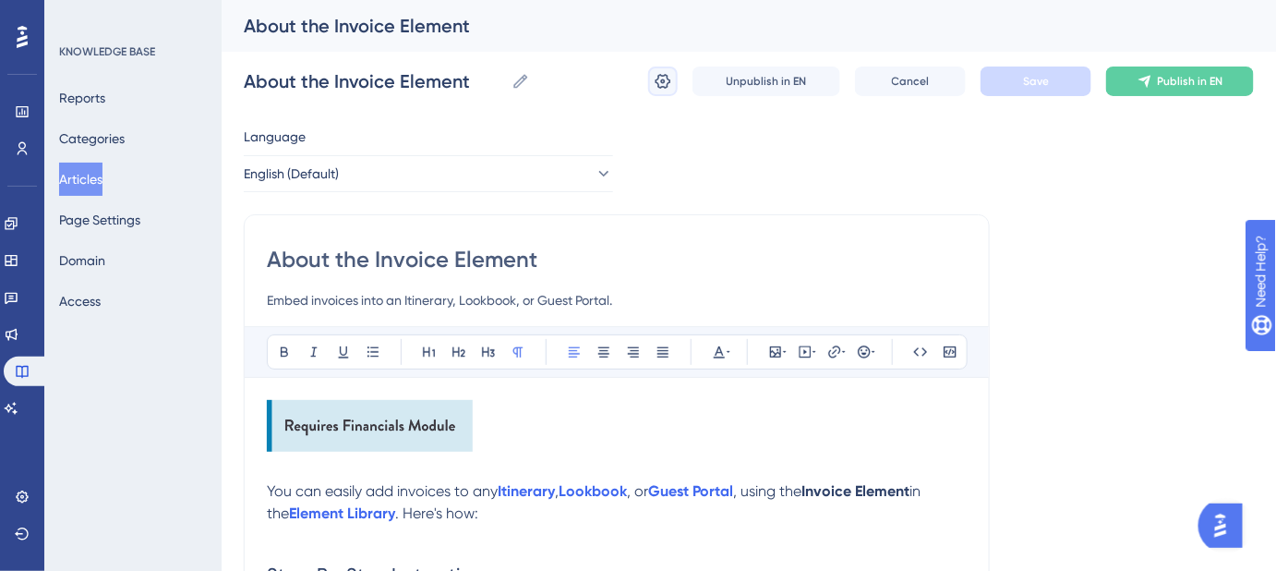
click at [652, 83] on button at bounding box center [663, 81] width 30 height 30
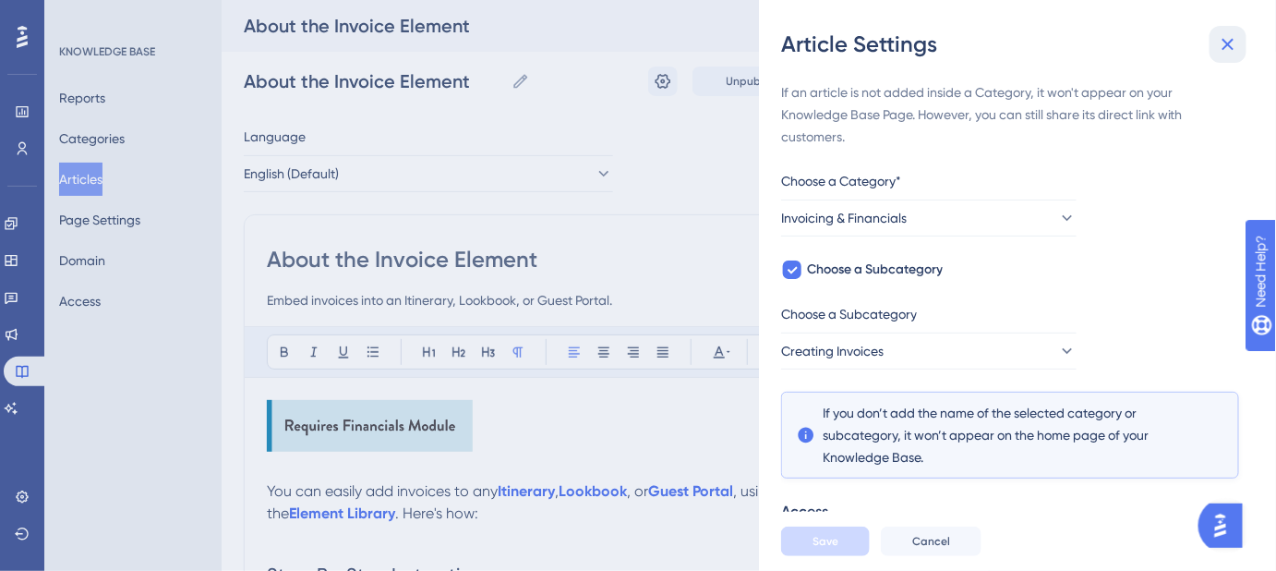
click at [1228, 42] on icon at bounding box center [1228, 45] width 12 height 12
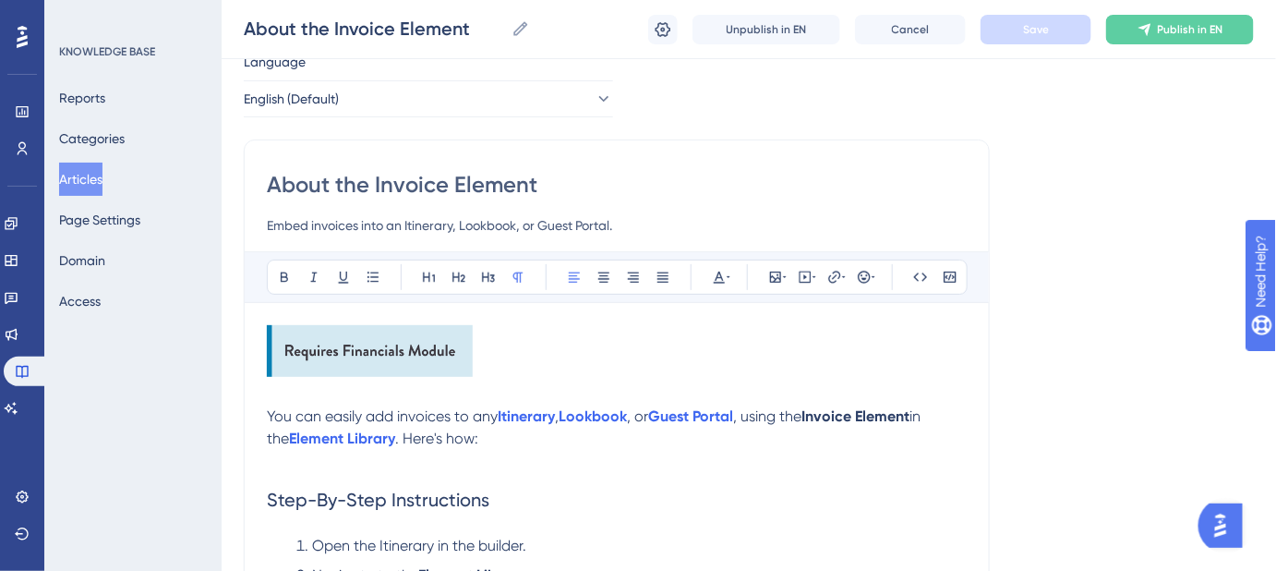
scroll to position [167, 0]
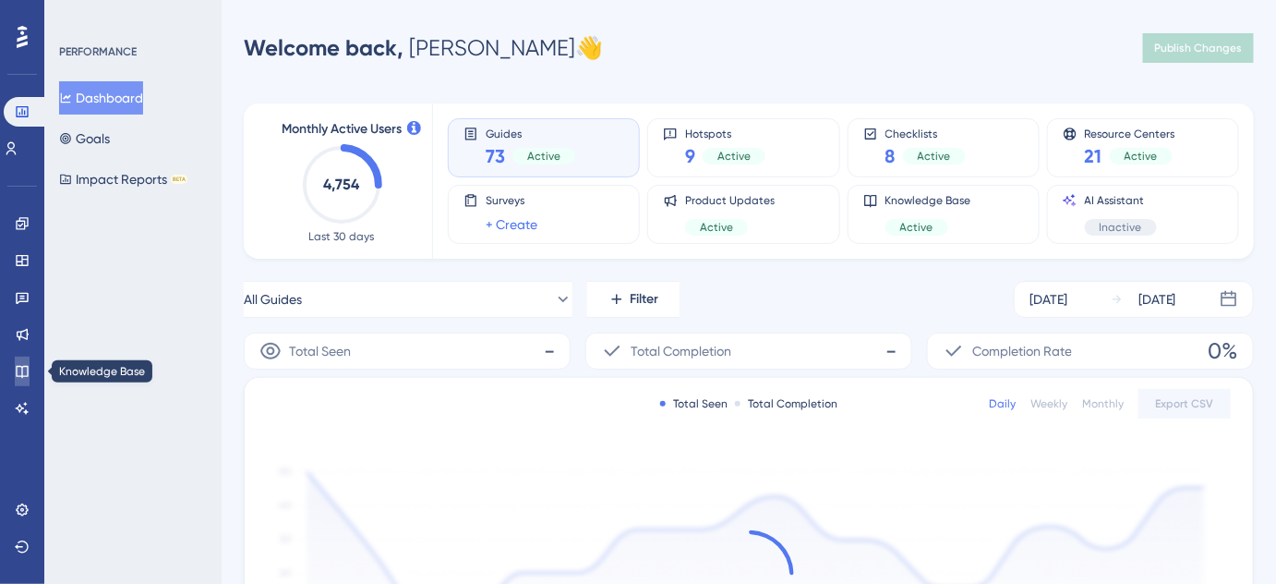
click at [23, 371] on icon at bounding box center [22, 371] width 15 height 15
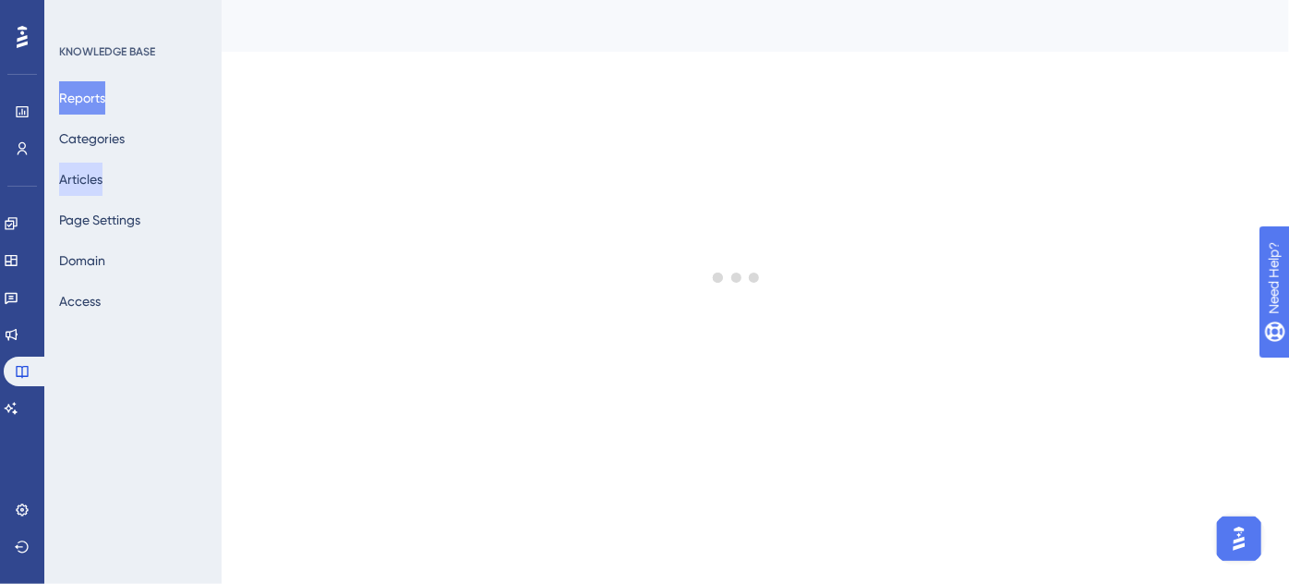
click at [102, 169] on button "Articles" at bounding box center [80, 178] width 43 height 33
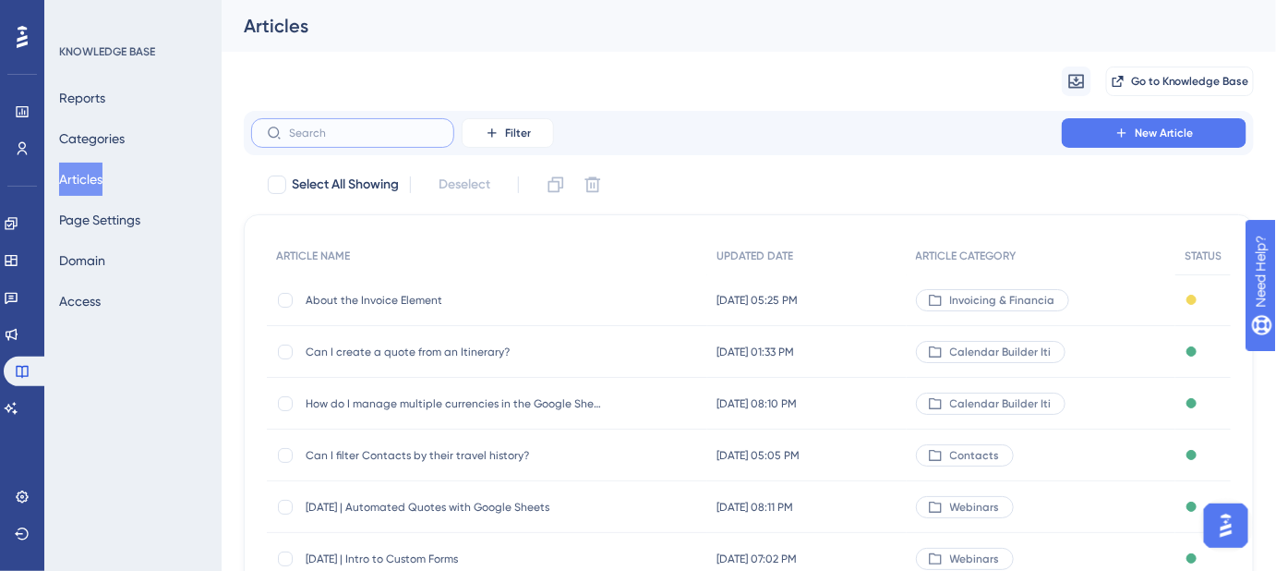
click at [354, 135] on input "text" at bounding box center [364, 132] width 150 height 13
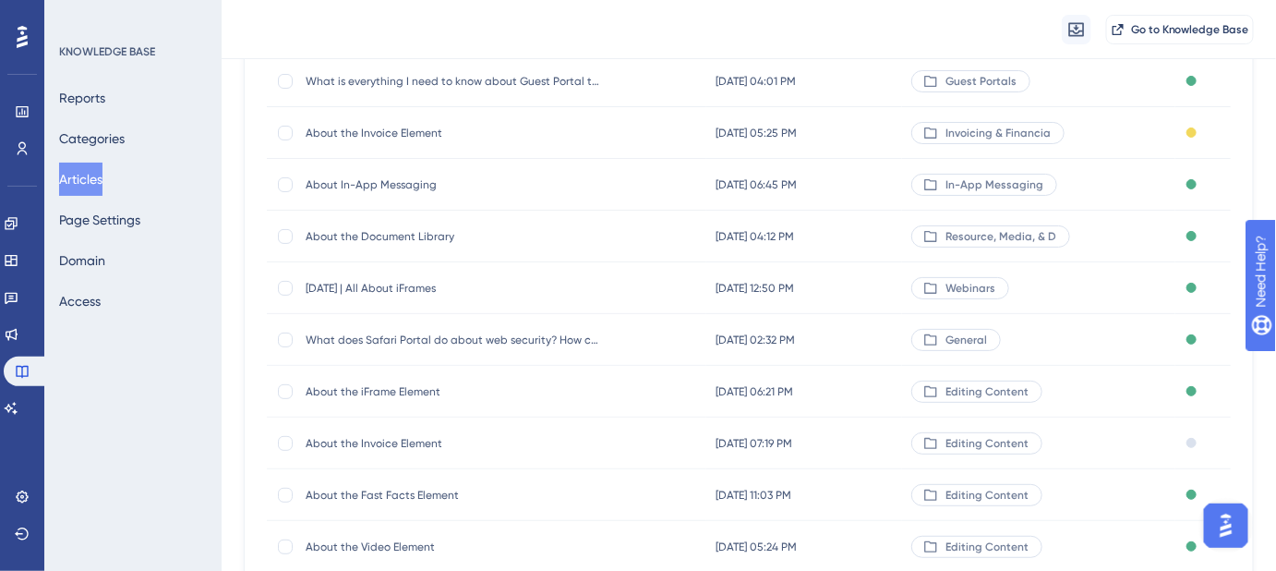
scroll to position [251, 0]
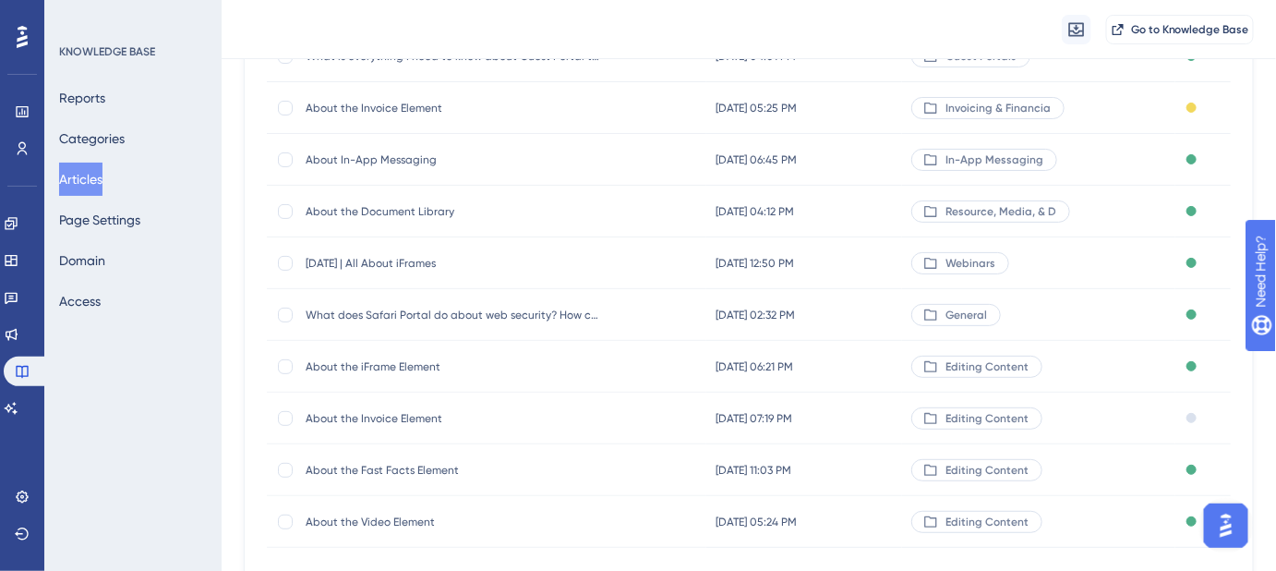
type input "about"
click at [391, 367] on span "About the iFrame Element" at bounding box center [453, 366] width 295 height 15
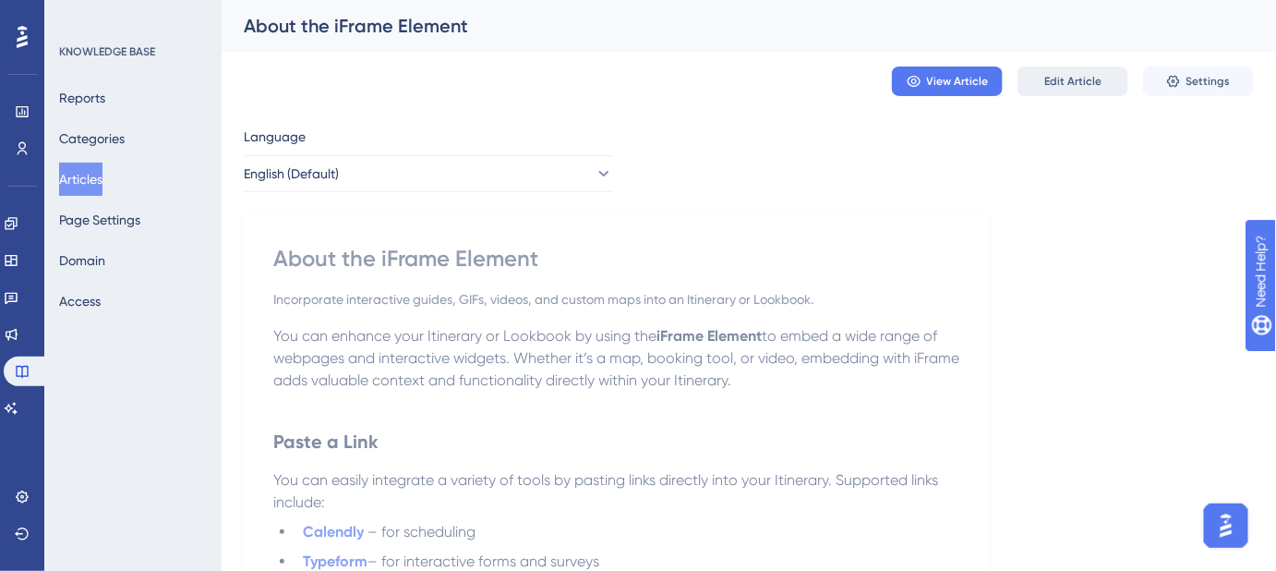
click at [1076, 91] on button "Edit Article" at bounding box center [1072, 81] width 111 height 30
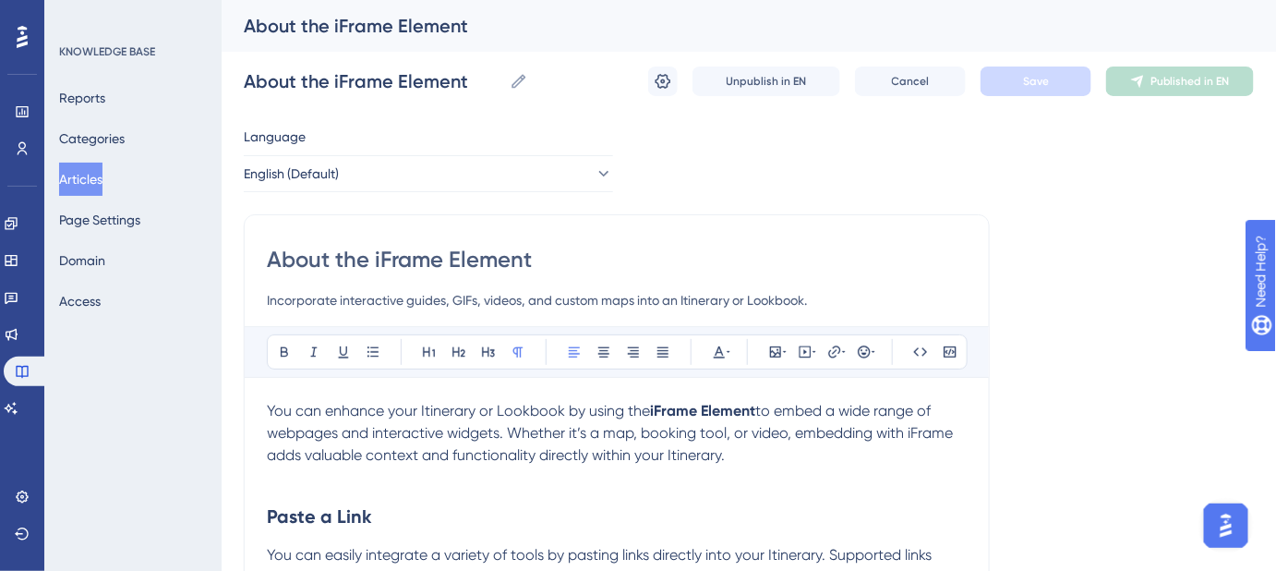
scroll to position [1172, 0]
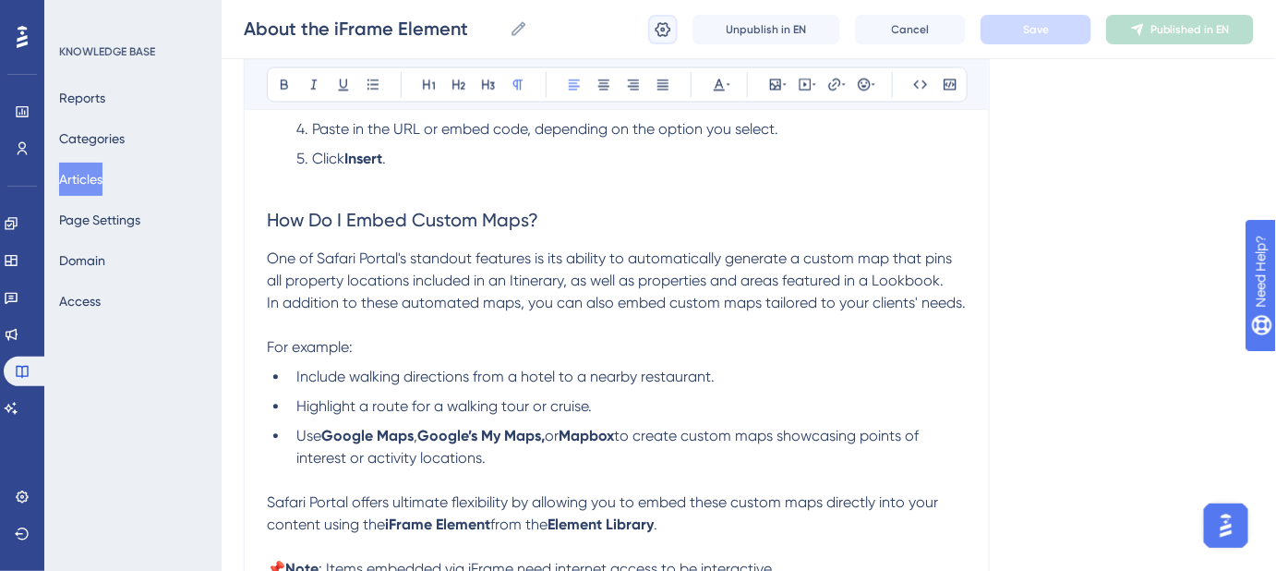
click at [670, 23] on icon at bounding box center [663, 29] width 18 height 18
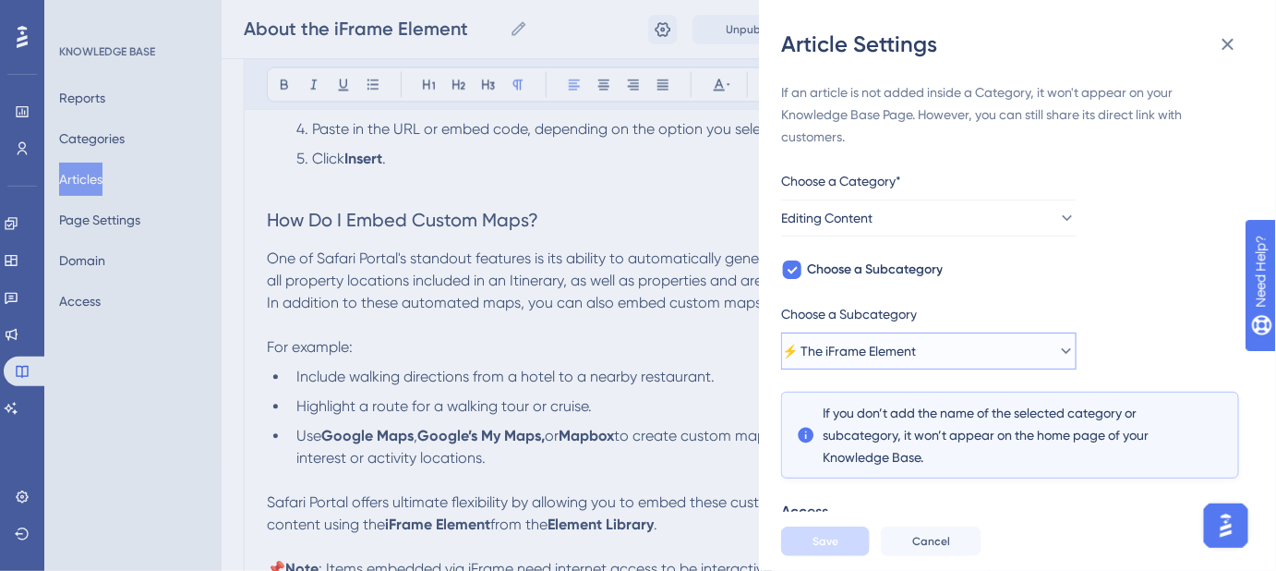
click at [1057, 354] on icon at bounding box center [1066, 351] width 18 height 18
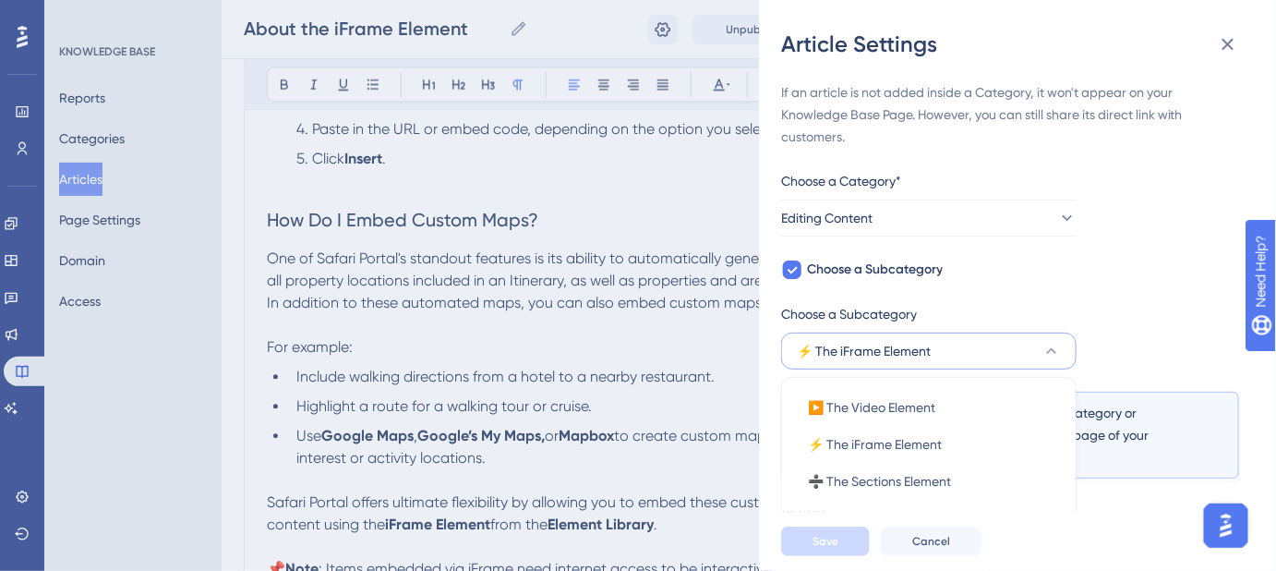
scroll to position [236, 0]
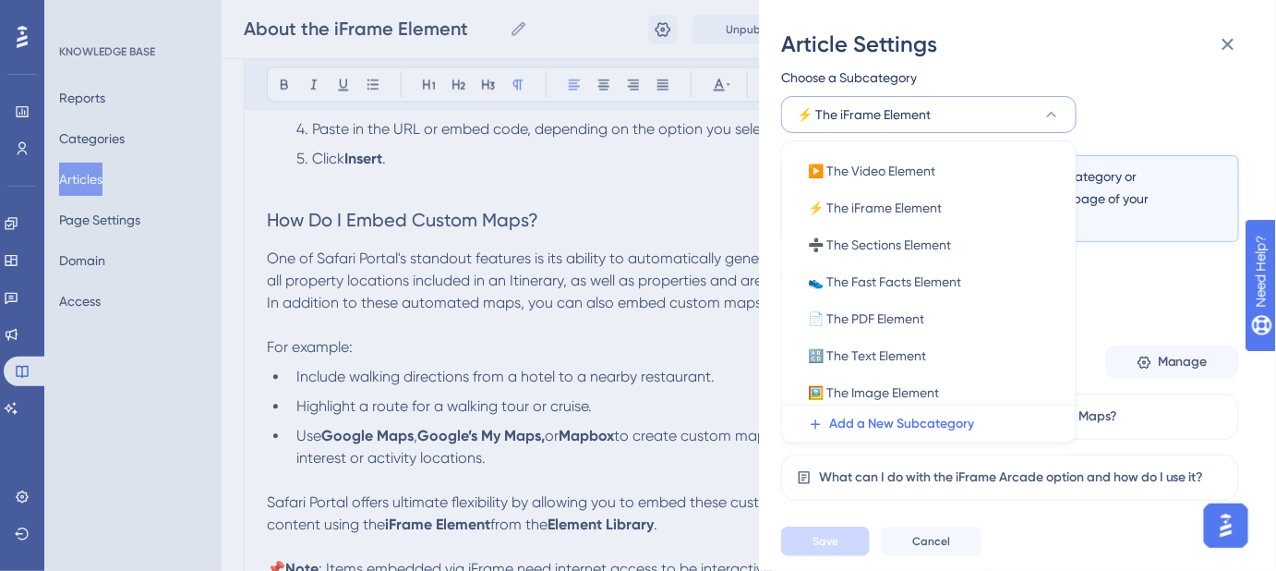
click at [1135, 76] on div "If an article is not added inside a Category, it won't appear on your Knowledge…" at bounding box center [1010, 203] width 458 height 716
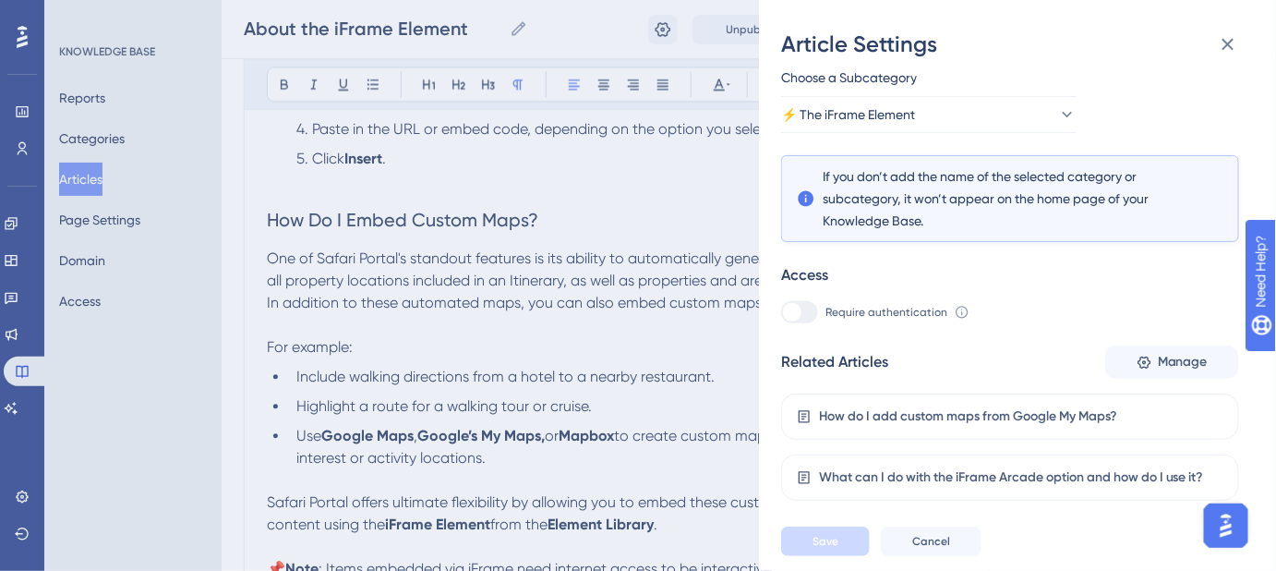
scroll to position [68, 0]
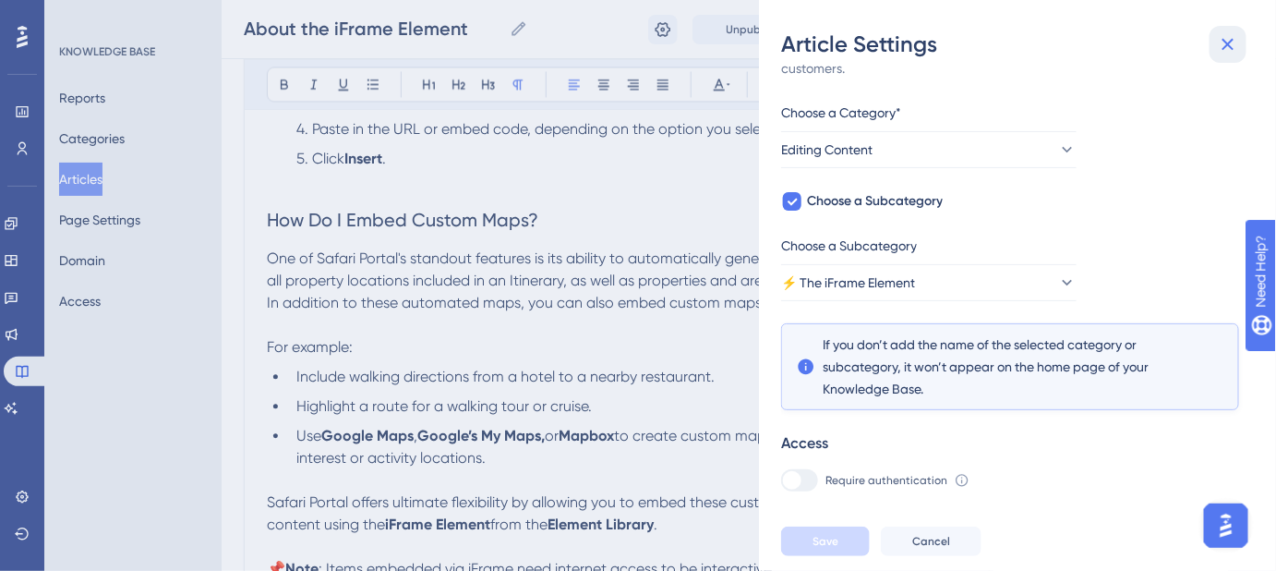
click at [1226, 47] on icon at bounding box center [1228, 45] width 12 height 12
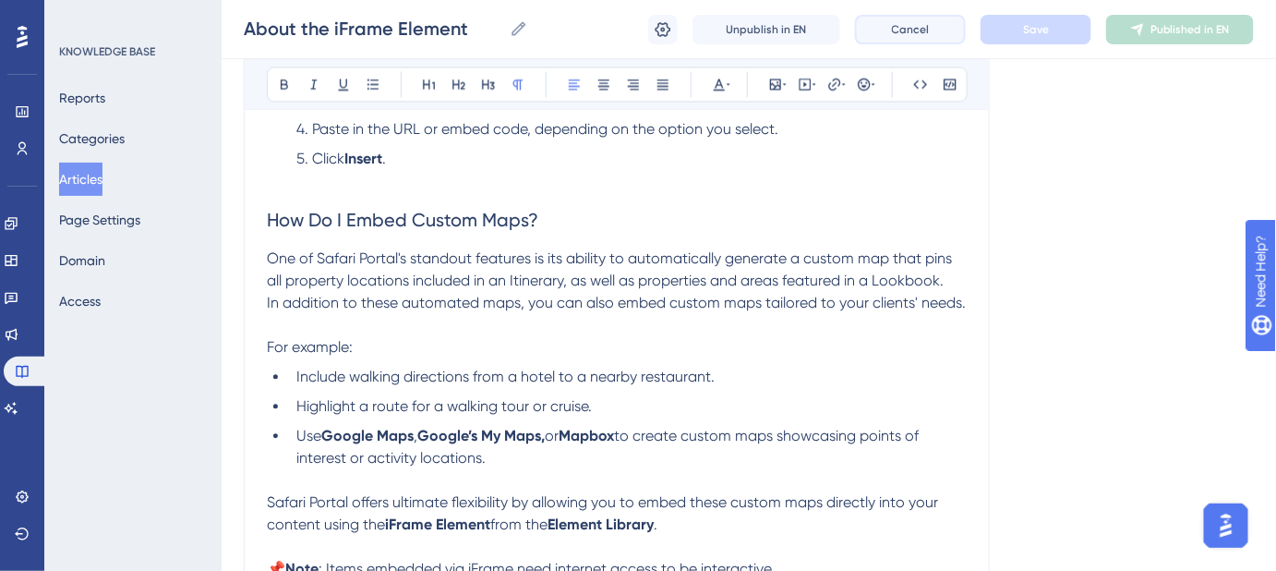
click at [910, 36] on span "Cancel" at bounding box center [911, 29] width 38 height 15
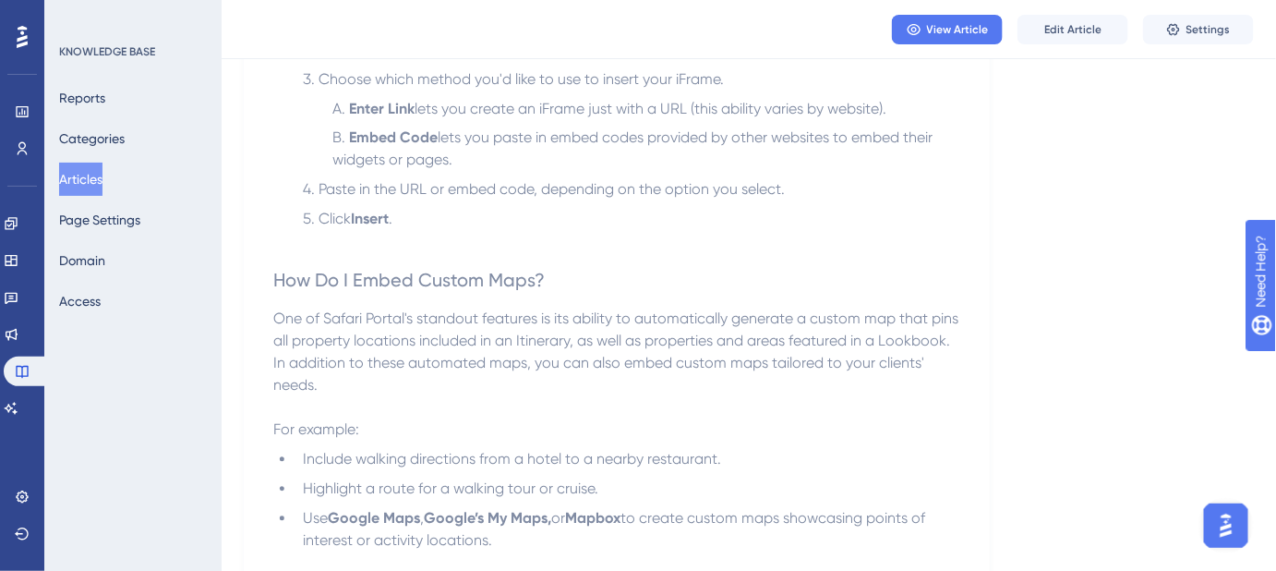
scroll to position [836, 0]
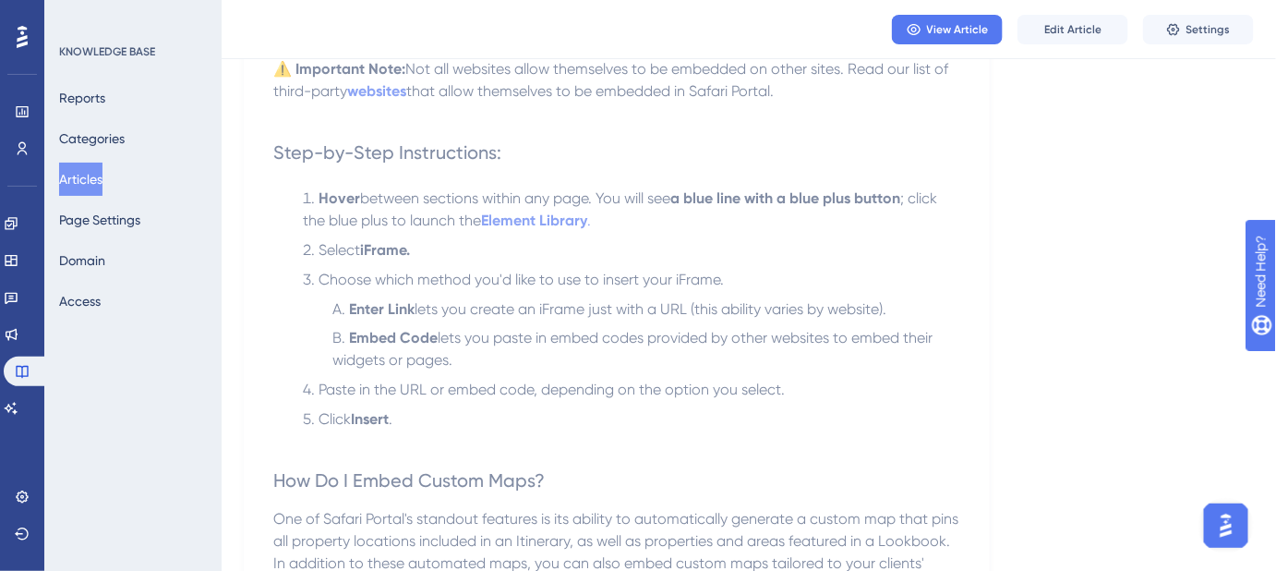
click at [99, 178] on button "Articles" at bounding box center [80, 178] width 43 height 33
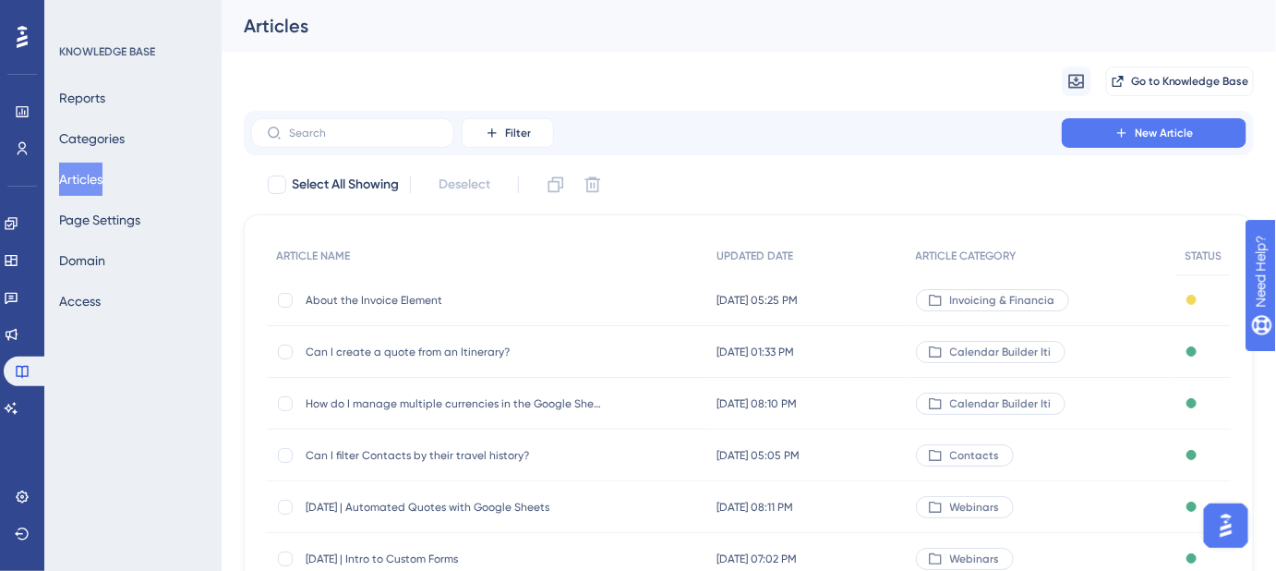
click at [403, 297] on span "About the Invoice Element" at bounding box center [453, 300] width 295 height 15
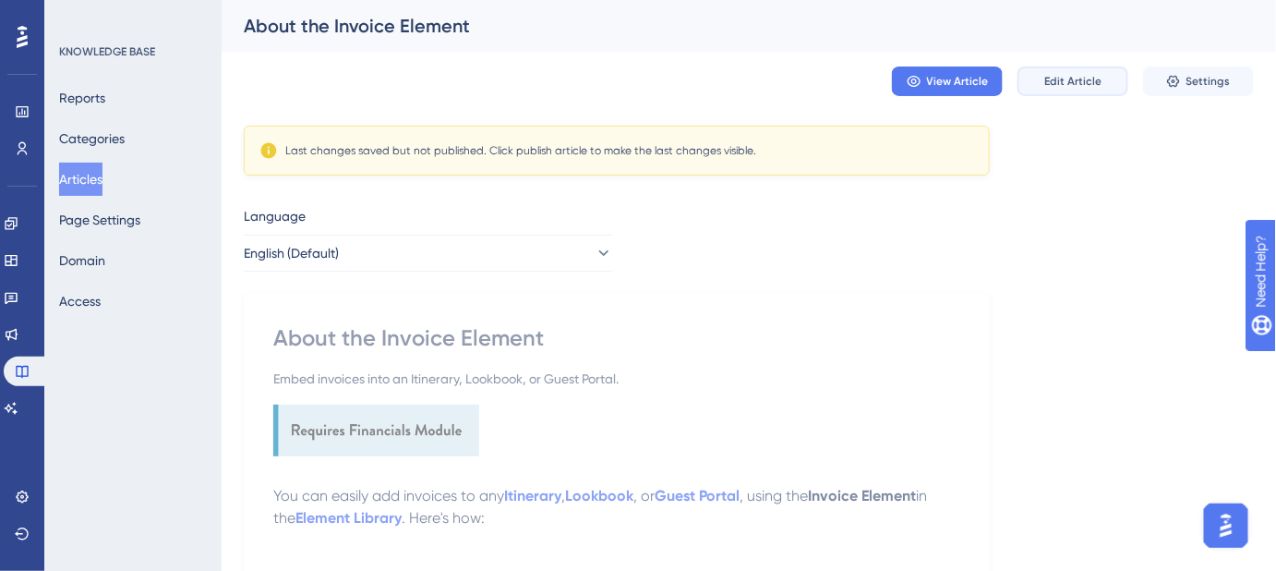
click at [1086, 81] on span "Edit Article" at bounding box center [1072, 81] width 57 height 15
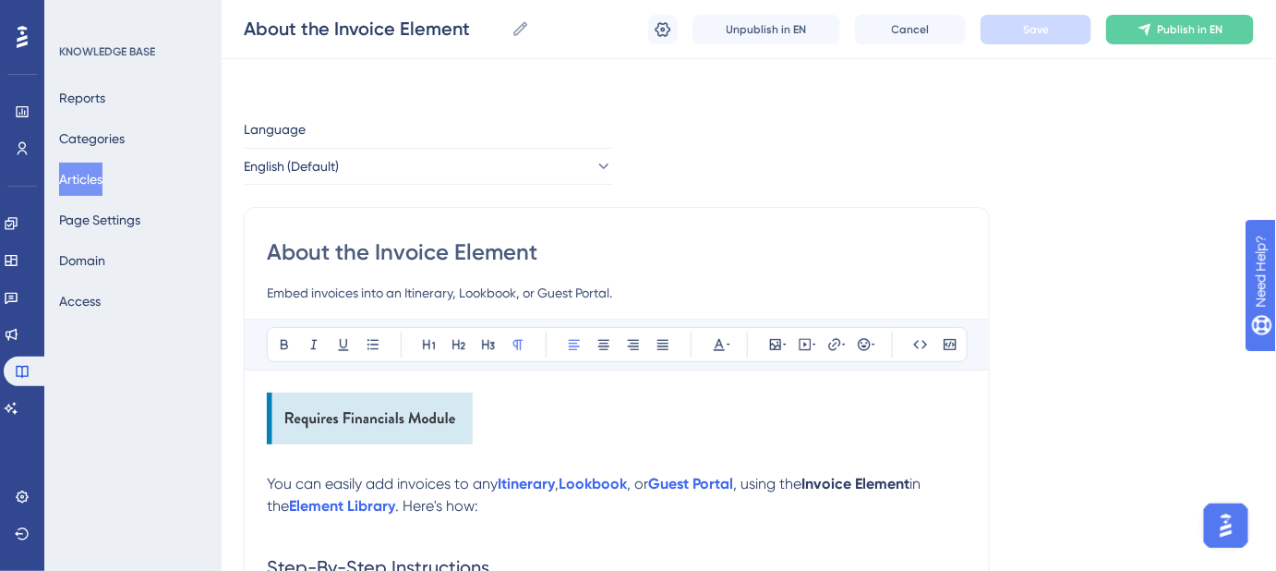
scroll to position [332, 0]
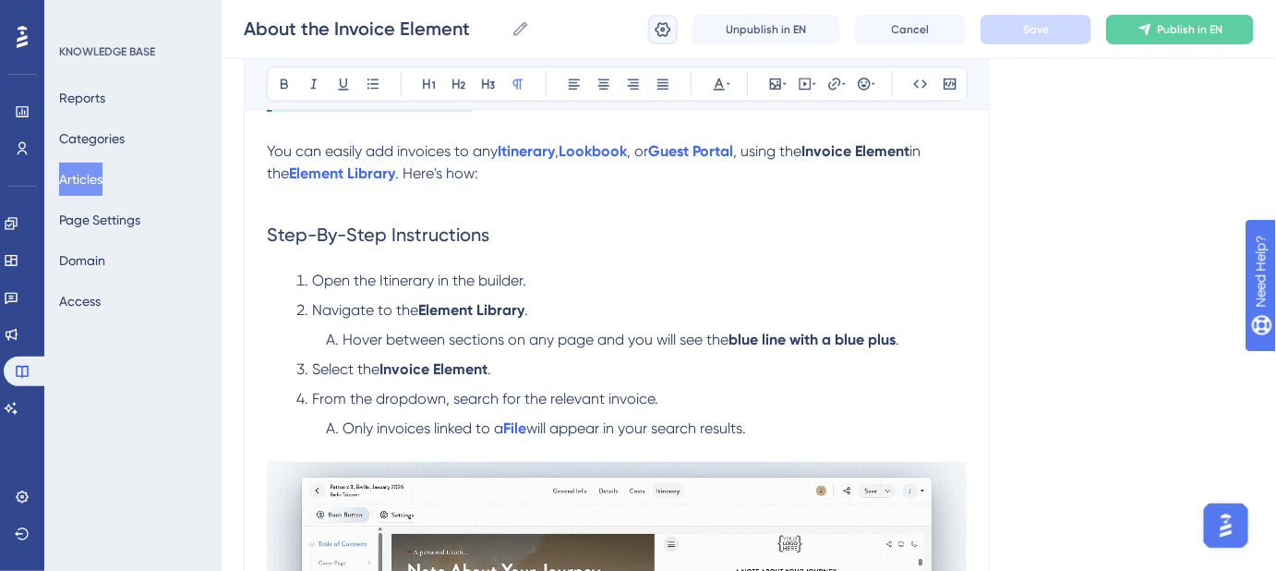
click at [668, 26] on icon at bounding box center [664, 28] width 16 height 15
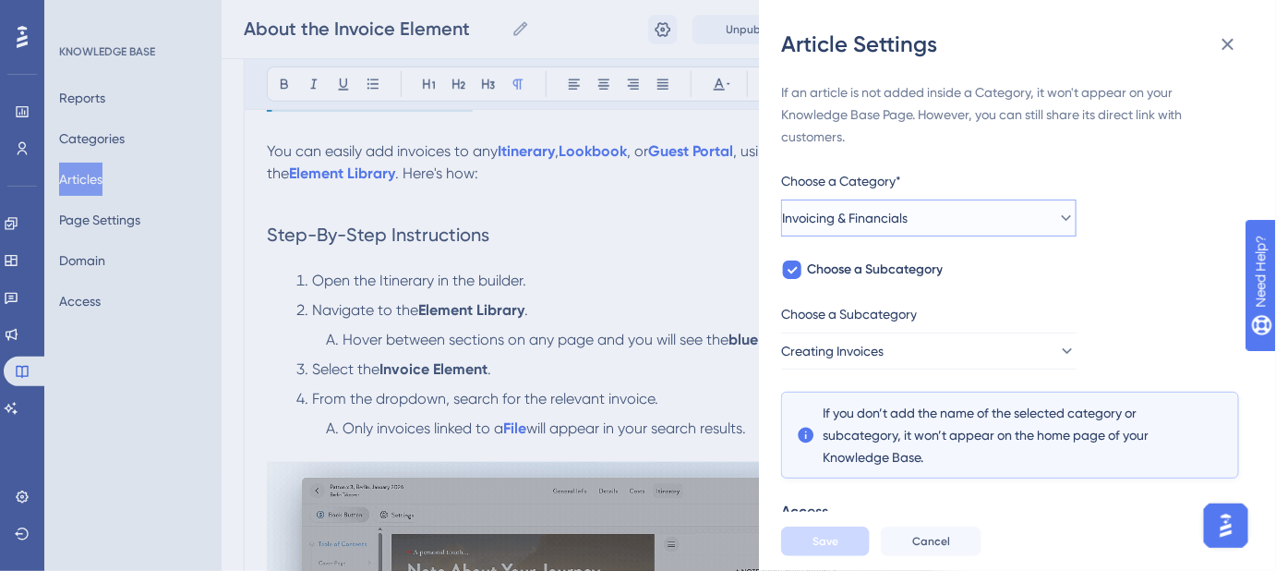
click at [1041, 213] on button "Invoicing & Financials" at bounding box center [928, 217] width 295 height 37
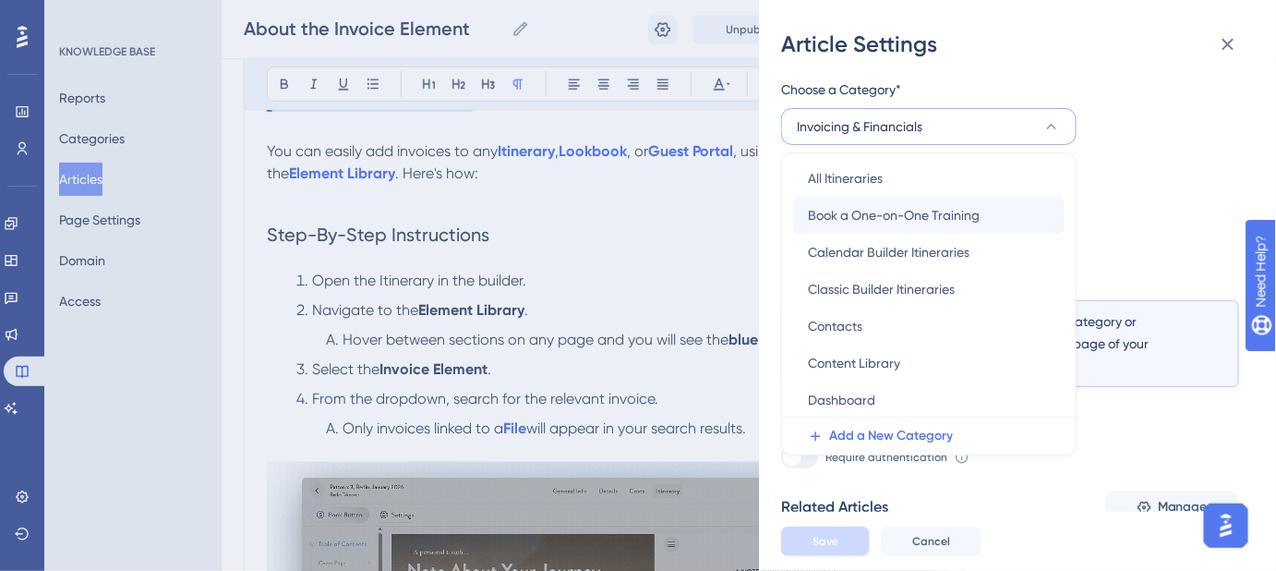
scroll to position [251, 0]
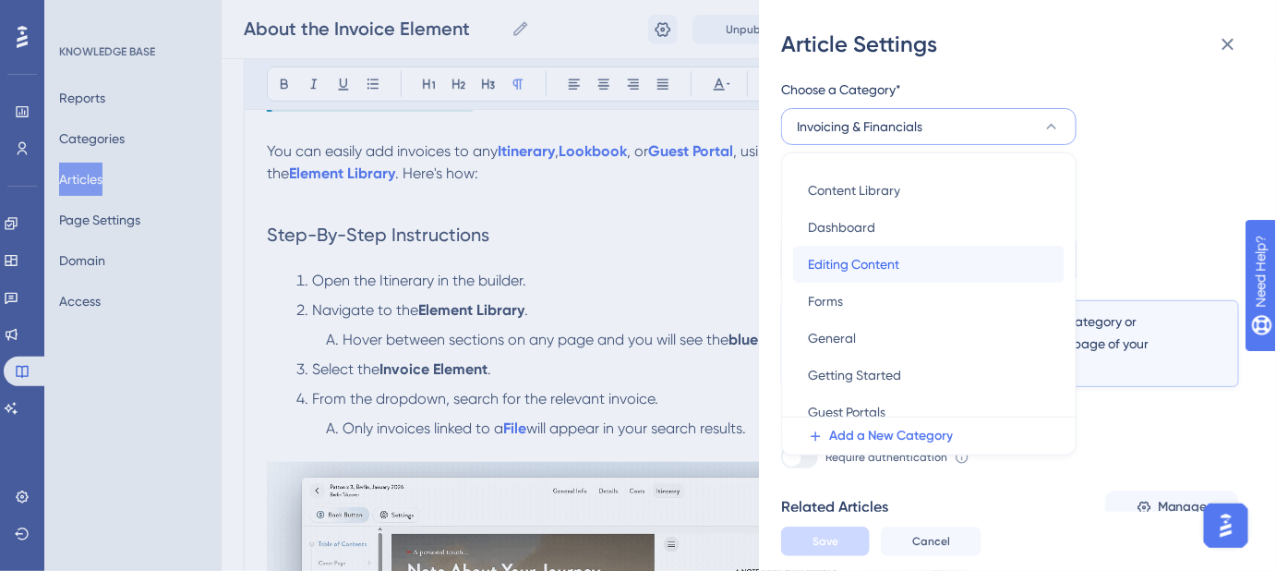
click at [894, 265] on span "Editing Content" at bounding box center [853, 264] width 91 height 22
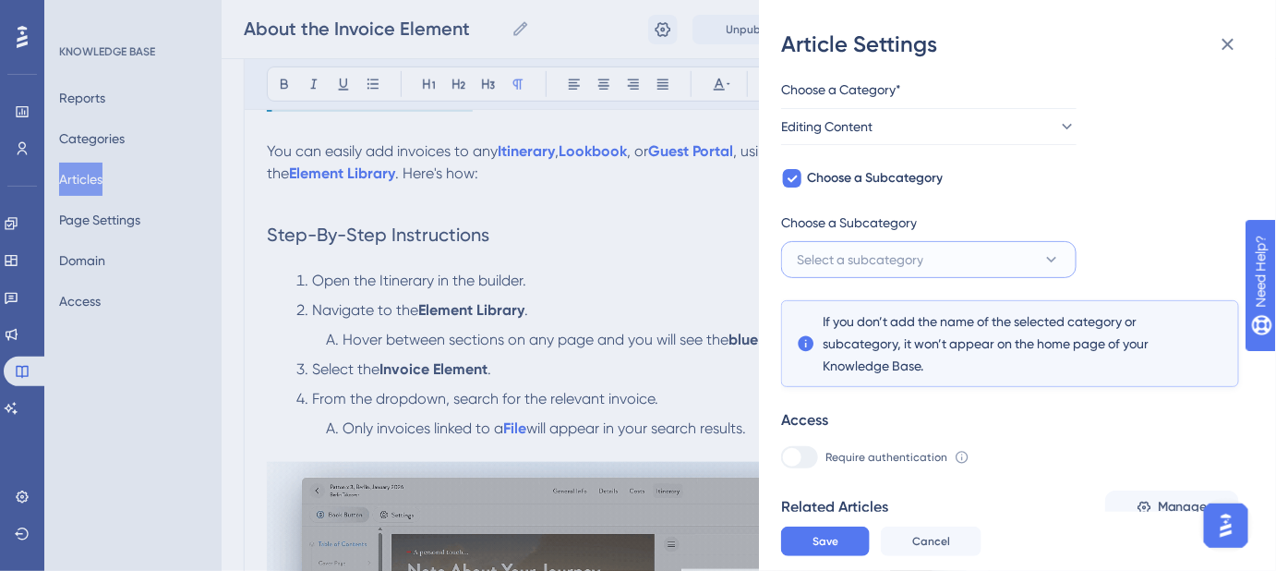
click at [1005, 260] on button "Select a subcategory" at bounding box center [928, 259] width 295 height 37
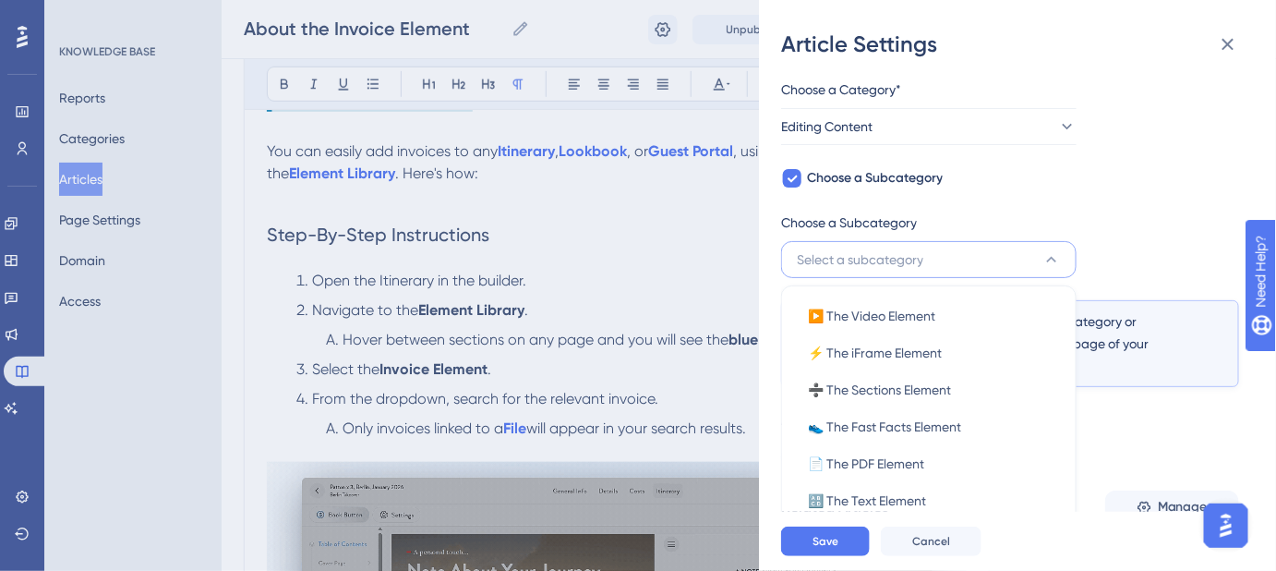
scroll to position [224, 0]
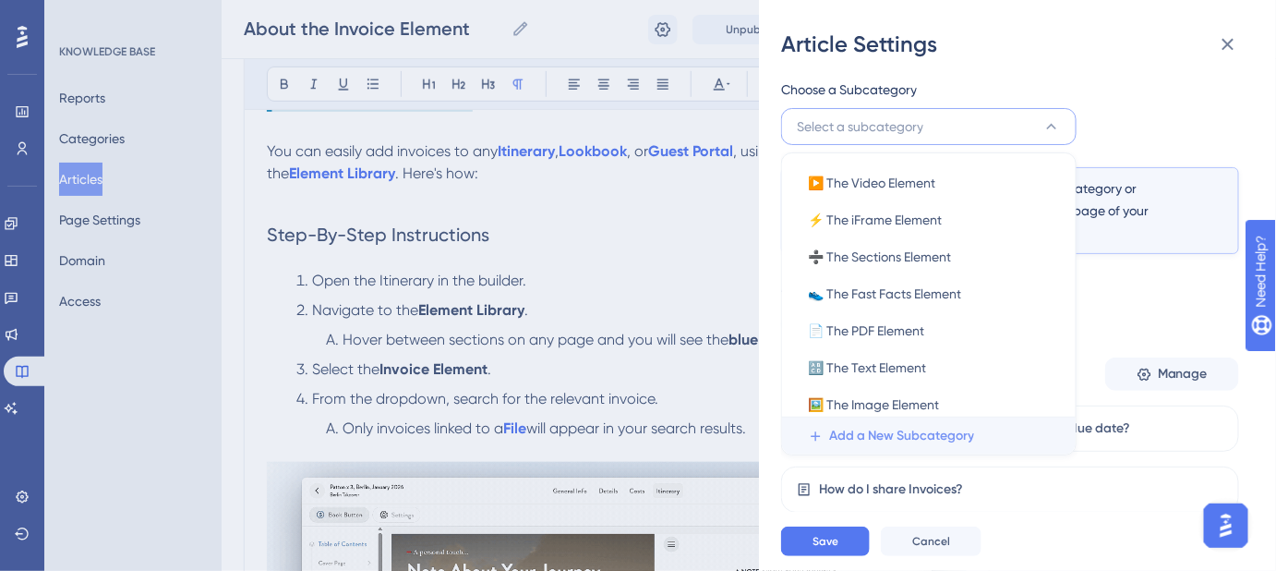
click at [893, 438] on span "Add a New Subcategory" at bounding box center [901, 436] width 145 height 22
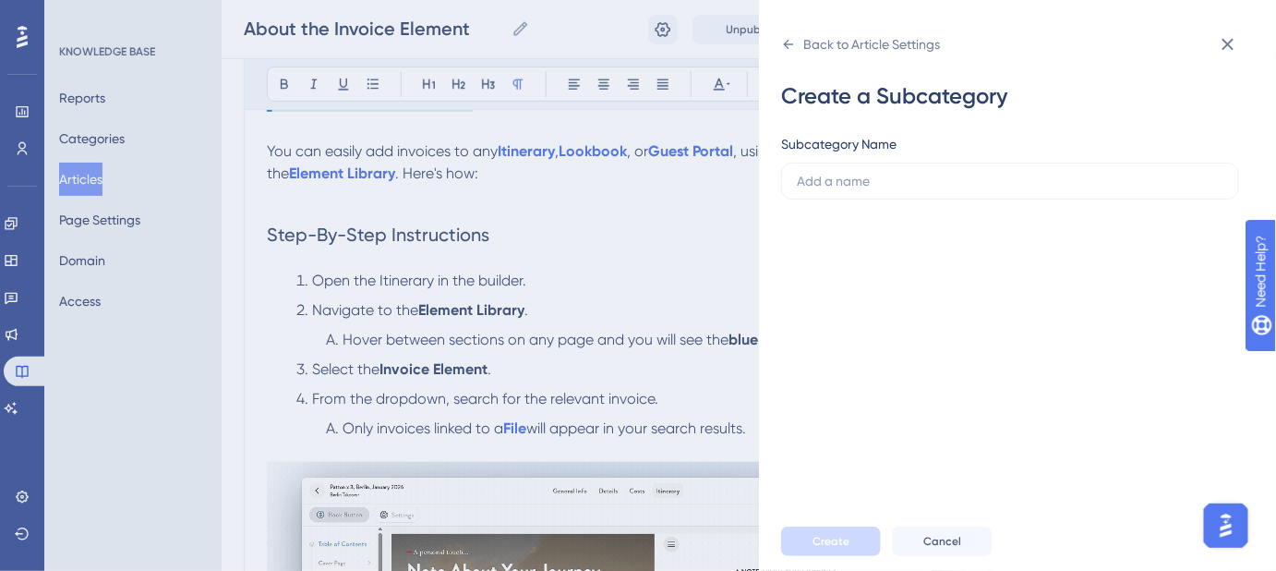
scroll to position [0, 0]
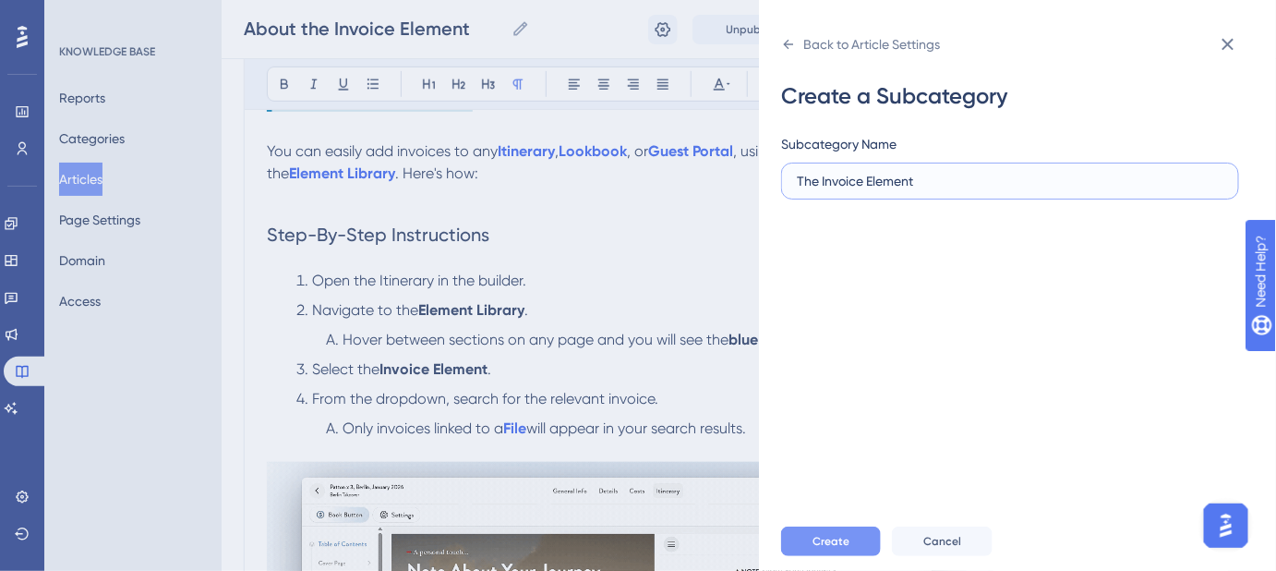
type input "The Invoice Element"
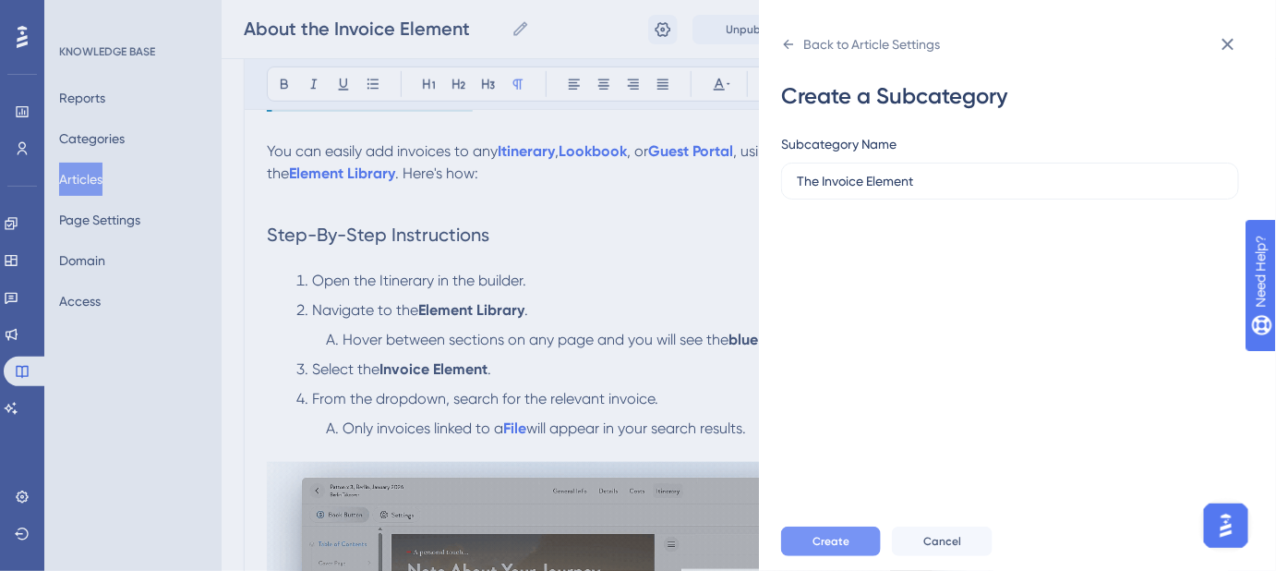
click at [831, 548] on span "Create" at bounding box center [830, 541] width 37 height 15
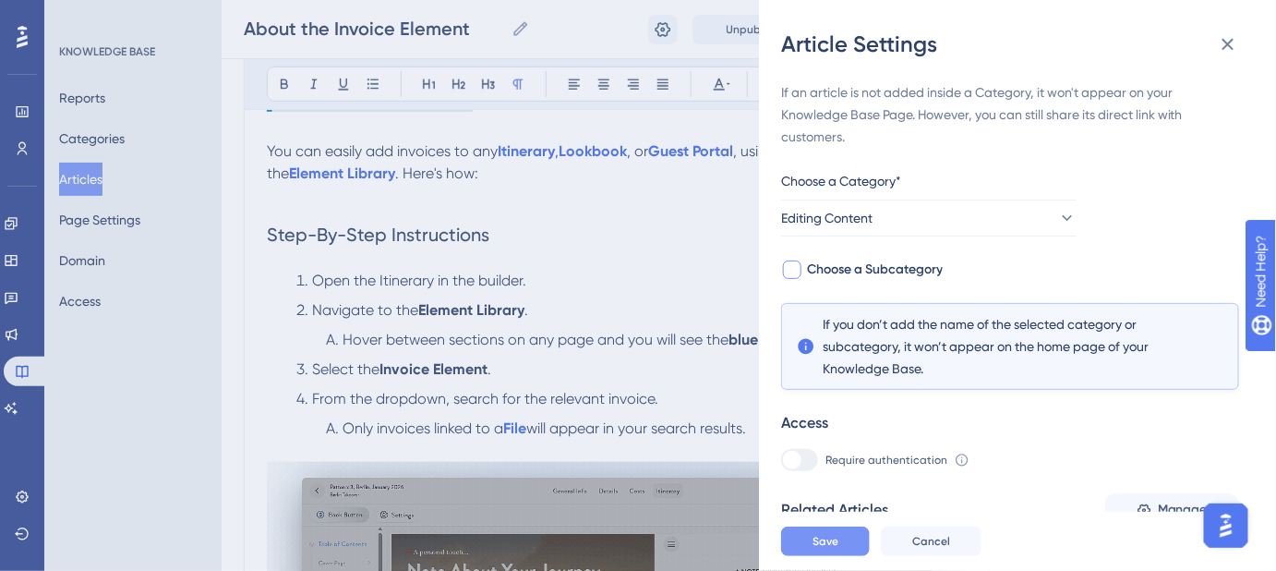
click at [923, 274] on span "Choose a Subcategory" at bounding box center [875, 270] width 136 height 22
checkbox input "true"
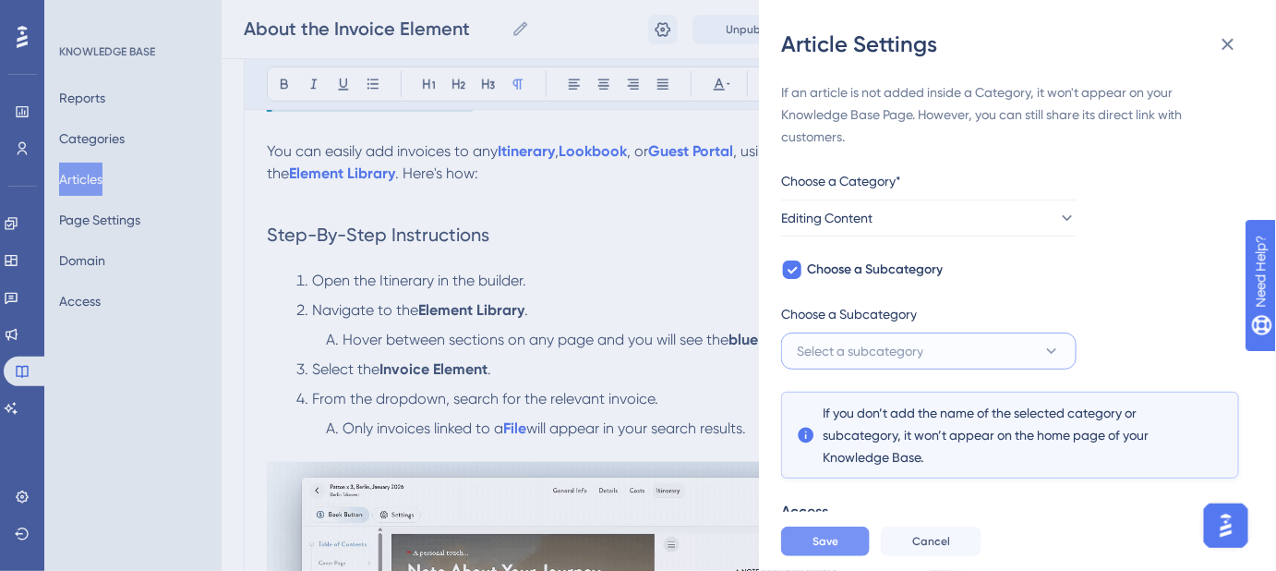
click at [953, 343] on button "Select a subcategory" at bounding box center [928, 350] width 295 height 37
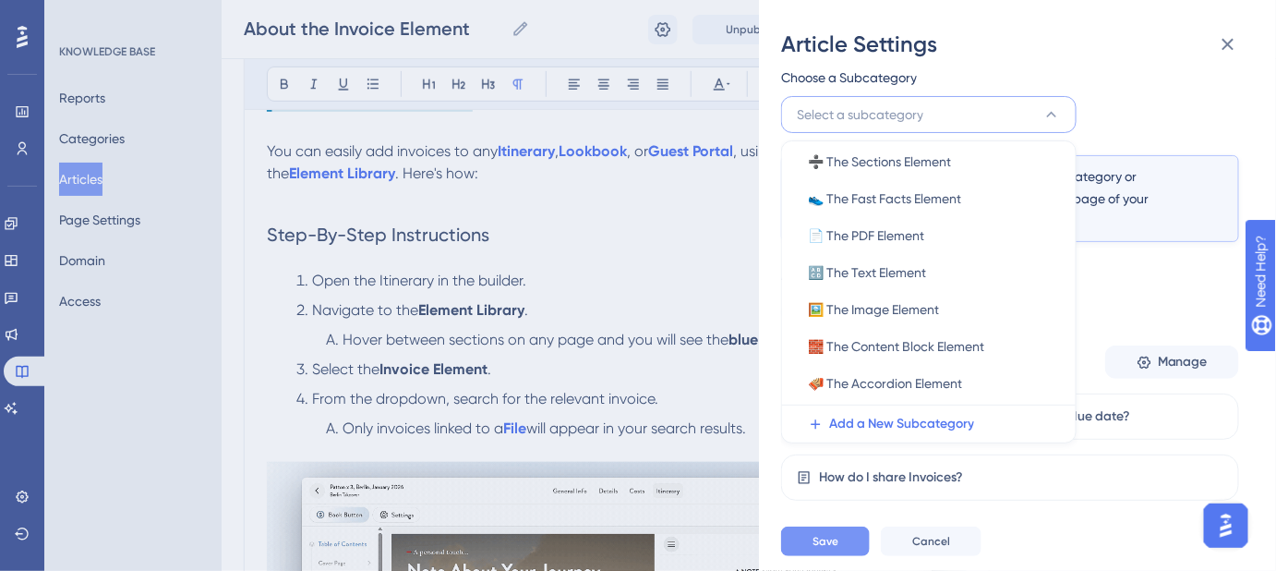
scroll to position [152, 0]
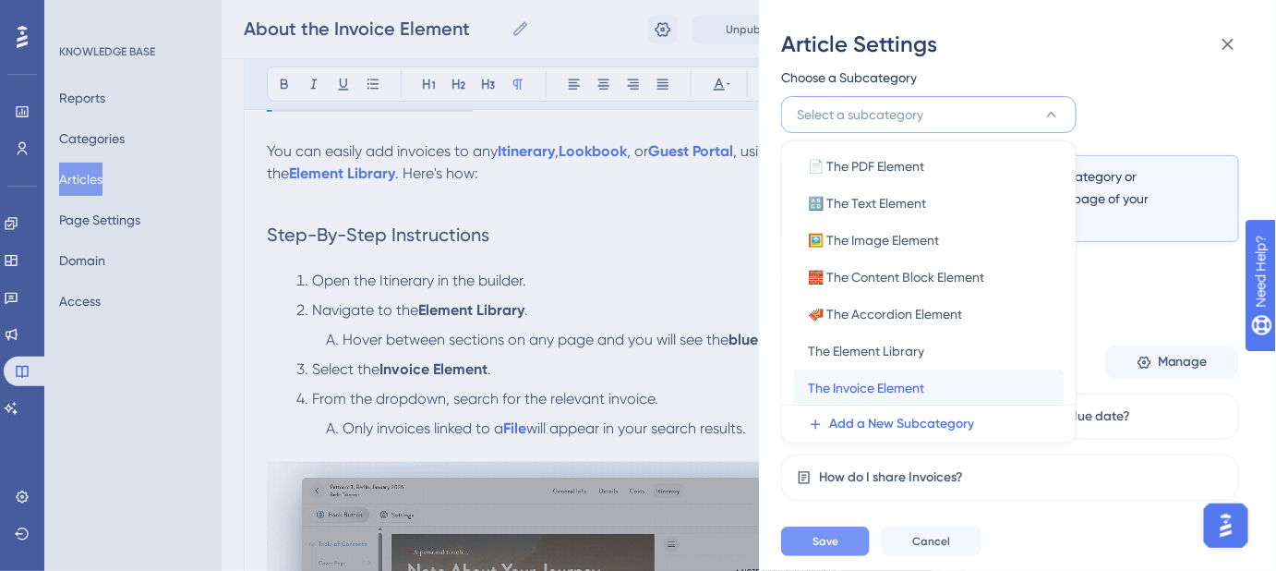
click at [878, 384] on span "The Invoice Element" at bounding box center [866, 388] width 116 height 22
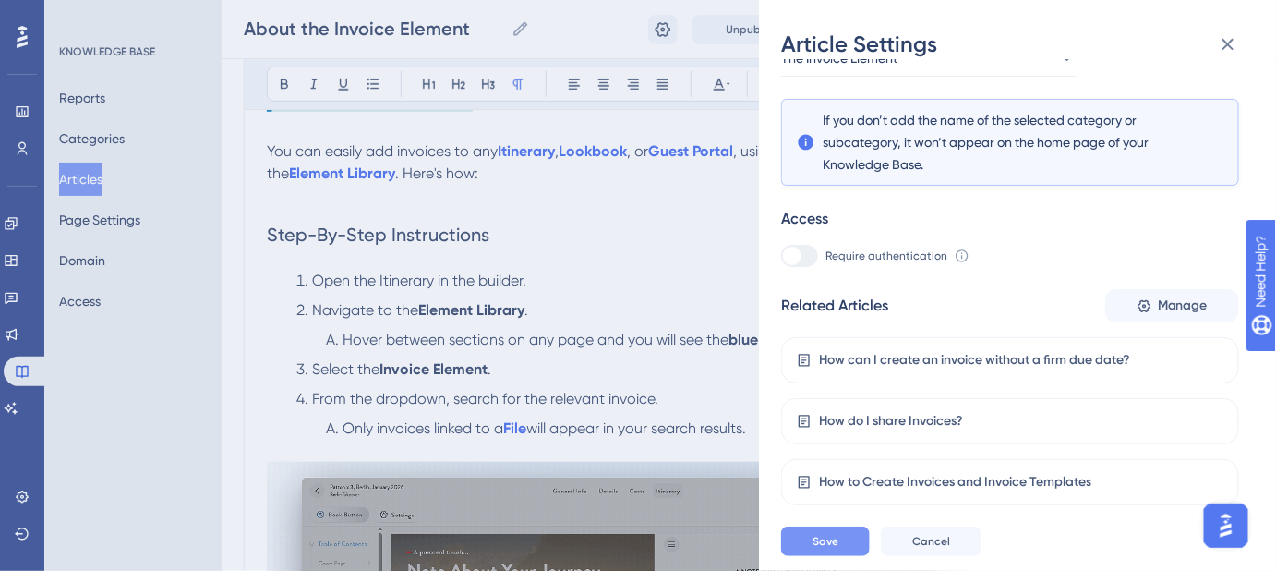
scroll to position [331, 0]
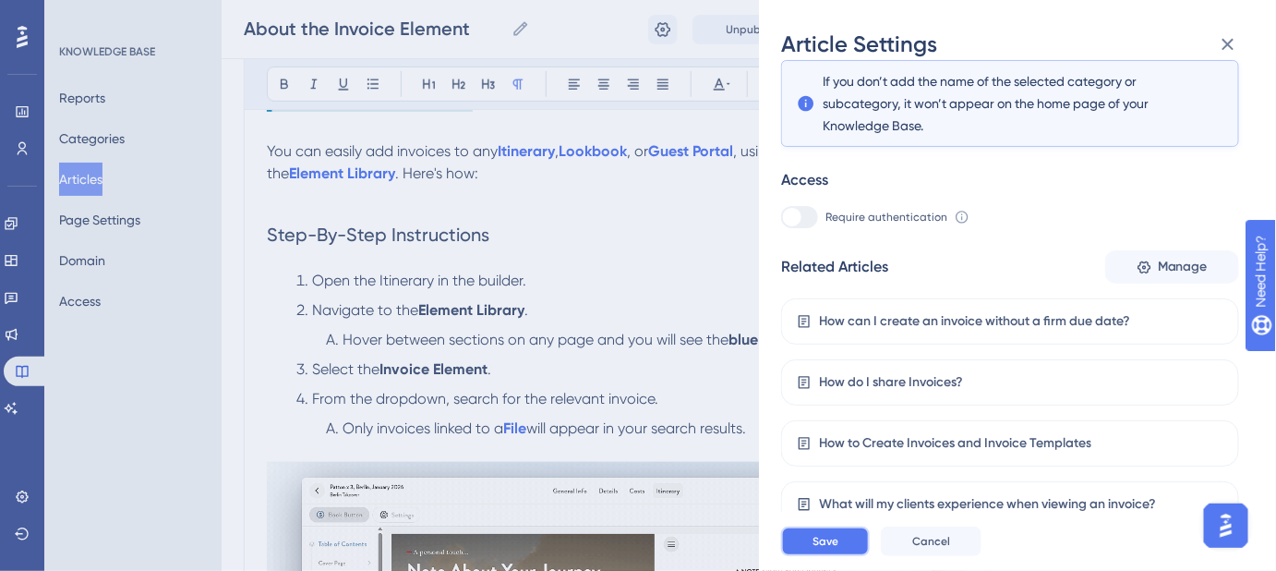
click at [839, 550] on button "Save" at bounding box center [825, 541] width 89 height 30
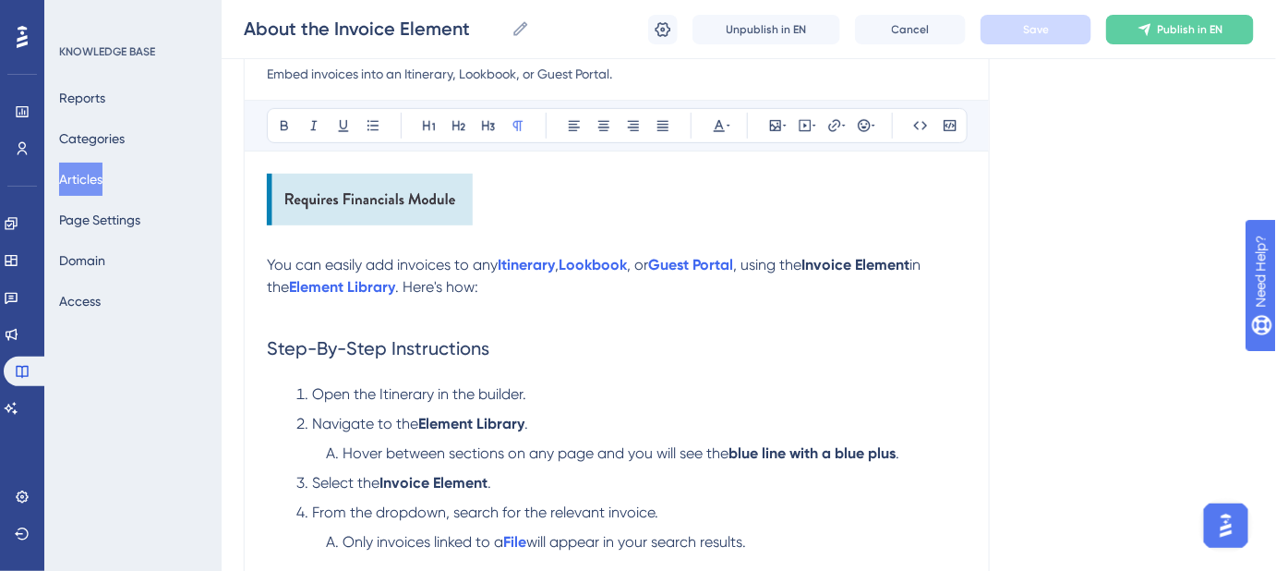
scroll to position [81, 0]
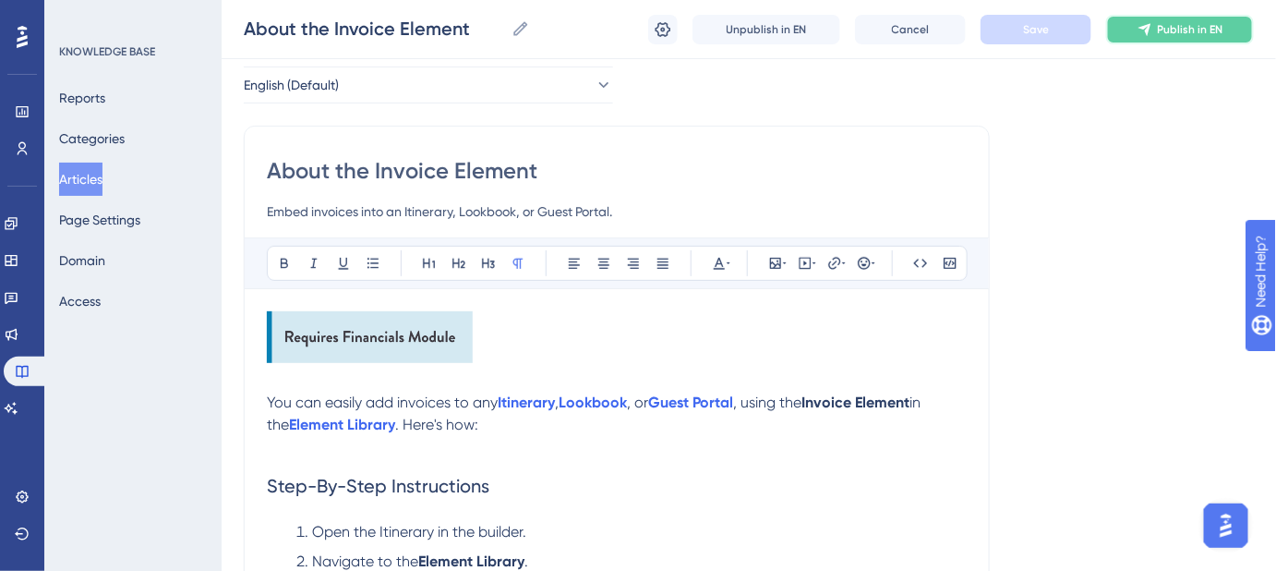
click at [1158, 33] on span "Publish in EN" at bounding box center [1191, 29] width 66 height 15
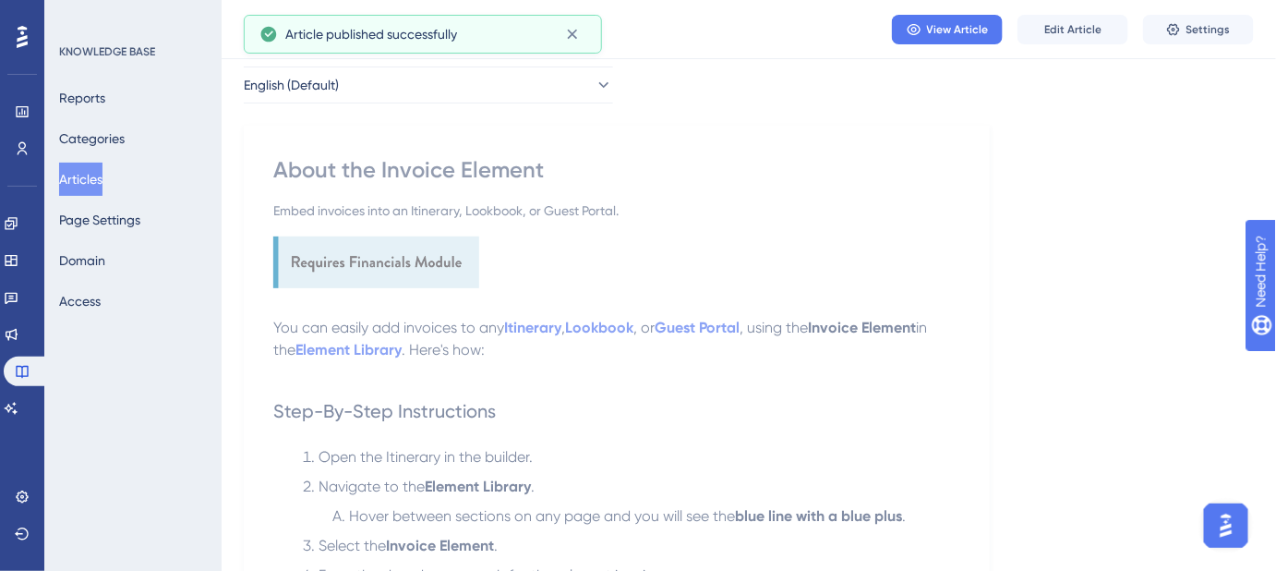
scroll to position [0, 0]
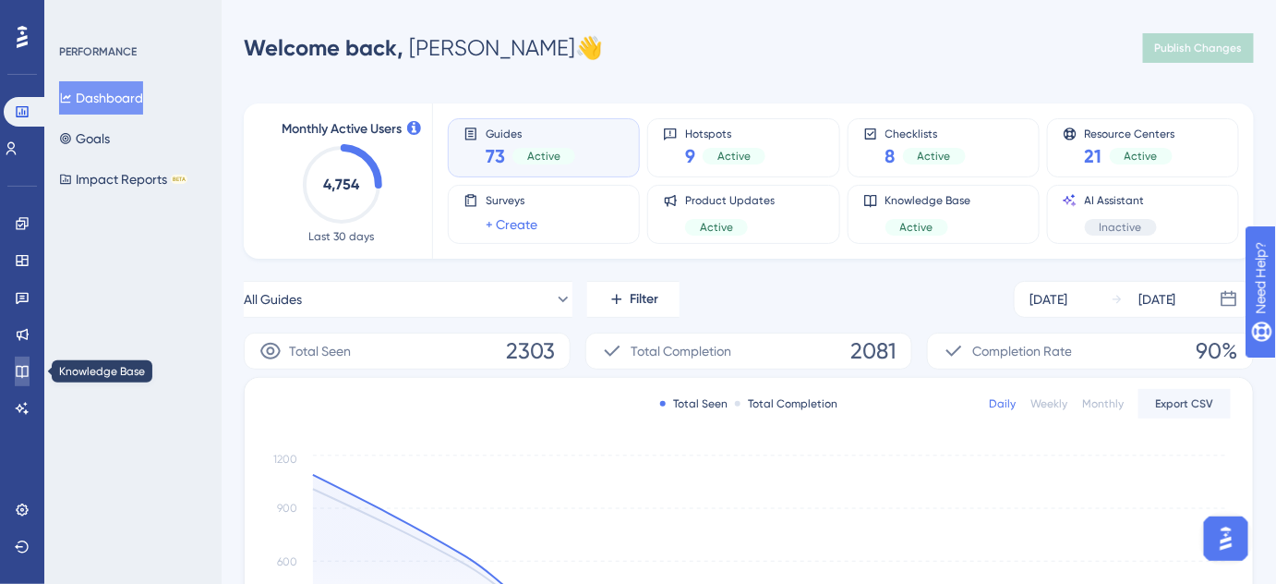
click at [15, 366] on link at bounding box center [22, 371] width 15 height 30
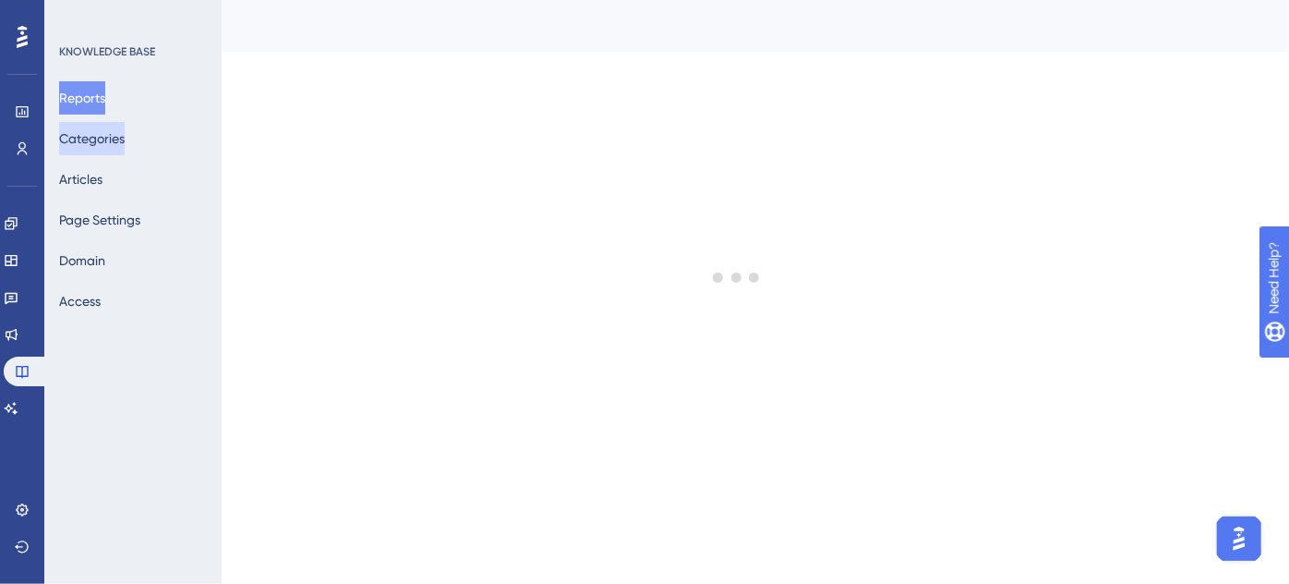
click at [90, 140] on button "Categories" at bounding box center [92, 138] width 66 height 33
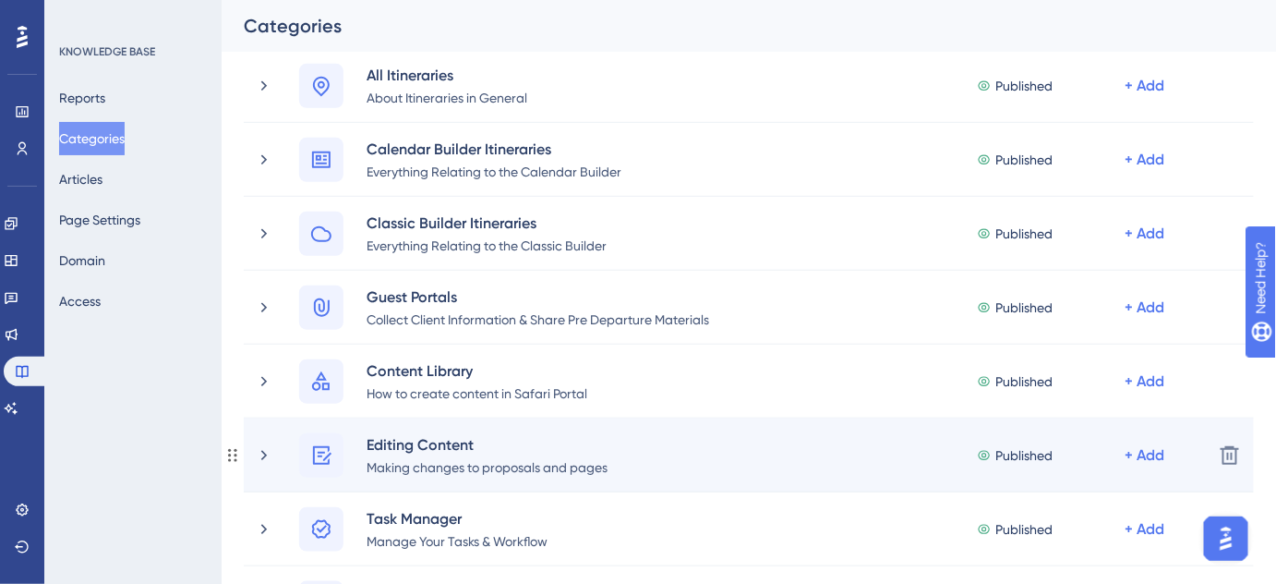
scroll to position [587, 0]
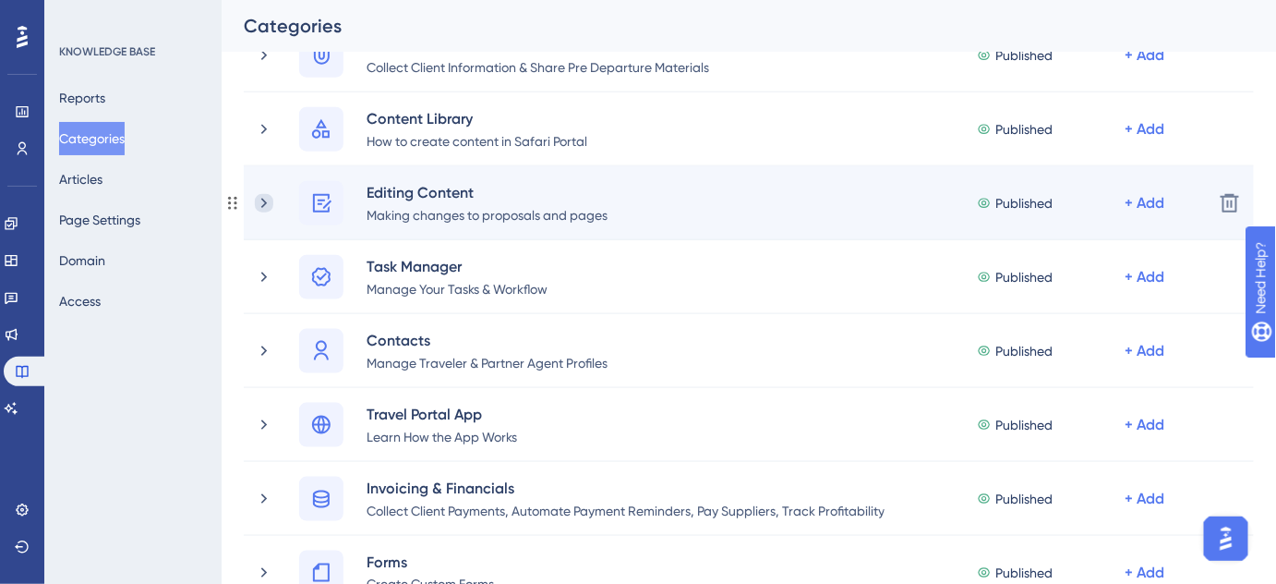
click at [261, 209] on icon at bounding box center [264, 203] width 18 height 18
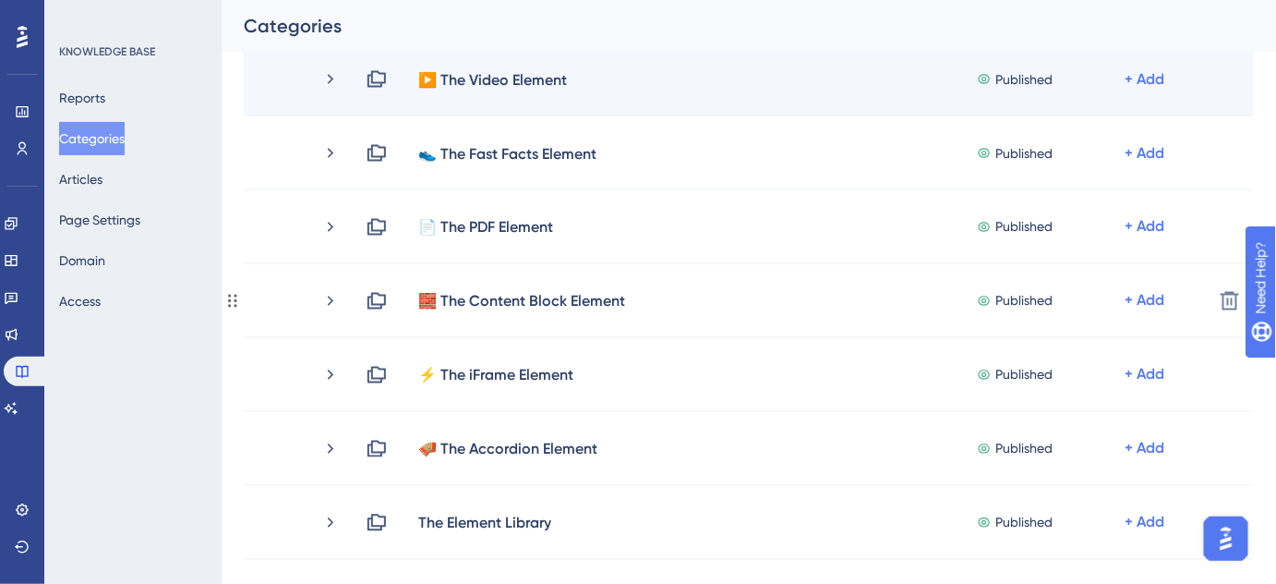
scroll to position [1174, 0]
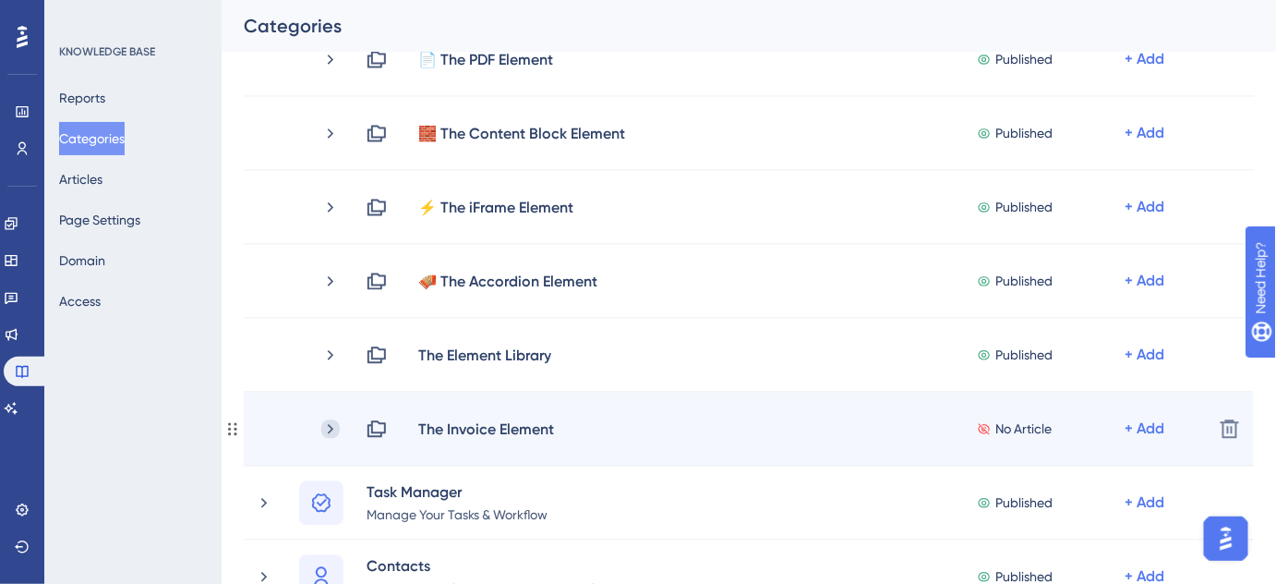
click at [330, 427] on icon at bounding box center [330, 428] width 18 height 18
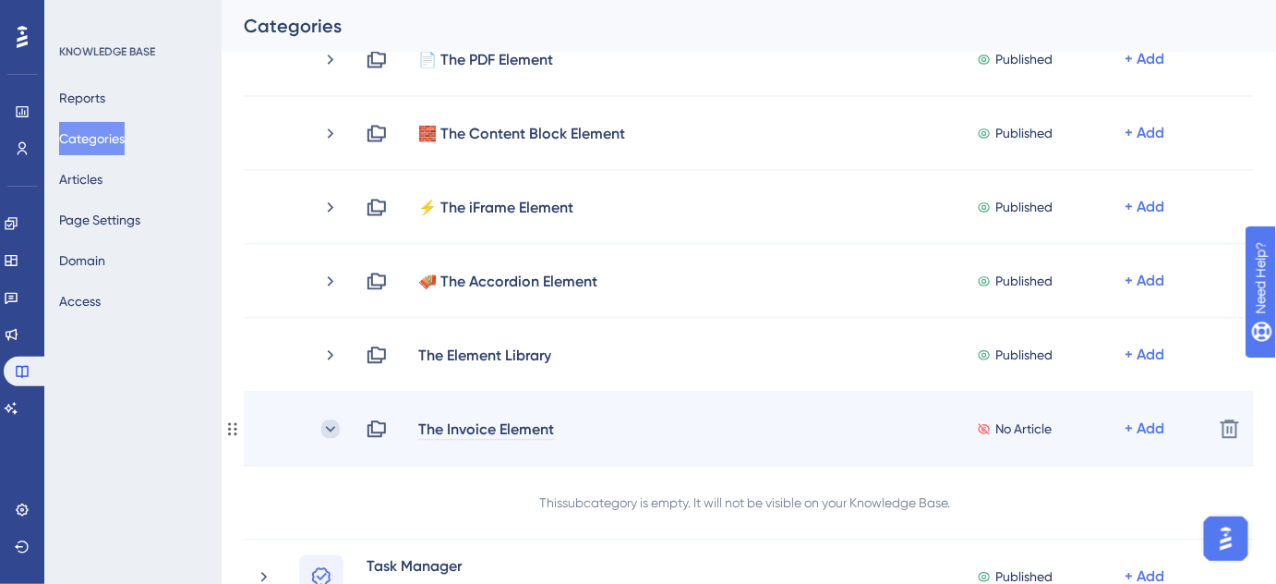
click at [330, 430] on icon at bounding box center [331, 428] width 10 height 6
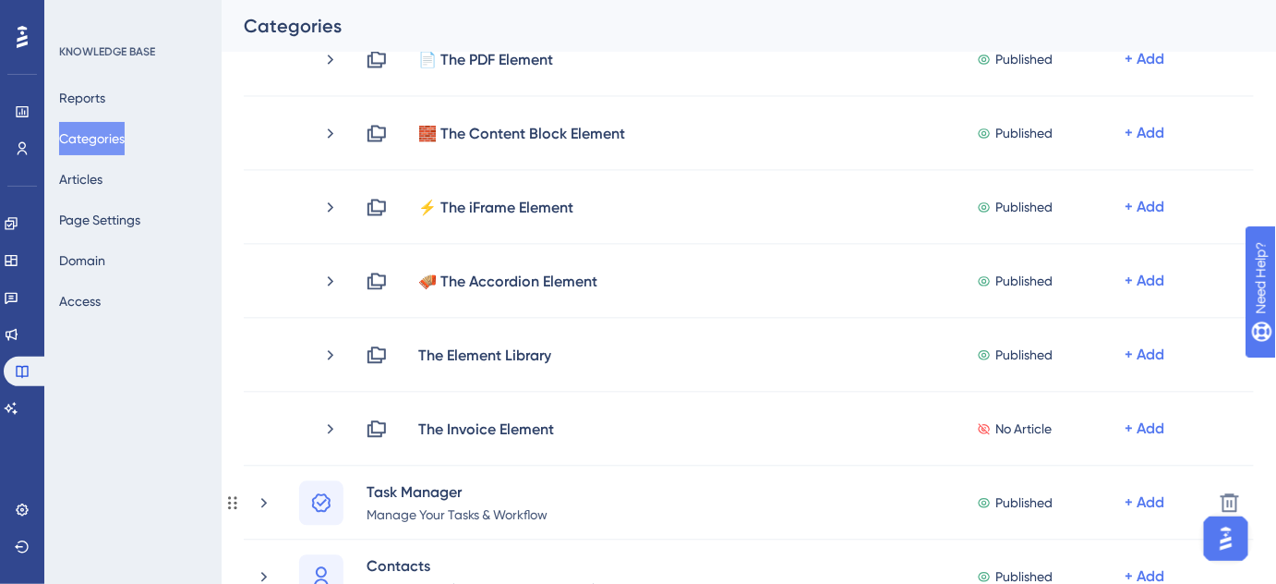
scroll to position [1258, 0]
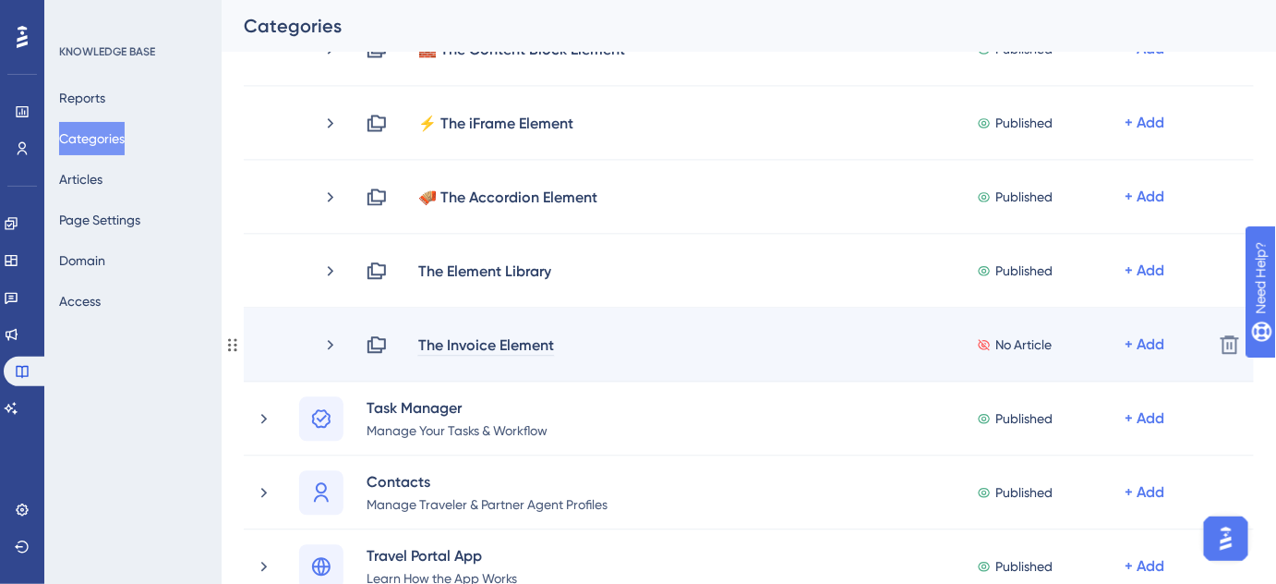
click at [460, 340] on div "The Invoice Element" at bounding box center [486, 344] width 138 height 22
click at [419, 346] on div "The Invoice Element" at bounding box center [486, 344] width 138 height 22
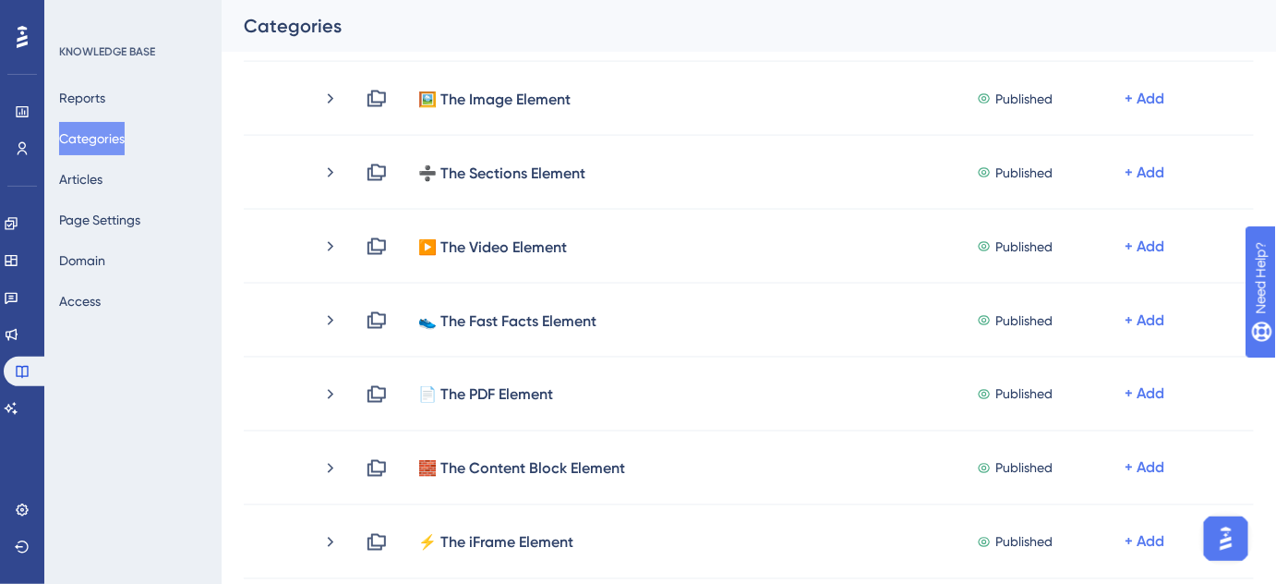
scroll to position [1426, 0]
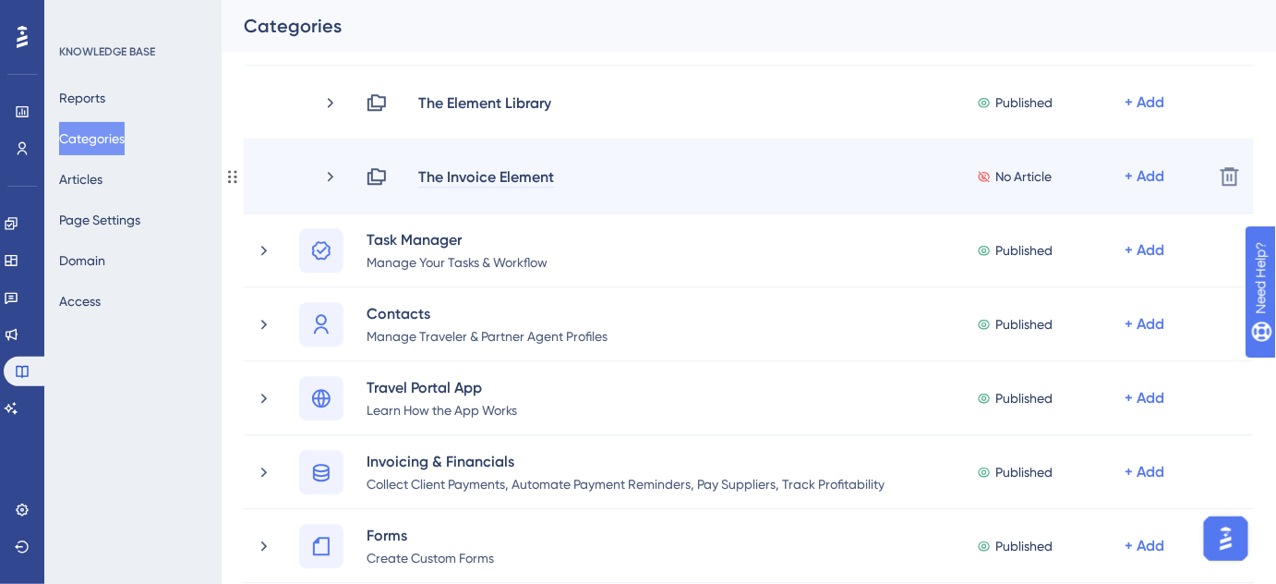
click at [418, 175] on div "The Invoice Element" at bounding box center [486, 176] width 138 height 22
click at [424, 174] on div "The Invoice Element" at bounding box center [486, 176] width 138 height 22
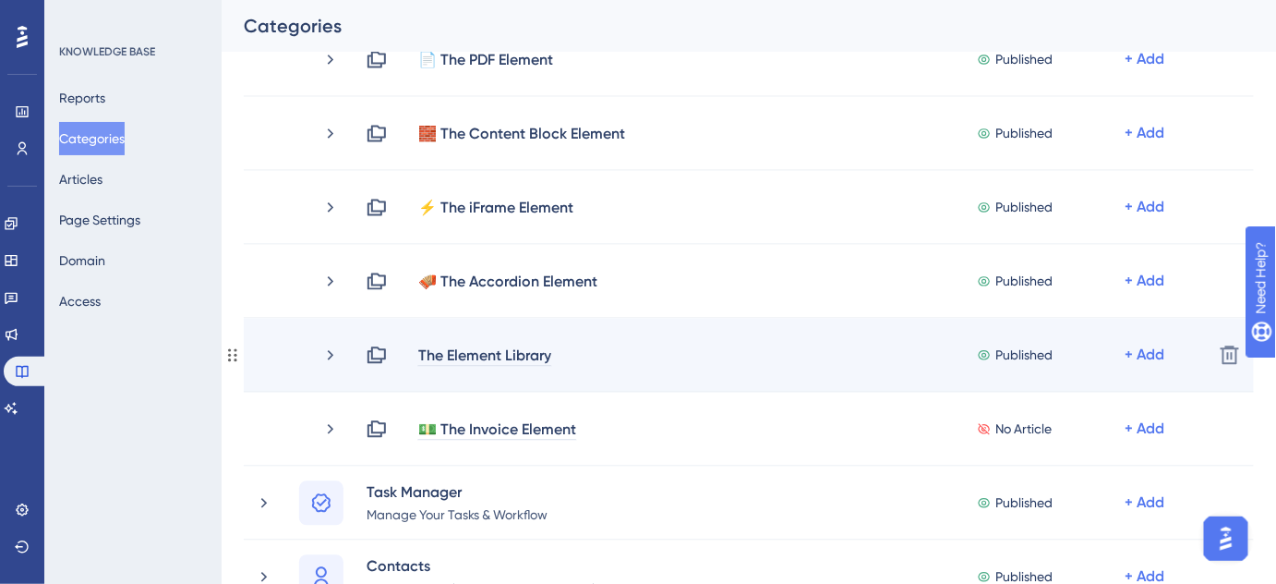
scroll to position [1342, 0]
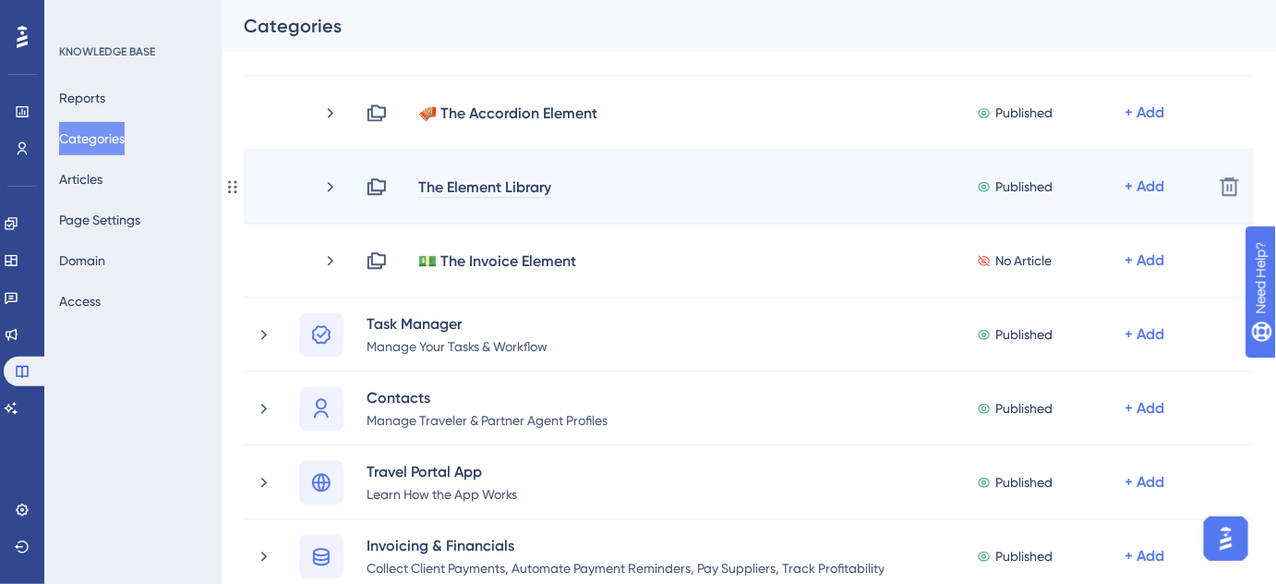
click at [417, 183] on div "The Element Library" at bounding box center [484, 186] width 135 height 22
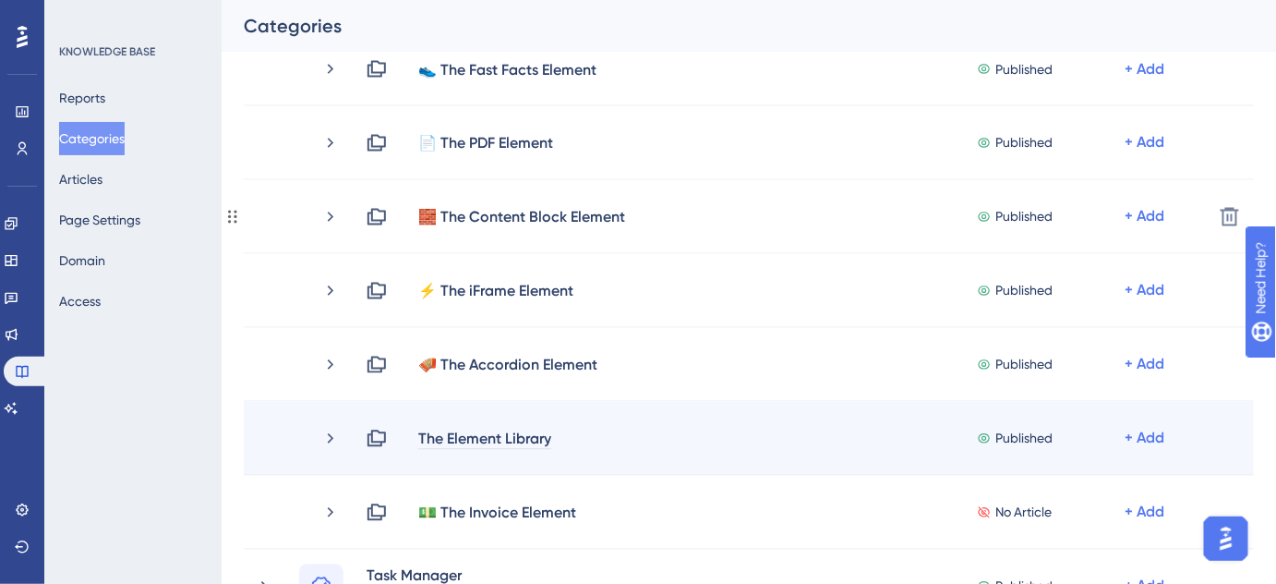
scroll to position [1258, 0]
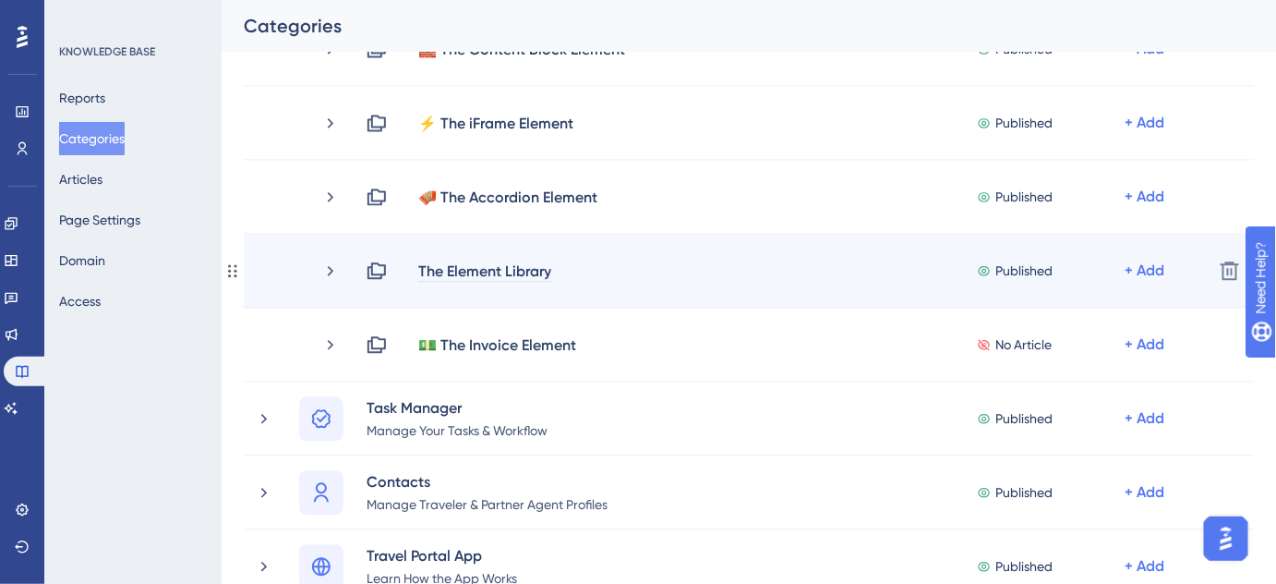
click at [419, 267] on div "The Element Library" at bounding box center [484, 270] width 135 height 22
click at [441, 271] on div "📚The Element Library" at bounding box center [493, 270] width 153 height 22
click at [440, 265] on div "📚The Element Library" at bounding box center [493, 270] width 153 height 22
click at [596, 268] on div "📚The Element Library Published + Add" at bounding box center [782, 270] width 833 height 22
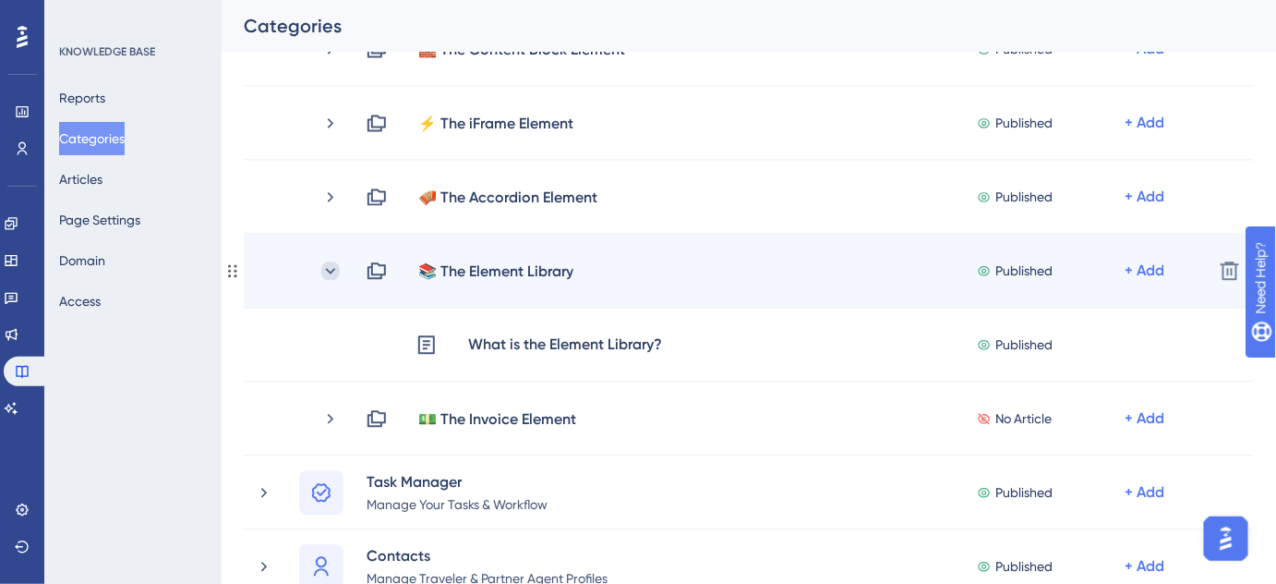
click at [329, 272] on icon at bounding box center [330, 270] width 18 height 18
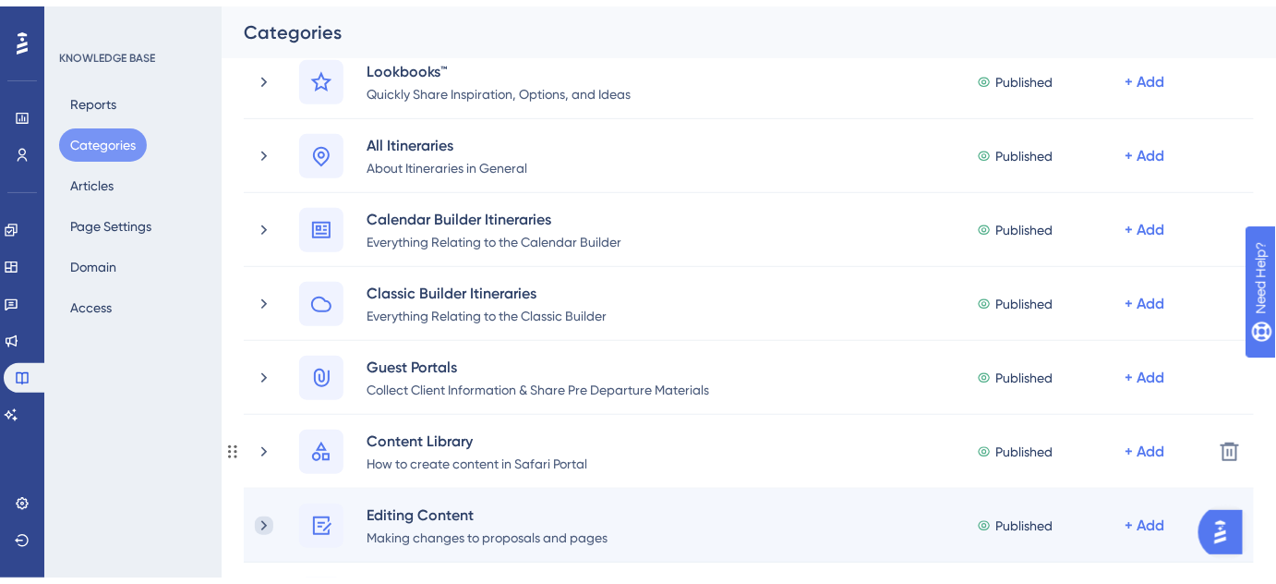
scroll to position [503, 0]
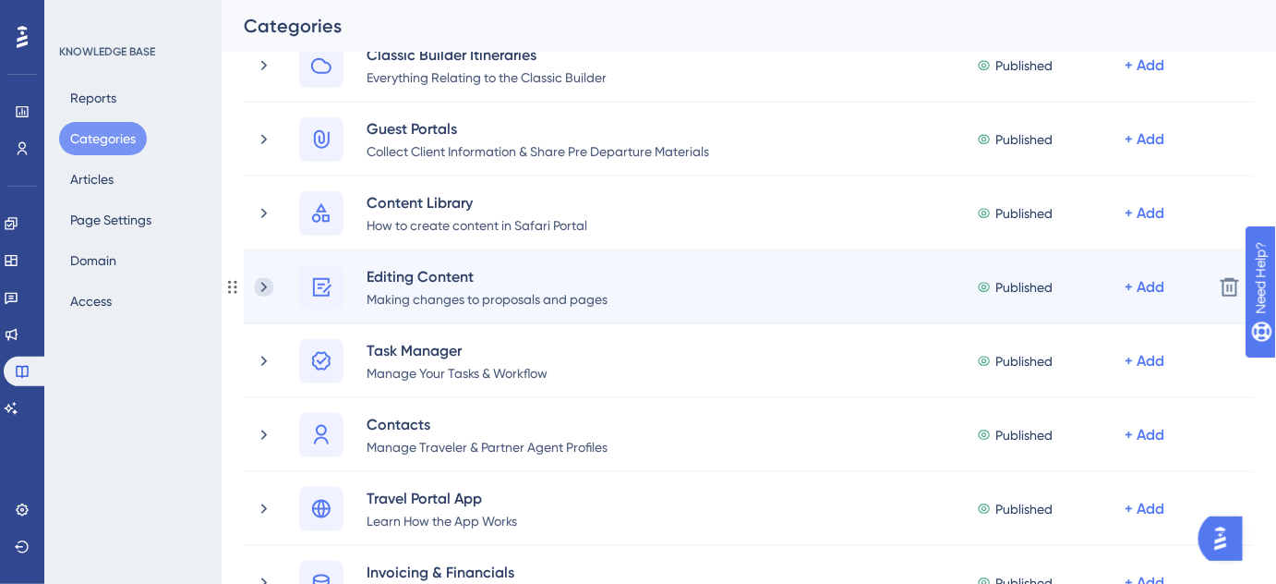
click at [262, 287] on icon at bounding box center [264, 287] width 18 height 18
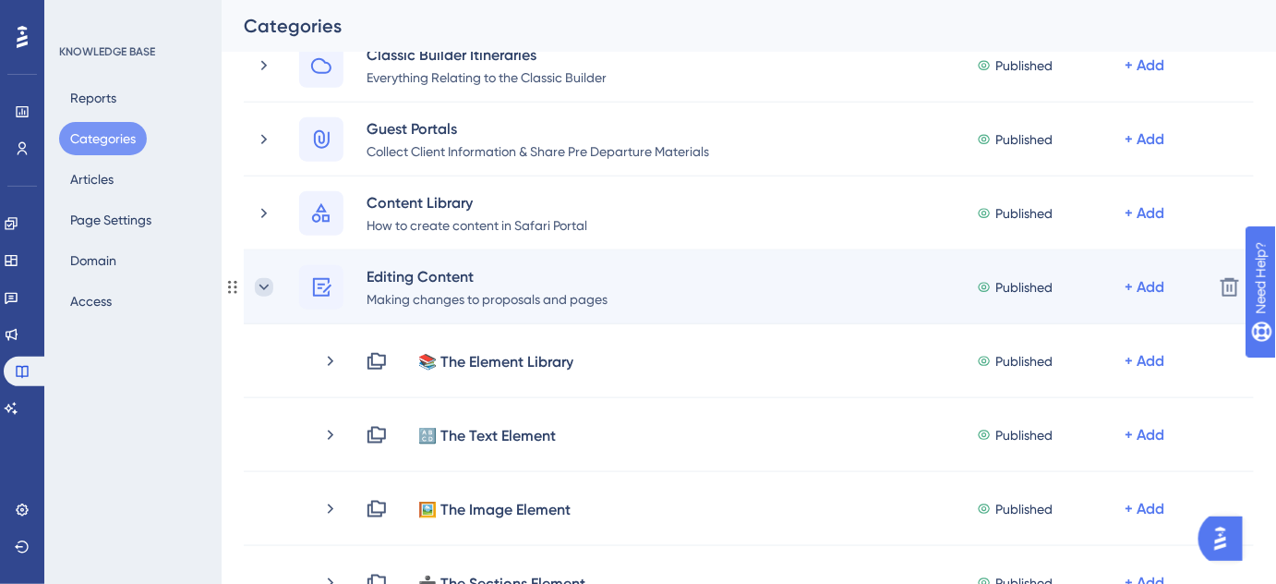
click at [266, 290] on icon at bounding box center [264, 287] width 18 height 18
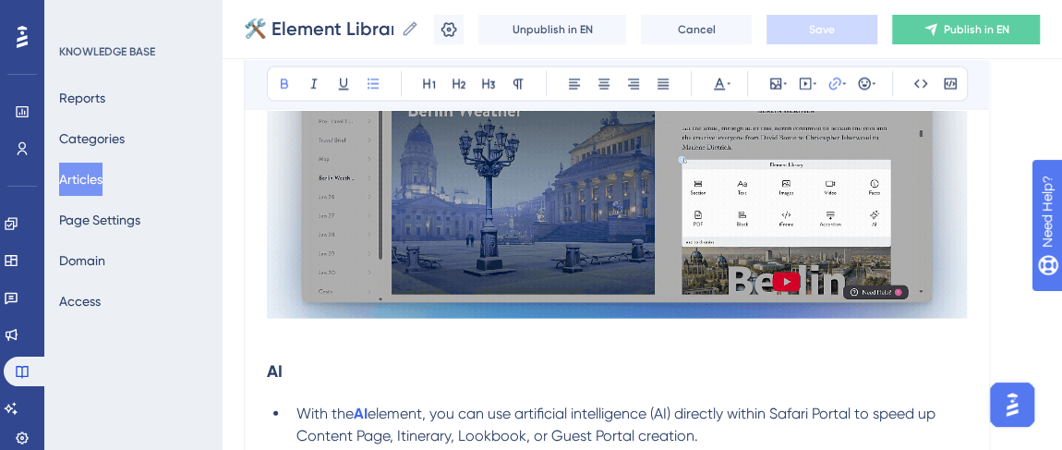
scroll to position [5386, 0]
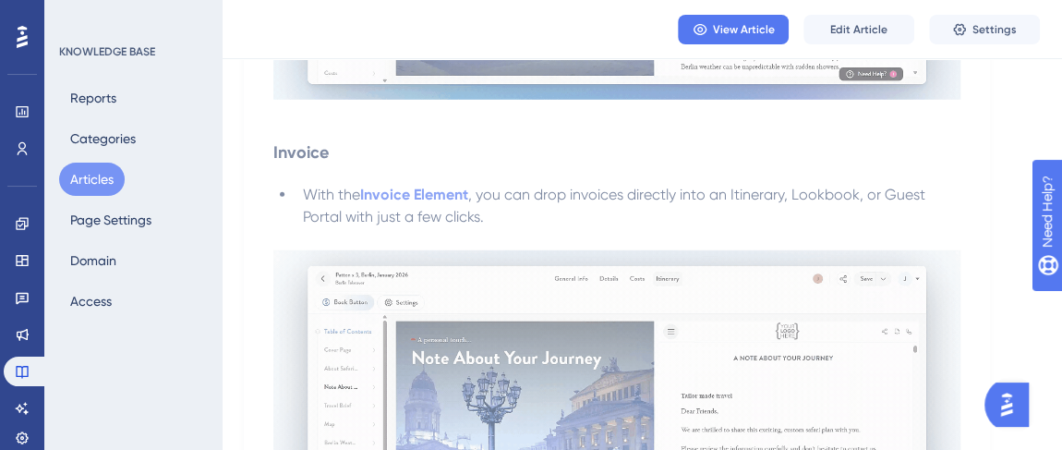
scroll to position [6069, 0]
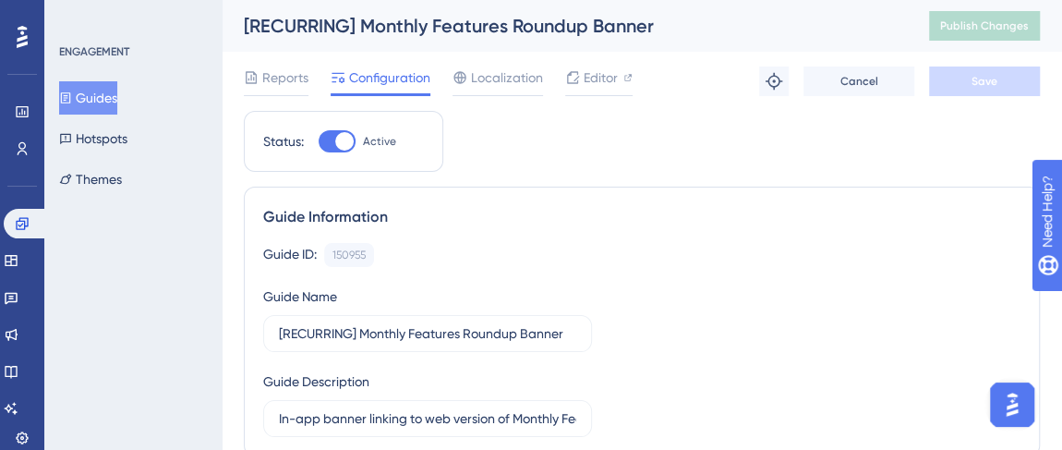
click at [325, 138] on div at bounding box center [337, 141] width 37 height 22
click at [319, 141] on input "Active" at bounding box center [318, 141] width 1 height 1
checkbox input "false"
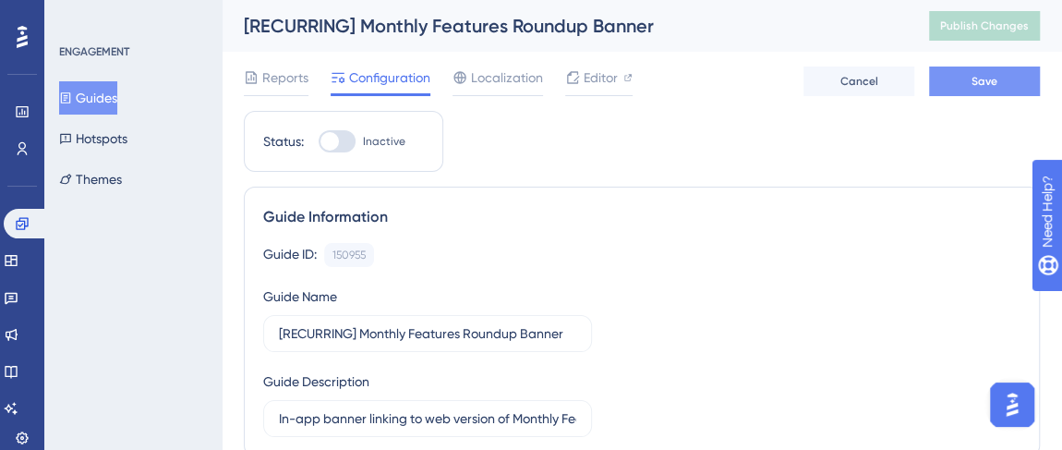
click at [1011, 71] on button "Save" at bounding box center [984, 81] width 111 height 30
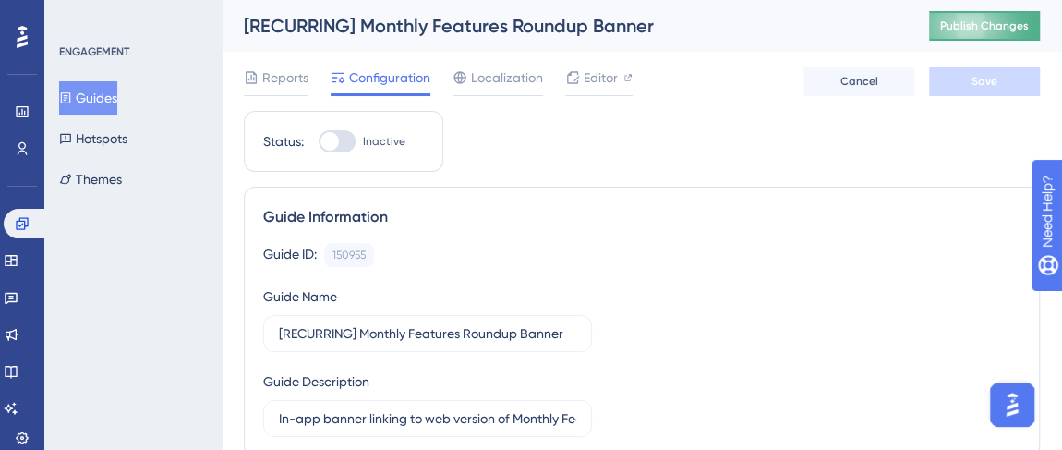
click at [1023, 18] on button "Publish Changes" at bounding box center [984, 26] width 111 height 30
